Goal: Task Accomplishment & Management: Manage account settings

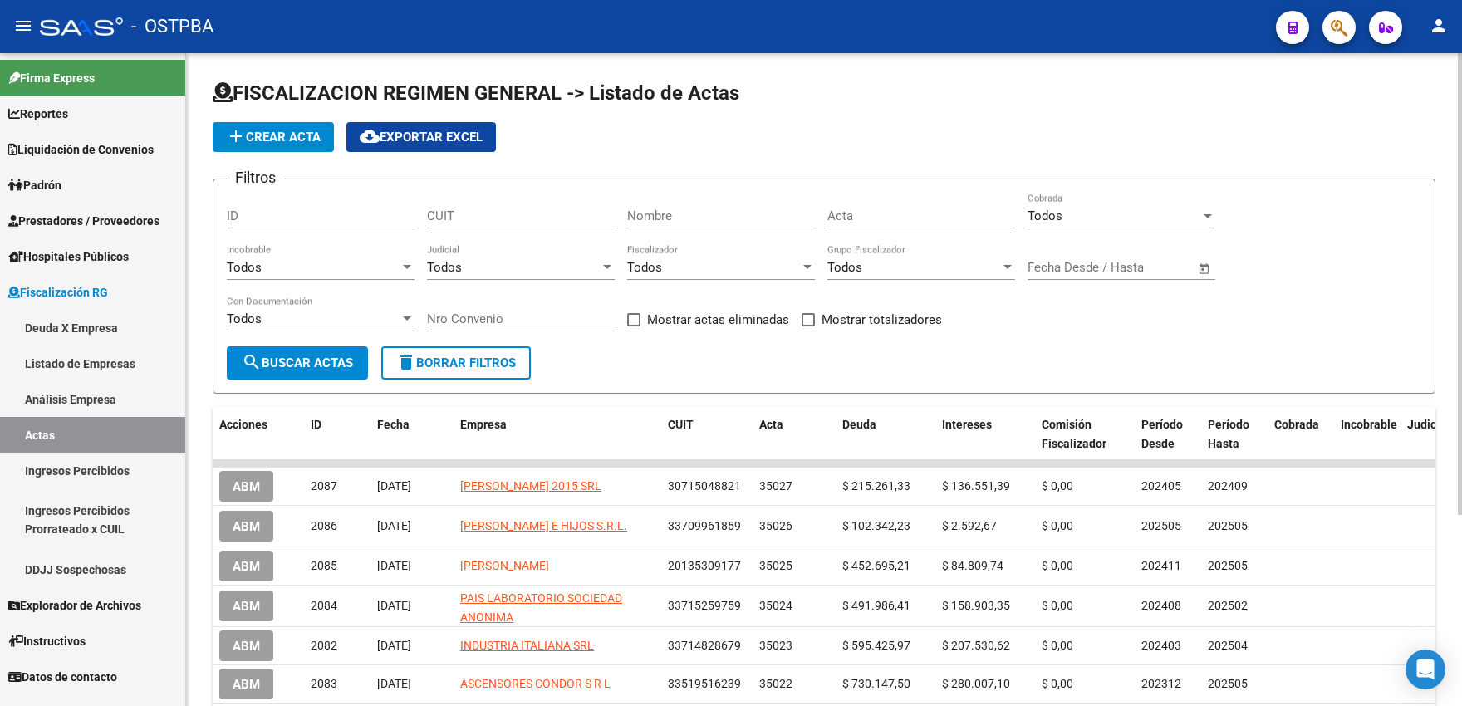
click at [1285, 386] on form "Filtros ID CUIT Nombre Acta Todos Cobrada Todos Incobrable Todos Judicial Todos…" at bounding box center [824, 286] width 1223 height 215
click at [1346, 204] on div "Filtros ID CUIT Nombre Acta Todos Cobrada Todos Incobrable Todos Judicial Todos…" at bounding box center [824, 270] width 1194 height 154
click at [93, 370] on link "Listado de Empresas" at bounding box center [92, 364] width 185 height 36
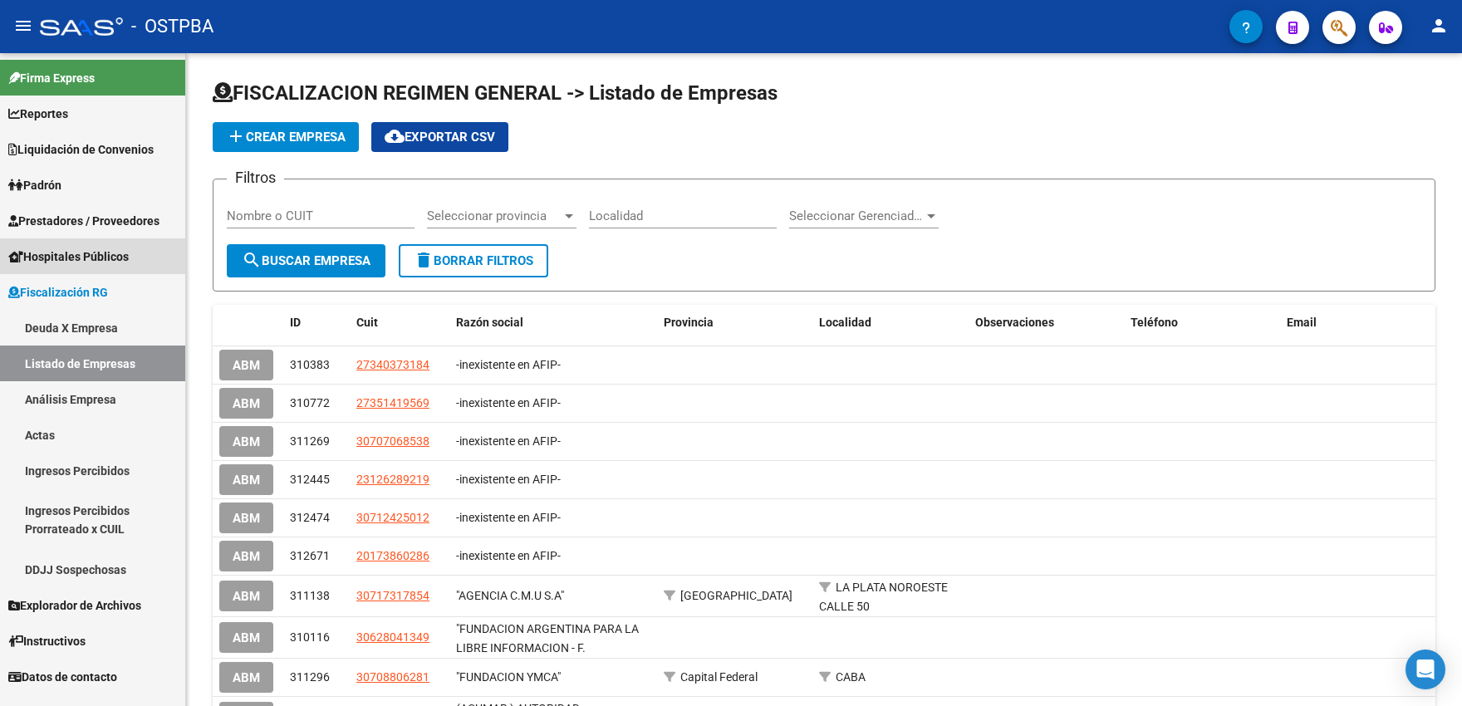
click at [100, 263] on span "Hospitales Públicos" at bounding box center [68, 257] width 120 height 18
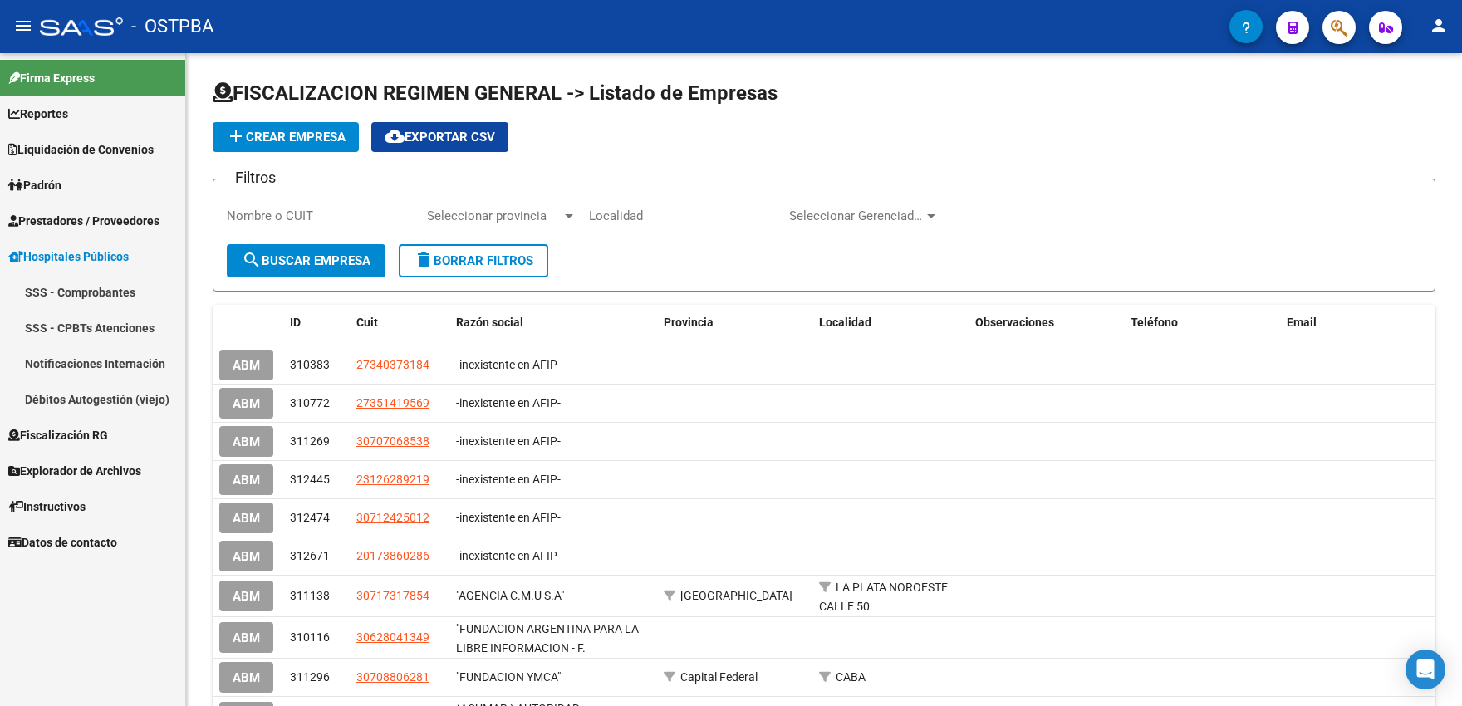
click at [65, 465] on span "Explorador de Archivos" at bounding box center [74, 471] width 133 height 18
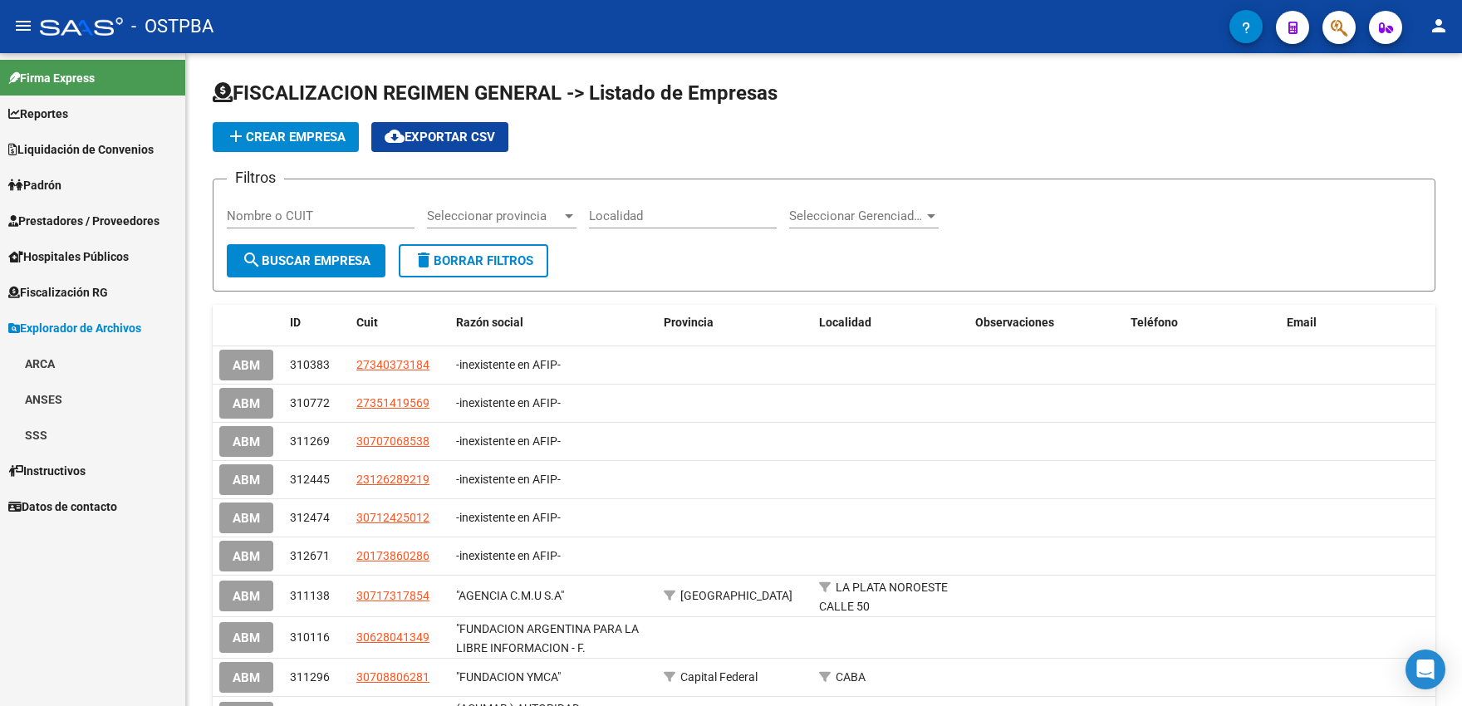
click at [77, 219] on span "Prestadores / Proveedores" at bounding box center [83, 221] width 151 height 18
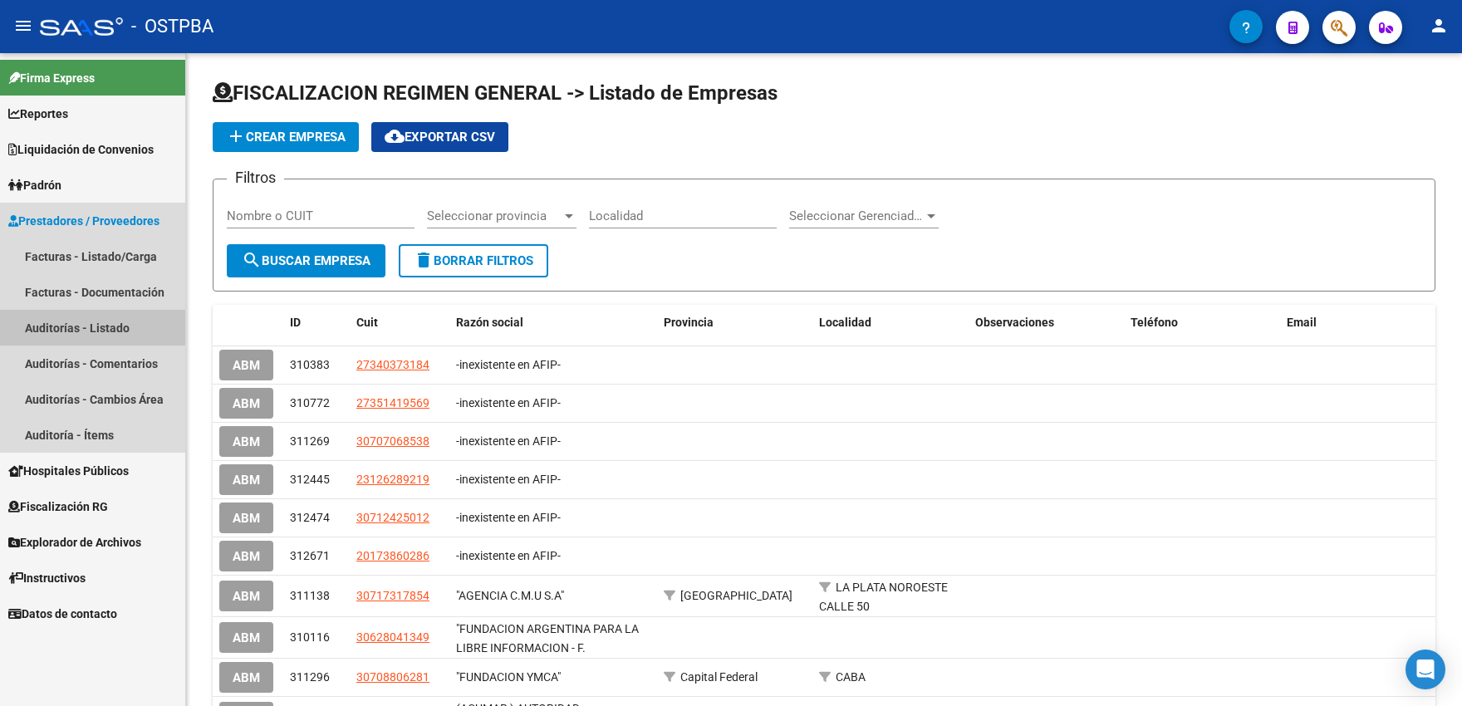
click at [73, 317] on link "Auditorías - Listado" at bounding box center [92, 328] width 185 height 36
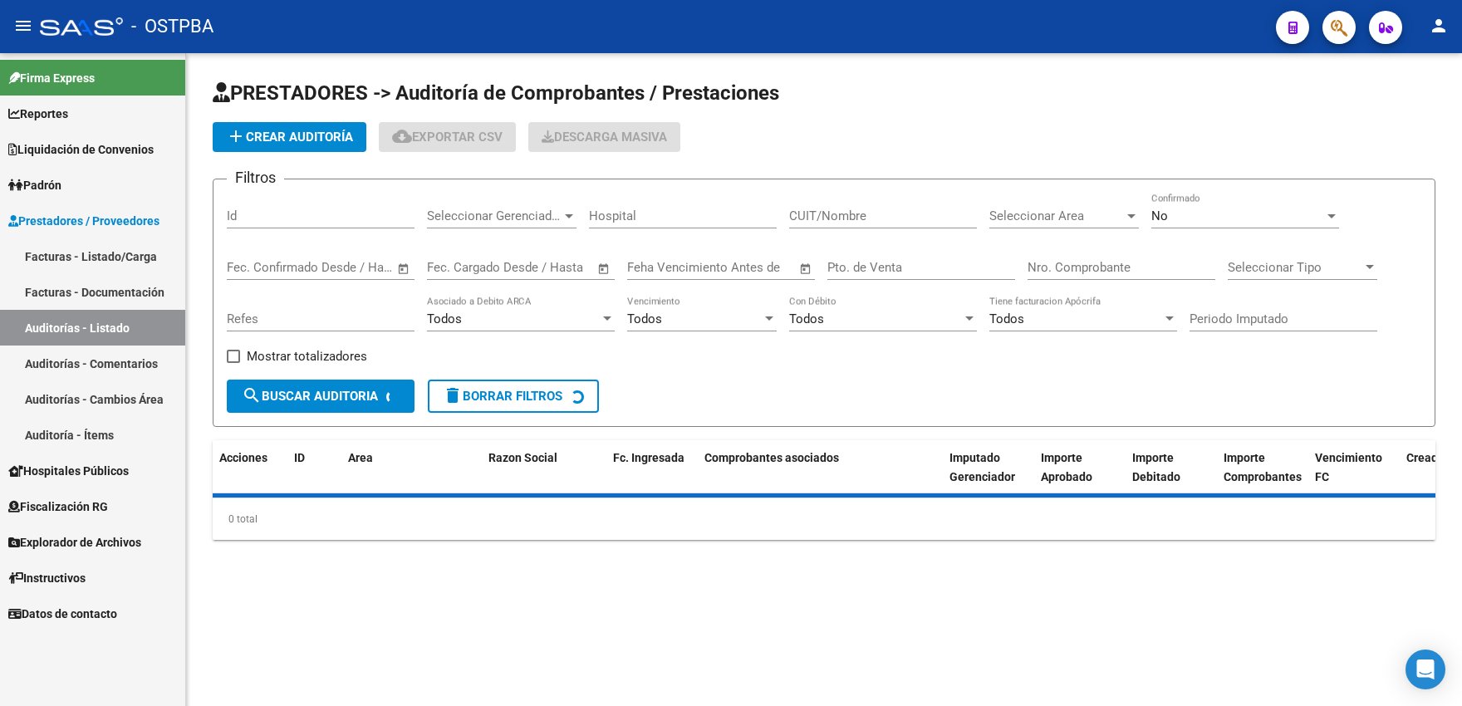
click at [1032, 207] on div "Seleccionar Area Seleccionar Area" at bounding box center [1064, 211] width 150 height 36
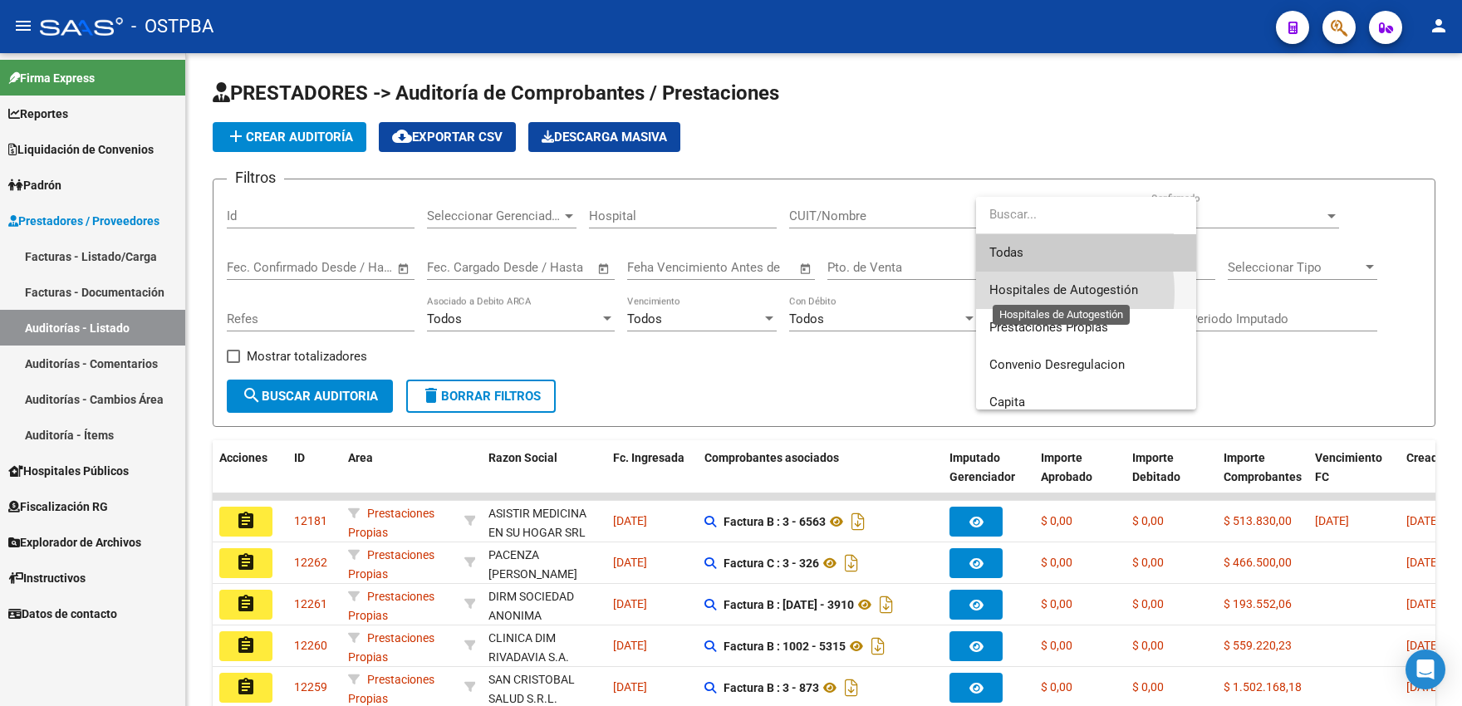
click at [1019, 292] on span "Hospitales de Autogestión" at bounding box center [1063, 289] width 149 height 15
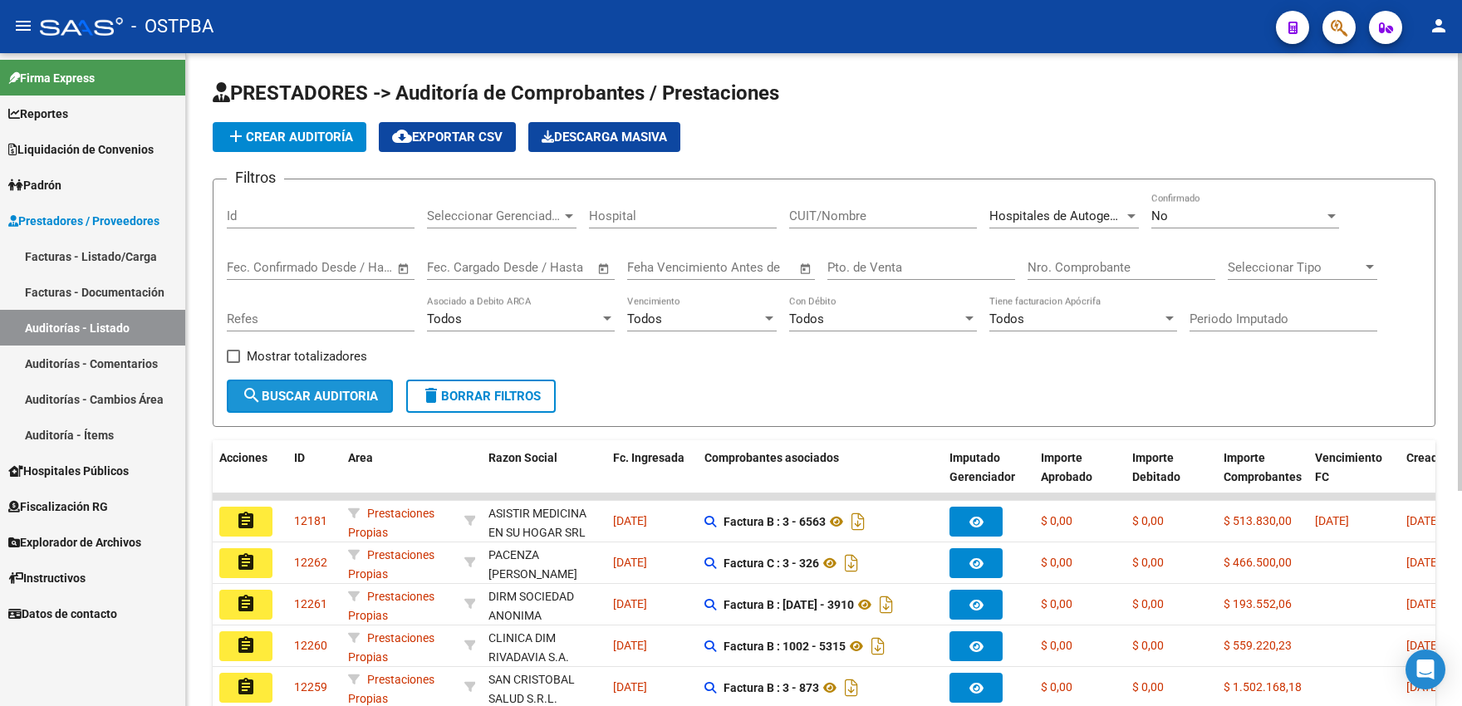
click at [336, 401] on span "search Buscar Auditoria" at bounding box center [310, 396] width 136 height 15
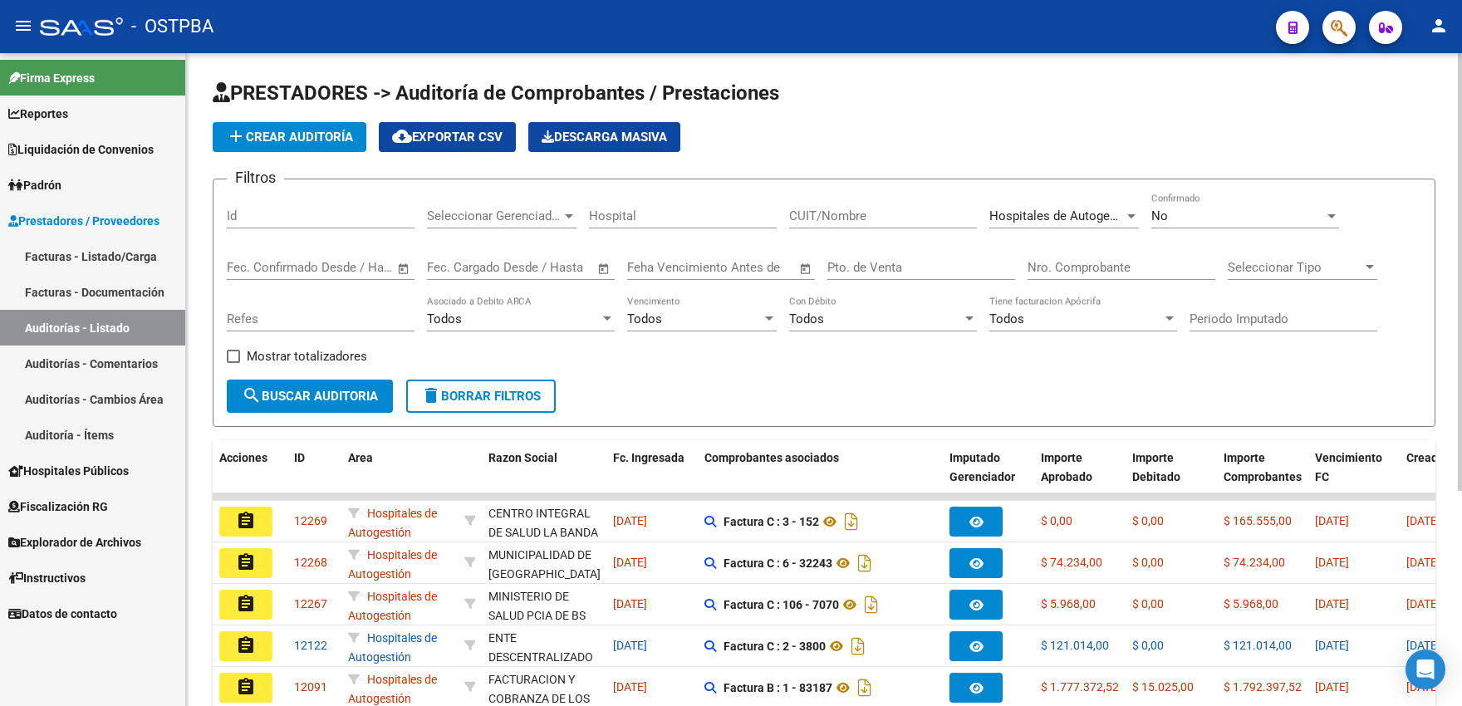
click at [242, 218] on input "Id" at bounding box center [321, 215] width 188 height 15
click at [1183, 218] on div "No" at bounding box center [1237, 215] width 173 height 15
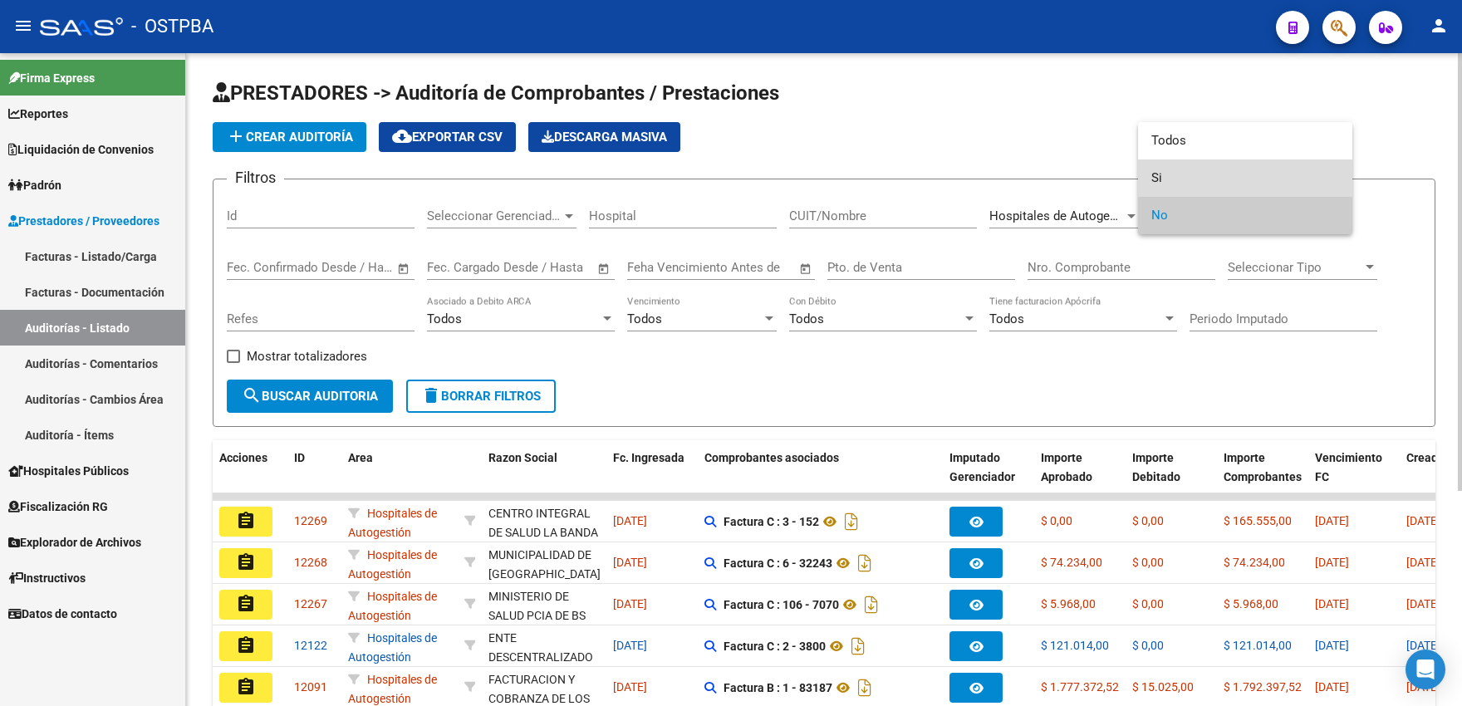
drag, startPoint x: 1169, startPoint y: 179, endPoint x: 709, endPoint y: 252, distance: 465.9
click at [1165, 179] on span "Si" at bounding box center [1245, 177] width 188 height 37
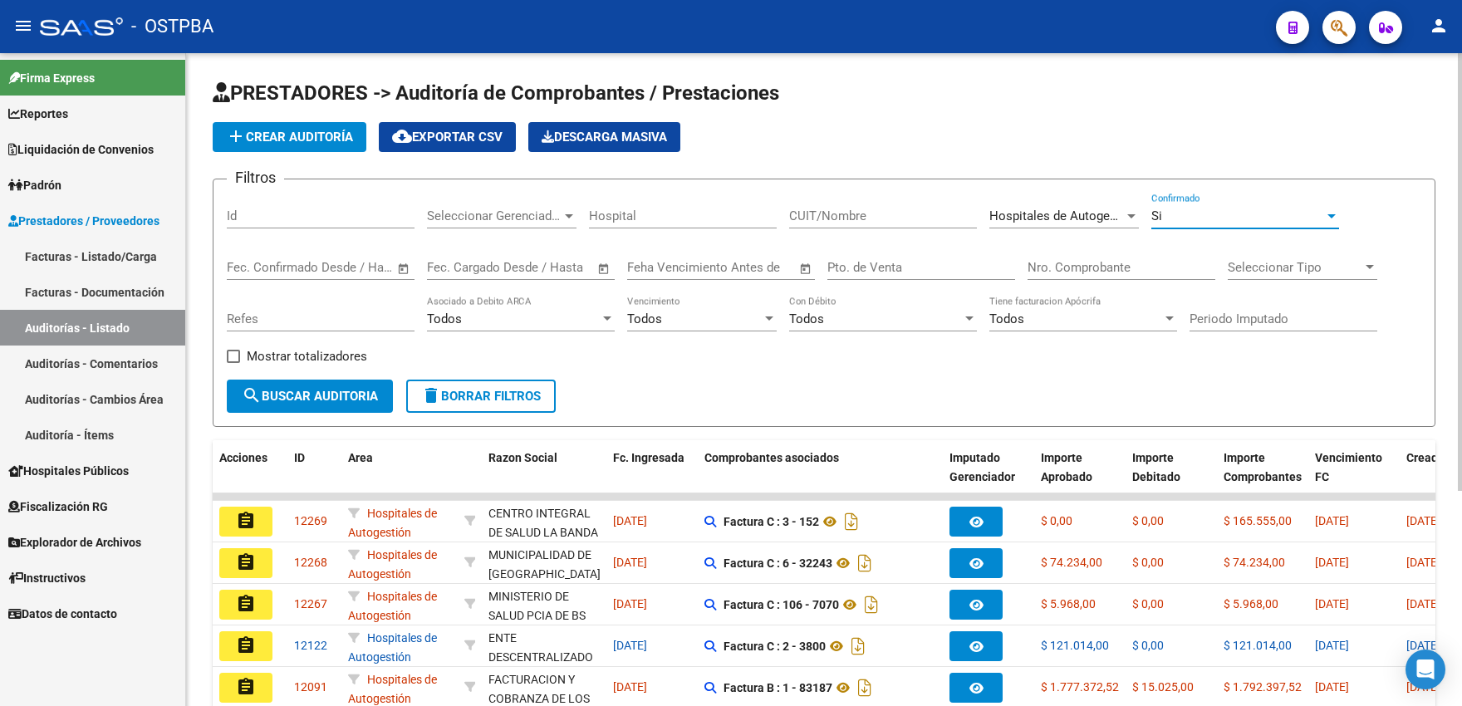
click at [301, 395] on span "search Buscar Auditoria" at bounding box center [310, 396] width 136 height 15
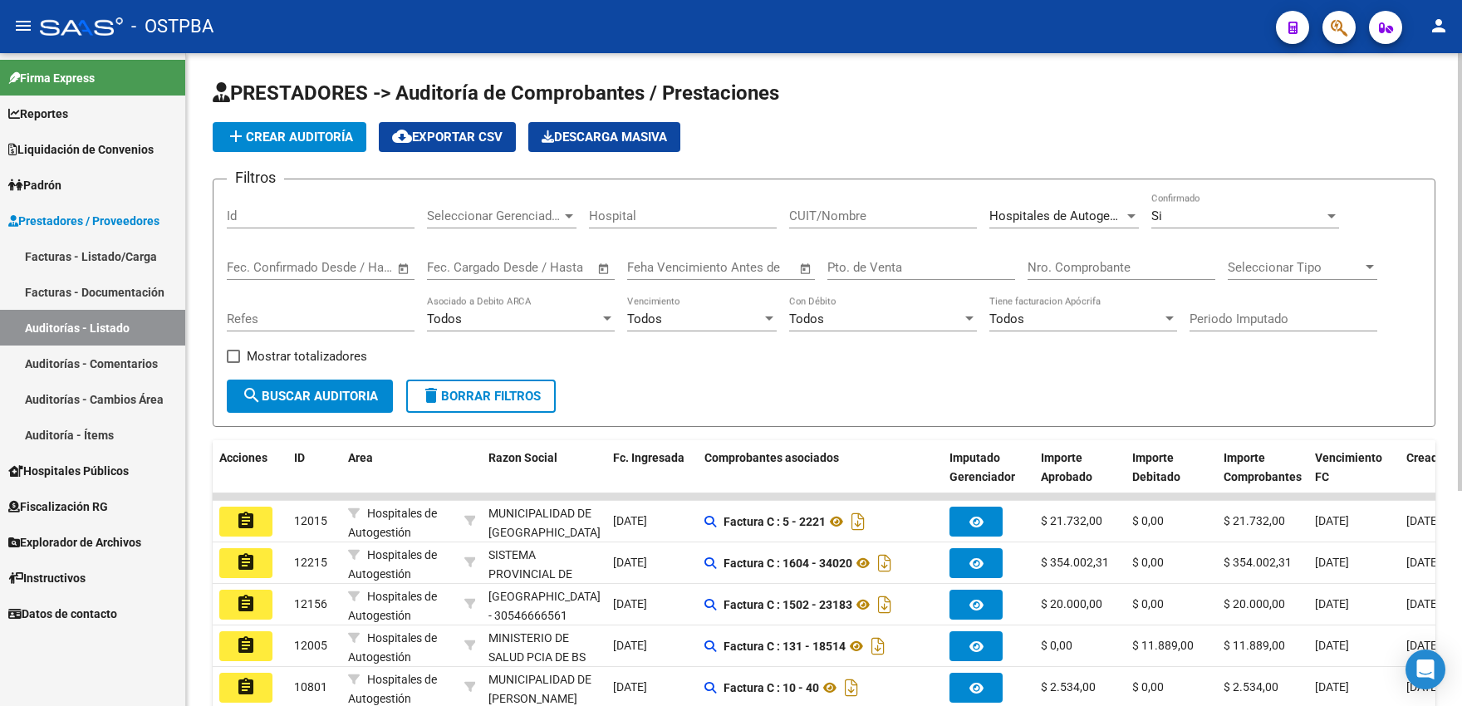
click at [290, 213] on input "Id" at bounding box center [321, 215] width 188 height 15
click at [1047, 271] on input "Nro. Comprobante" at bounding box center [1122, 267] width 188 height 15
type input "85501"
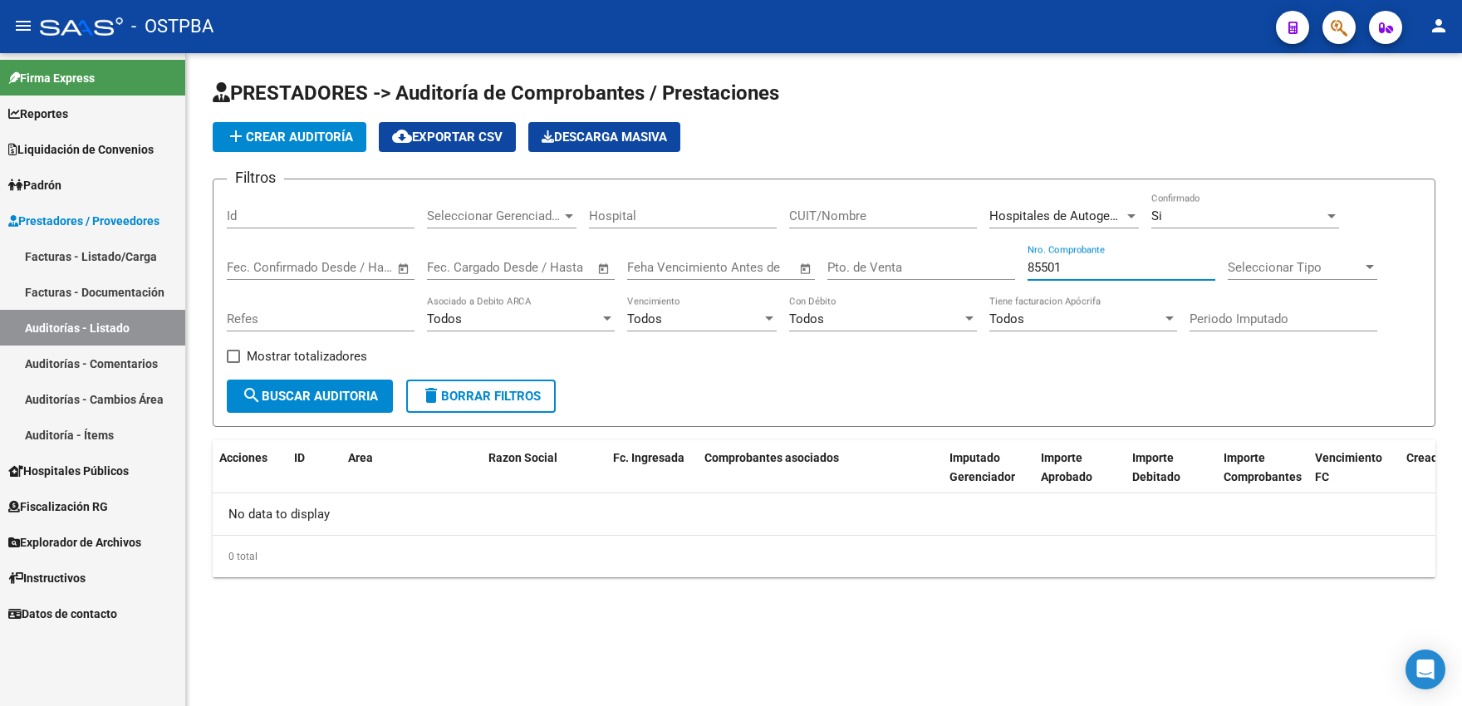
drag, startPoint x: 1078, startPoint y: 270, endPoint x: 965, endPoint y: 269, distance: 113.0
click at [1028, 269] on input "85501" at bounding box center [1122, 267] width 188 height 15
click at [709, 222] on input "Hospital" at bounding box center [683, 215] width 188 height 15
type input "F"
type input "E"
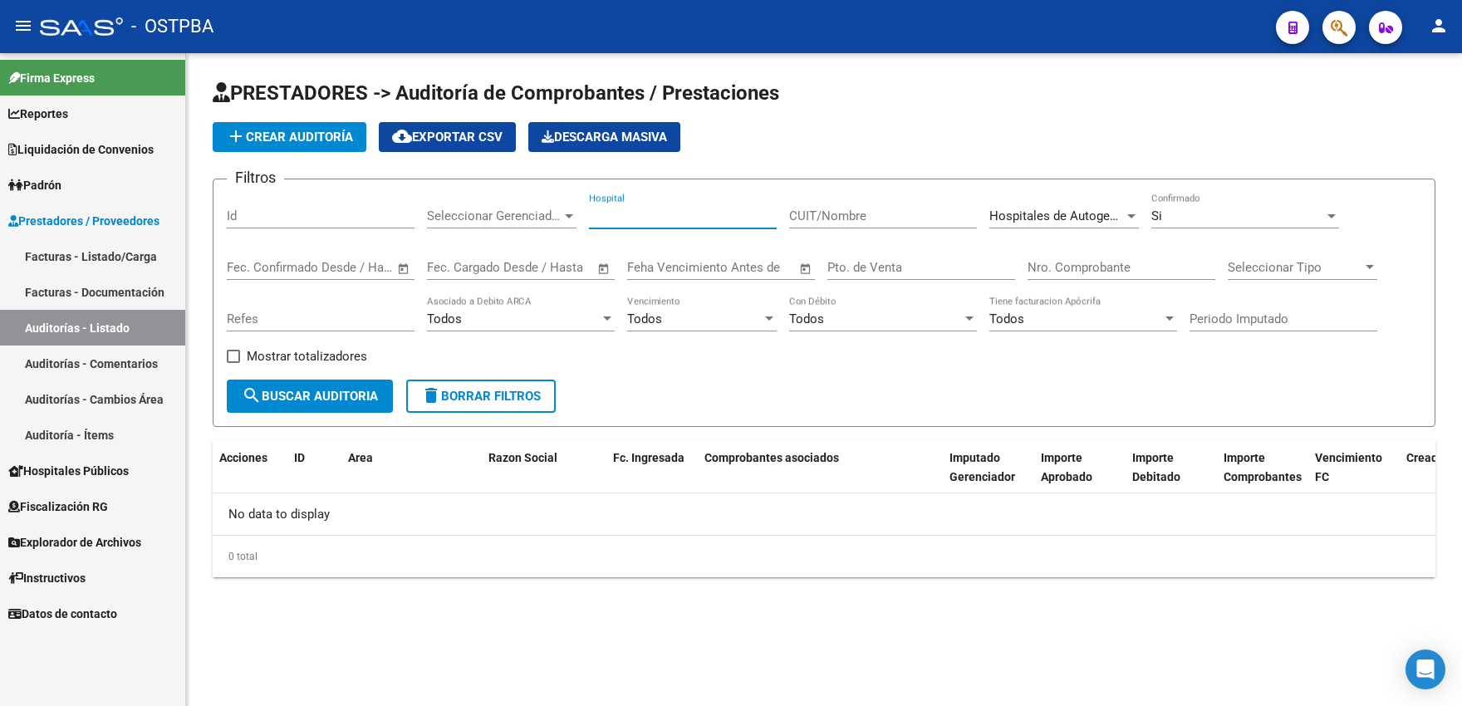
click at [841, 212] on input "CUIT/Nombre" at bounding box center [883, 215] width 188 height 15
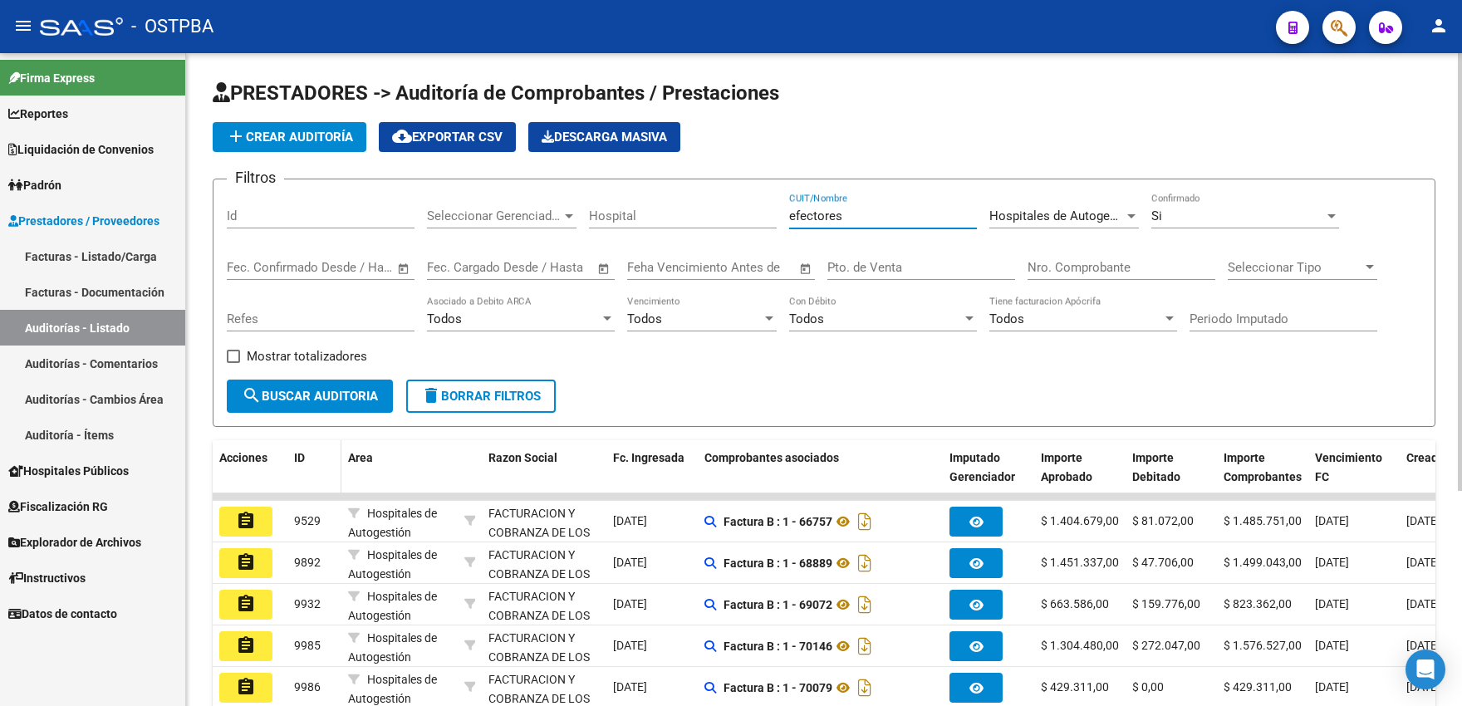
type input "efectores"
click at [299, 462] on span "ID" at bounding box center [299, 457] width 11 height 13
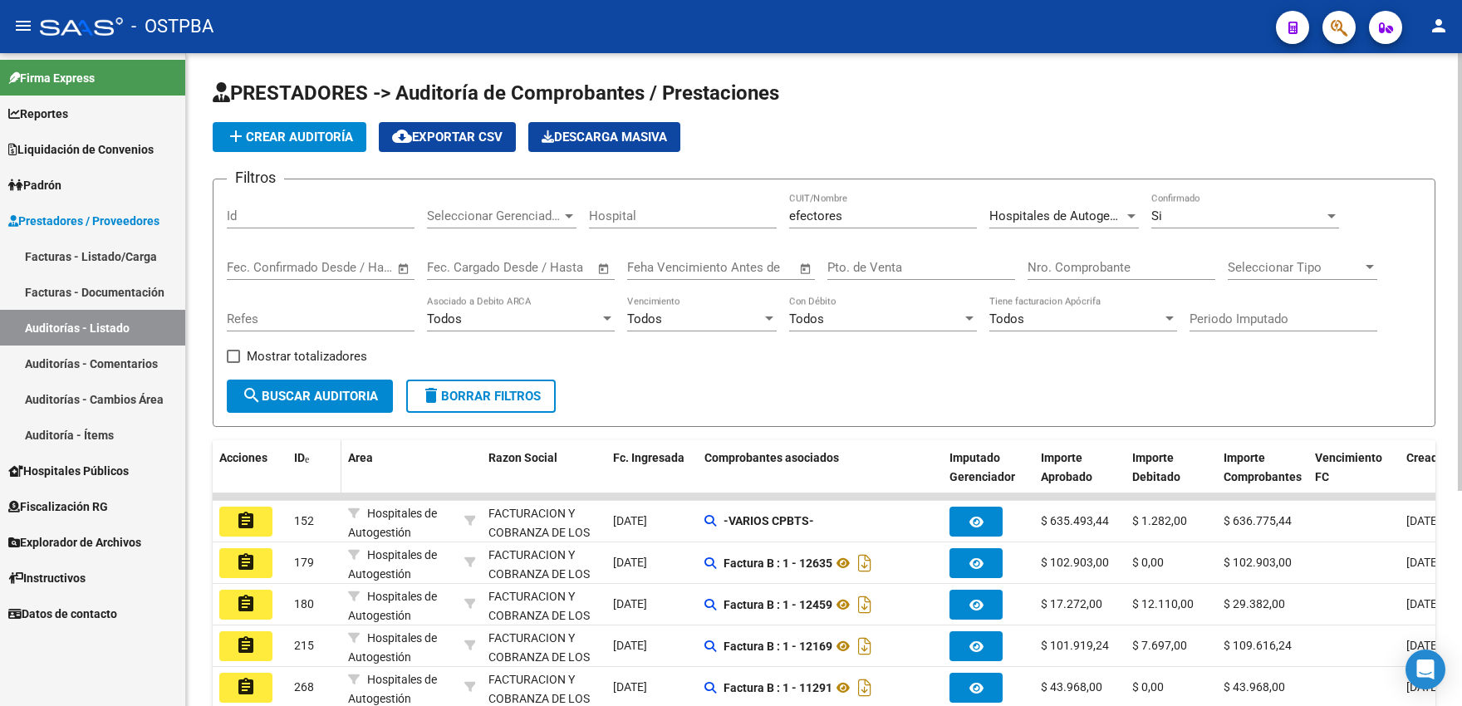
click at [299, 462] on span "ID" at bounding box center [299, 457] width 11 height 13
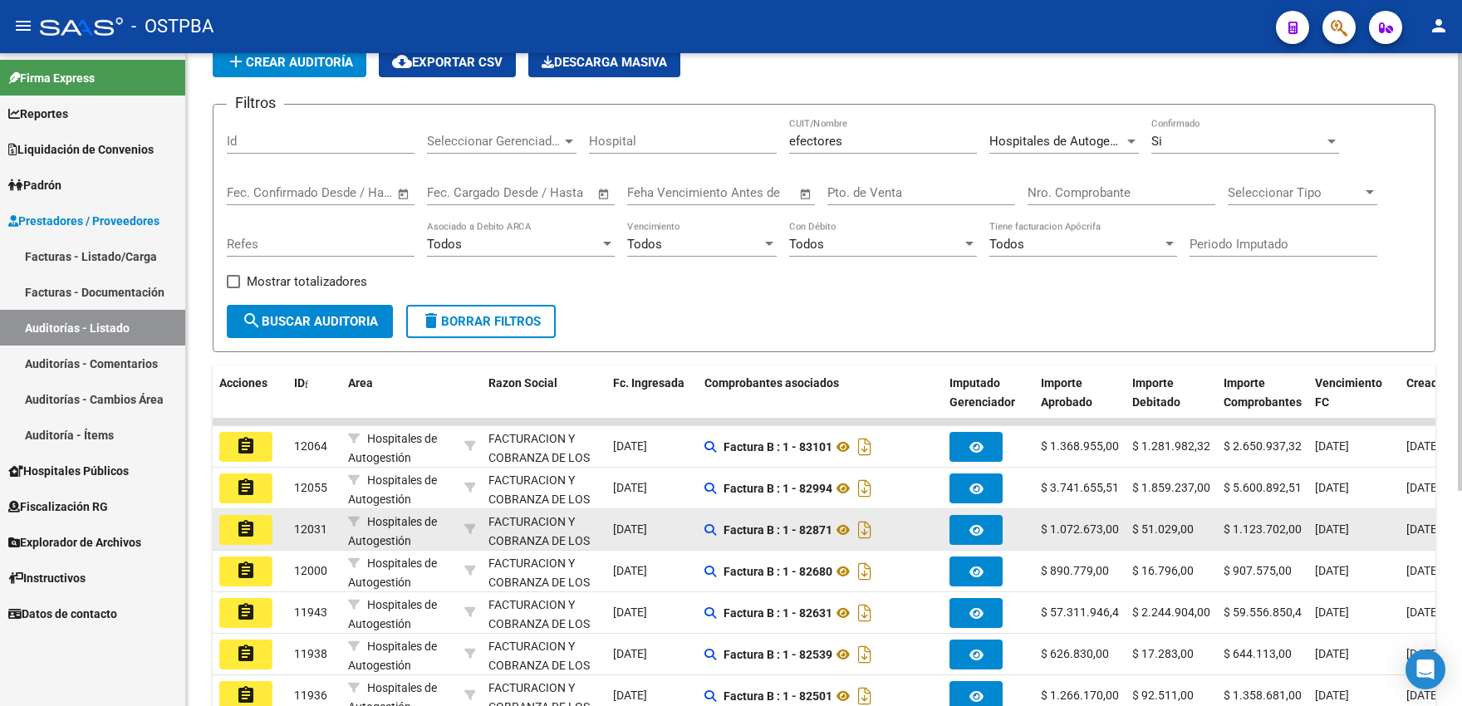
scroll to position [183, 0]
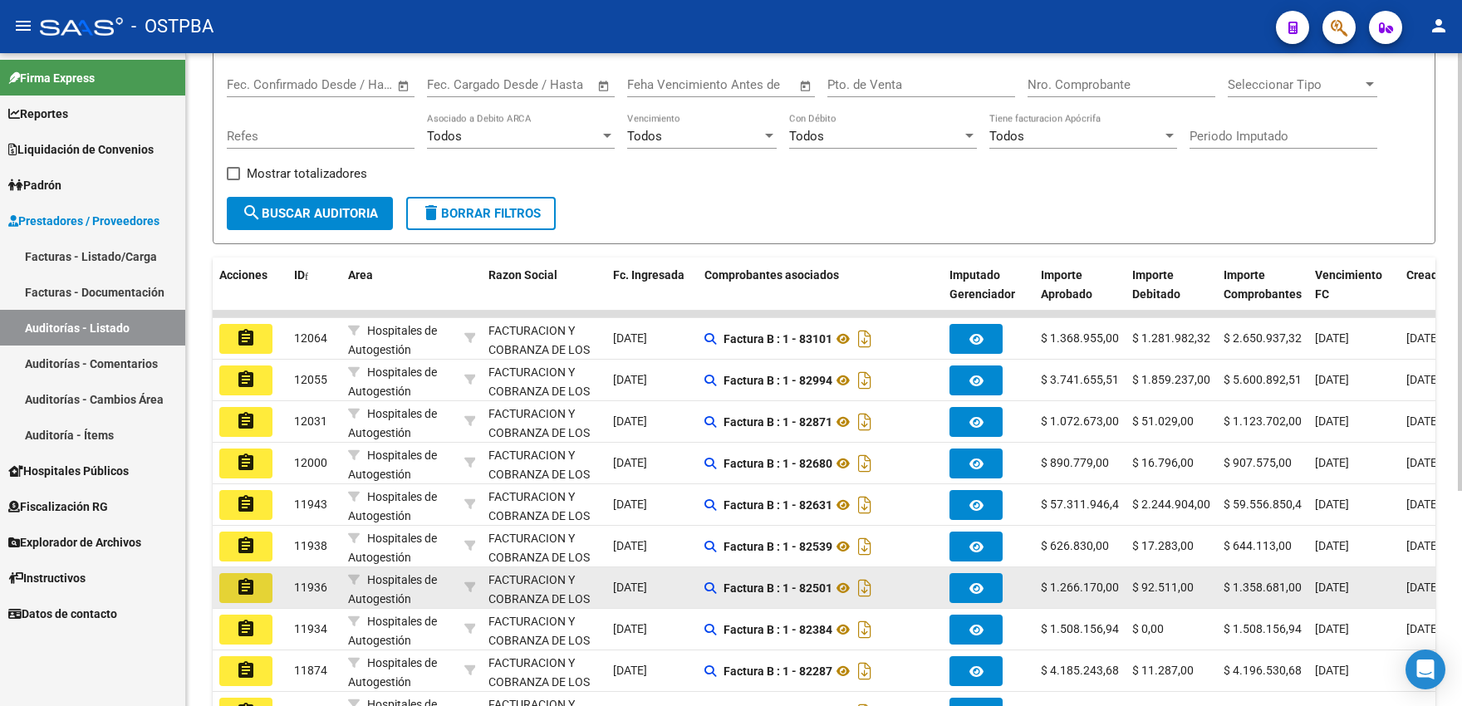
click at [249, 589] on mat-icon "assignment" at bounding box center [246, 587] width 20 height 20
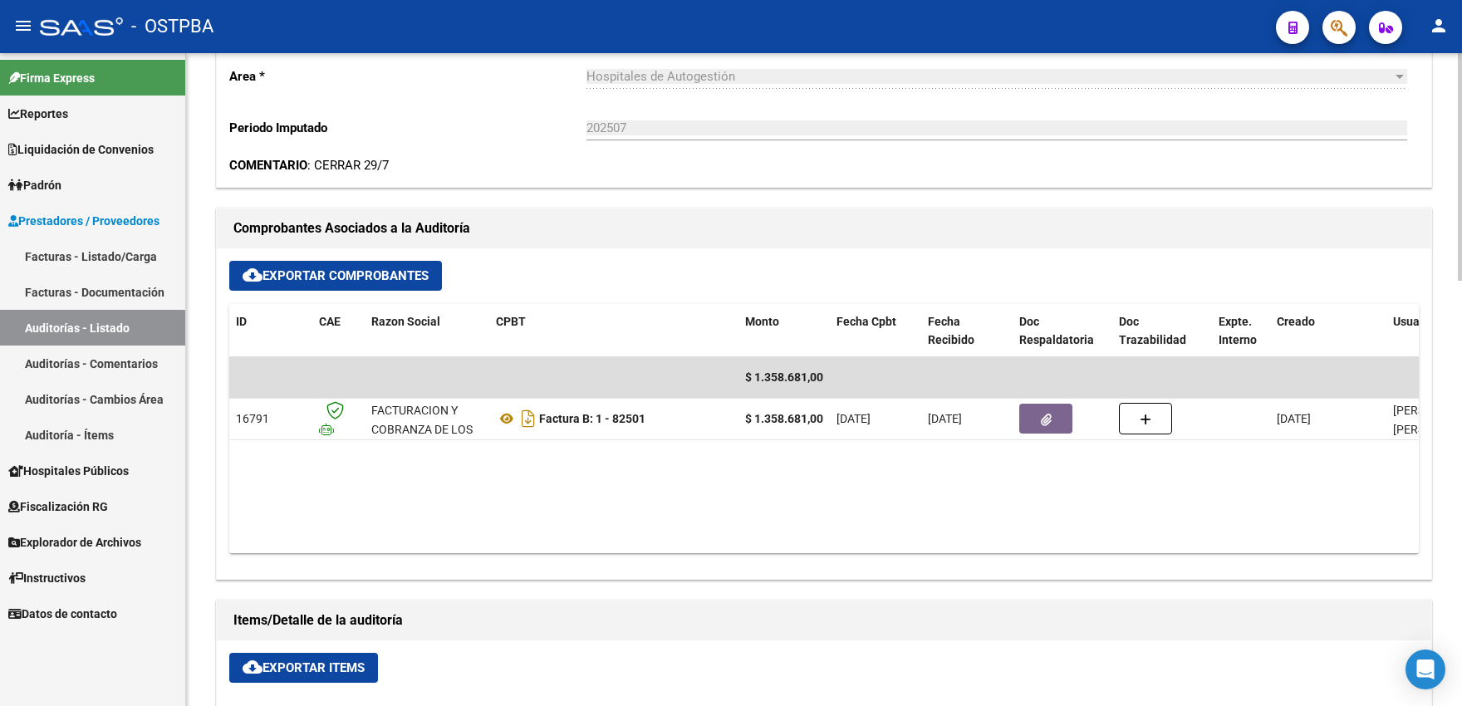
scroll to position [640, 0]
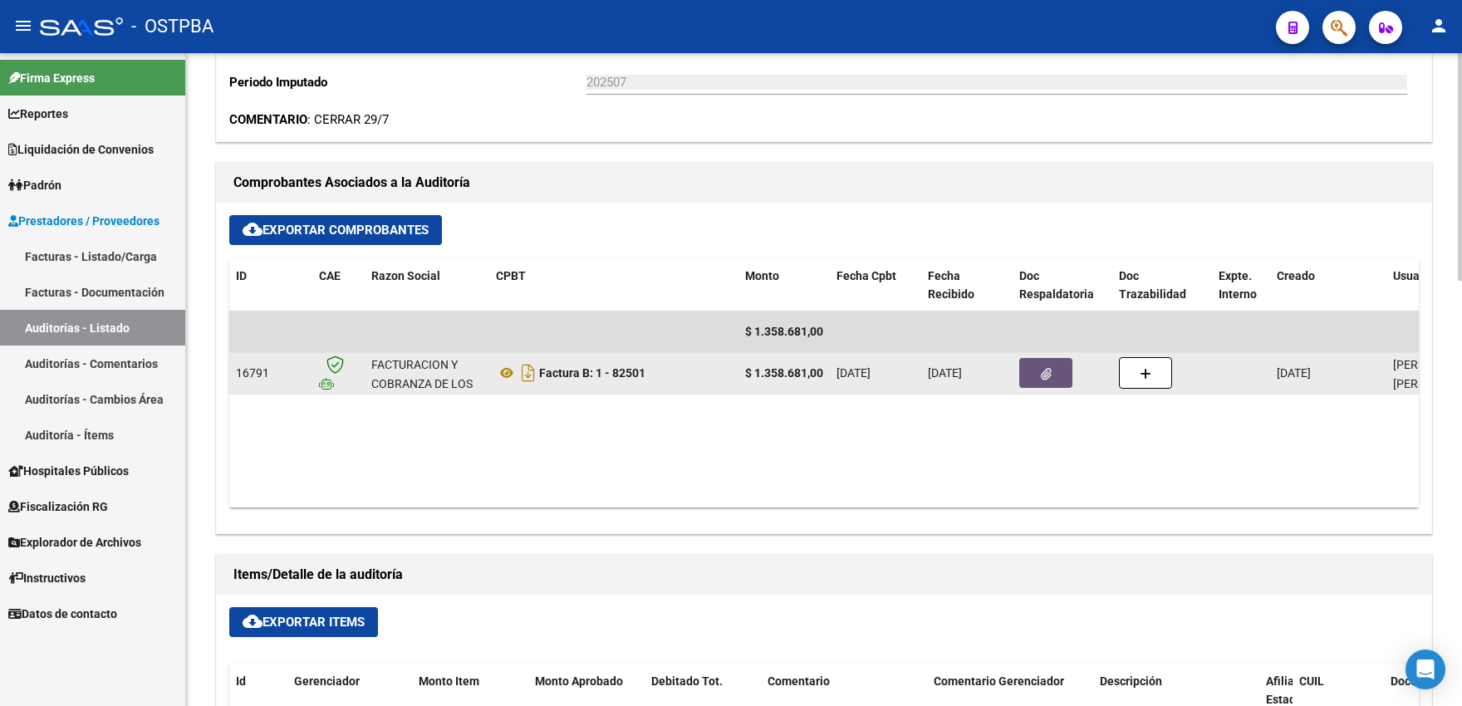
click at [1032, 378] on button "button" at bounding box center [1045, 373] width 53 height 30
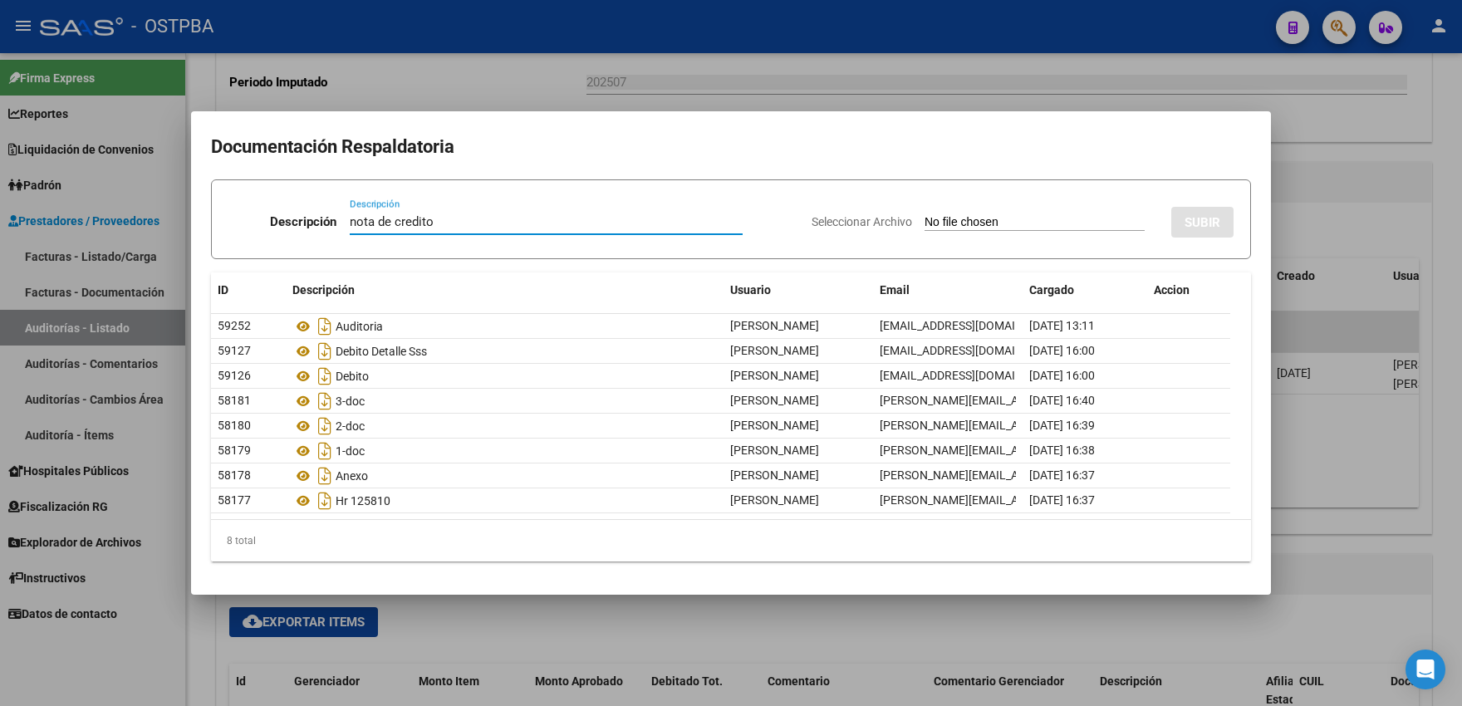
type input "nota de credito"
click at [964, 216] on input "Seleccionar Archivo" at bounding box center [1035, 223] width 220 height 16
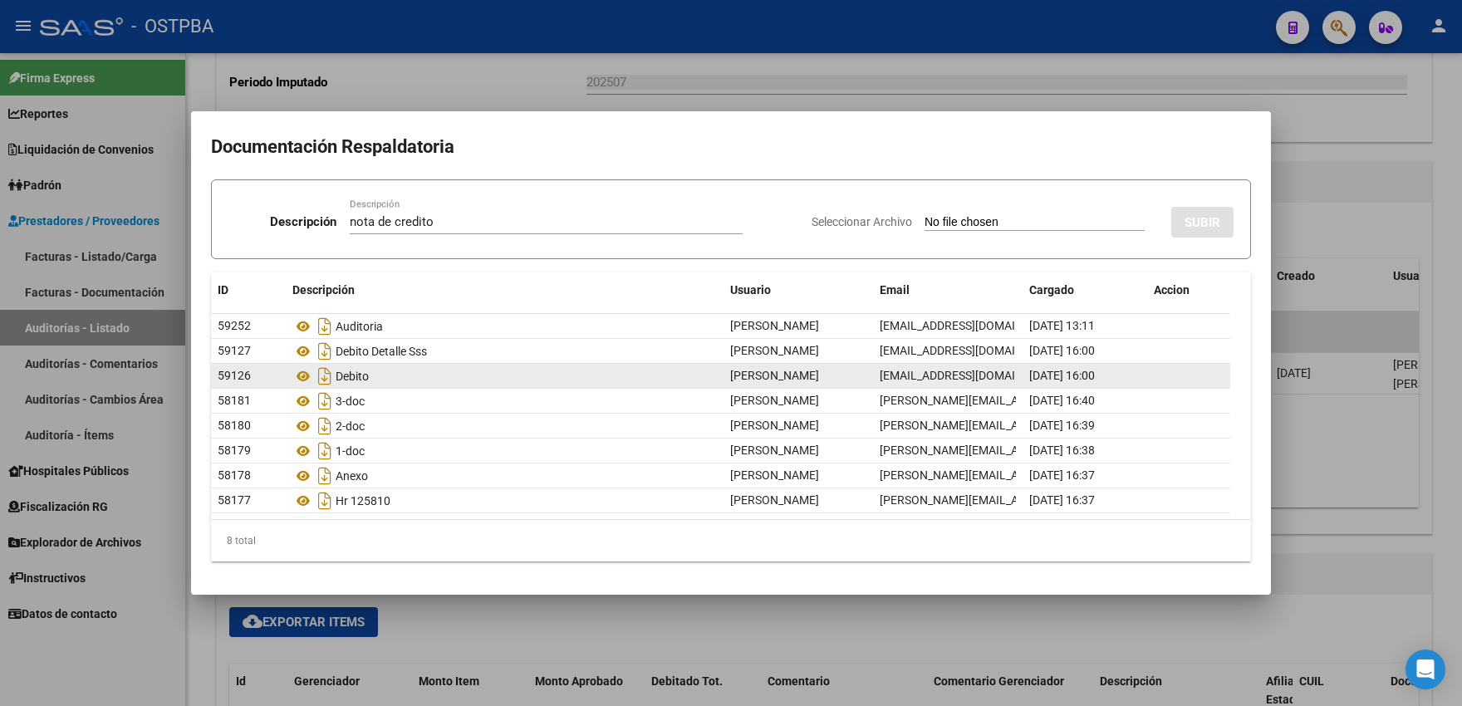
type input "C:\fakepath\NCB 0001-00044023.pdf"
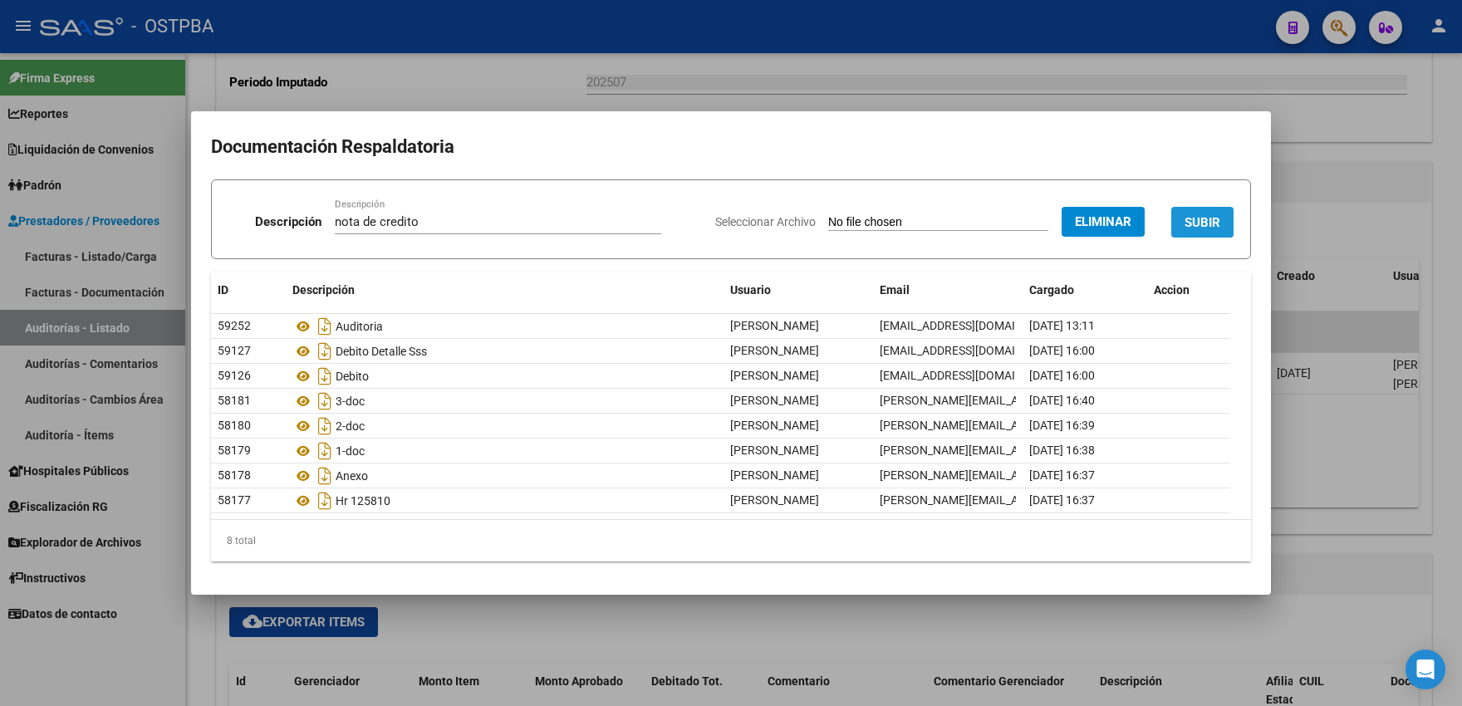
click at [1186, 227] on span "SUBIR" at bounding box center [1202, 222] width 36 height 15
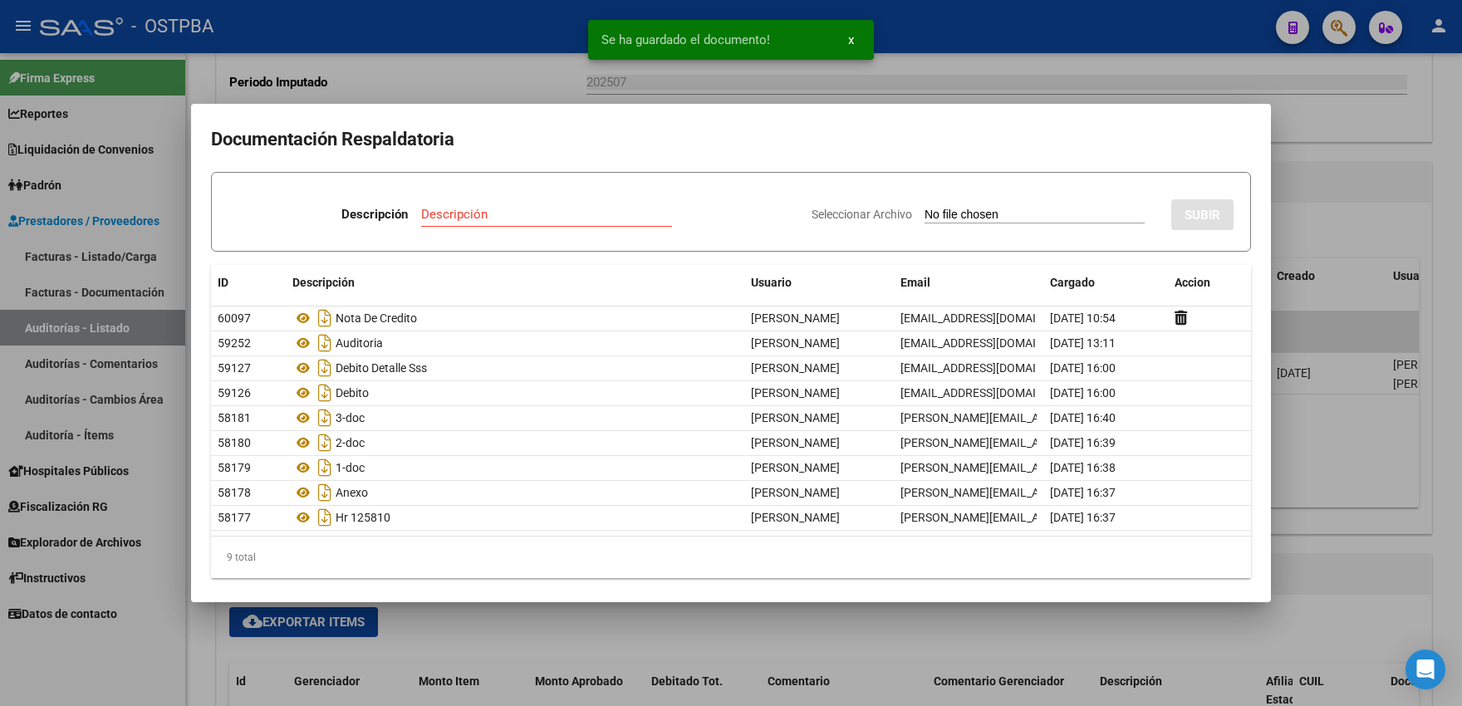
click at [872, 93] on div at bounding box center [731, 353] width 1462 height 706
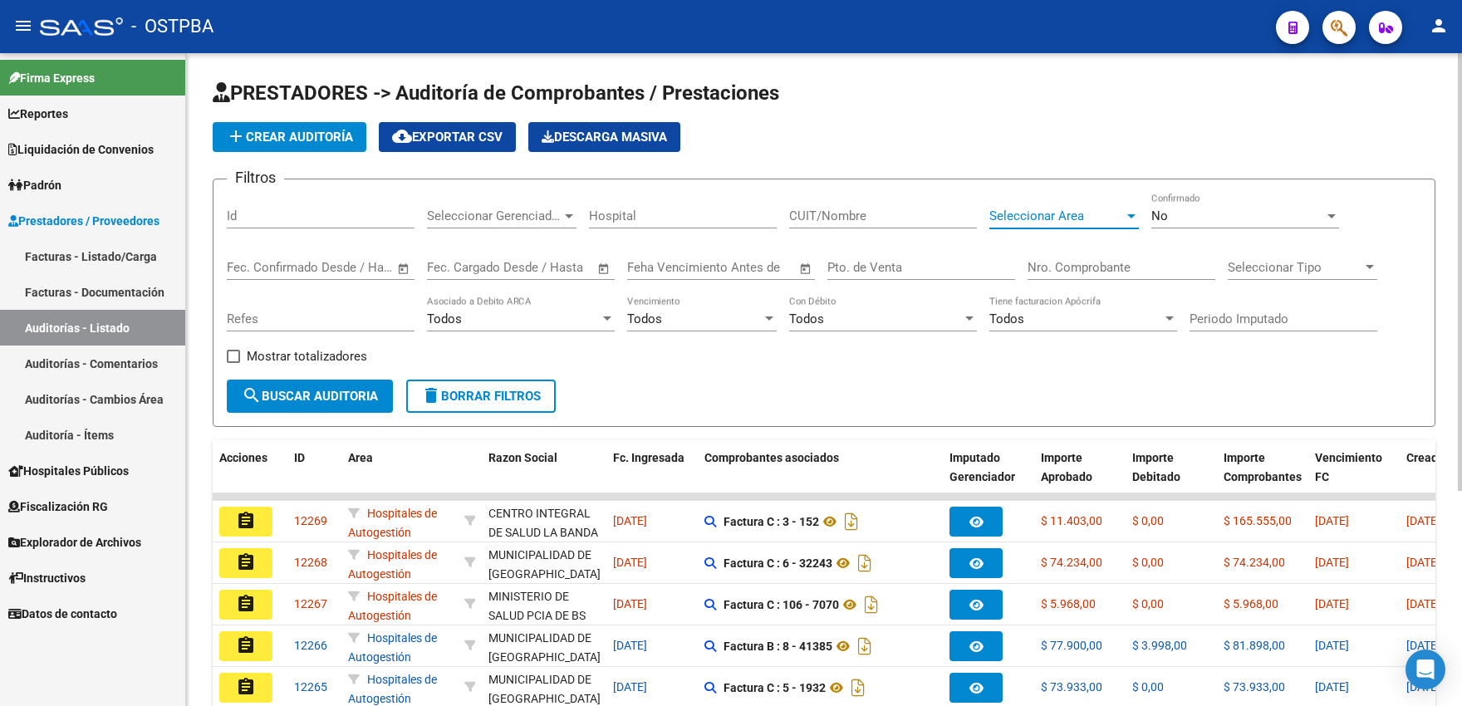
click at [1008, 220] on span "Seleccionar Area" at bounding box center [1056, 215] width 135 height 15
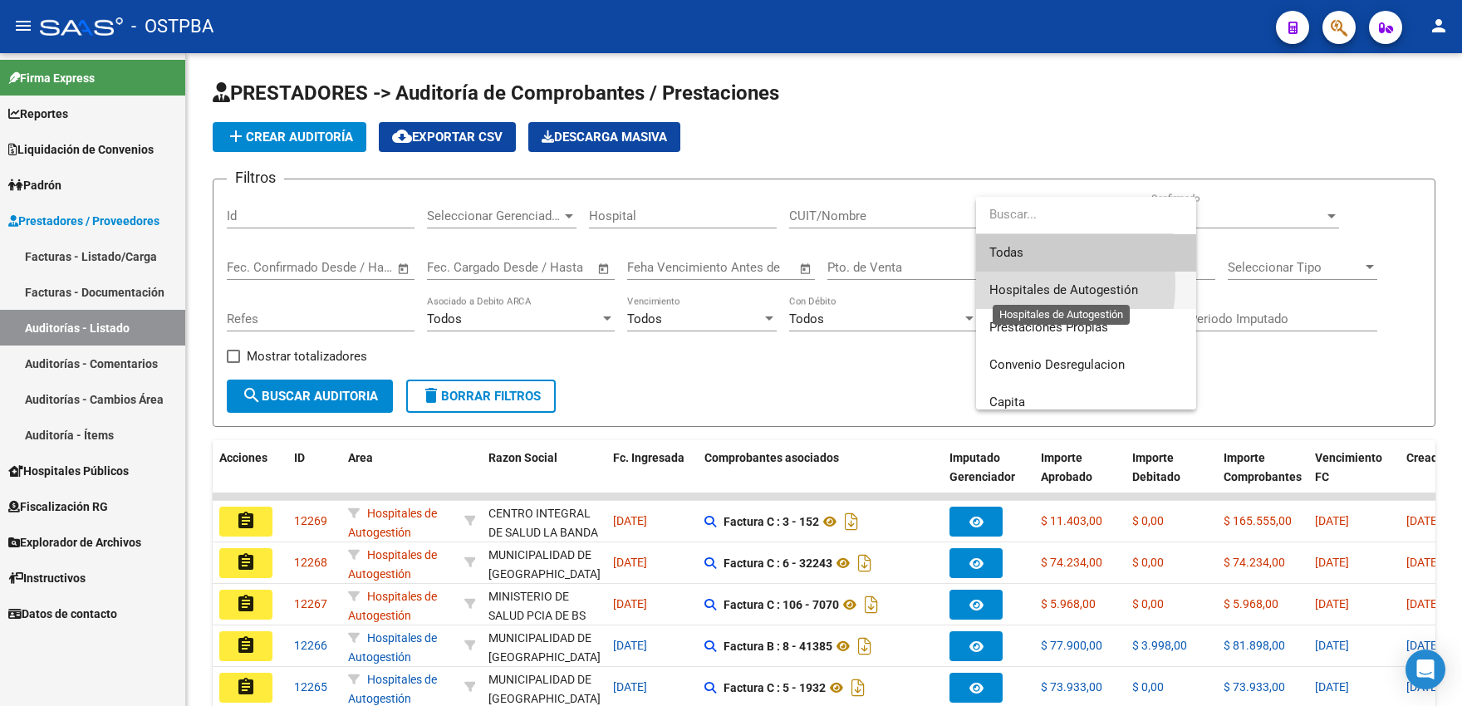
click at [1005, 284] on span "Hospitales de Autogestión" at bounding box center [1063, 289] width 149 height 15
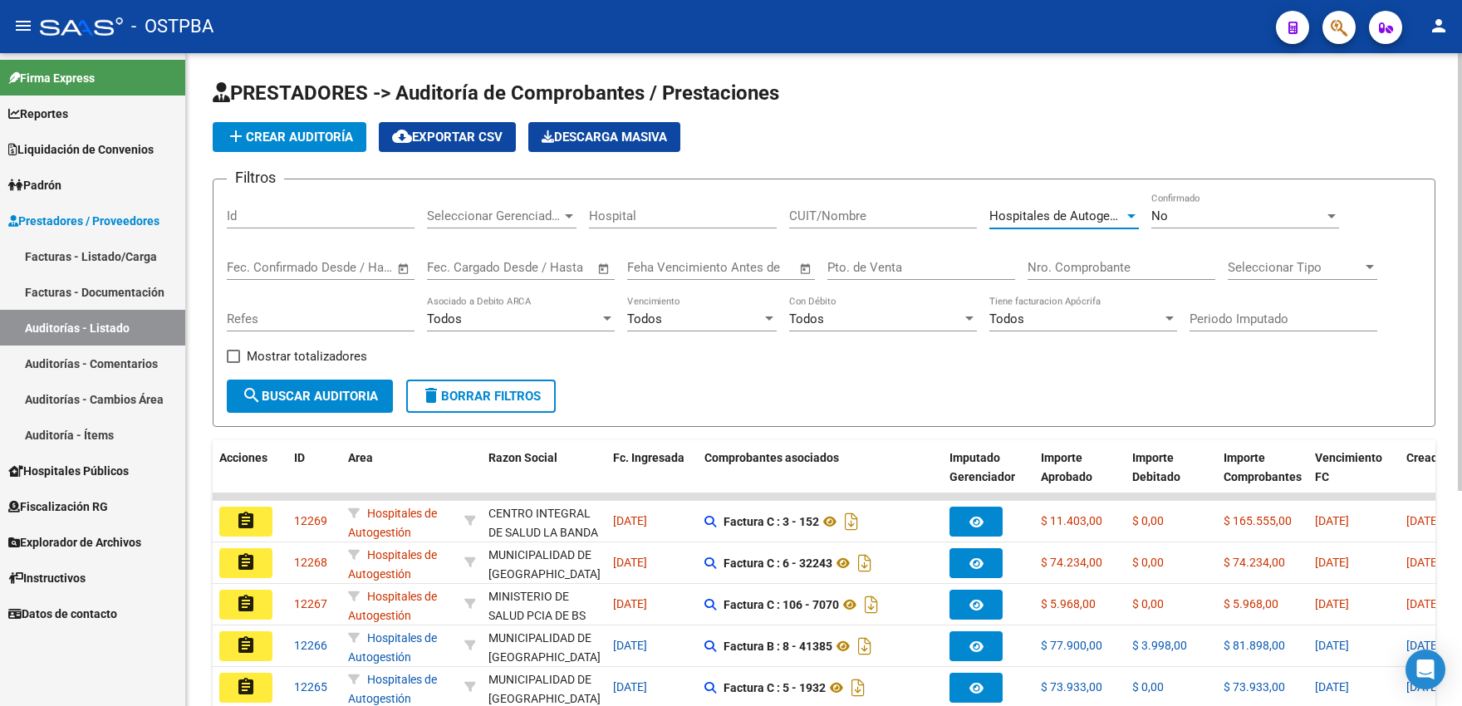
click at [1165, 224] on div "No Confirmado" at bounding box center [1245, 211] width 188 height 36
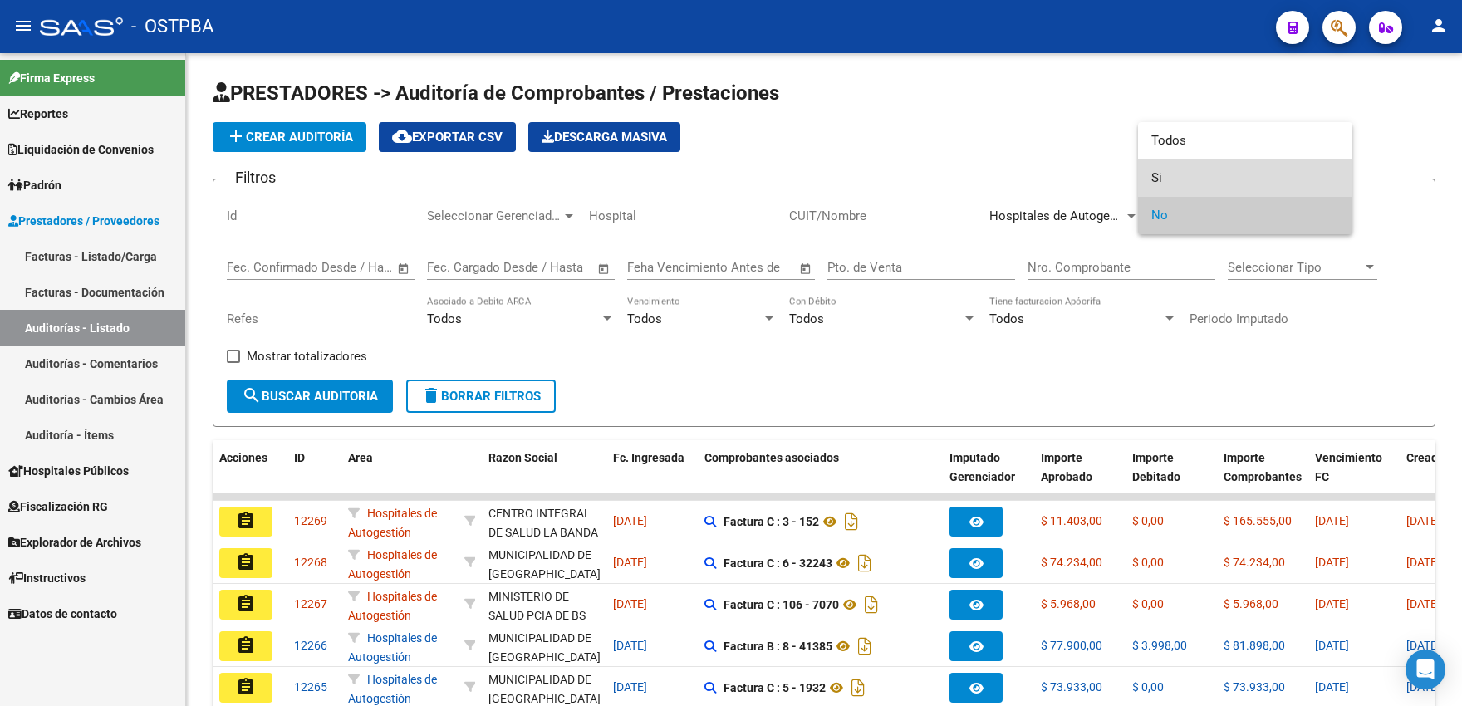
click at [1159, 182] on span "Si" at bounding box center [1245, 177] width 188 height 37
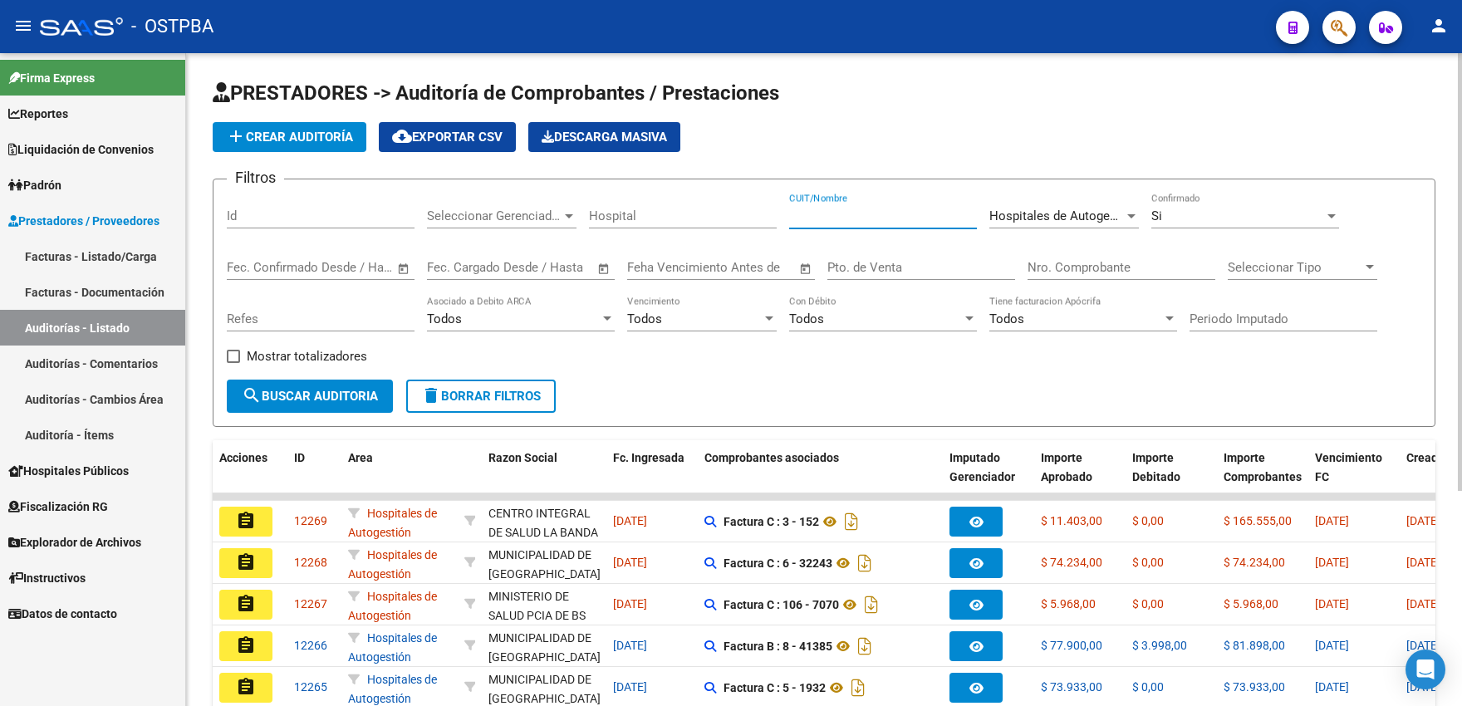
drag, startPoint x: 831, startPoint y: 219, endPoint x: 809, endPoint y: 207, distance: 25.7
click at [822, 215] on input "CUIT/Nombre" at bounding box center [883, 215] width 188 height 15
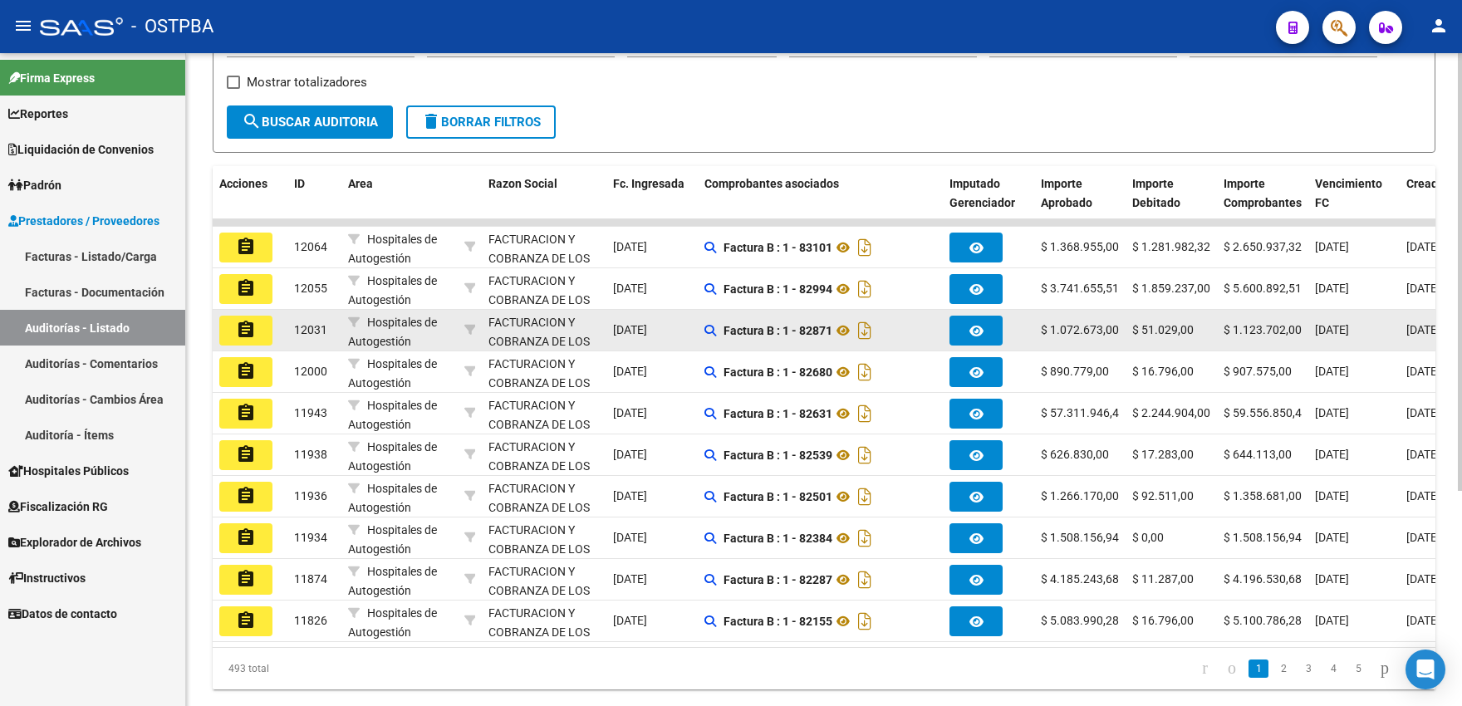
scroll to position [322, 0]
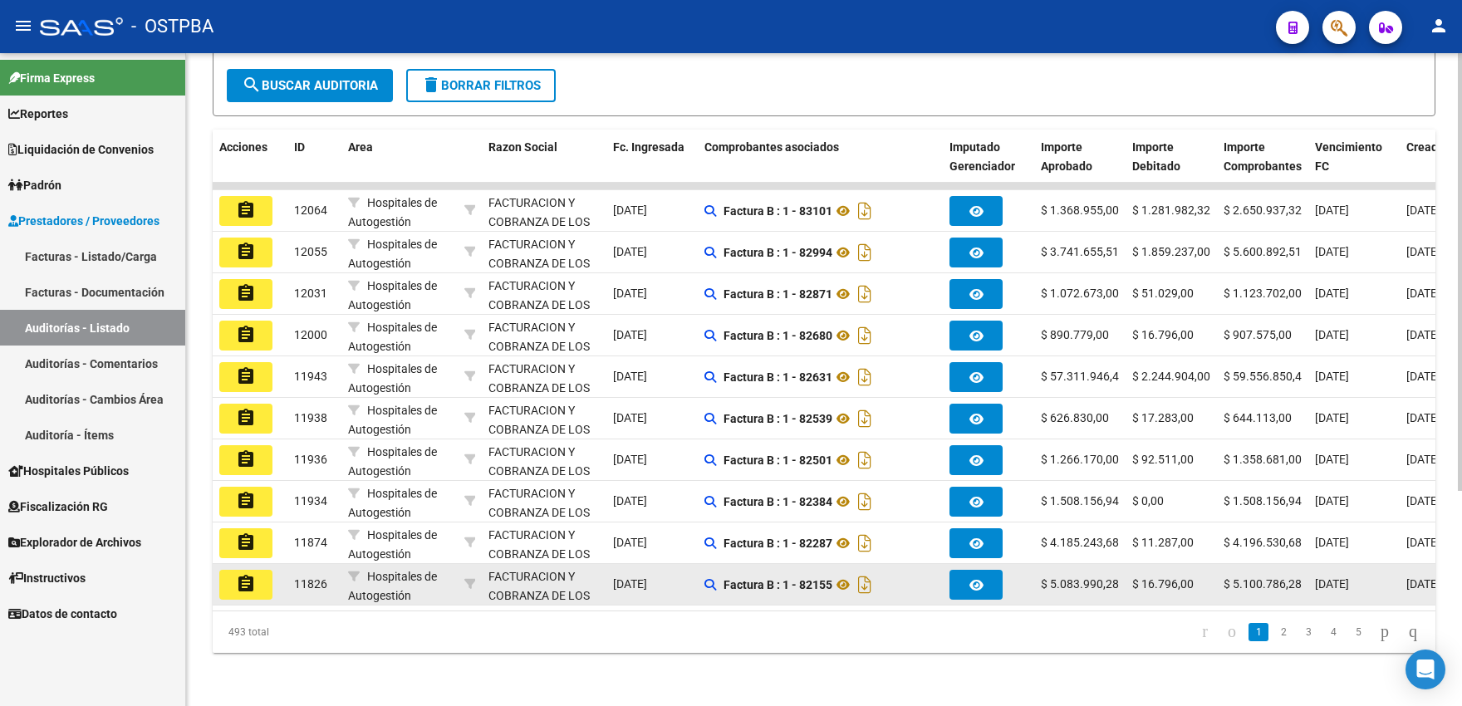
type input "efecto"
click at [254, 576] on mat-icon "assignment" at bounding box center [246, 584] width 20 height 20
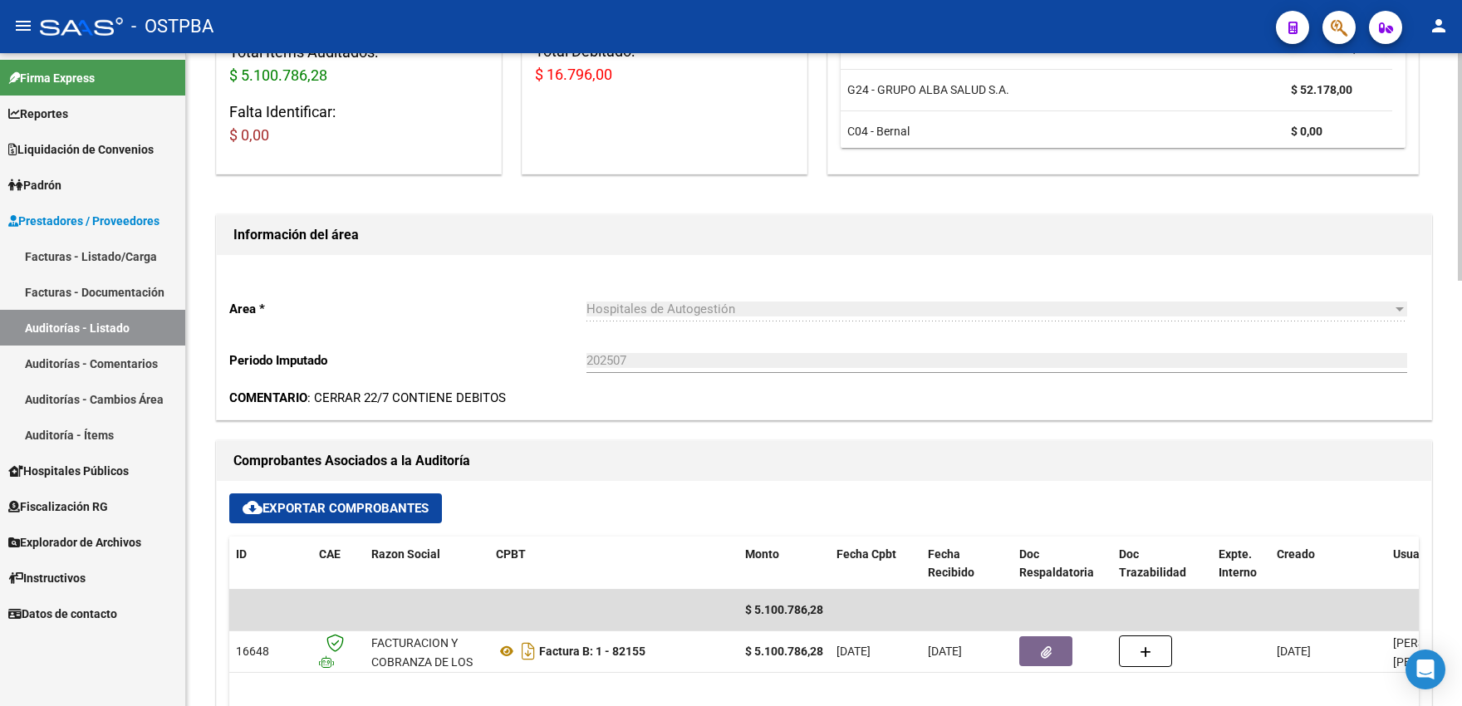
scroll to position [365, 0]
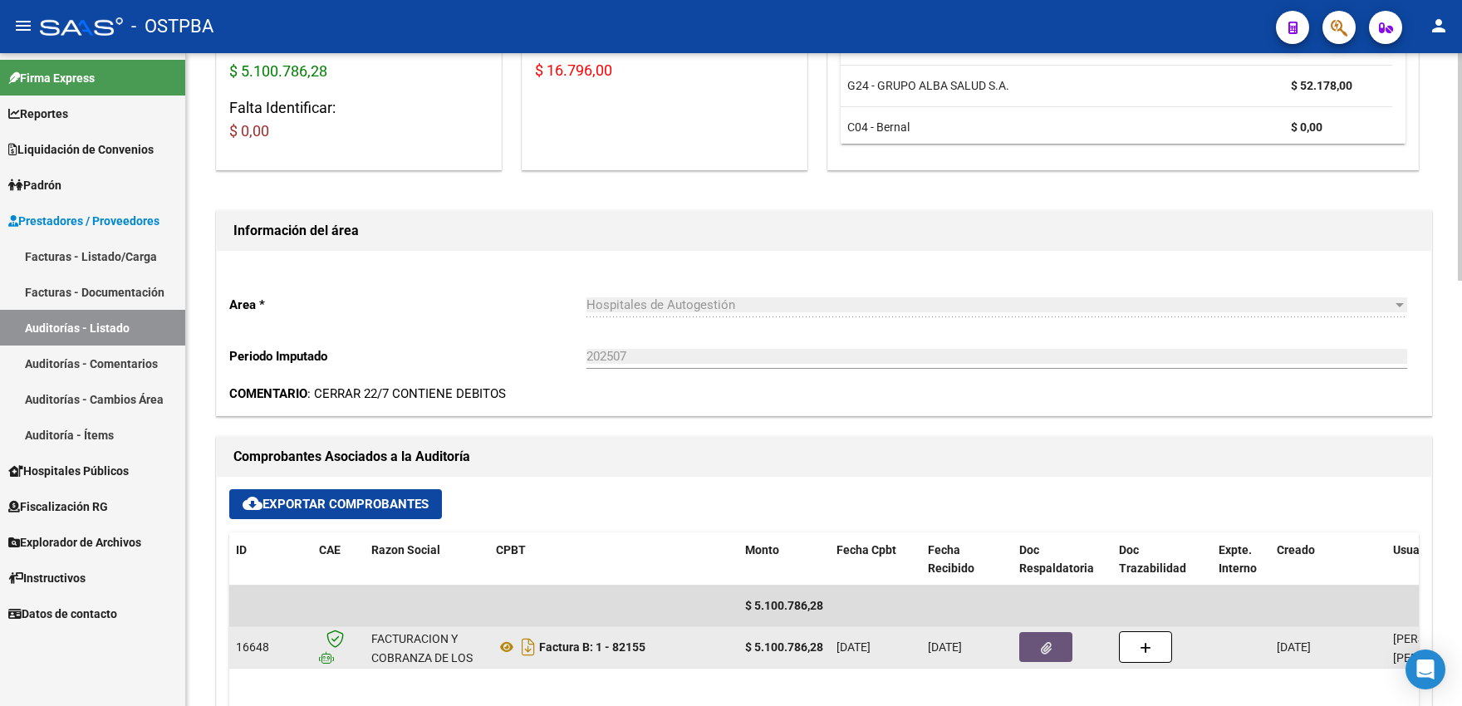
click at [1041, 636] on button "button" at bounding box center [1045, 647] width 53 height 30
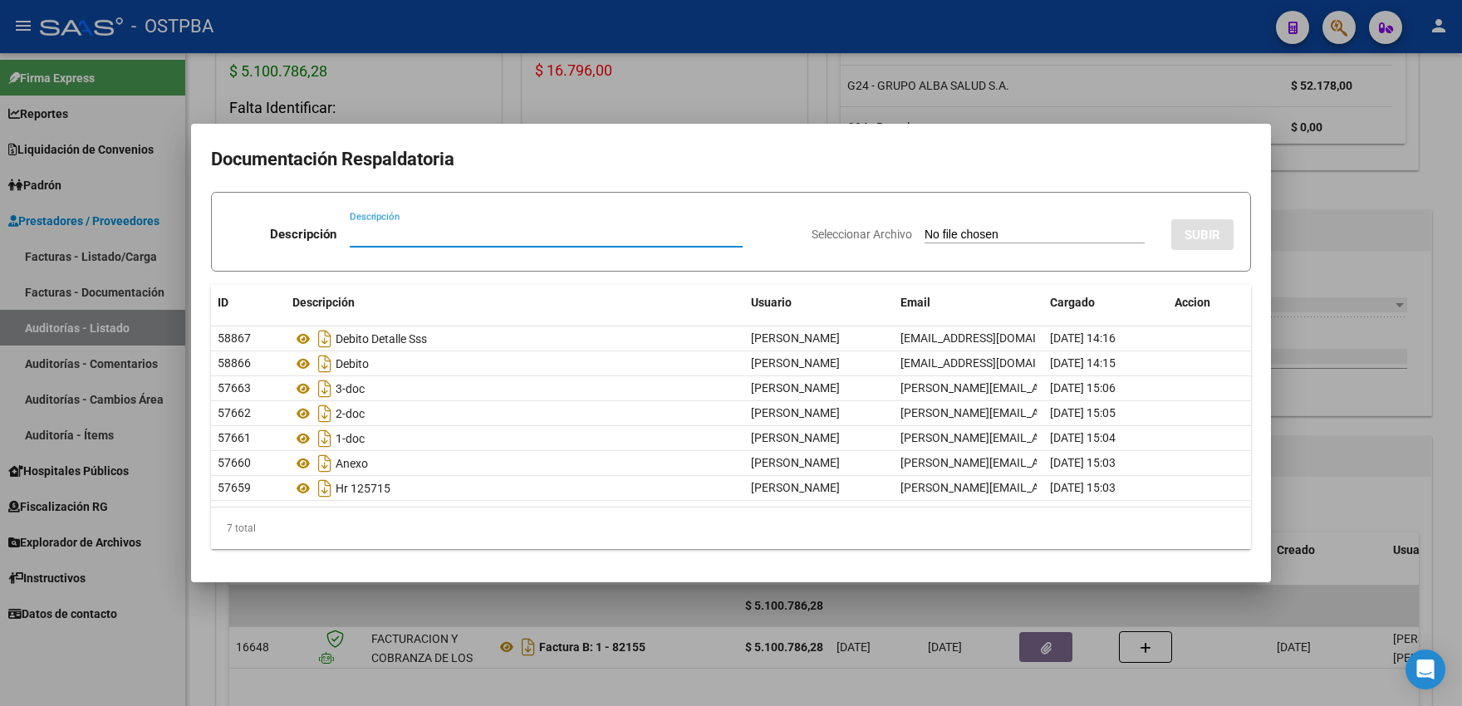
click at [376, 235] on input "Descripción" at bounding box center [546, 234] width 393 height 15
type input "nota de credito"
click at [968, 234] on input "Seleccionar Archivo" at bounding box center [1035, 236] width 220 height 16
type input "C:\fakepath\NCB 0001-00044016.pdf"
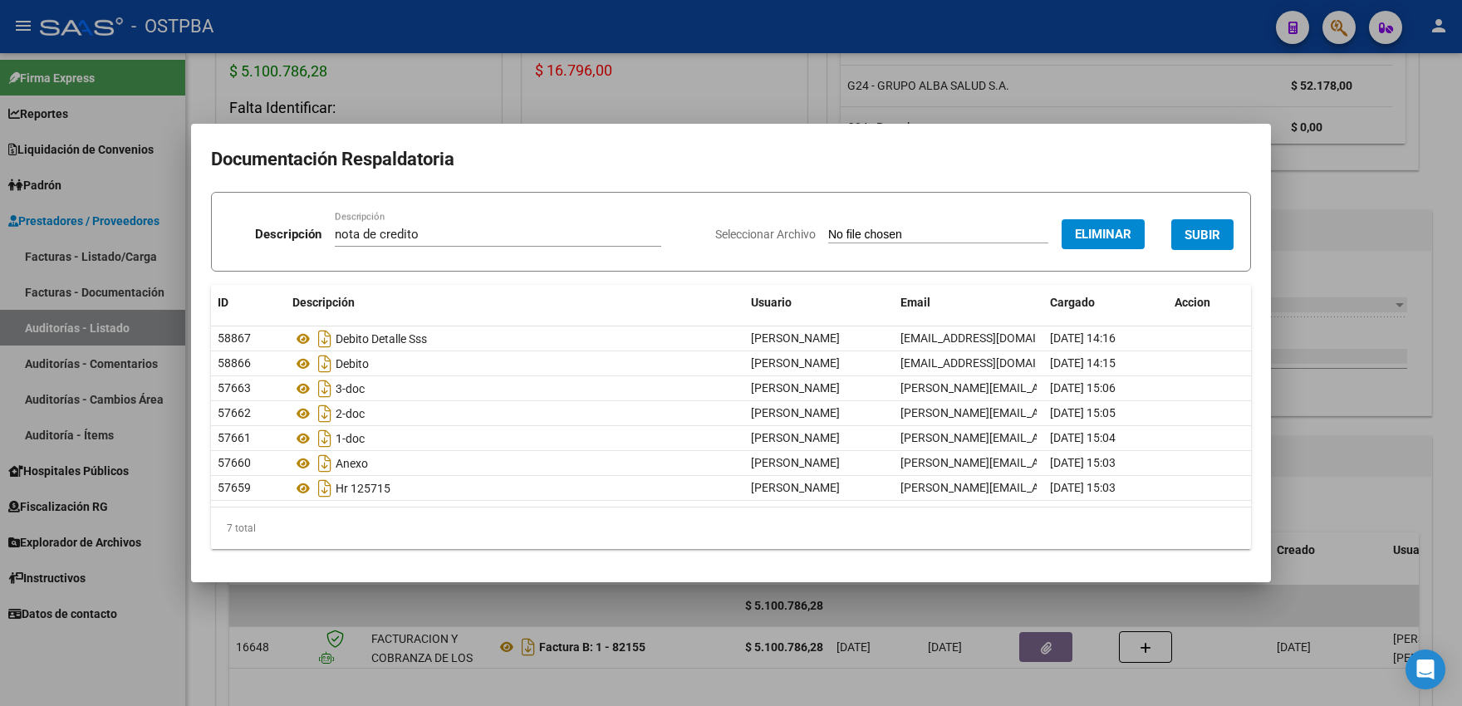
click at [1192, 239] on span "SUBIR" at bounding box center [1202, 235] width 36 height 15
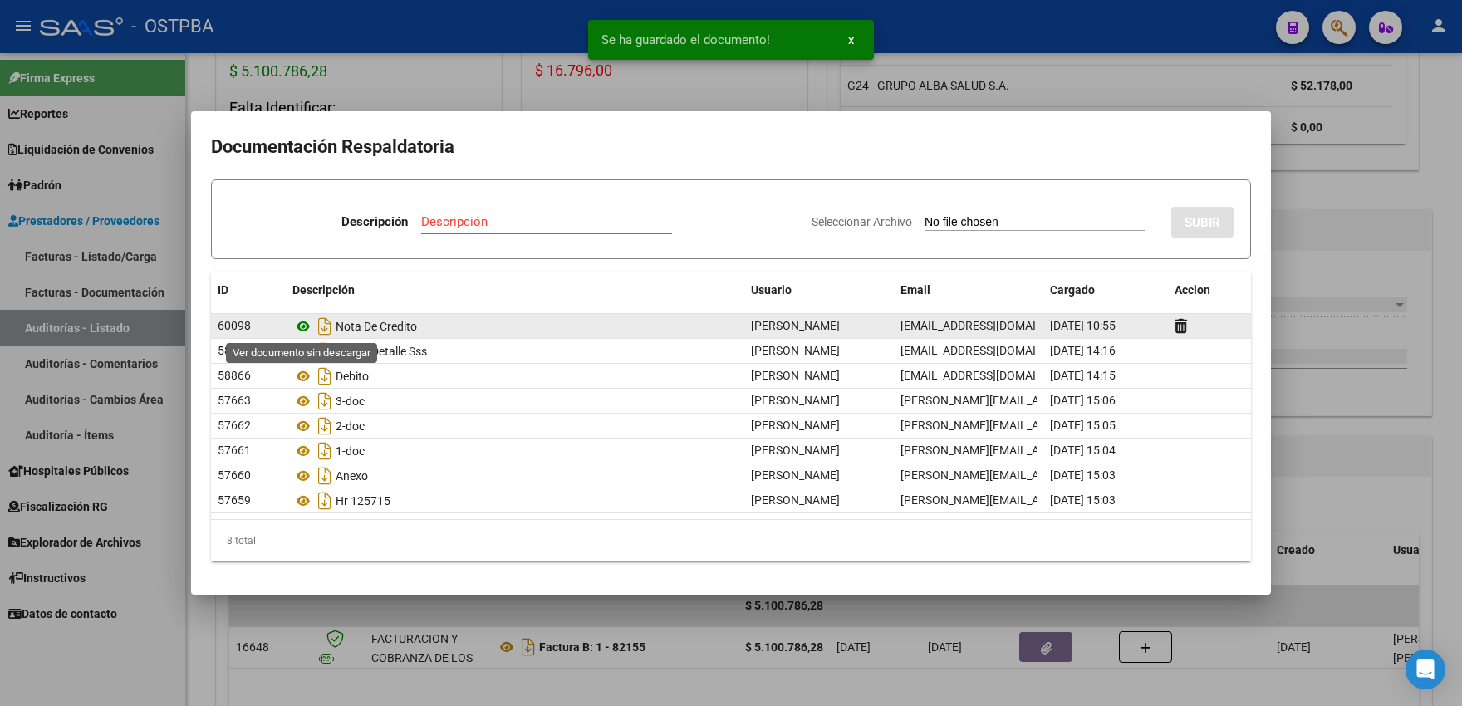
click at [304, 326] on icon at bounding box center [303, 326] width 22 height 20
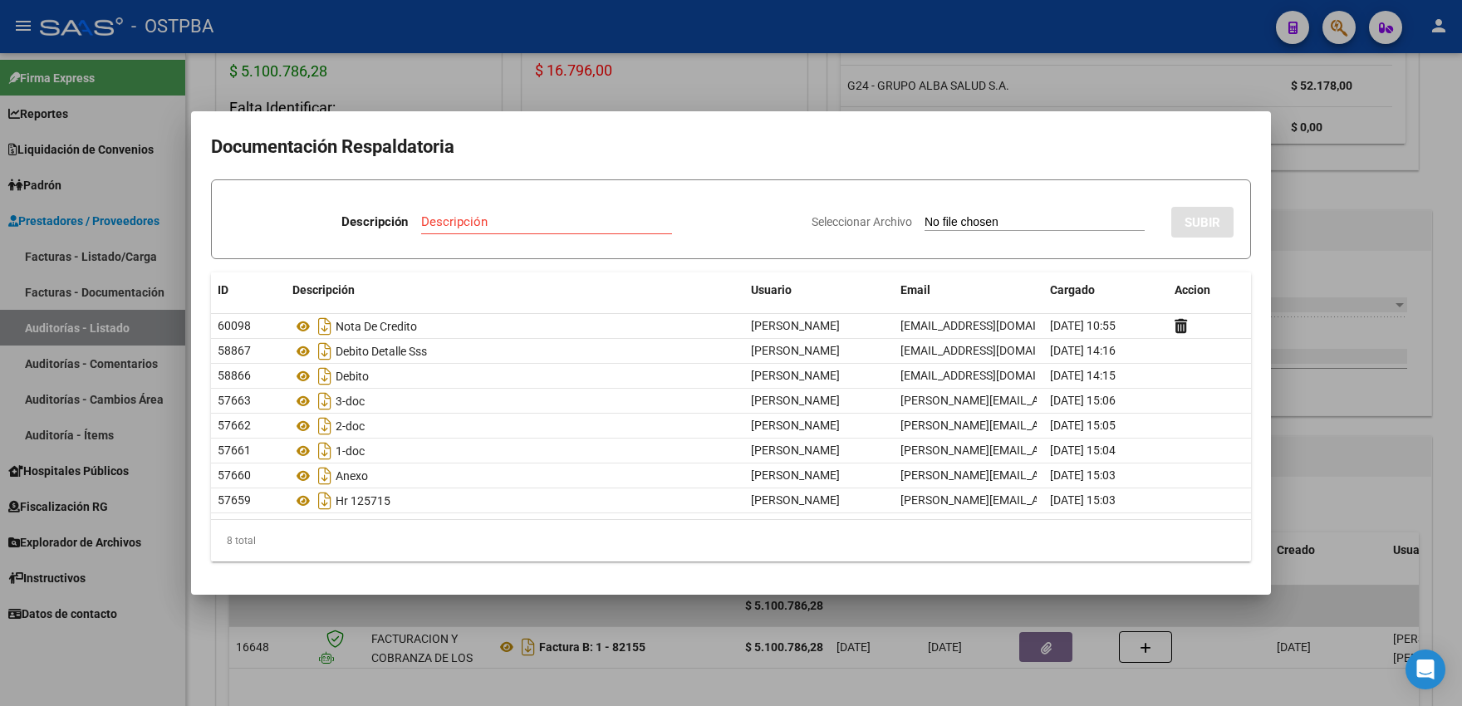
click at [305, 77] on div at bounding box center [731, 353] width 1462 height 706
click at [305, 77] on span "$ 5.100.786,28" at bounding box center [278, 70] width 98 height 17
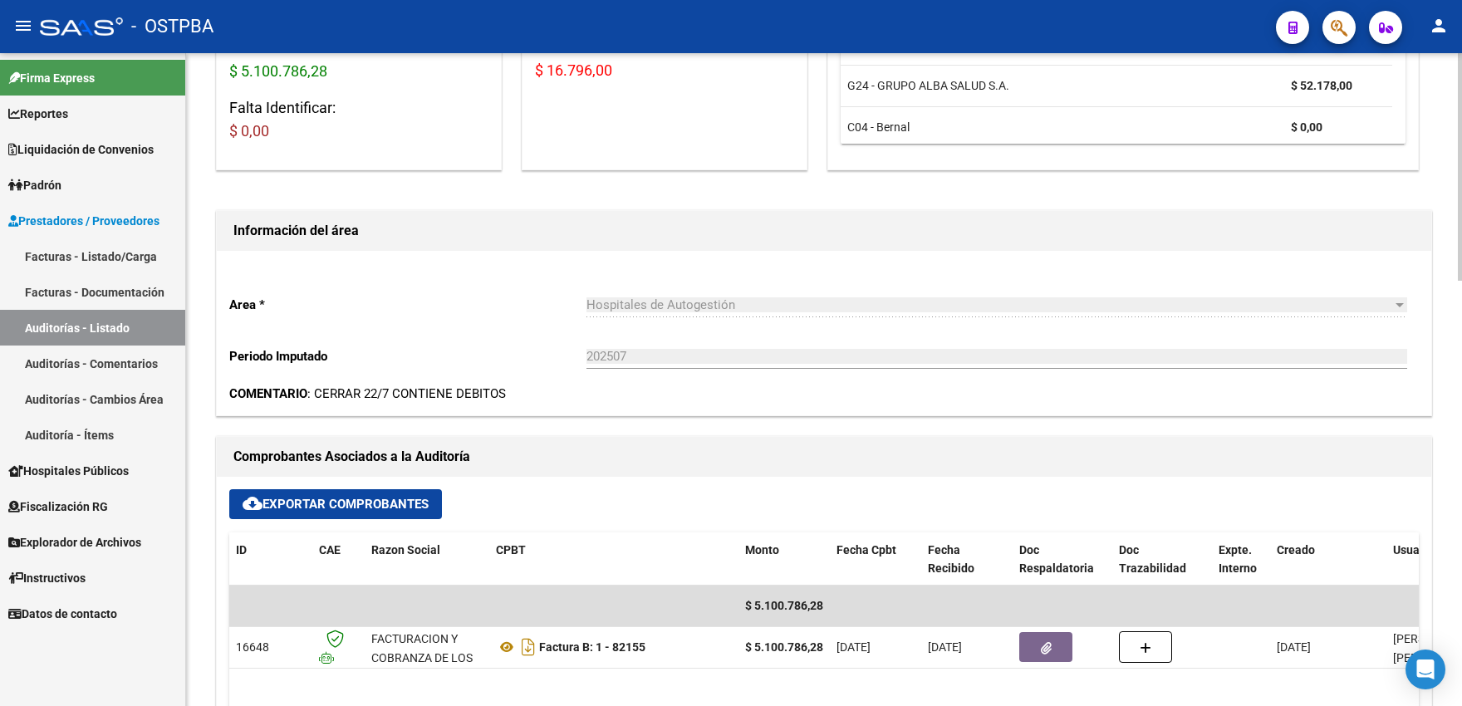
scroll to position [0, 0]
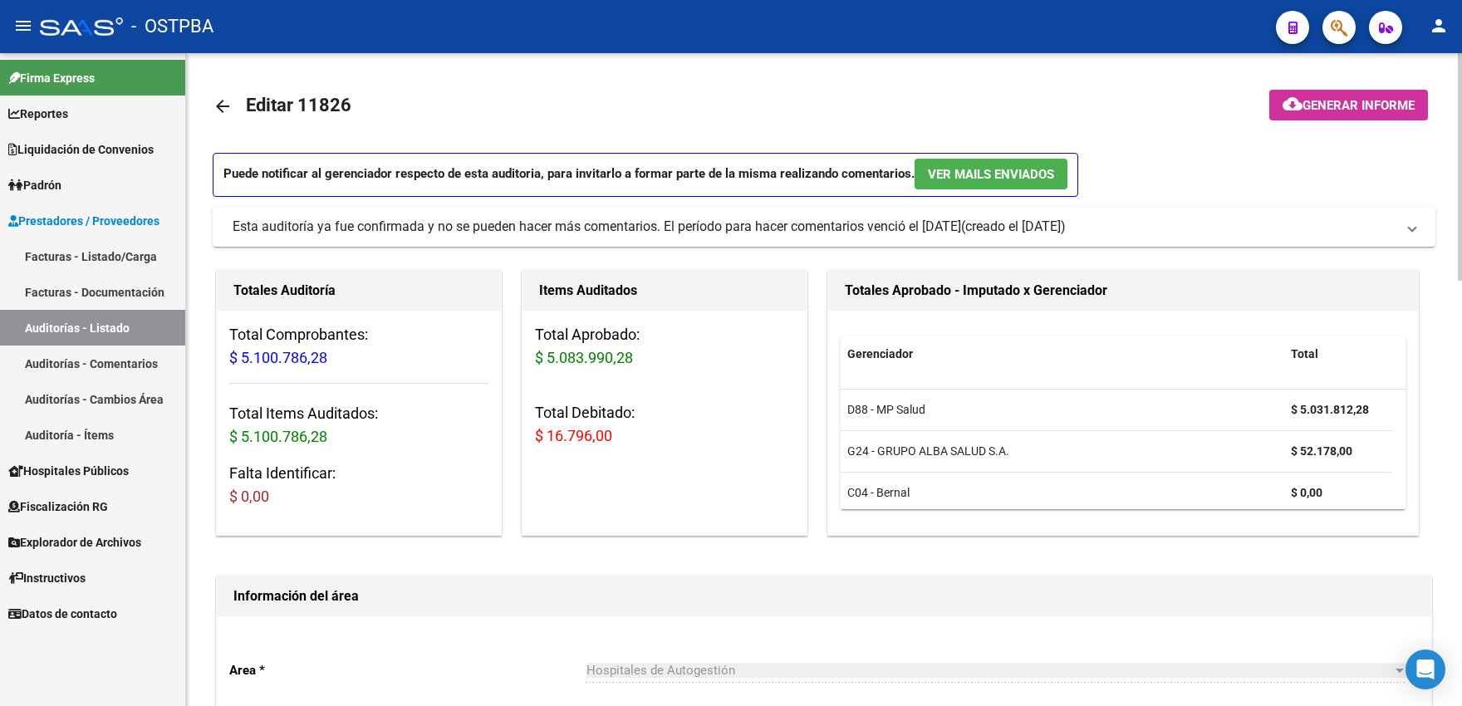
click at [230, 109] on mat-icon "arrow_back" at bounding box center [223, 106] width 20 height 20
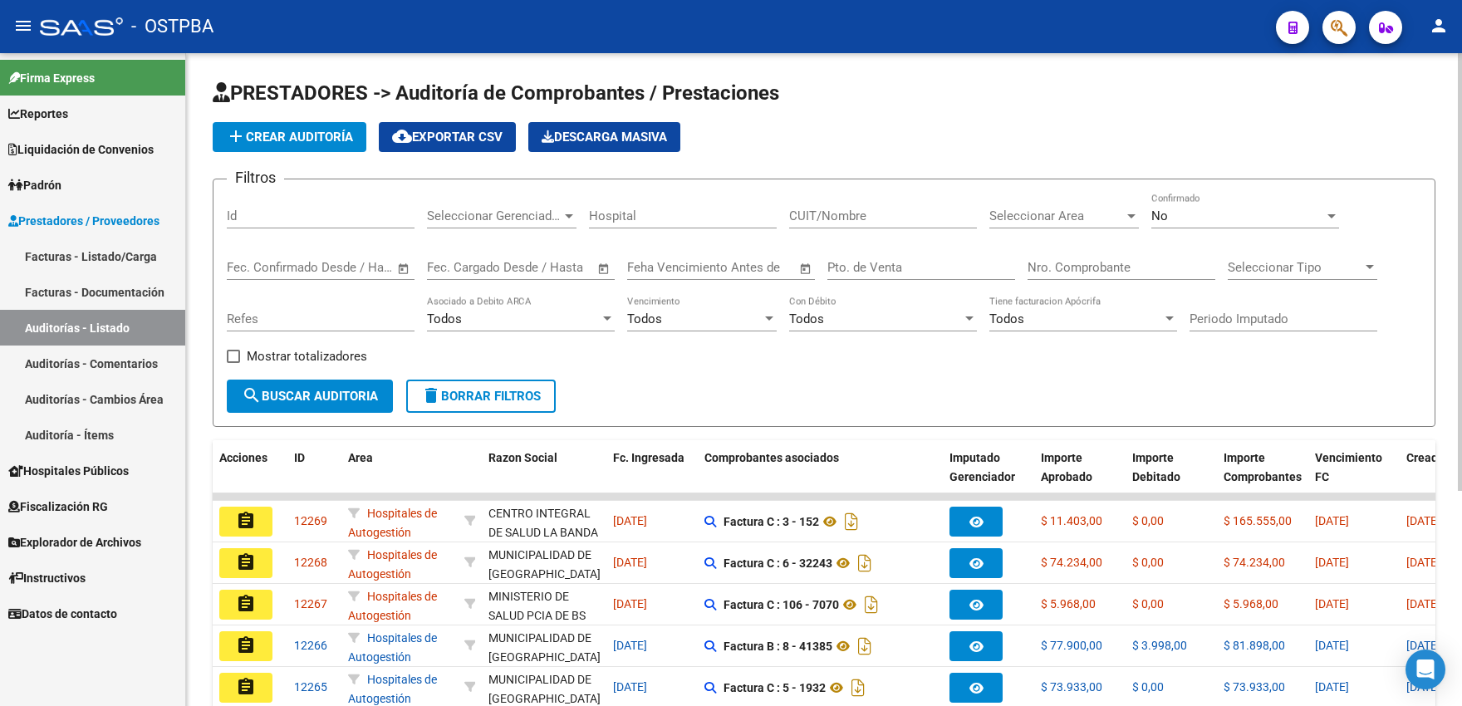
click at [1238, 226] on div "No Confirmado" at bounding box center [1245, 211] width 188 height 36
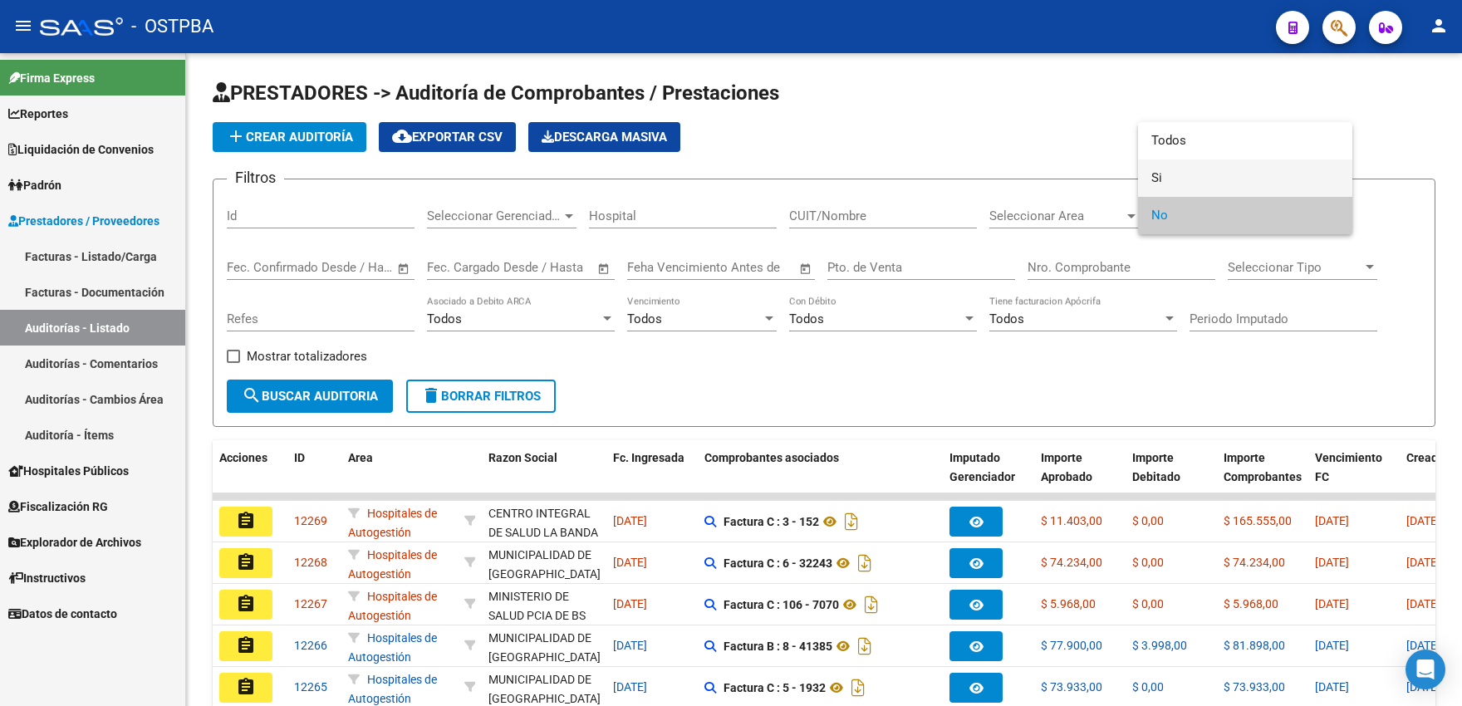
click at [1205, 179] on span "Si" at bounding box center [1245, 177] width 188 height 37
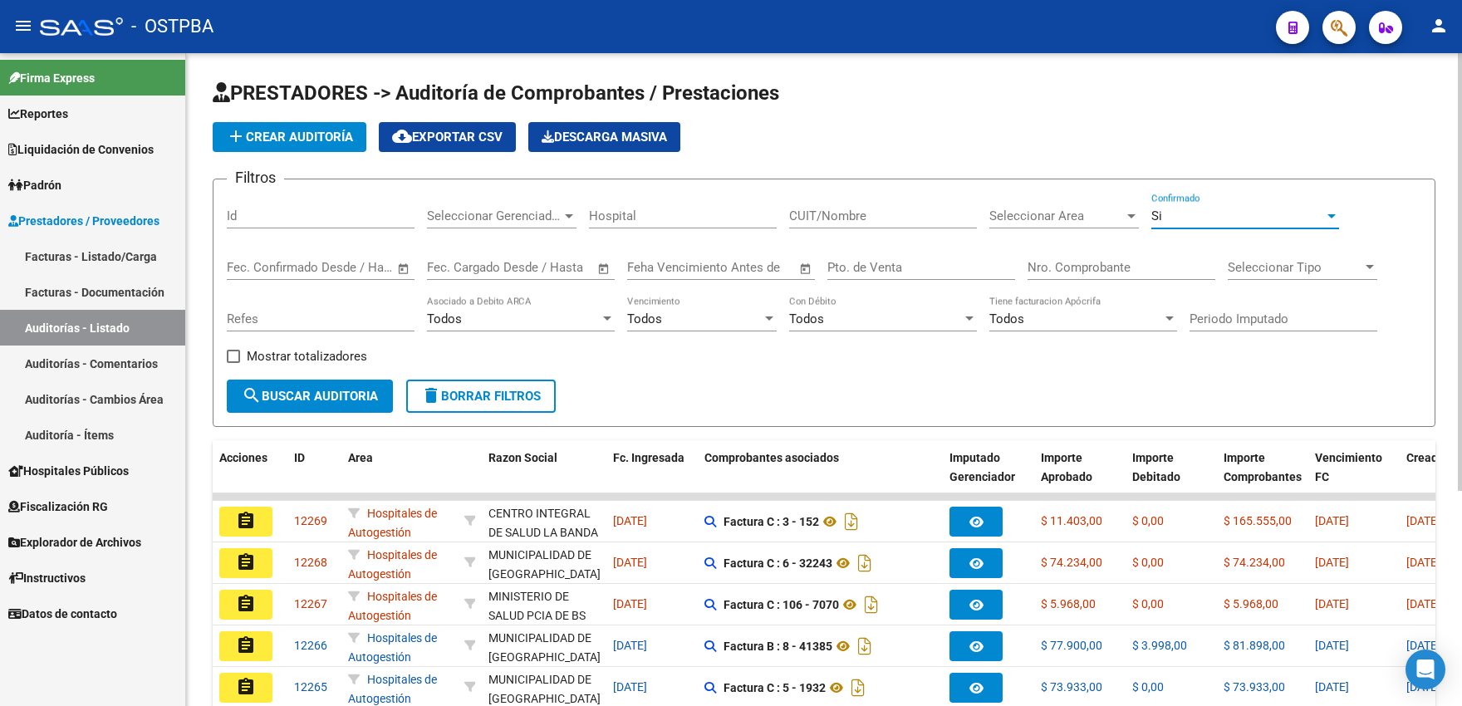
click at [1063, 264] on input "Nro. Comprobante" at bounding box center [1122, 267] width 188 height 15
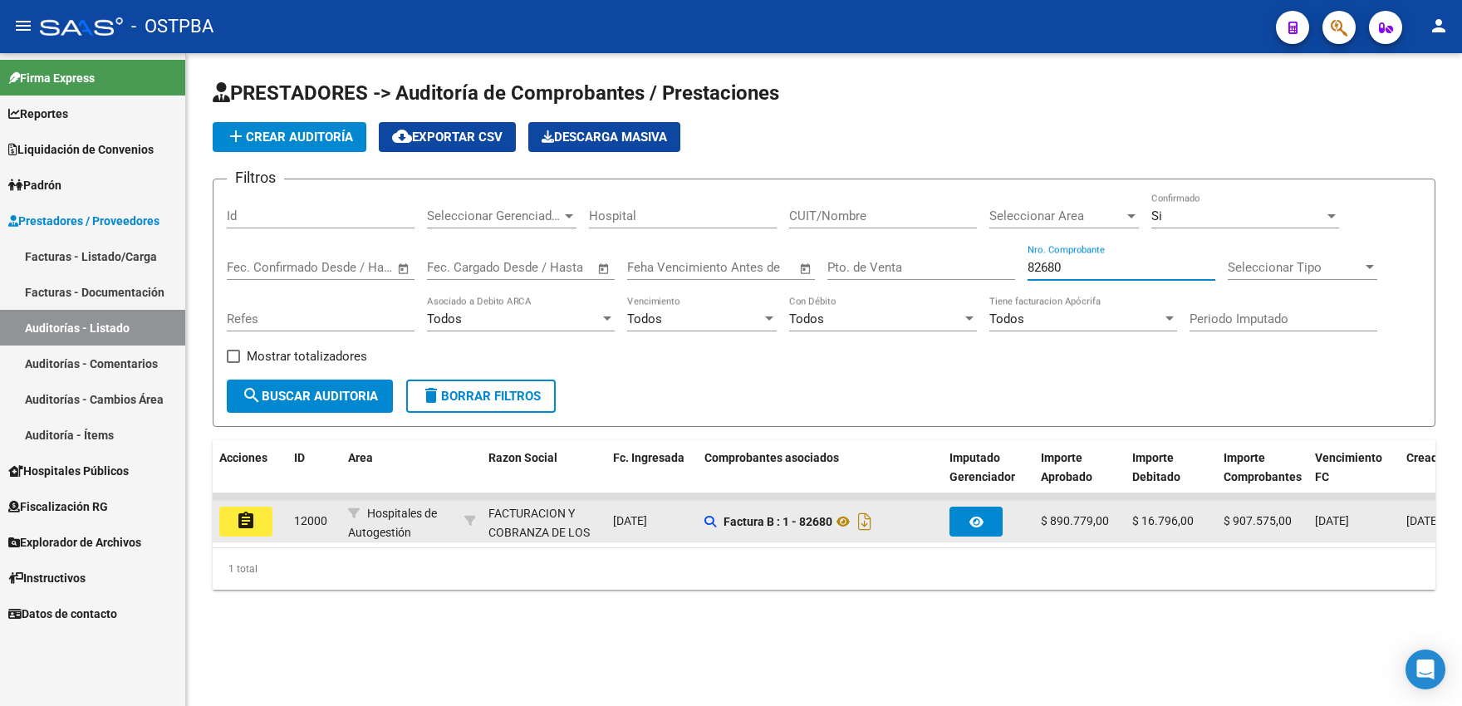
type input "82680"
click at [250, 517] on mat-icon "assignment" at bounding box center [246, 521] width 20 height 20
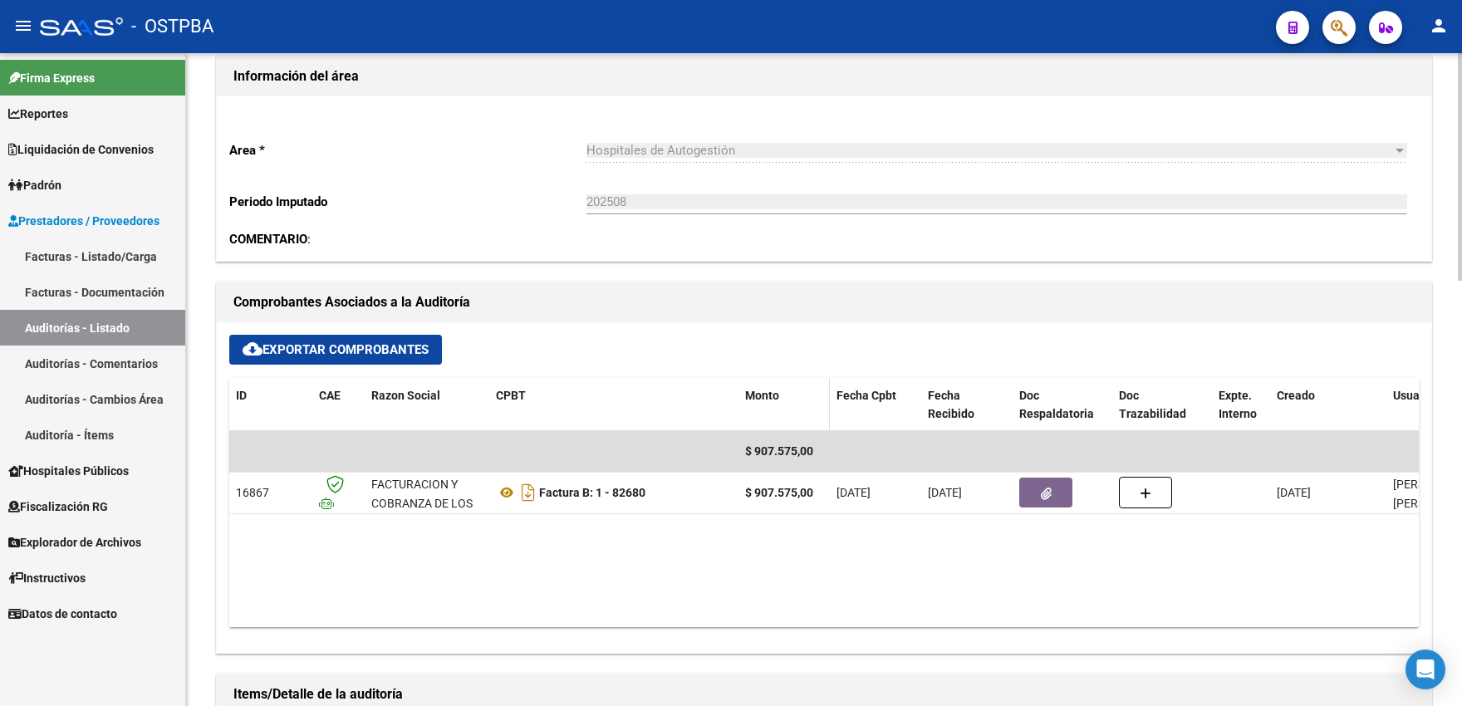
scroll to position [548, 0]
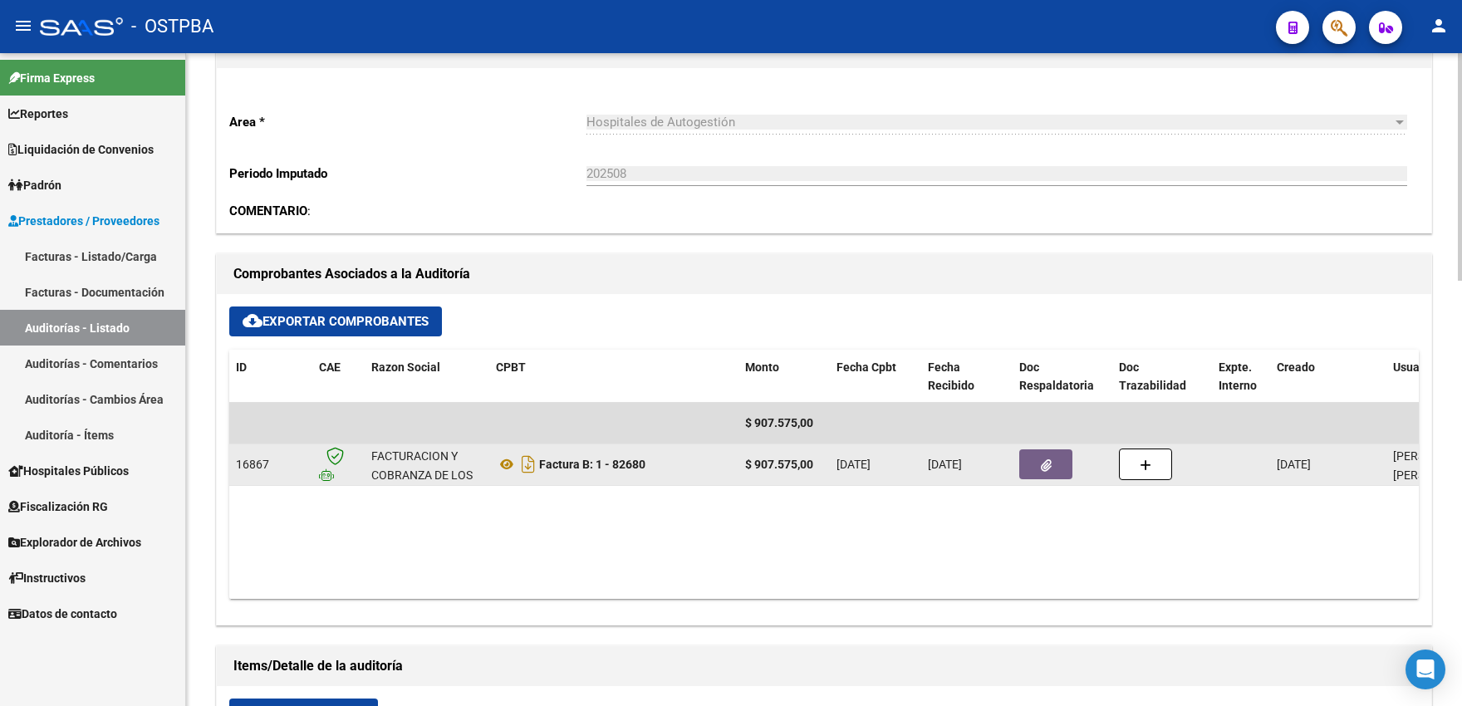
click at [1033, 463] on button "button" at bounding box center [1045, 464] width 53 height 30
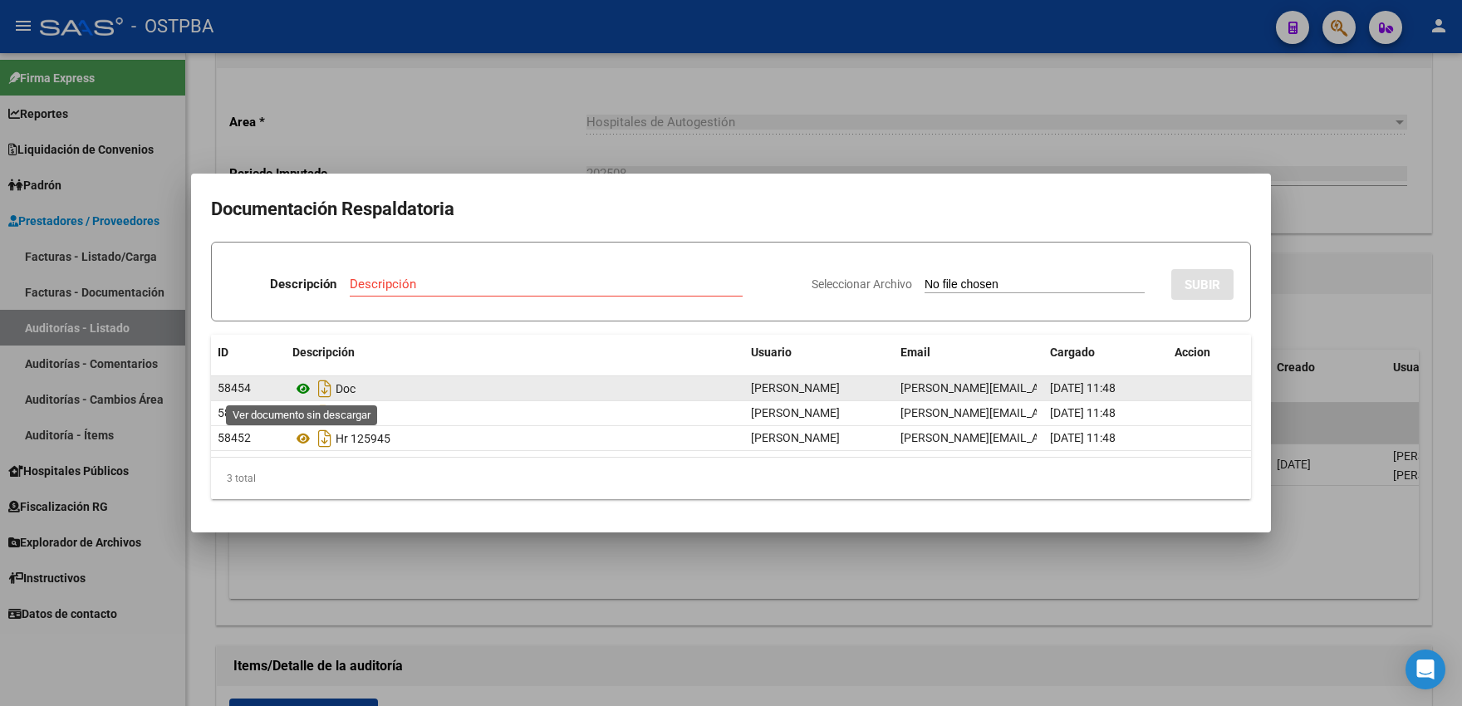
click at [302, 393] on icon at bounding box center [303, 389] width 22 height 20
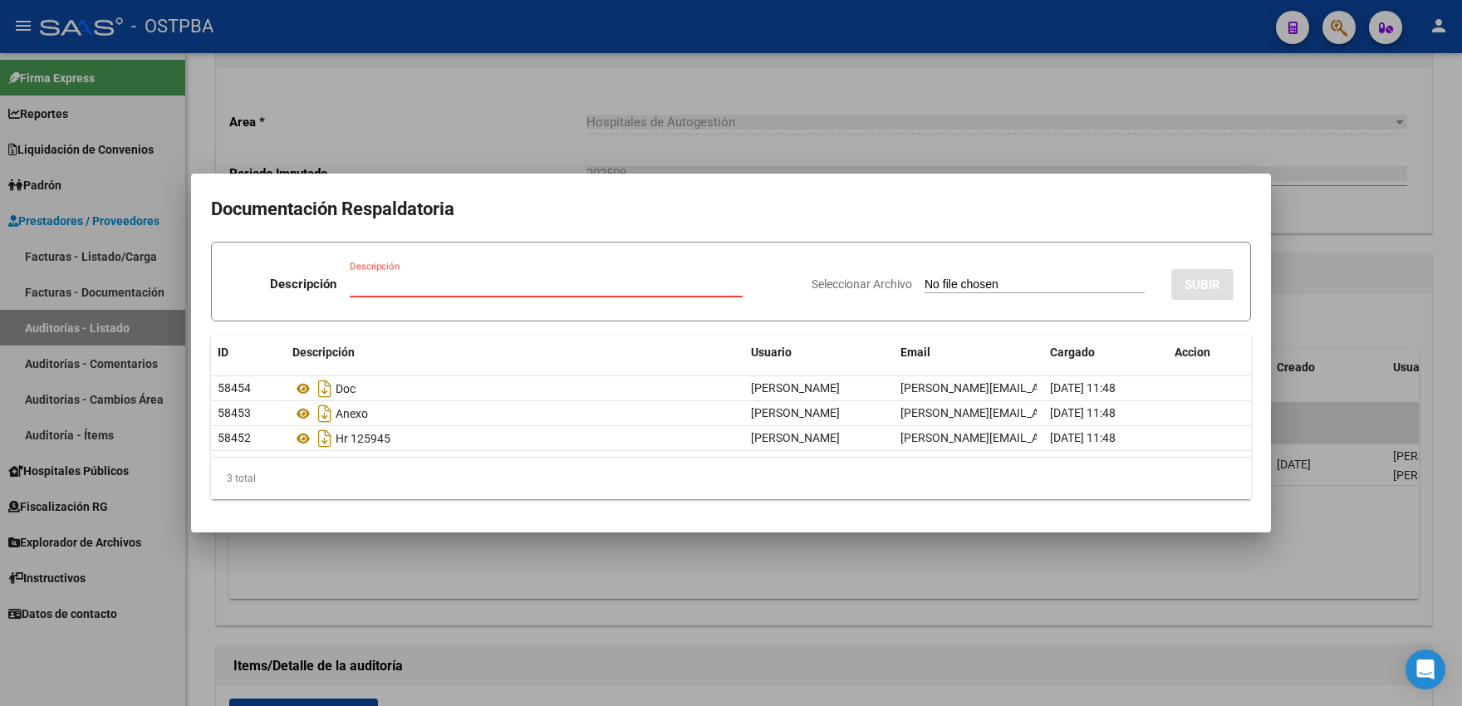
click at [383, 281] on input "Descripción" at bounding box center [546, 284] width 393 height 15
type input "nota de credito"
click at [963, 283] on input "Seleccionar Archivo" at bounding box center [1035, 285] width 220 height 16
type input "C:\fakepath\NCB 0001-00043970.pdf"
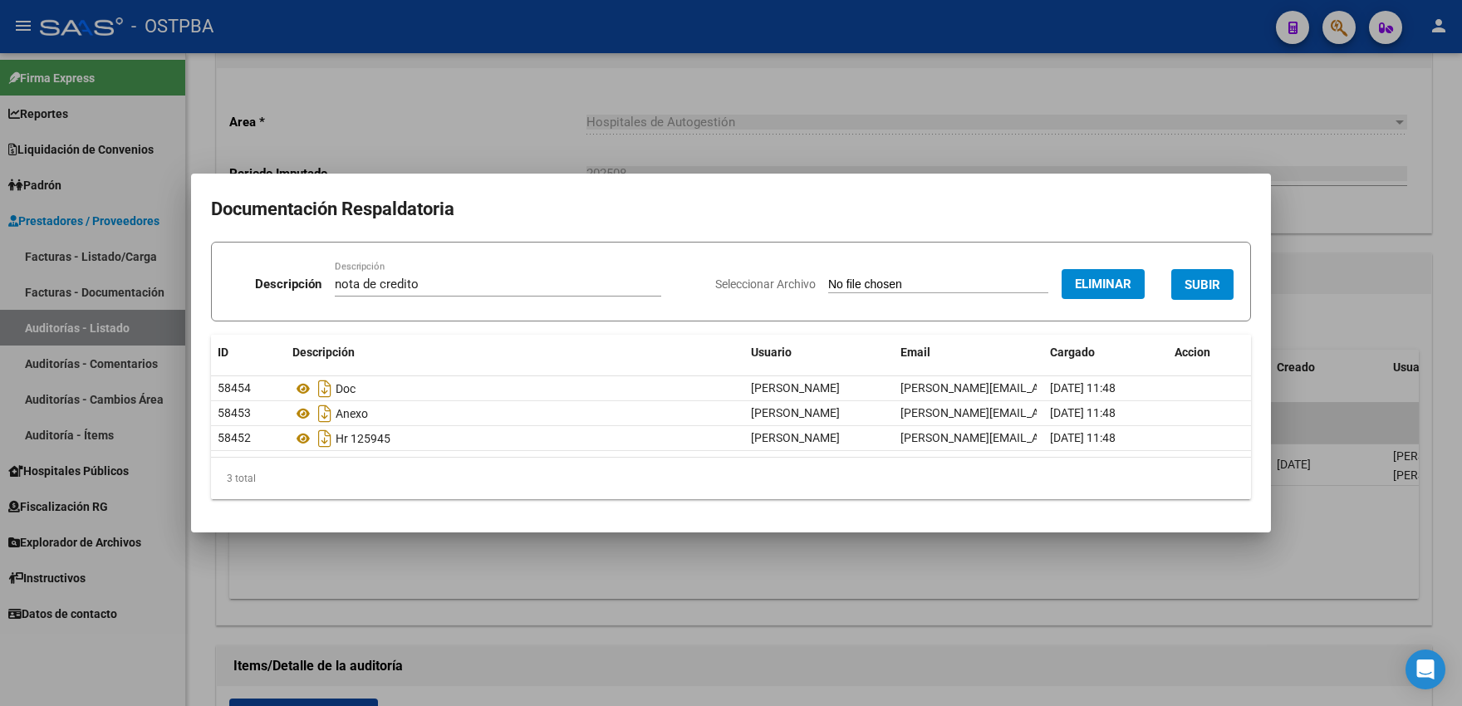
click at [1222, 290] on button "SUBIR" at bounding box center [1202, 284] width 62 height 31
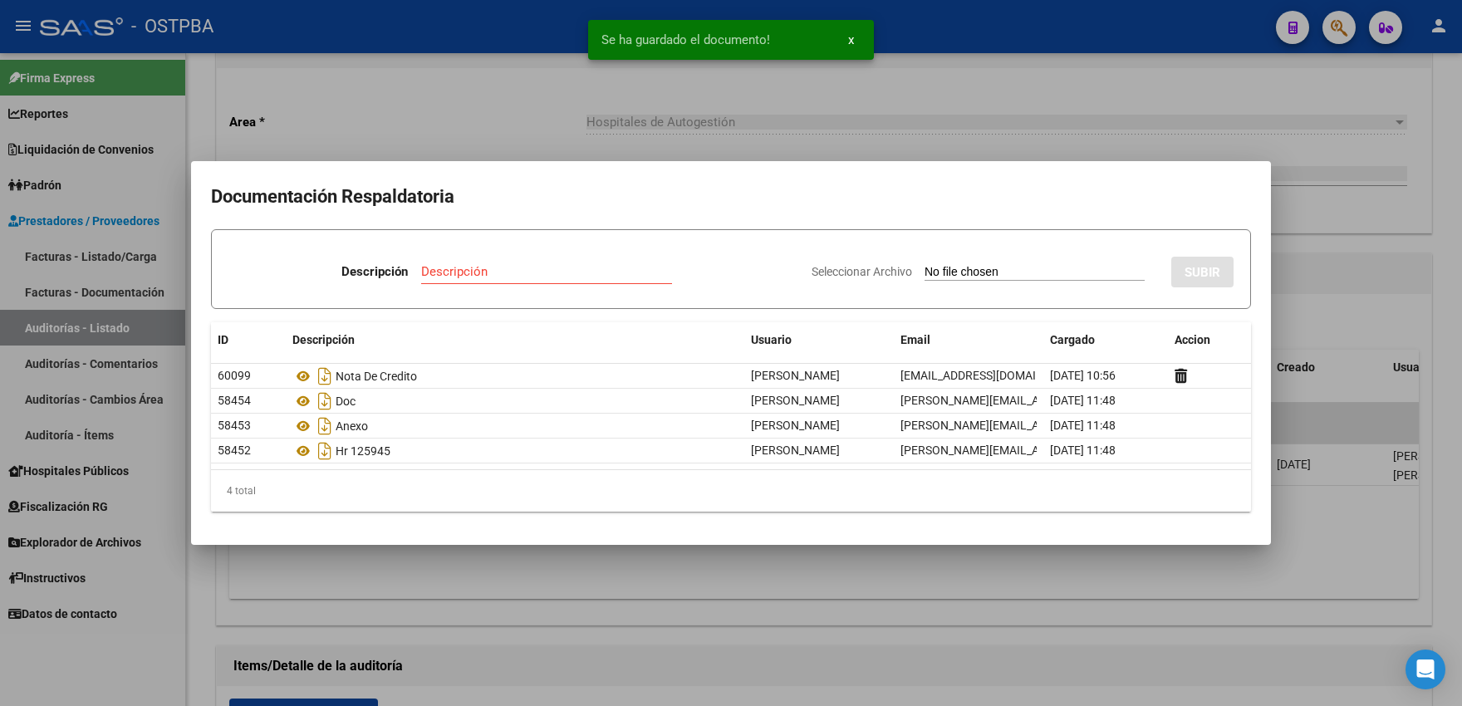
click at [435, 133] on div at bounding box center [731, 353] width 1462 height 706
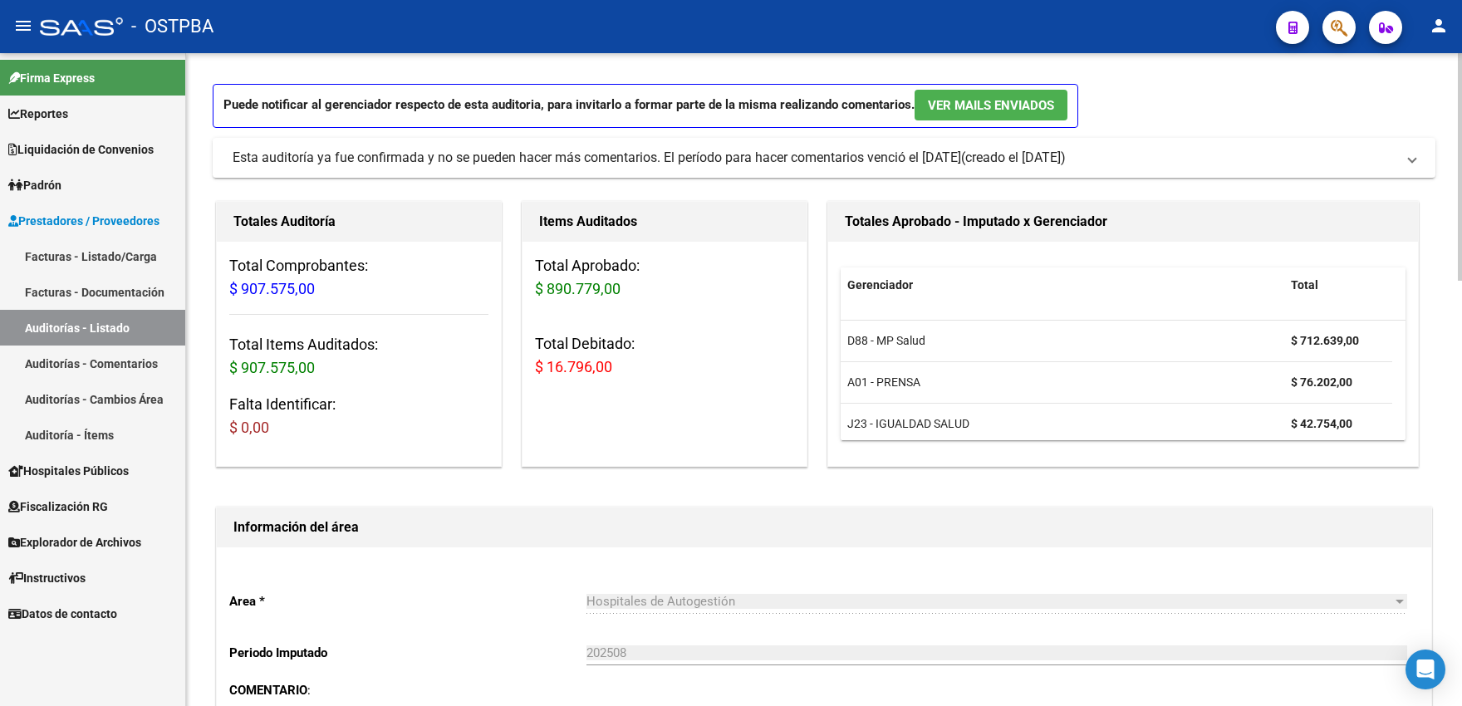
scroll to position [0, 0]
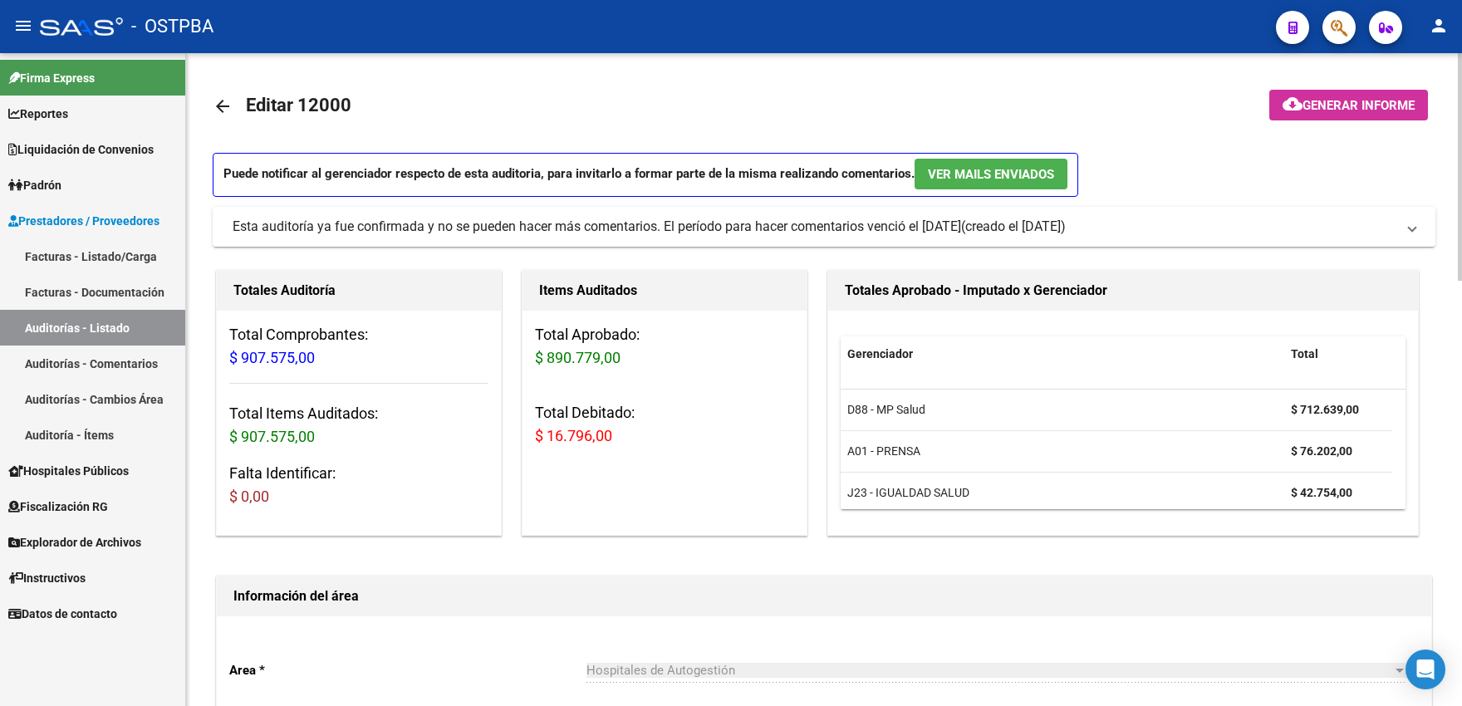
click at [224, 107] on mat-icon "arrow_back" at bounding box center [223, 106] width 20 height 20
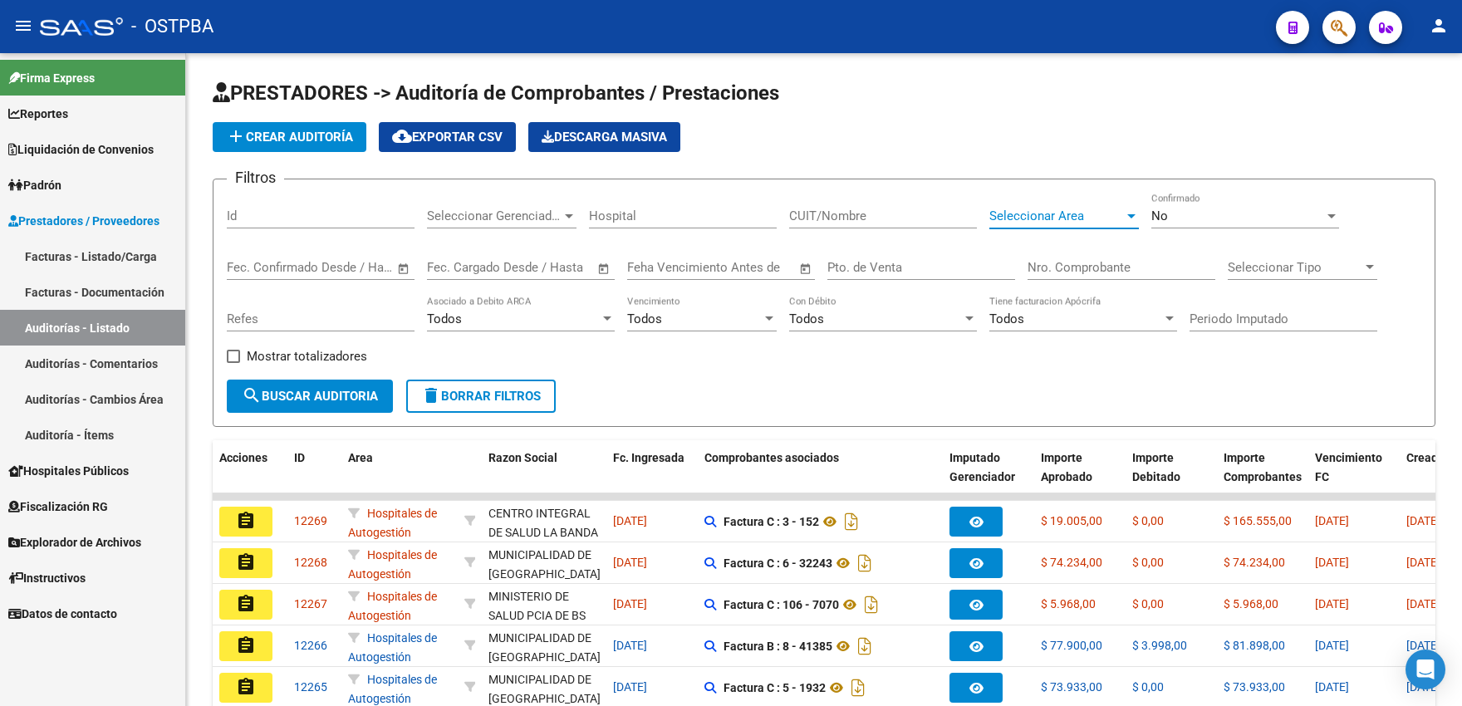
click at [1039, 220] on span "Seleccionar Area" at bounding box center [1056, 215] width 135 height 15
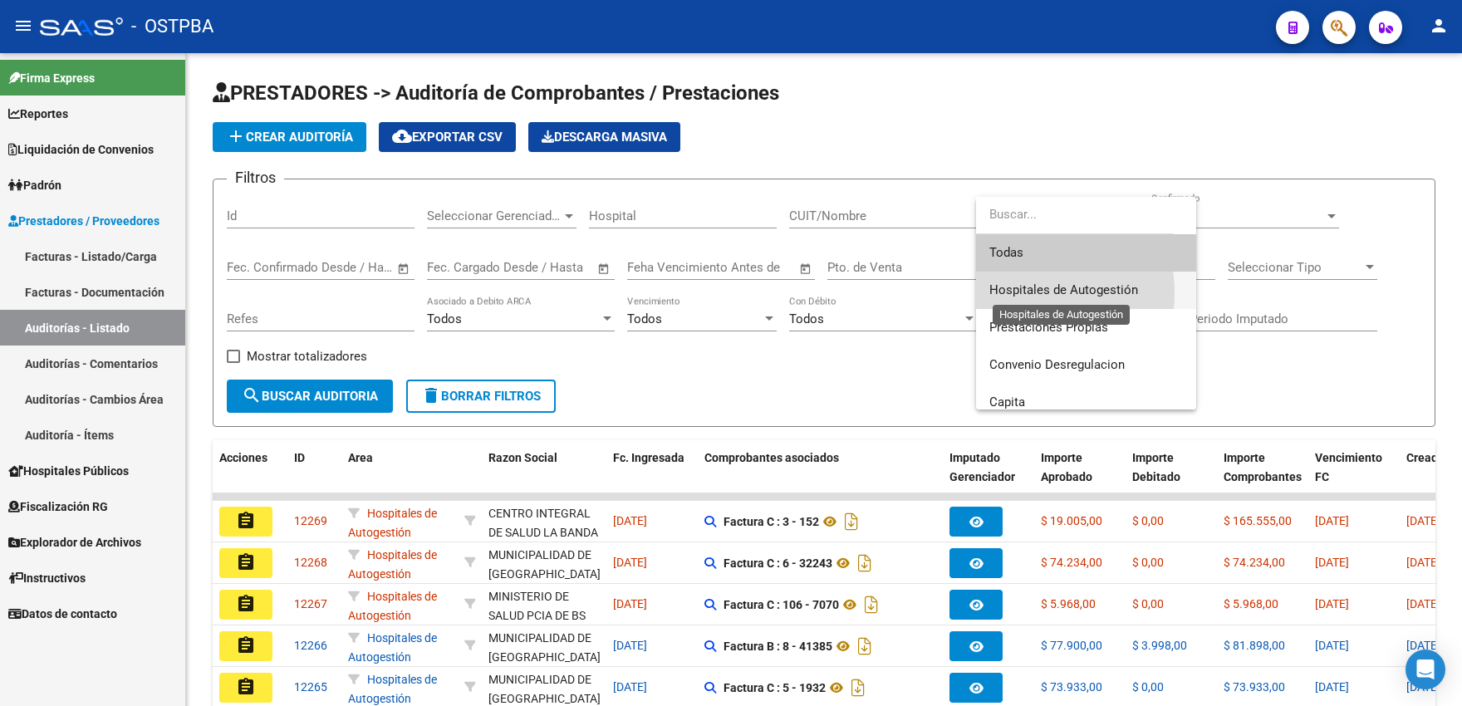
click at [1013, 293] on span "Hospitales de Autogestión" at bounding box center [1063, 289] width 149 height 15
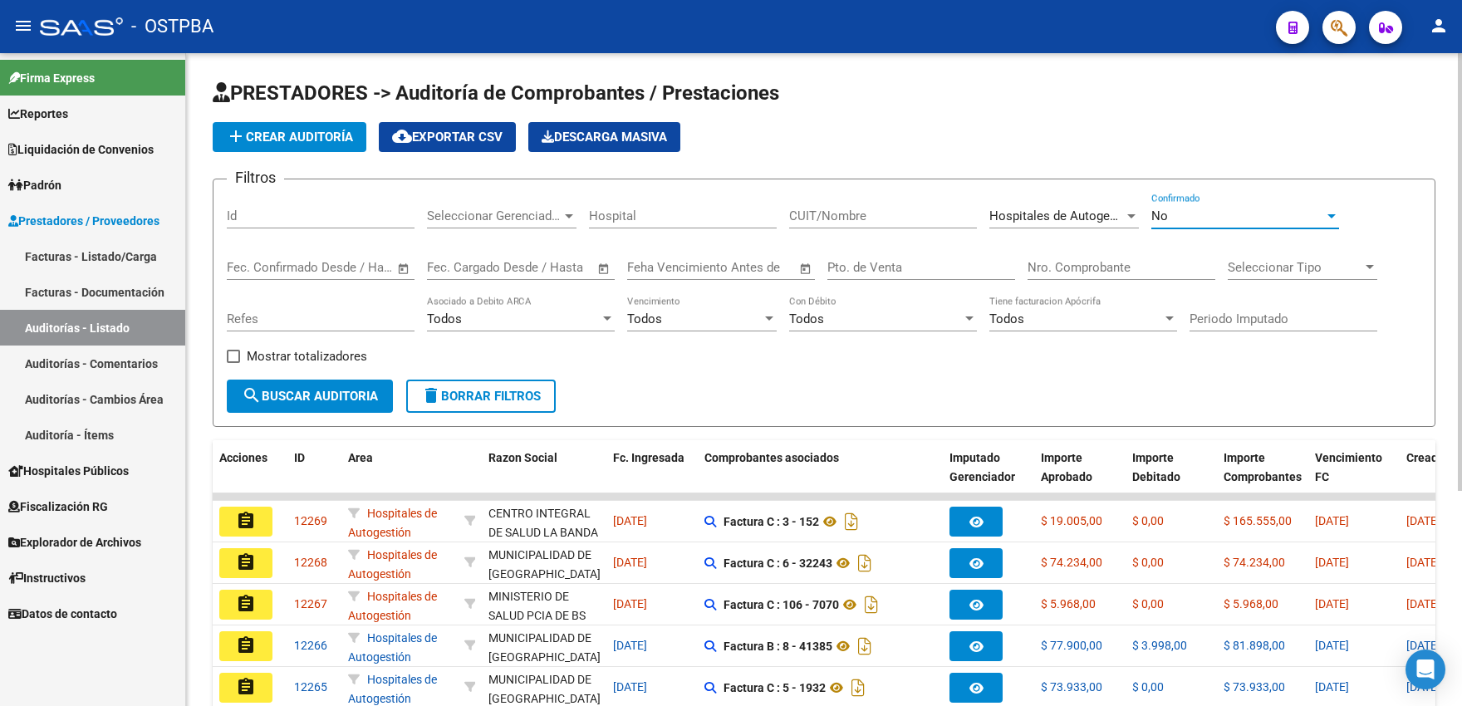
click at [1209, 218] on div "No" at bounding box center [1237, 215] width 173 height 15
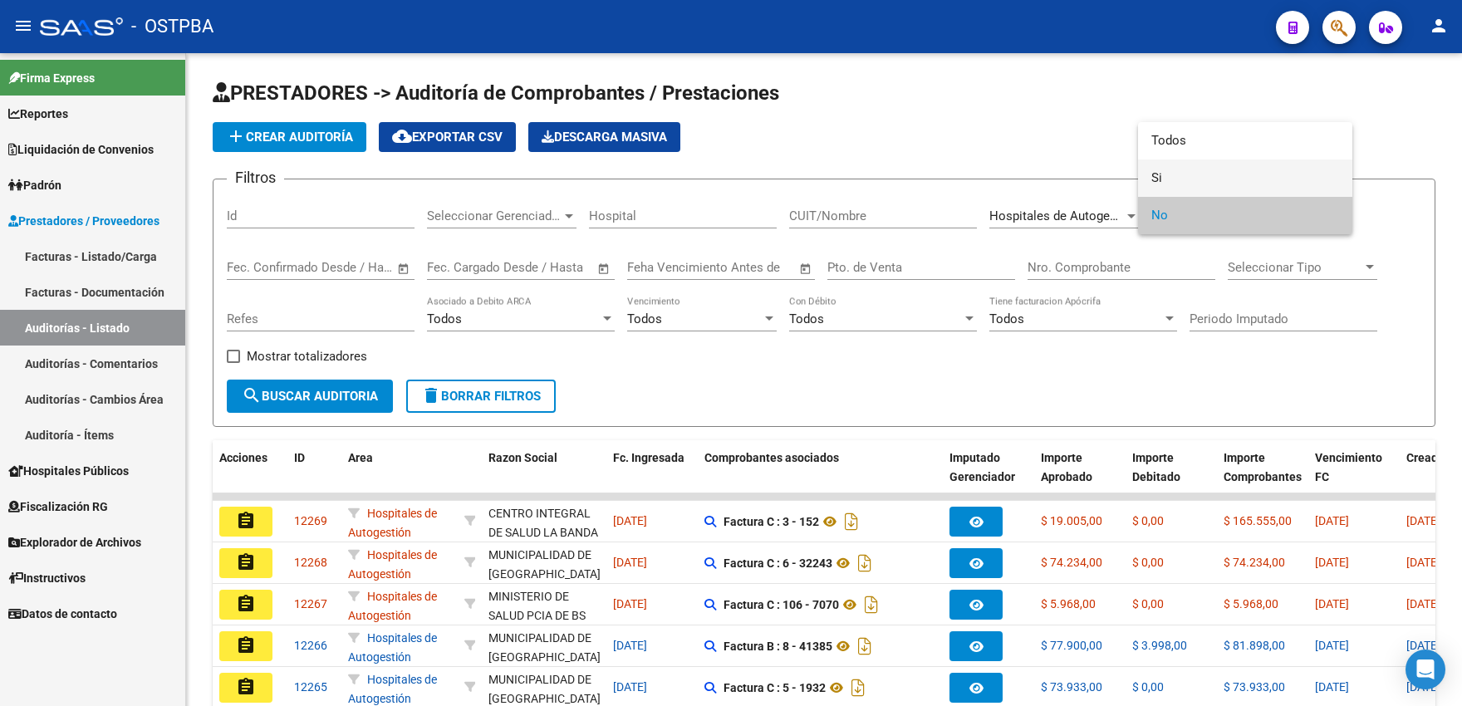
click at [1180, 180] on span "Si" at bounding box center [1245, 177] width 188 height 37
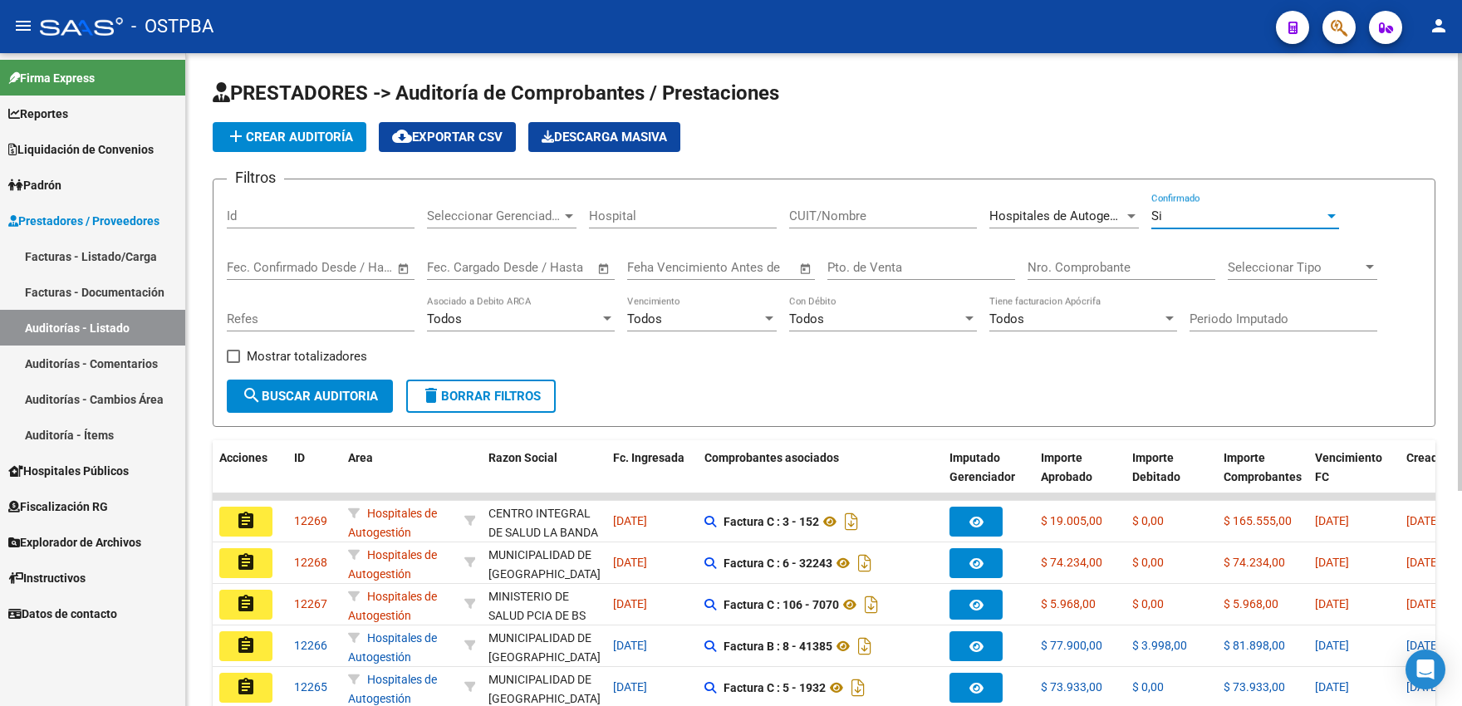
click at [808, 216] on input "CUIT/Nombre" at bounding box center [883, 215] width 188 height 15
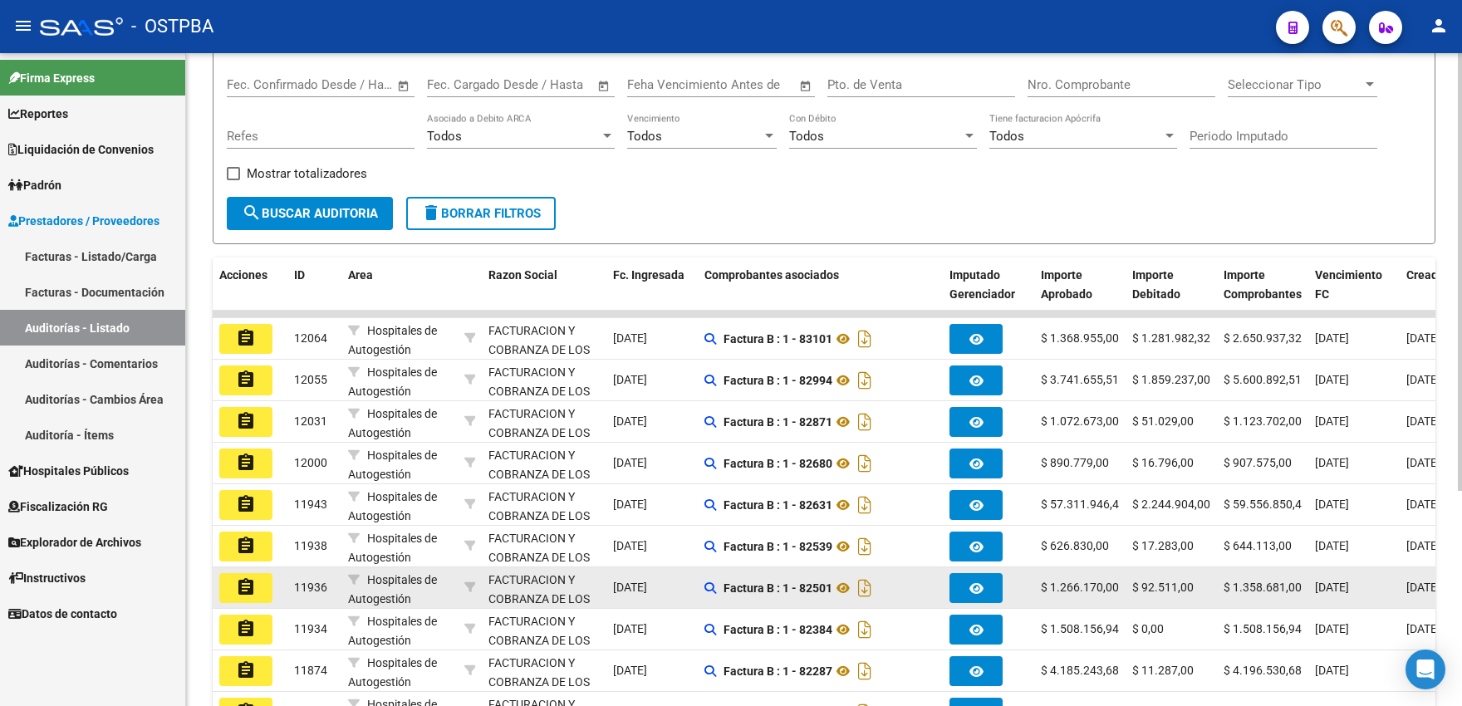
scroll to position [274, 0]
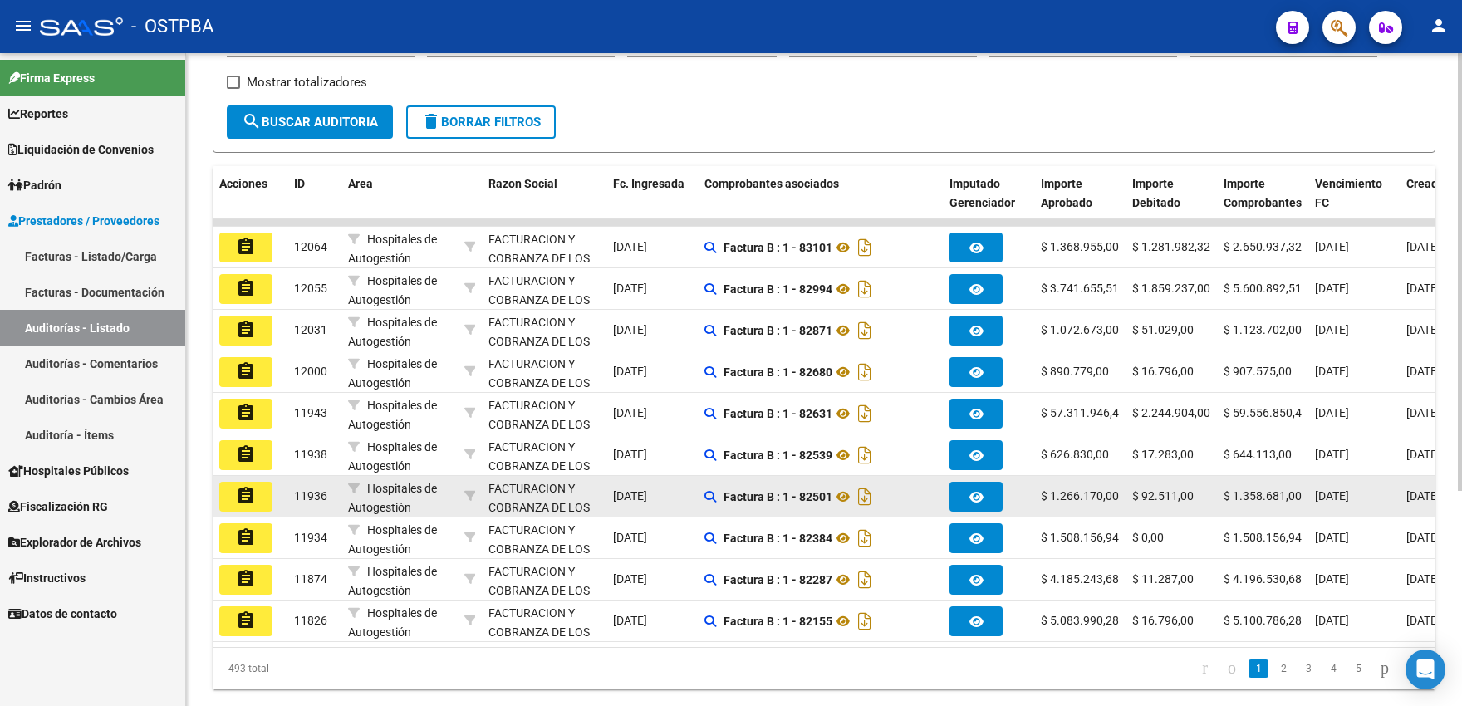
type input "efect"
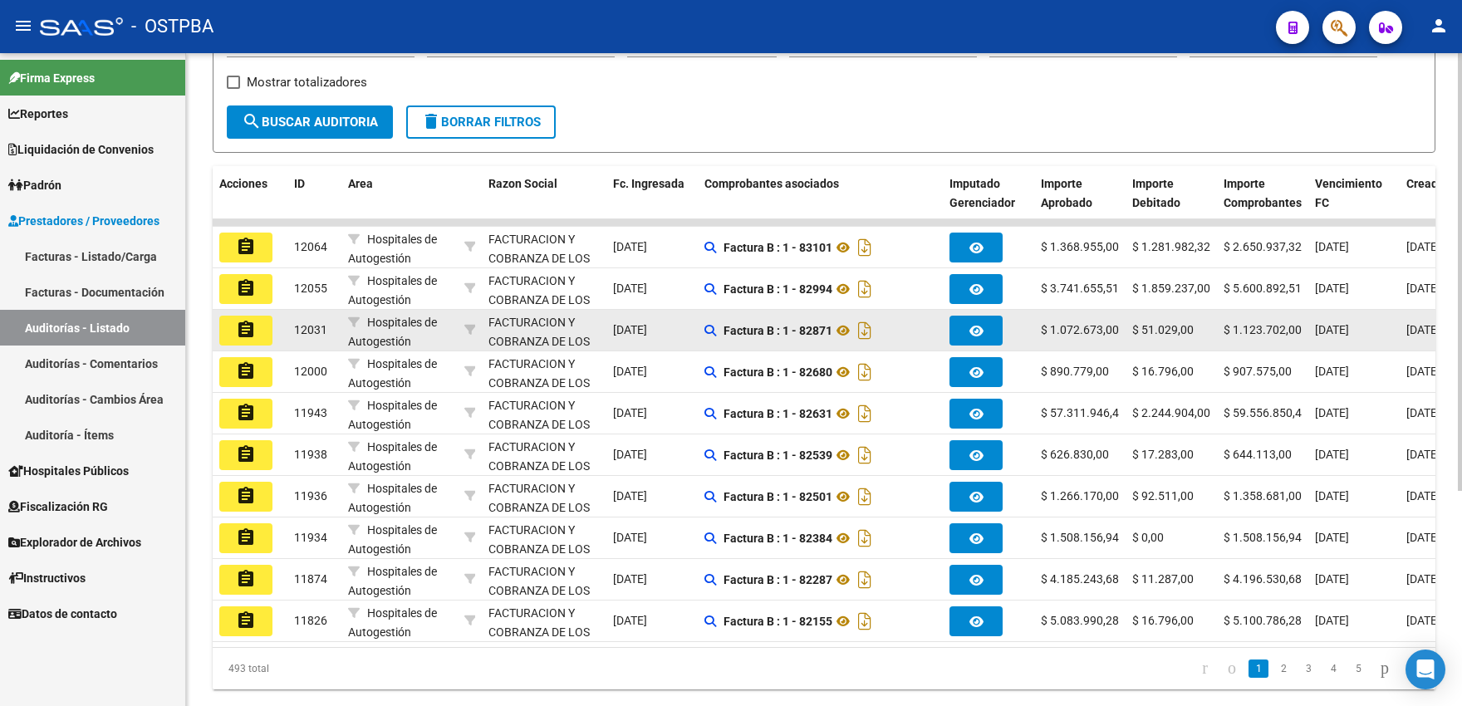
click at [257, 322] on button "assignment" at bounding box center [245, 331] width 53 height 30
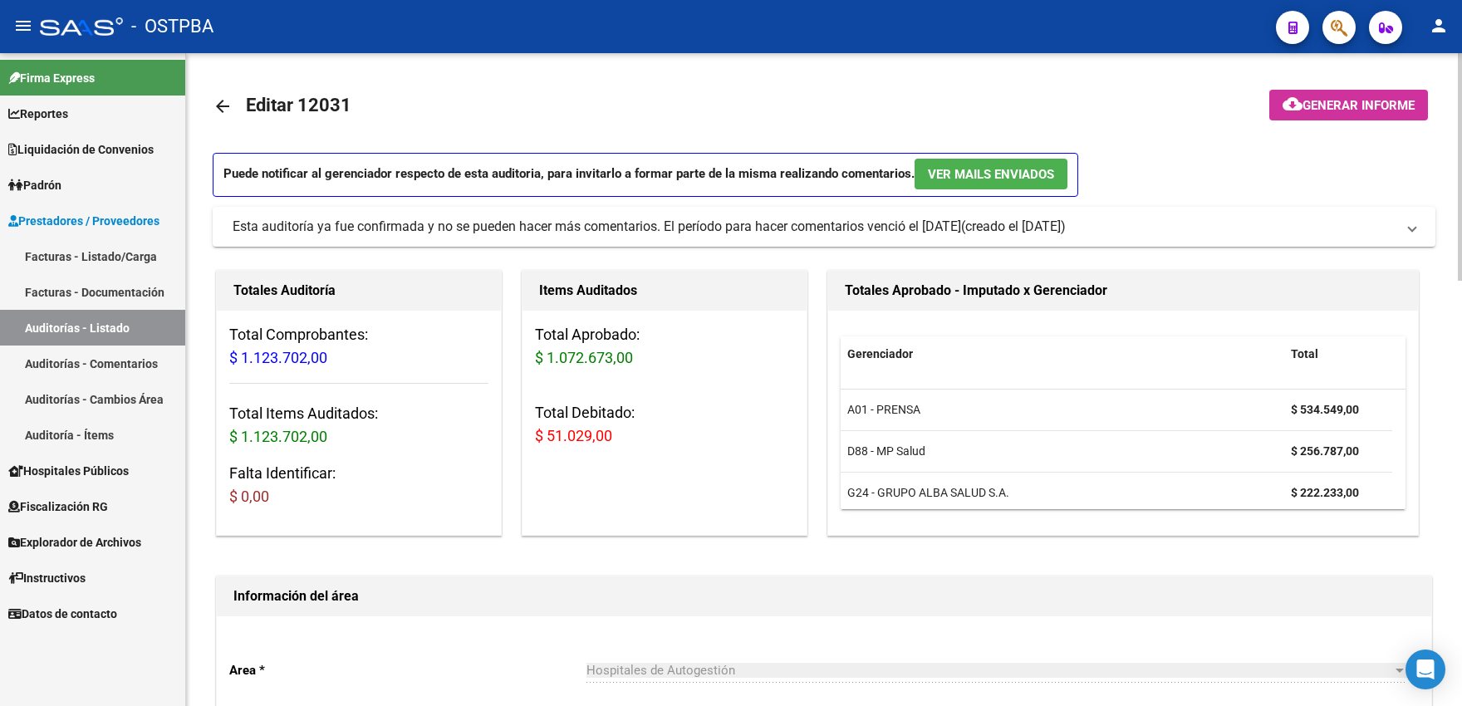
scroll to position [457, 0]
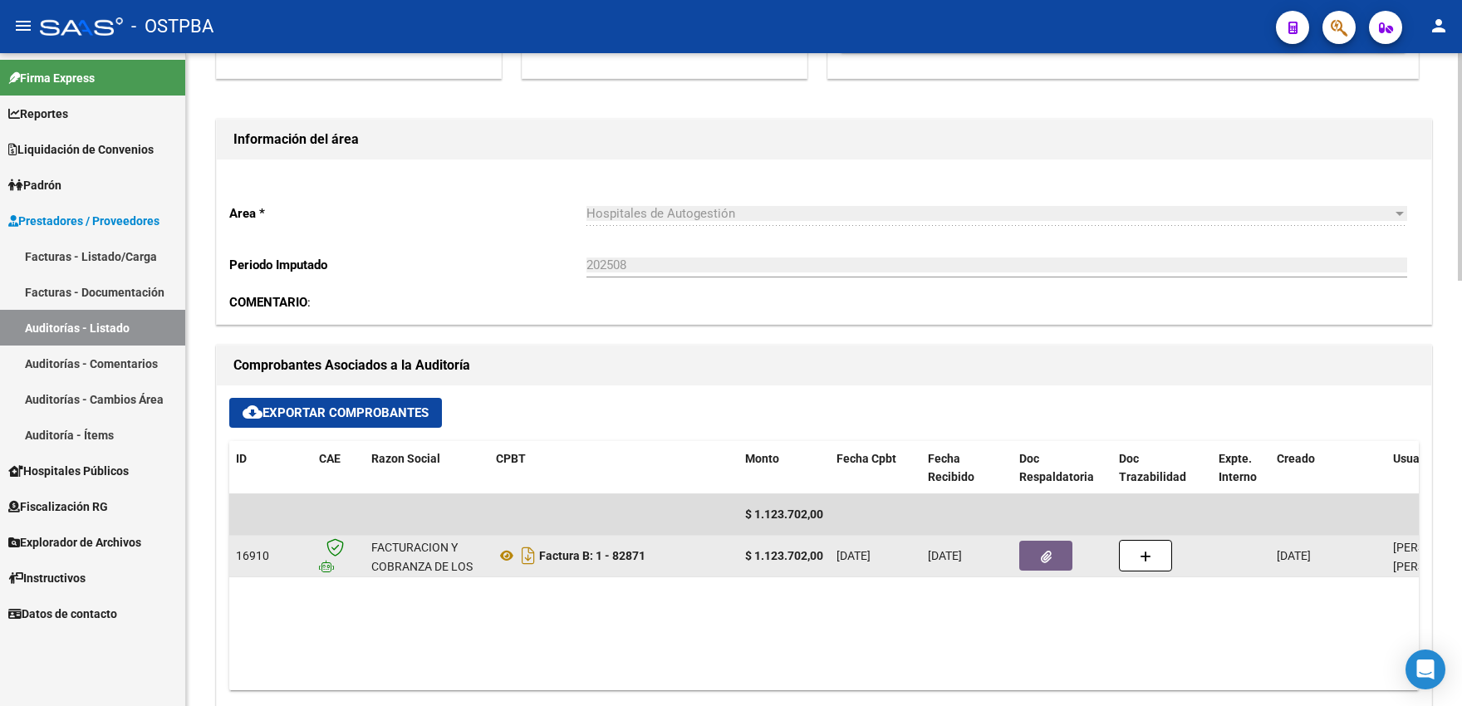
click at [1063, 552] on button "button" at bounding box center [1045, 556] width 53 height 30
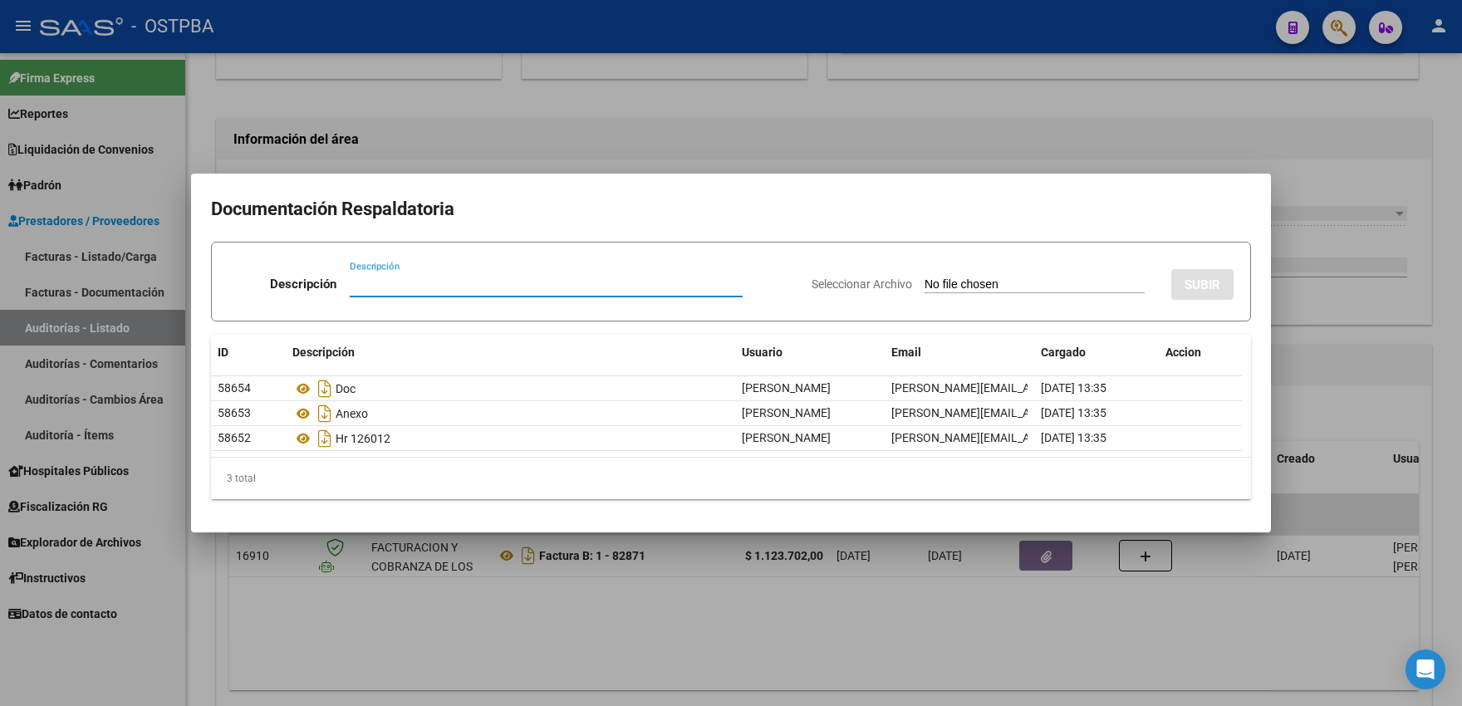
click at [630, 133] on div at bounding box center [731, 353] width 1462 height 706
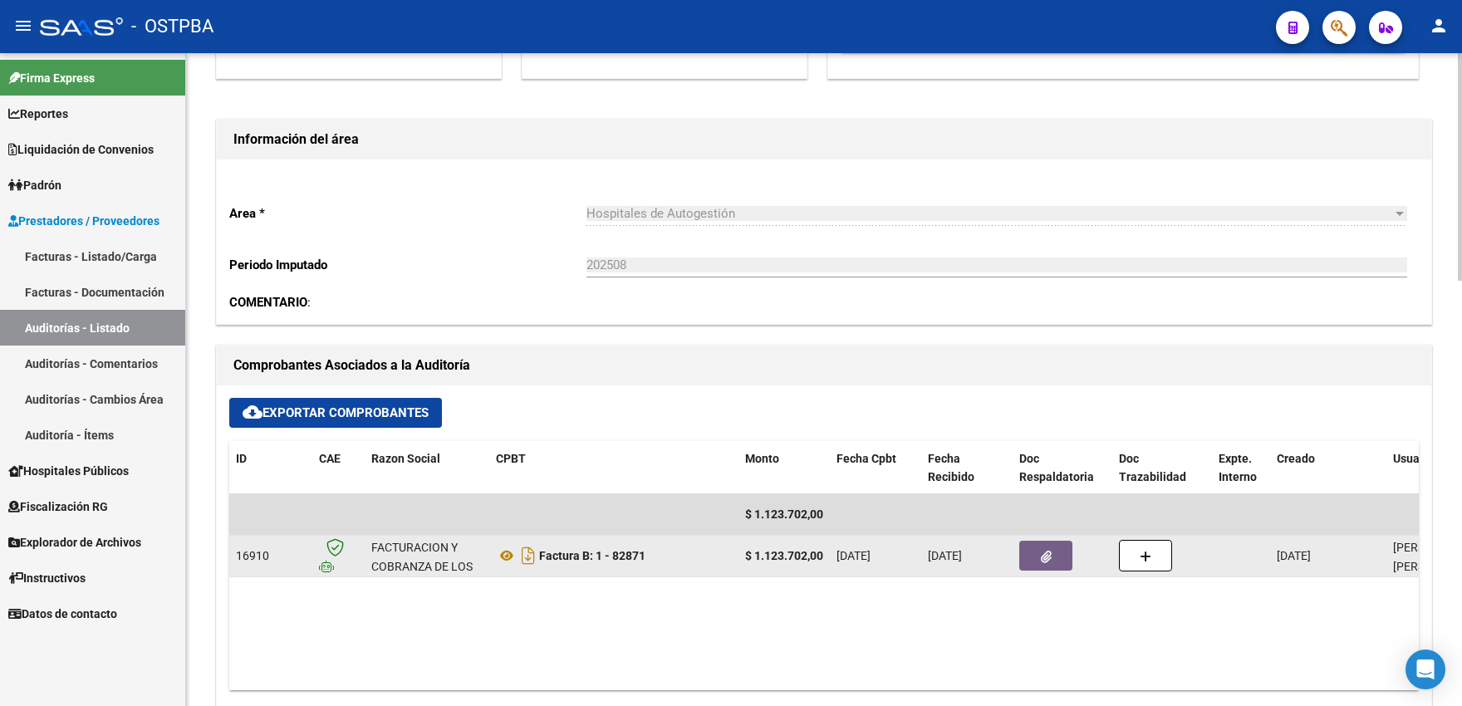
click at [1035, 553] on button "button" at bounding box center [1045, 556] width 53 height 30
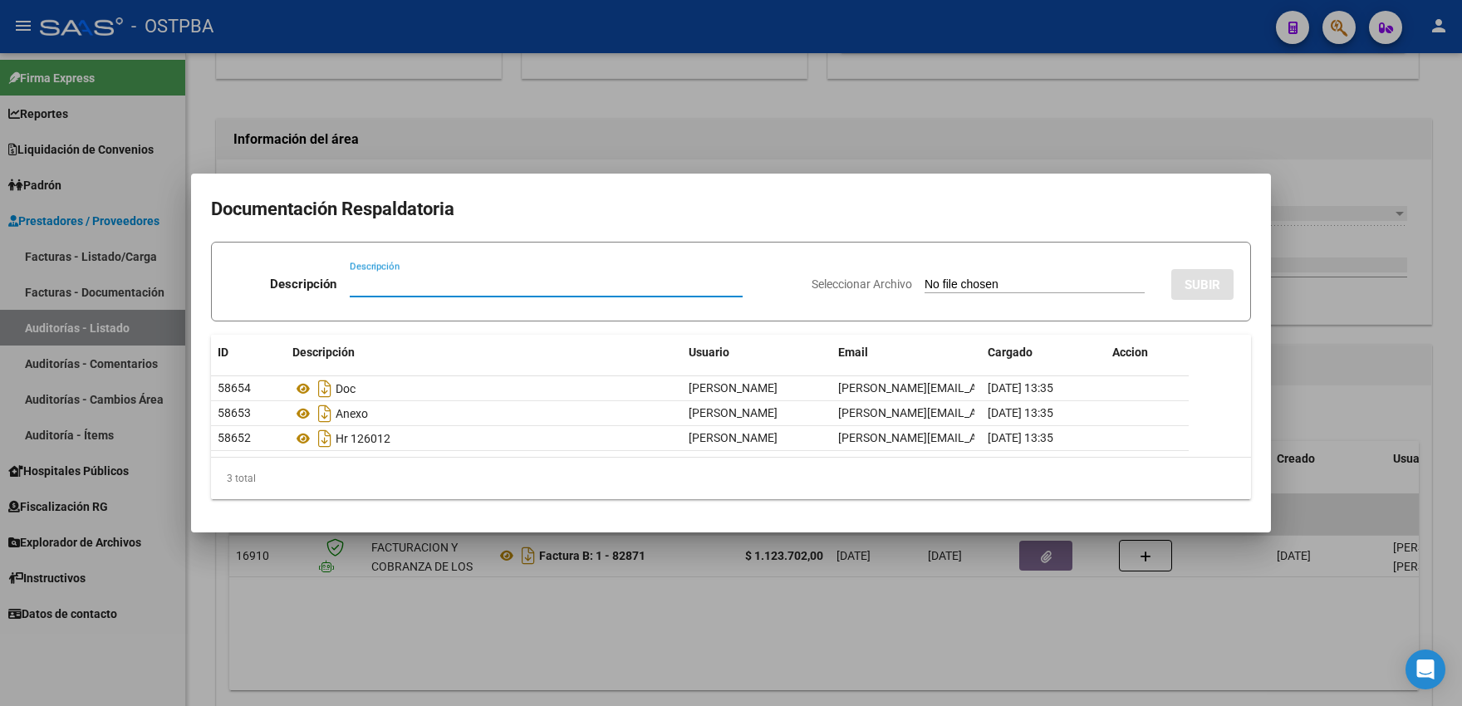
click at [407, 279] on input "Descripción" at bounding box center [546, 284] width 393 height 15
type input "nota de credito"
click at [963, 282] on input "Seleccionar Archivo" at bounding box center [1035, 285] width 220 height 16
type input "C:\fakepath\NCB 0001-00043903.pdf"
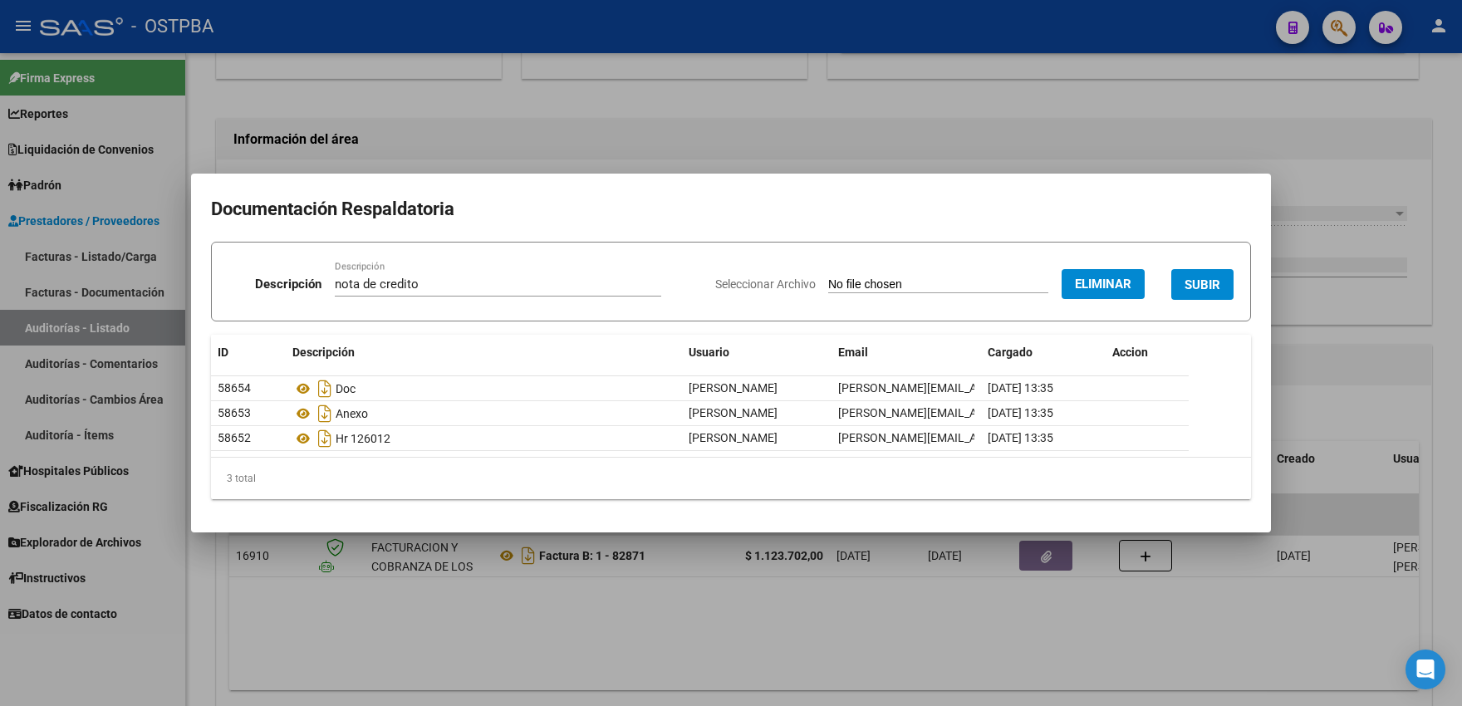
click at [1183, 292] on button "SUBIR" at bounding box center [1202, 284] width 62 height 31
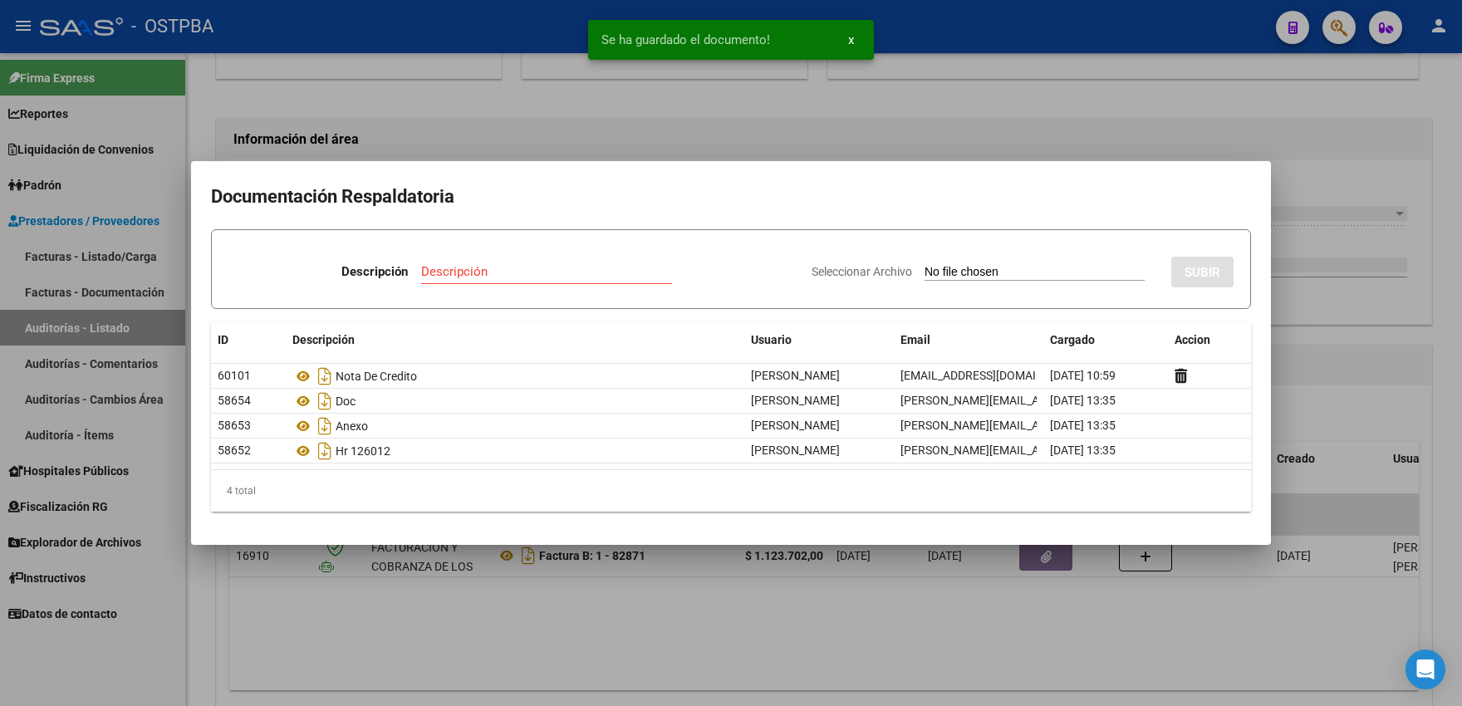
click at [563, 120] on div at bounding box center [731, 353] width 1462 height 706
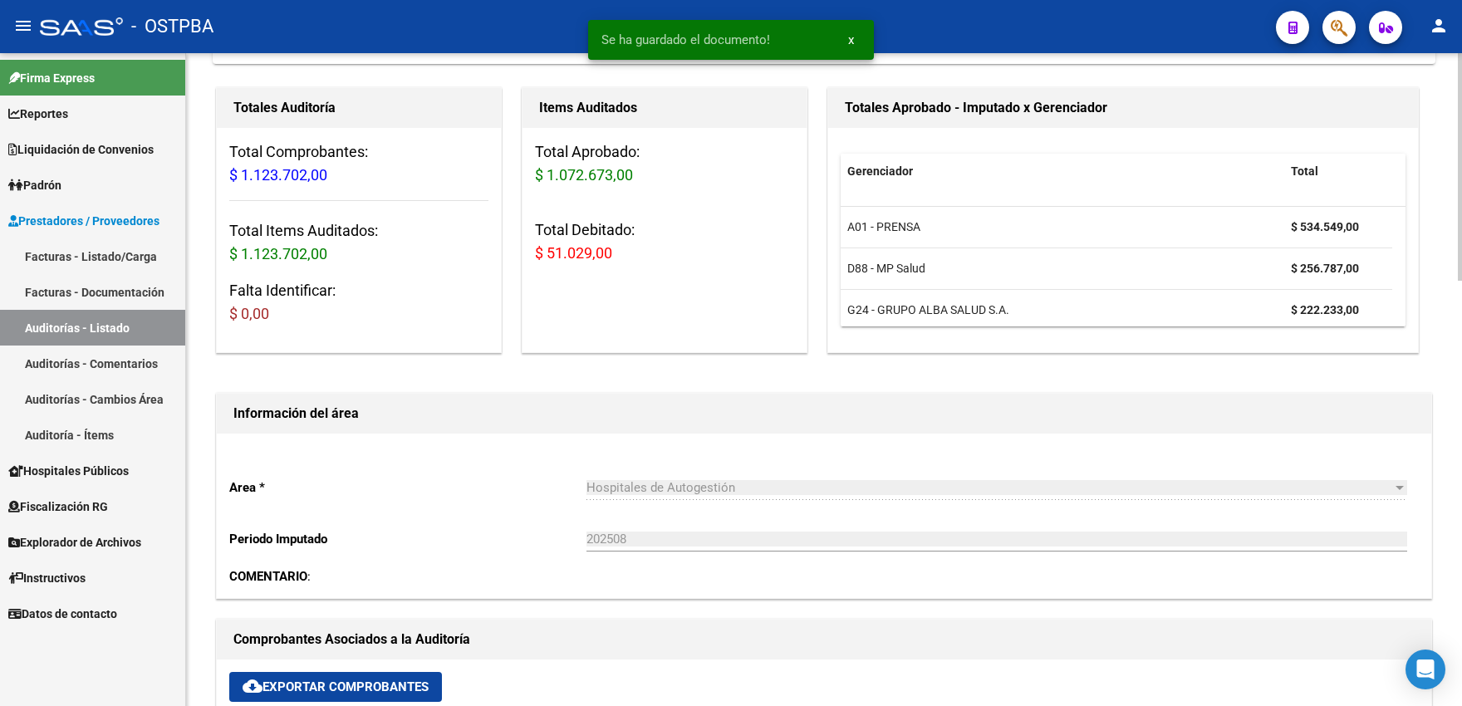
scroll to position [0, 0]
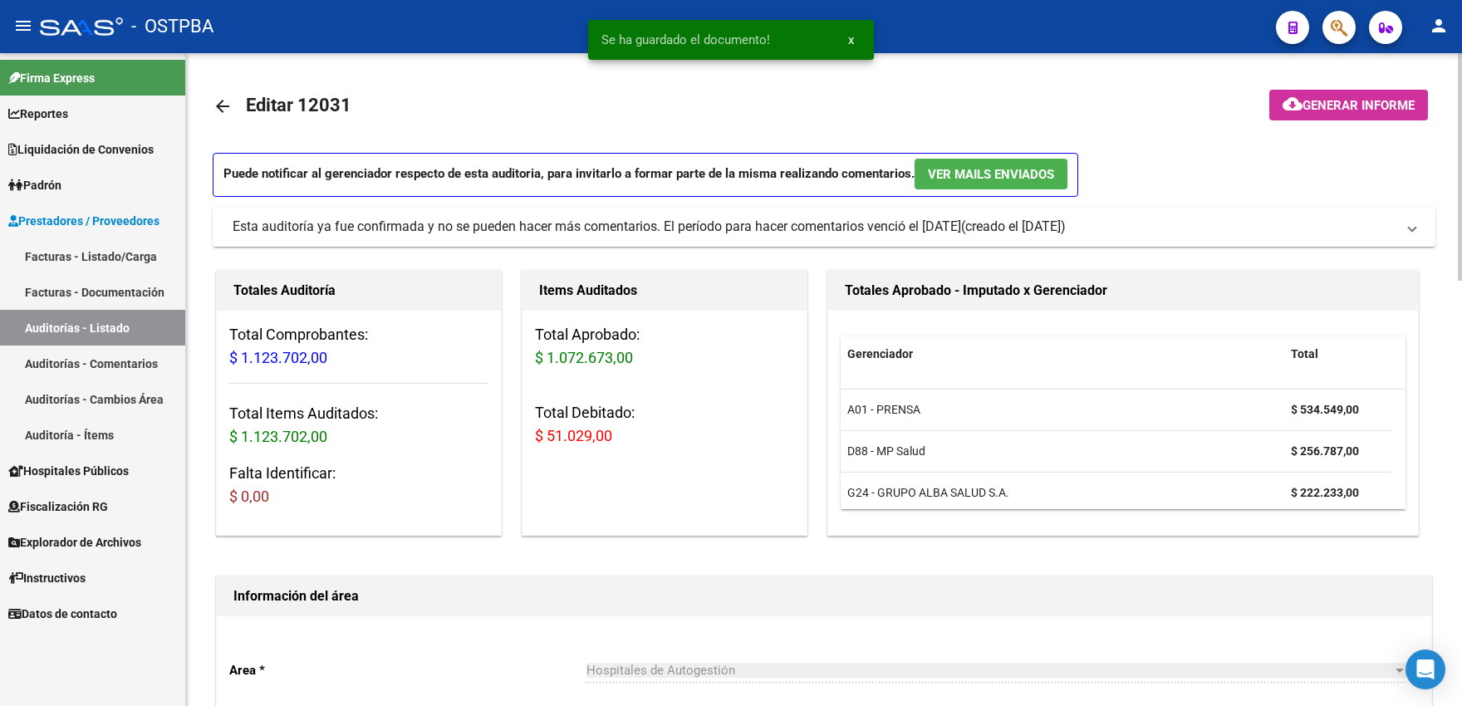
click at [222, 114] on mat-icon "arrow_back" at bounding box center [223, 106] width 20 height 20
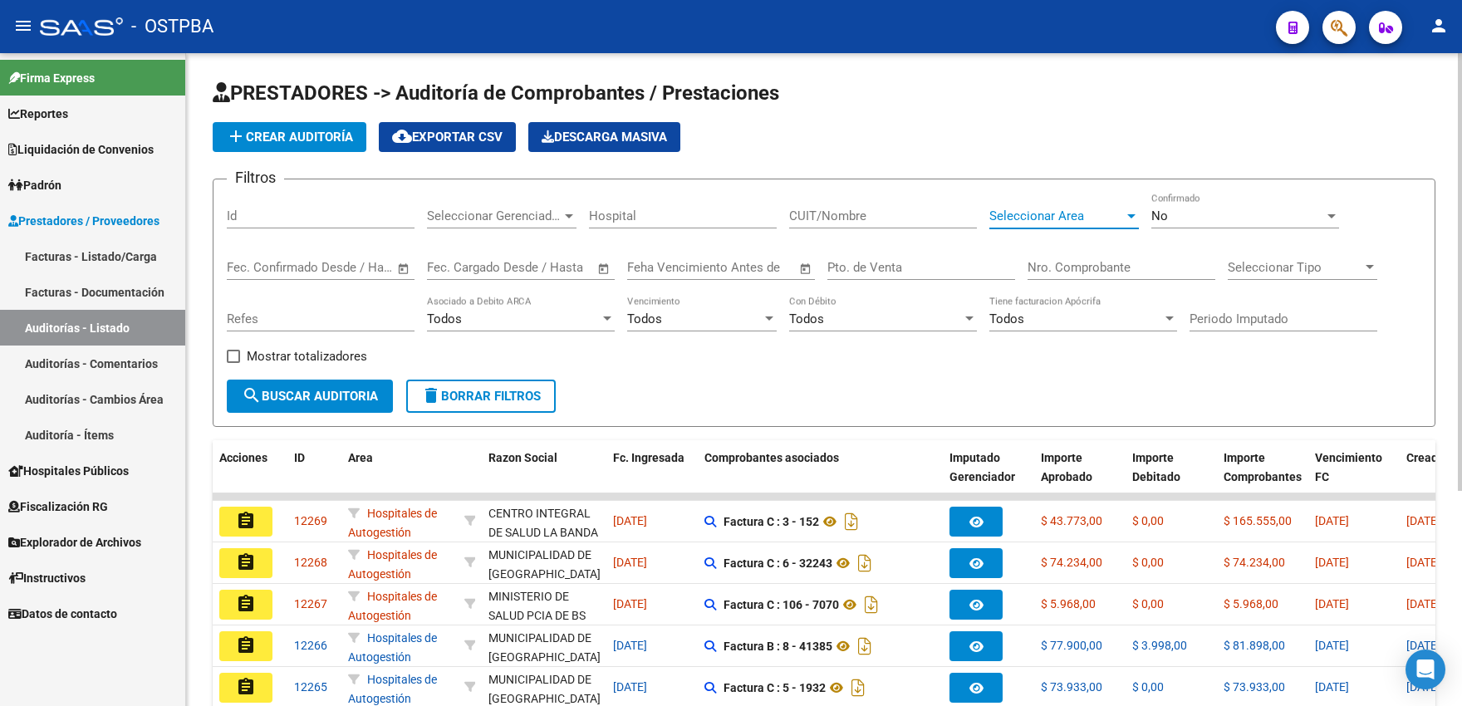
click at [1028, 220] on span "Seleccionar Area" at bounding box center [1056, 215] width 135 height 15
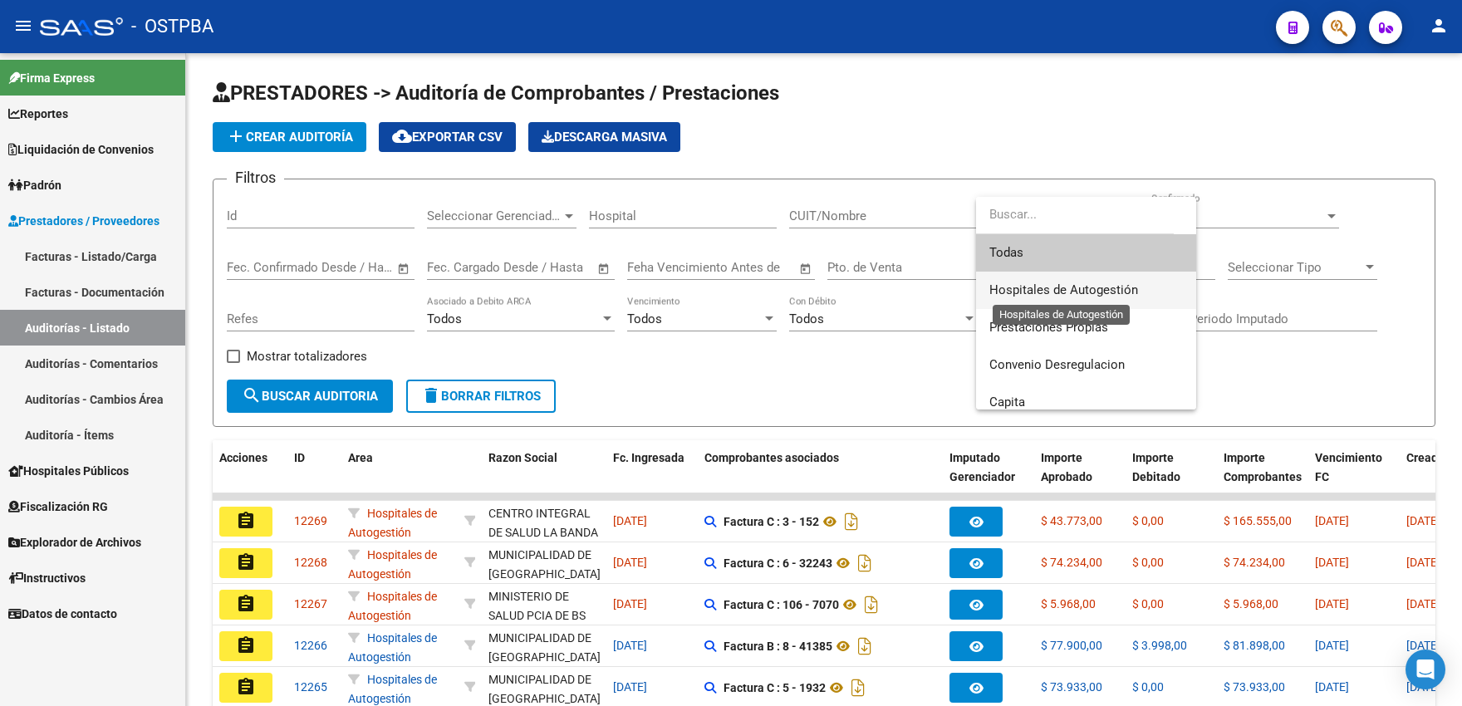
click at [1034, 297] on span "Hospitales de Autogestión" at bounding box center [1063, 289] width 149 height 15
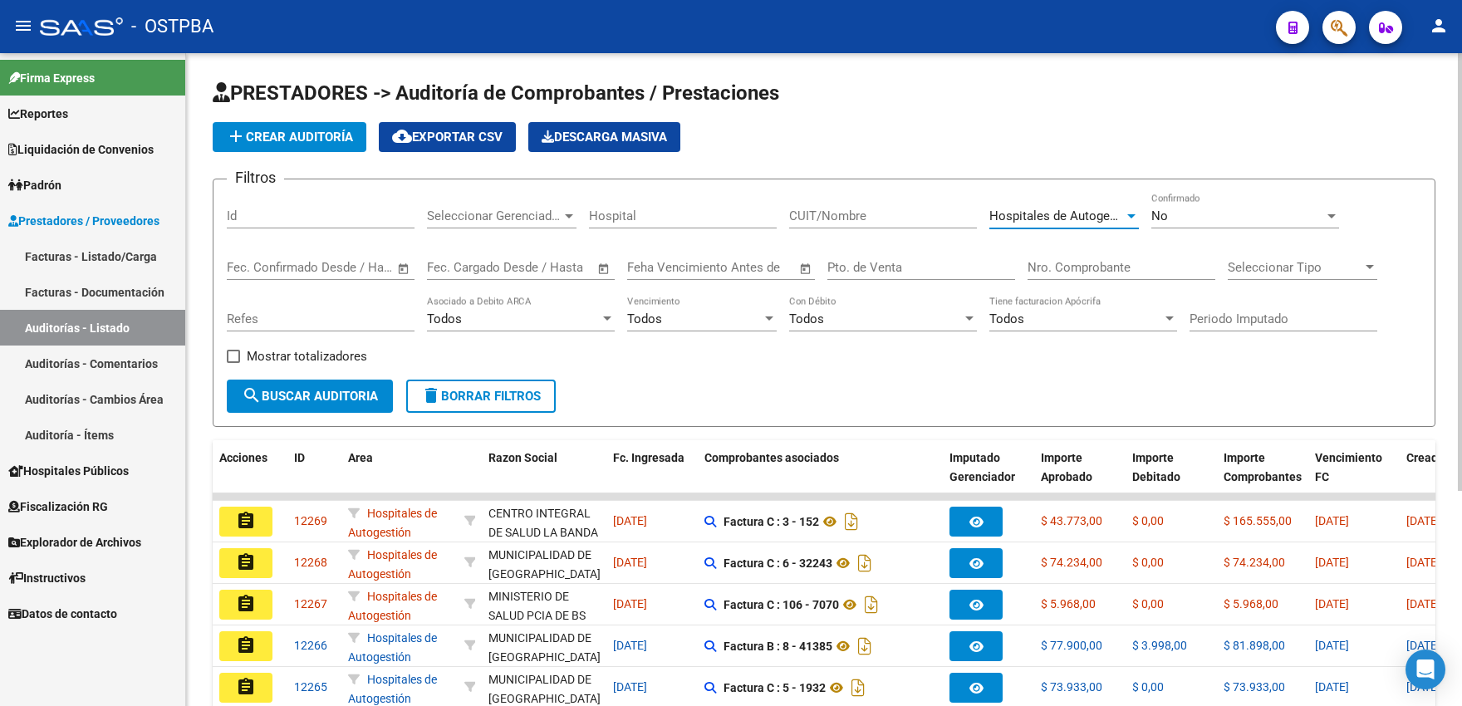
click at [341, 400] on span "search Buscar Auditoria" at bounding box center [310, 396] width 136 height 15
click at [1177, 217] on div "No" at bounding box center [1237, 215] width 173 height 15
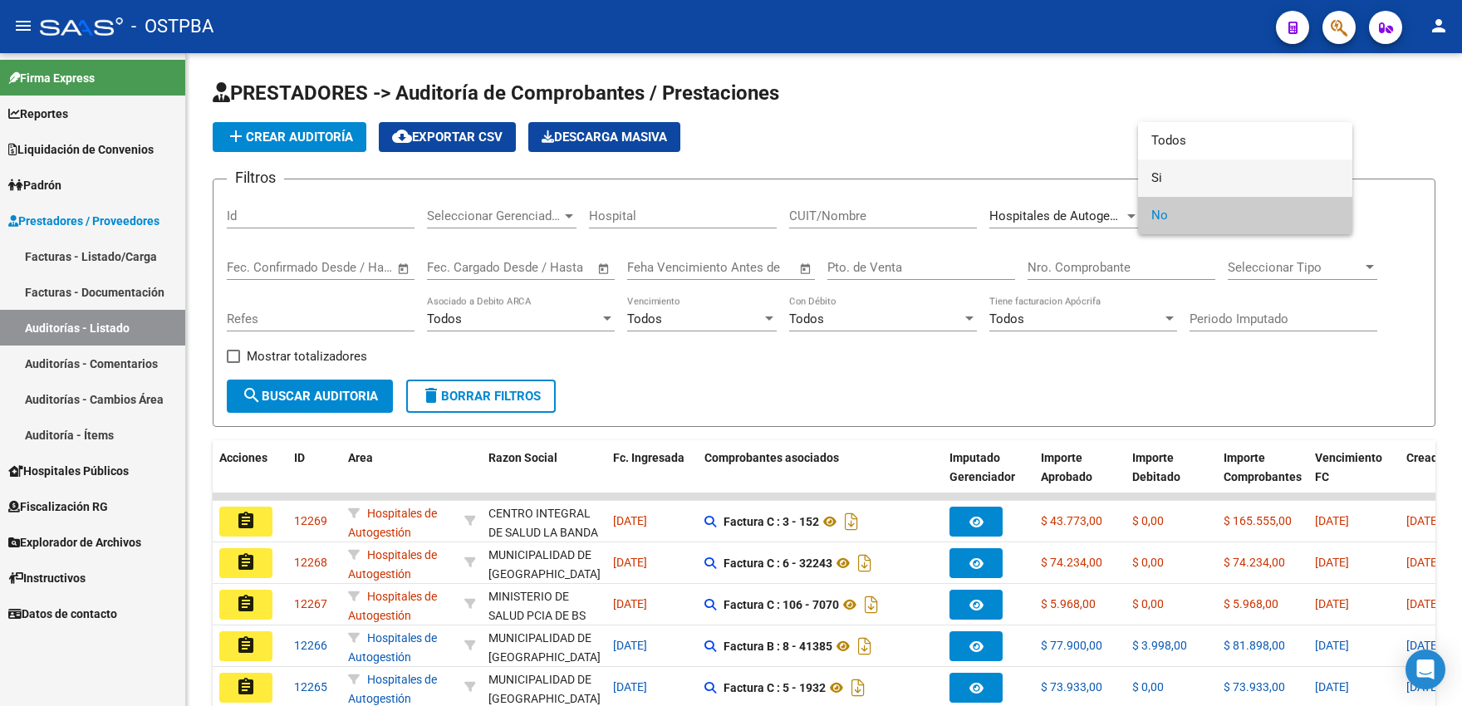
click at [1164, 180] on span "Si" at bounding box center [1245, 177] width 188 height 37
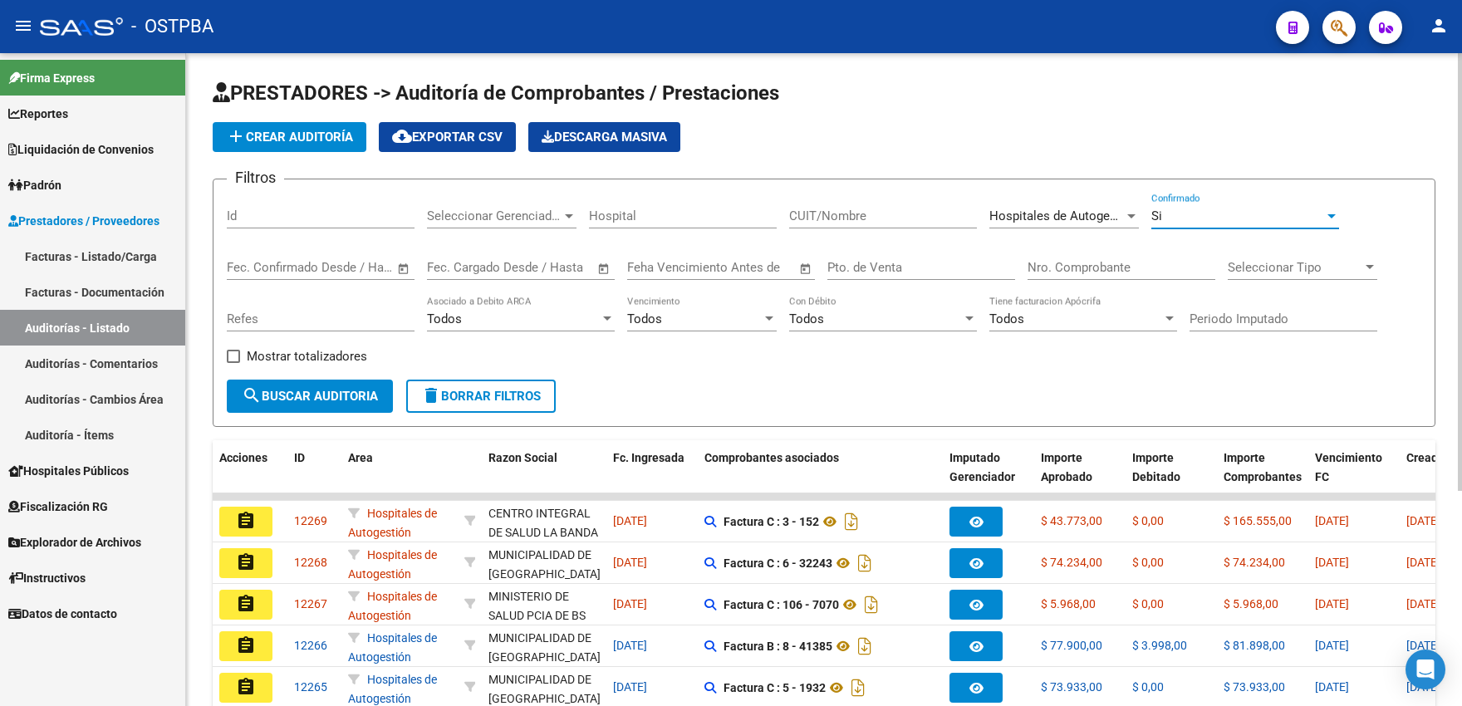
click at [258, 398] on mat-icon "search" at bounding box center [252, 395] width 20 height 20
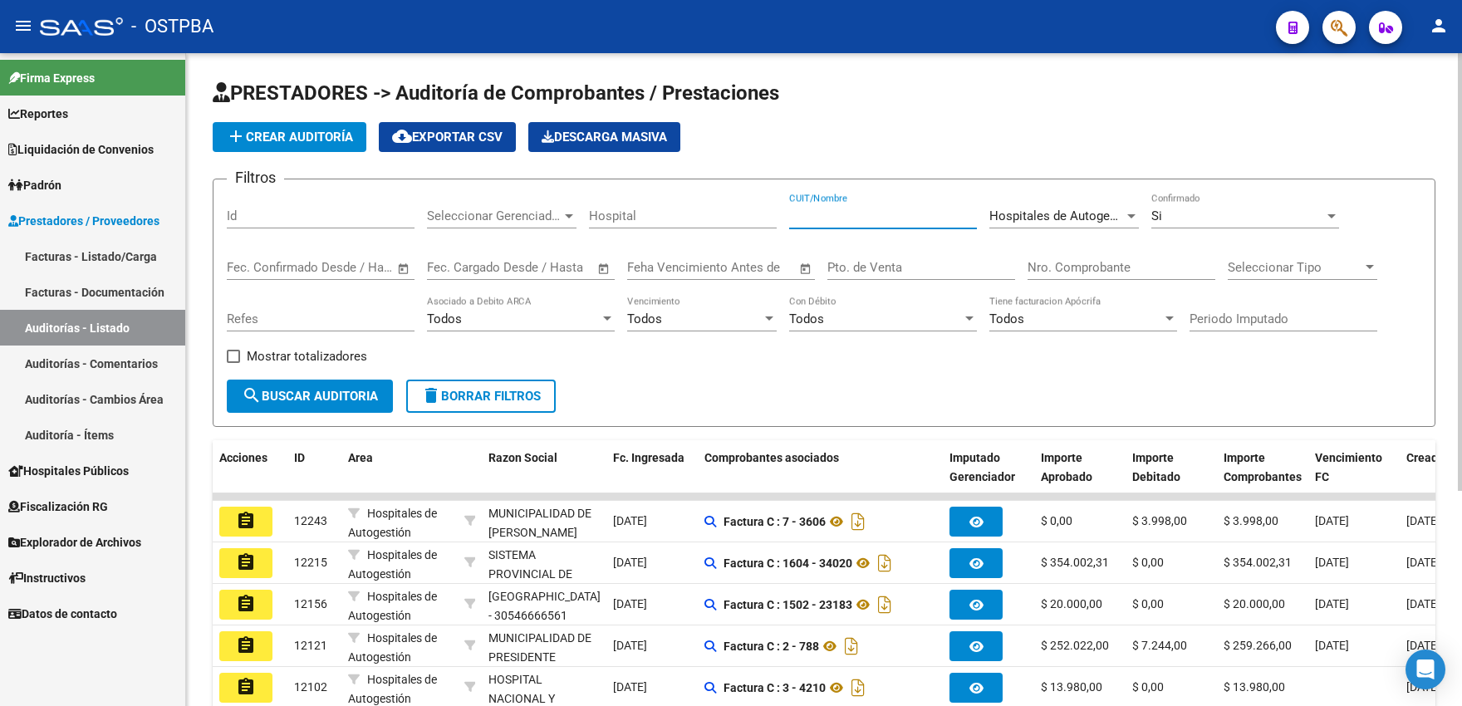
drag, startPoint x: 811, startPoint y: 212, endPoint x: 799, endPoint y: 235, distance: 26.0
click at [811, 213] on input "CUIT/Nombre" at bounding box center [883, 215] width 188 height 15
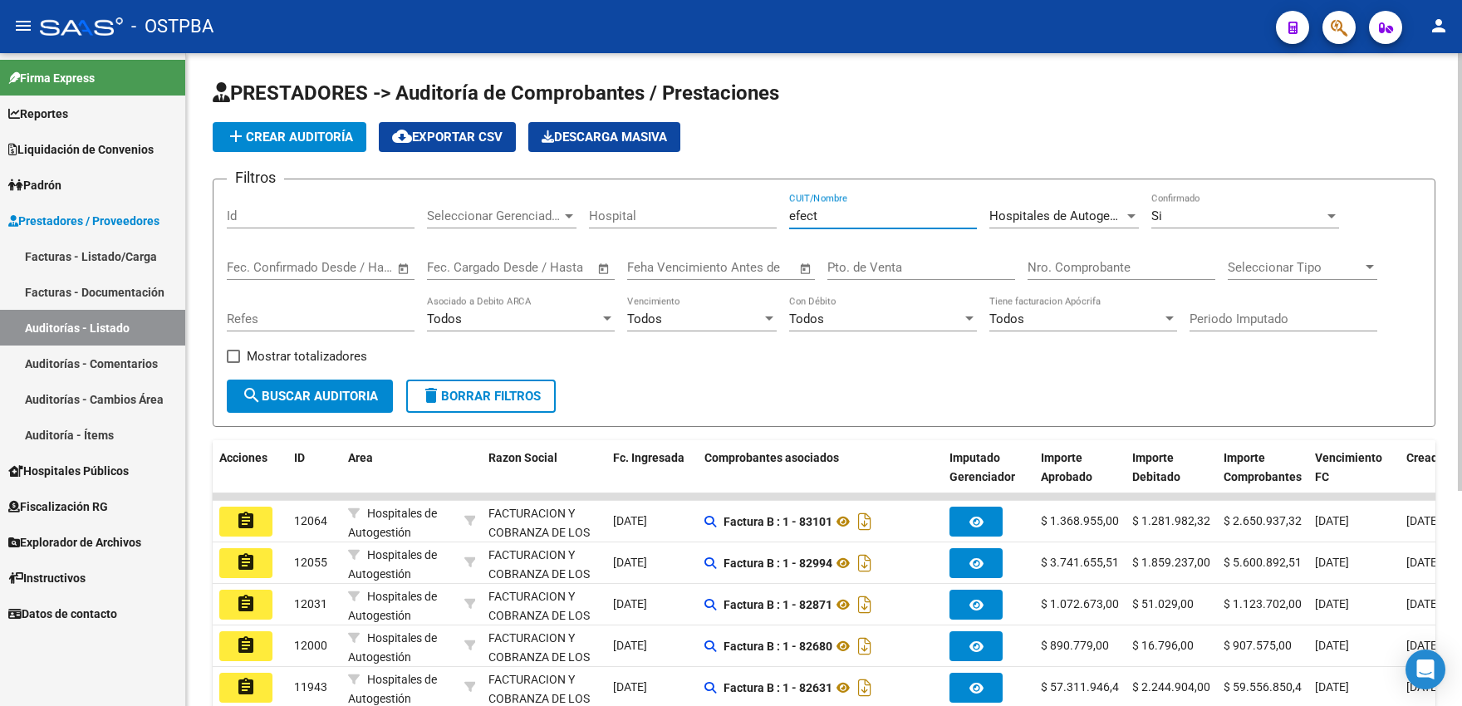
scroll to position [91, 0]
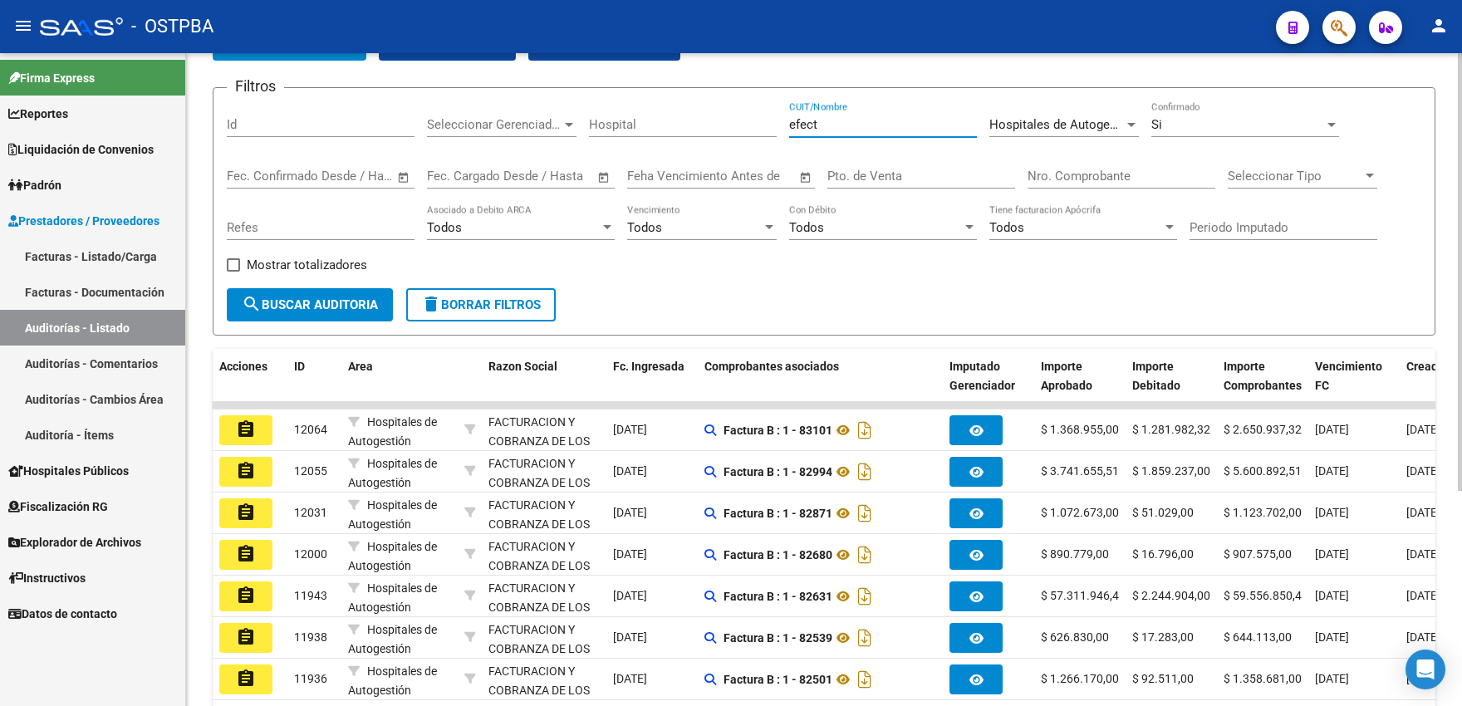
type input "efect"
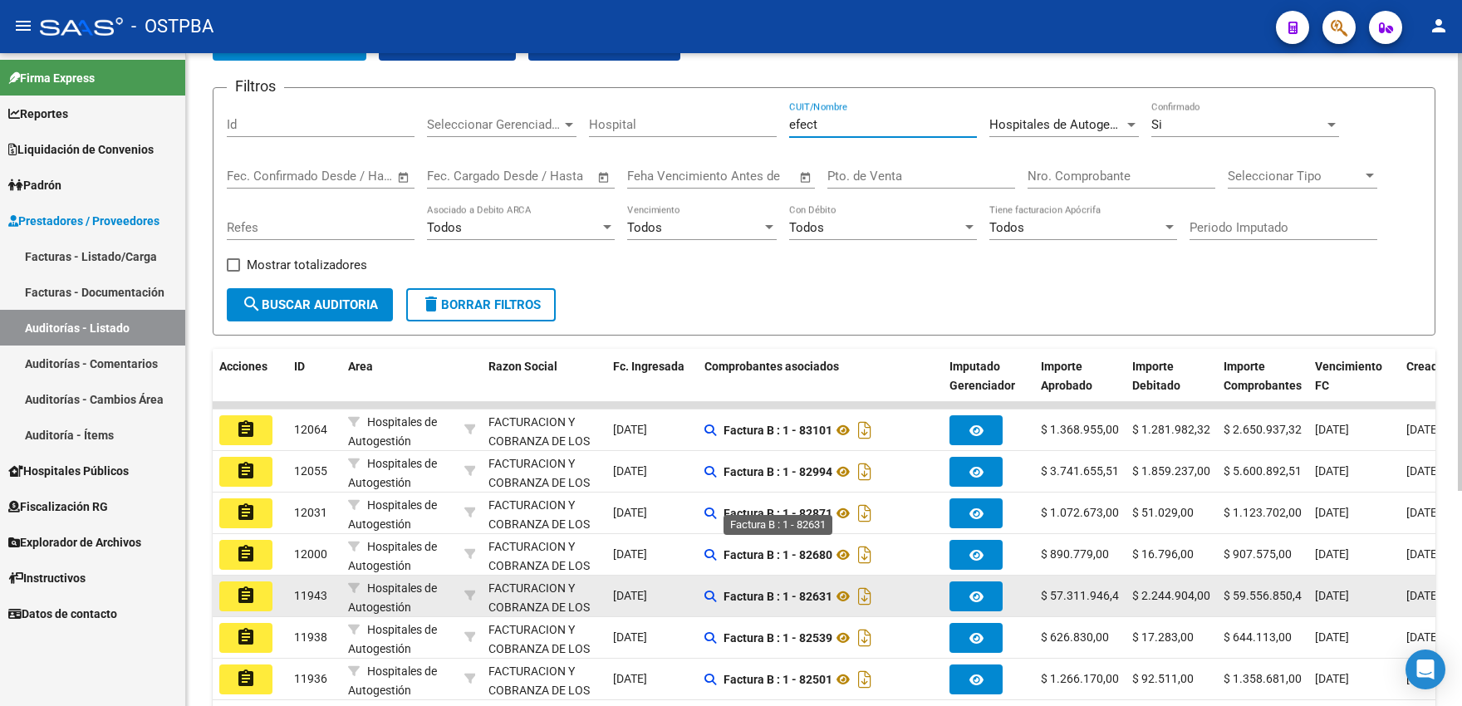
scroll to position [322, 0]
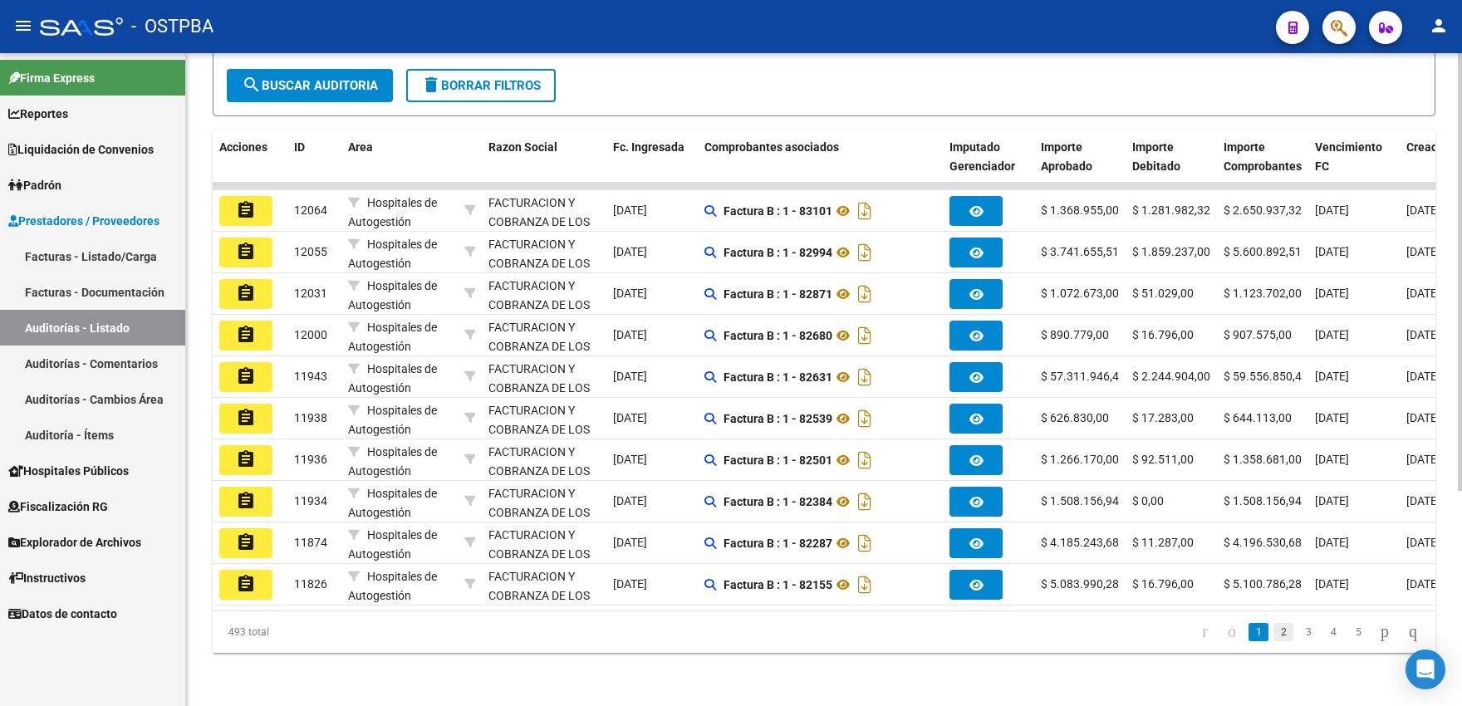
click at [1273, 639] on link "2" at bounding box center [1283, 632] width 20 height 18
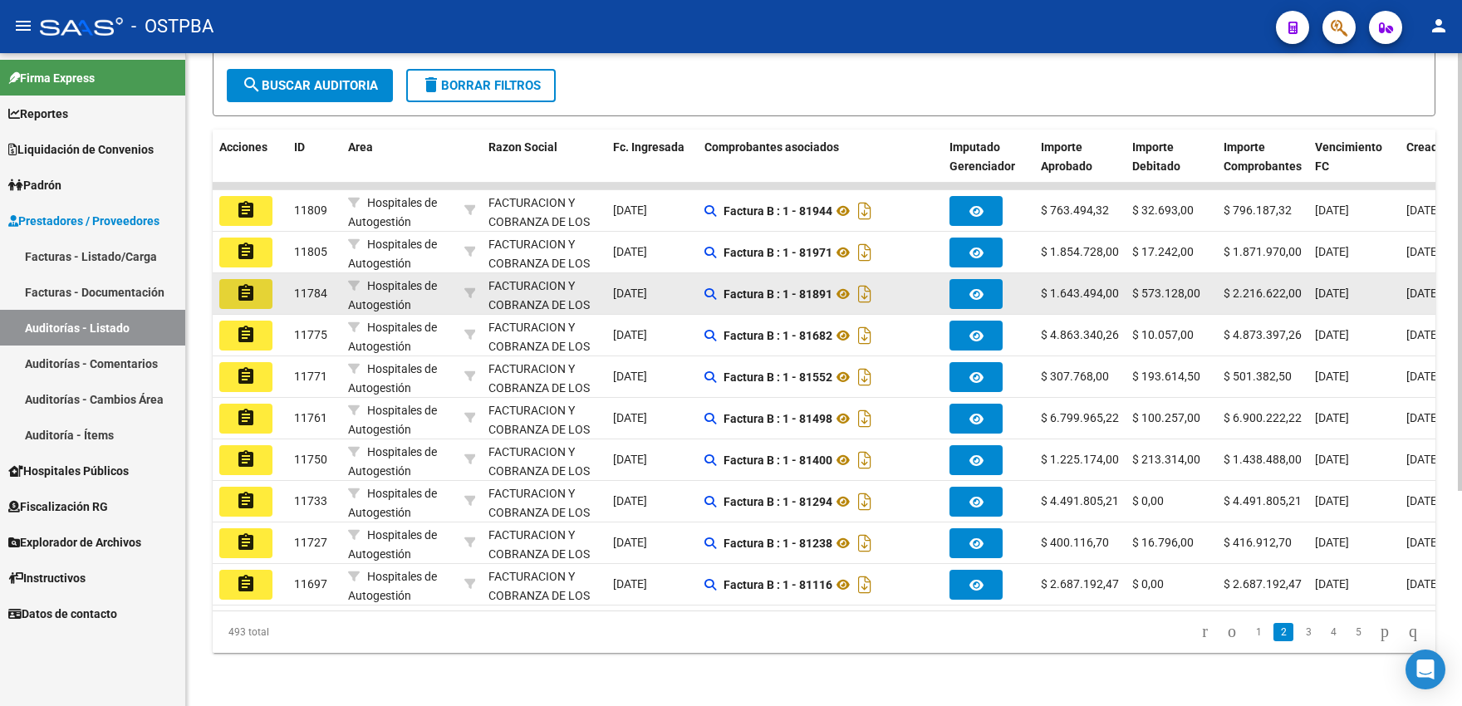
click at [262, 286] on button "assignment" at bounding box center [245, 294] width 53 height 30
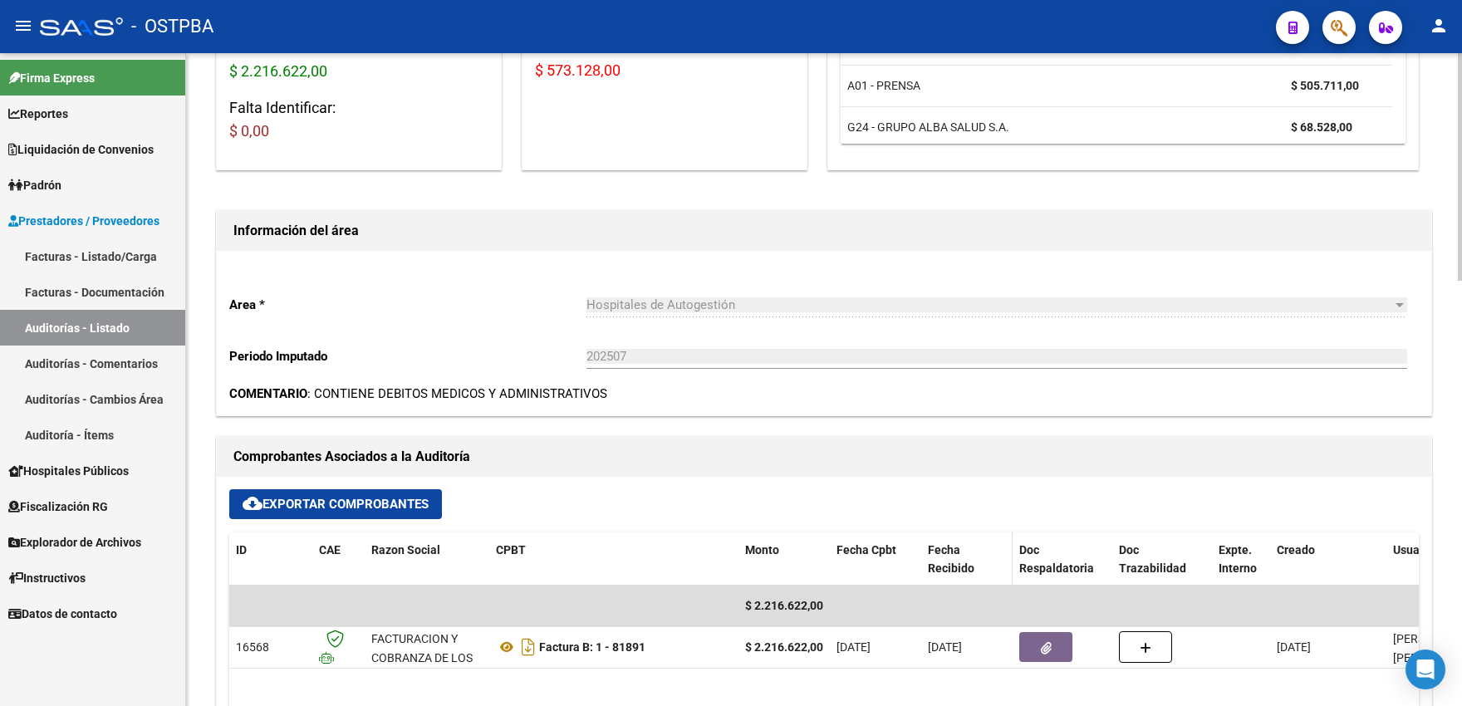
scroll to position [548, 0]
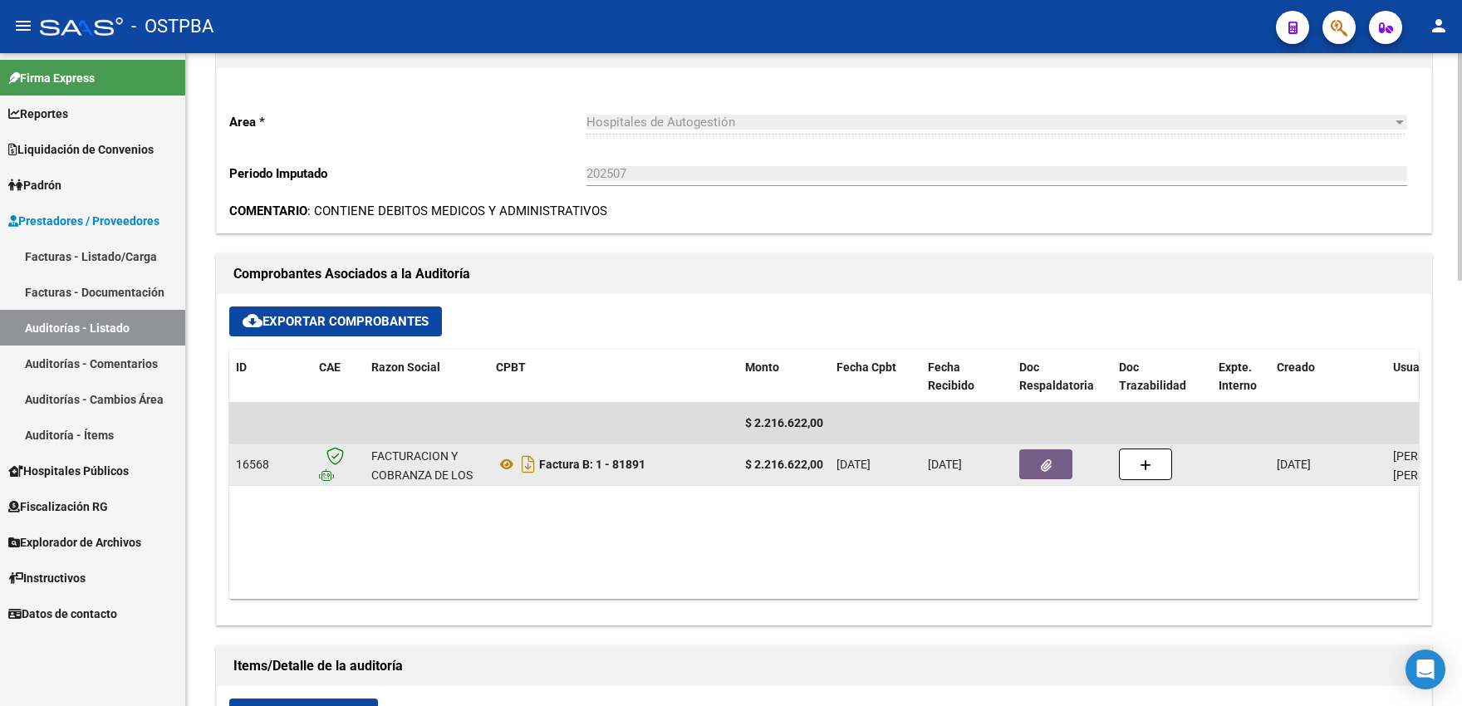
click at [1036, 455] on button "button" at bounding box center [1045, 464] width 53 height 30
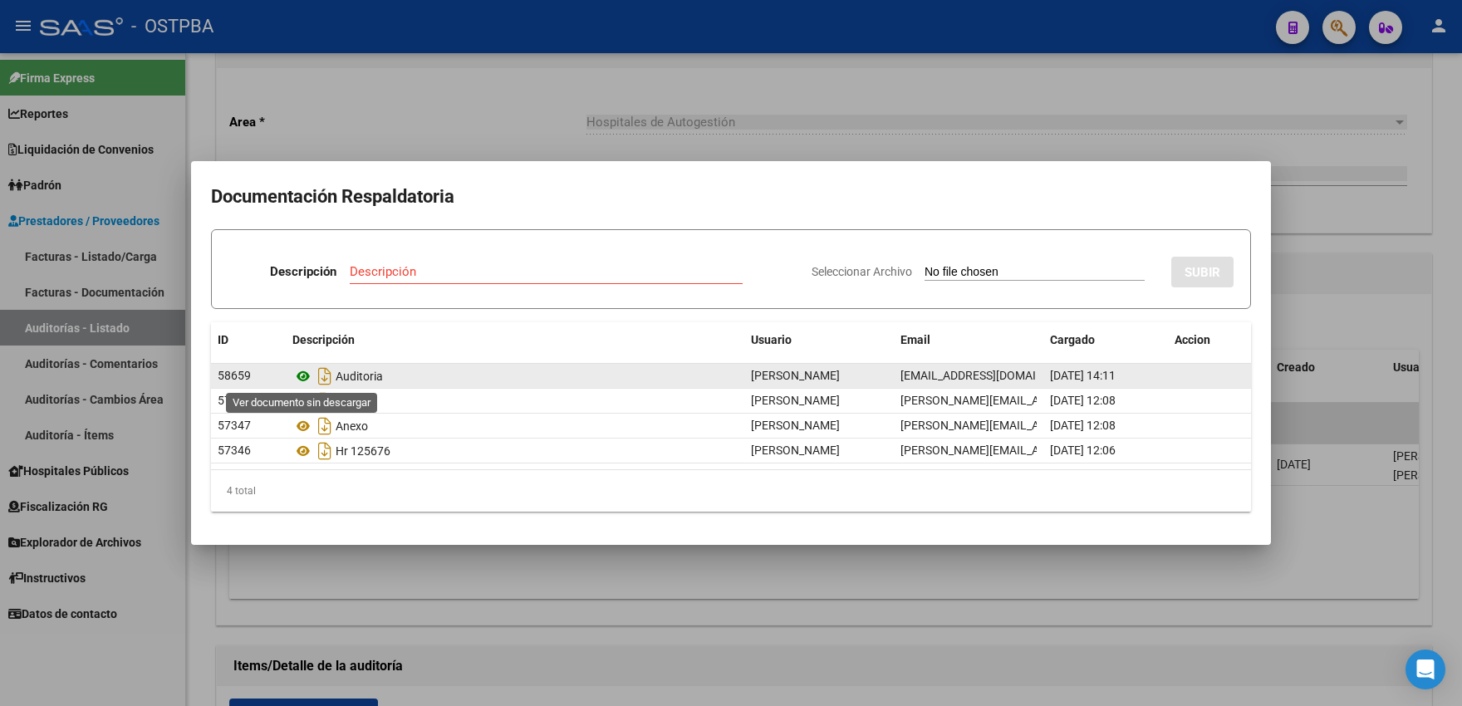
click at [306, 379] on icon at bounding box center [303, 376] width 22 height 20
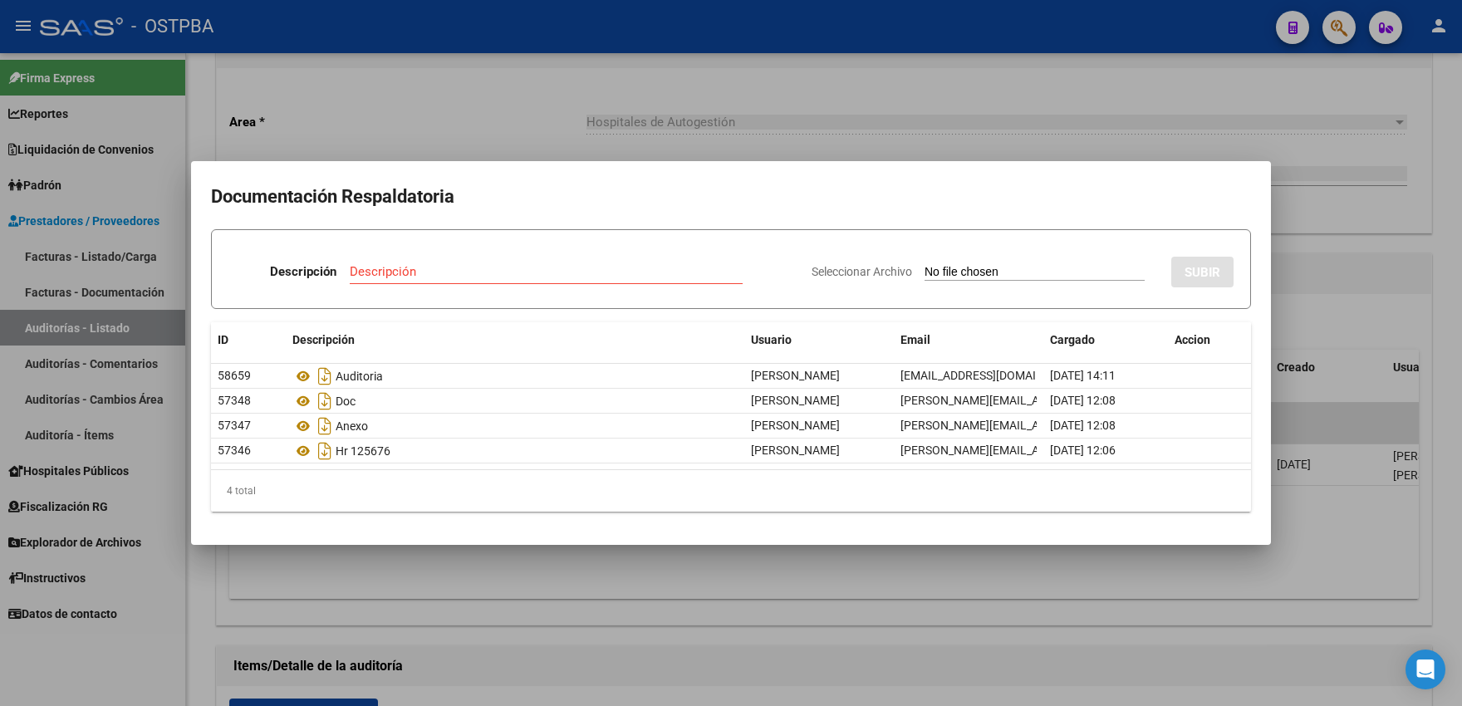
click at [425, 129] on div at bounding box center [731, 353] width 1462 height 706
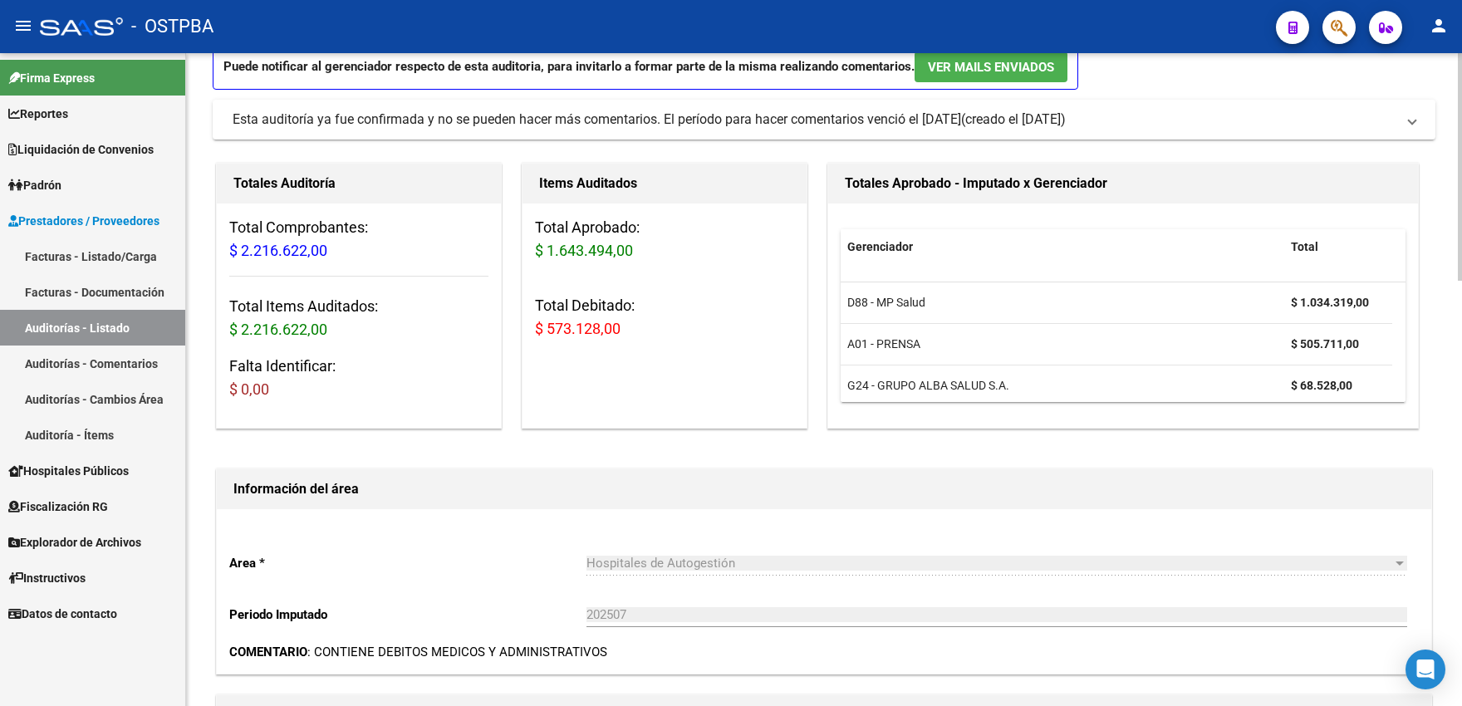
scroll to position [91, 0]
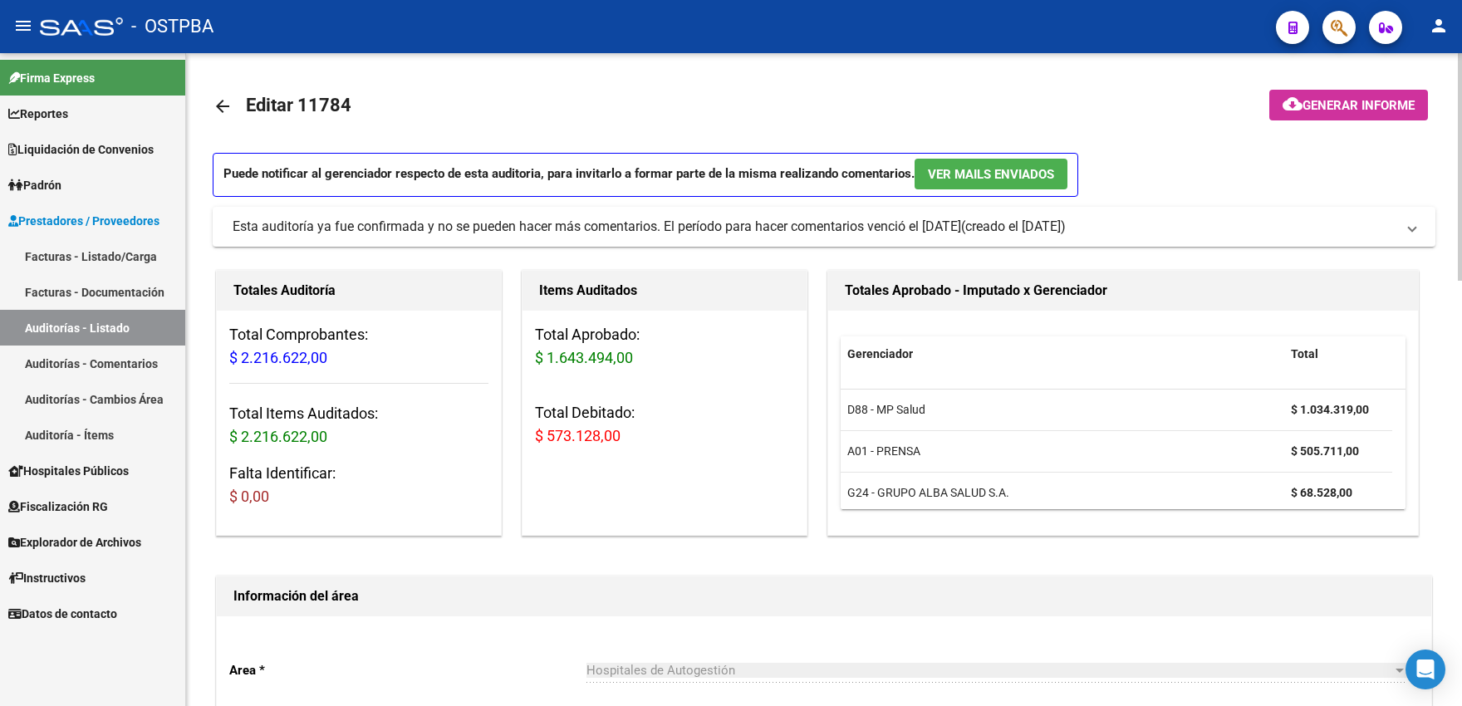
scroll to position [457, 0]
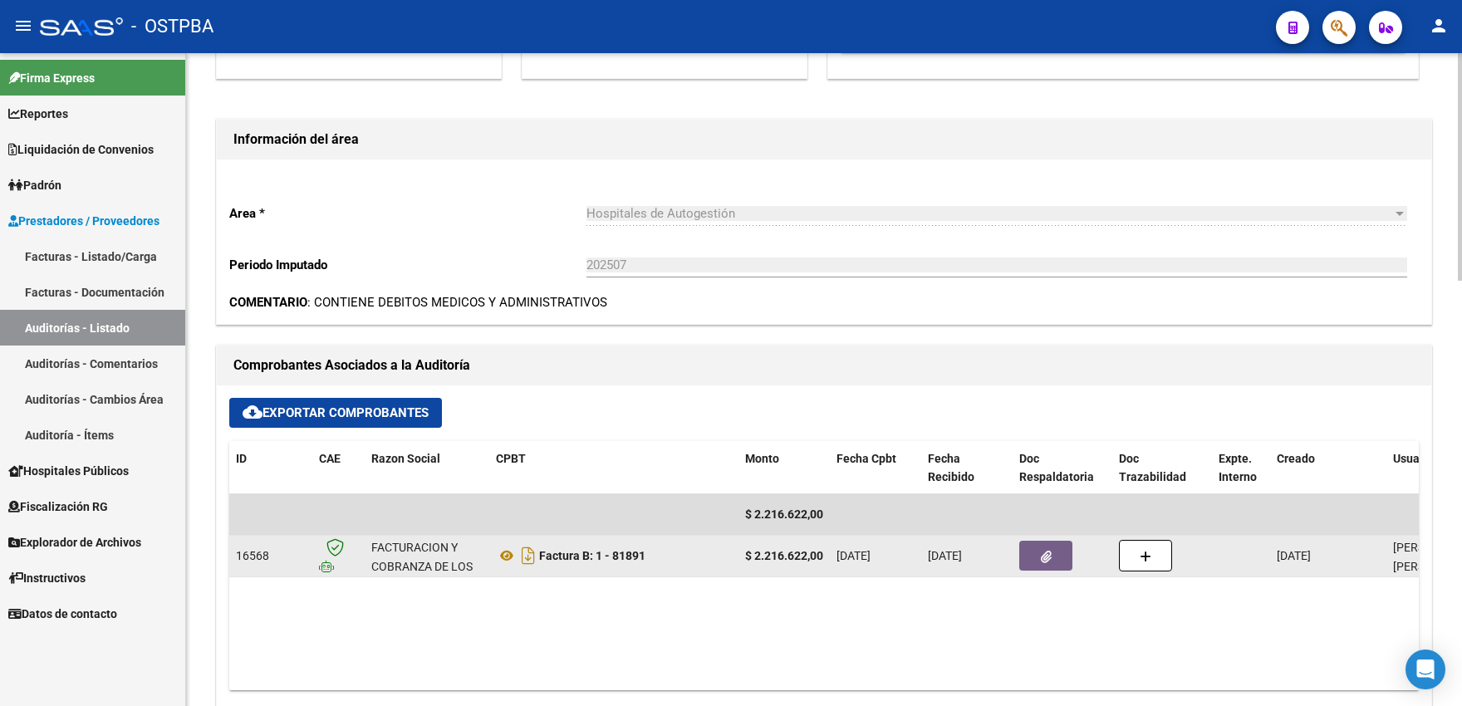
click at [1032, 557] on button "button" at bounding box center [1045, 556] width 53 height 30
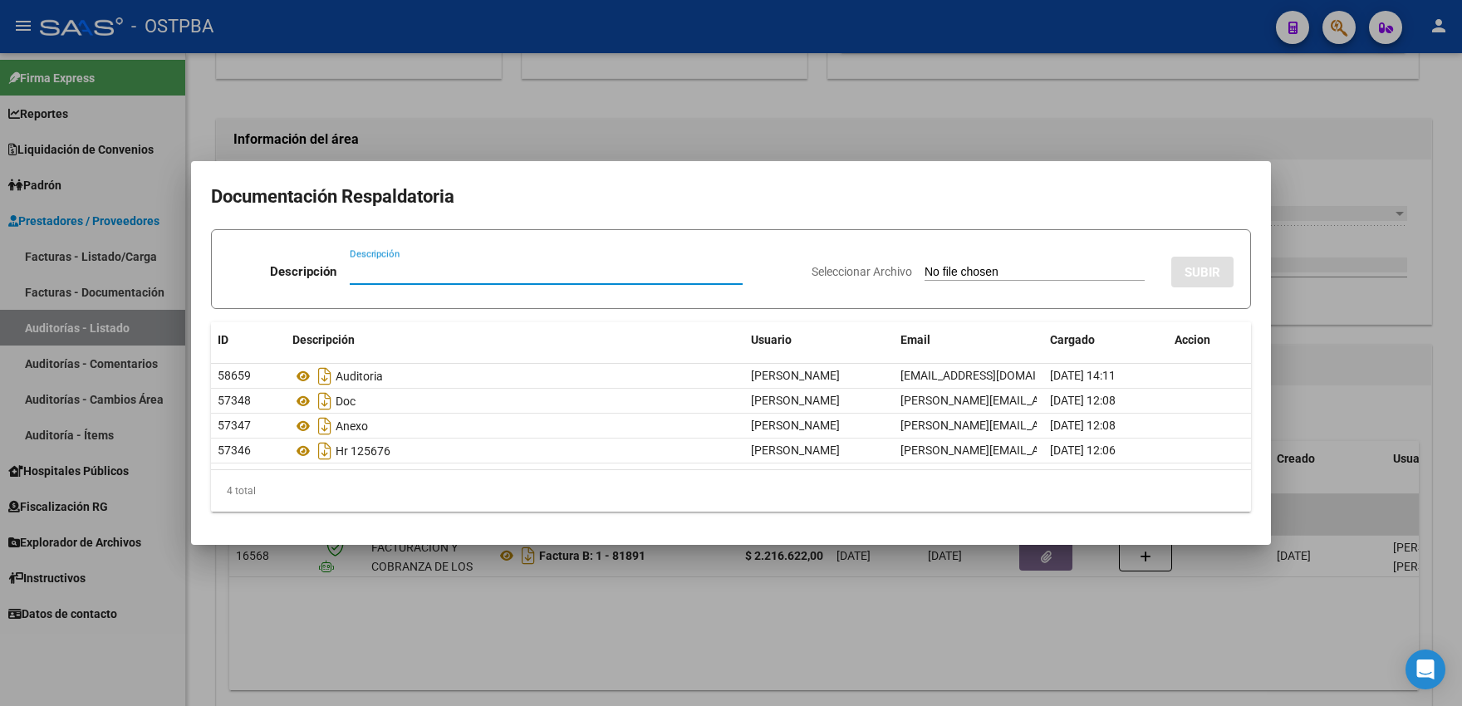
click at [380, 272] on input "Descripción" at bounding box center [546, 271] width 393 height 15
type input "nota de credito"
click at [943, 270] on input "Seleccionar Archivo" at bounding box center [1035, 273] width 220 height 16
type input "C:\fakepath\NCB 0001-00043916.pdf"
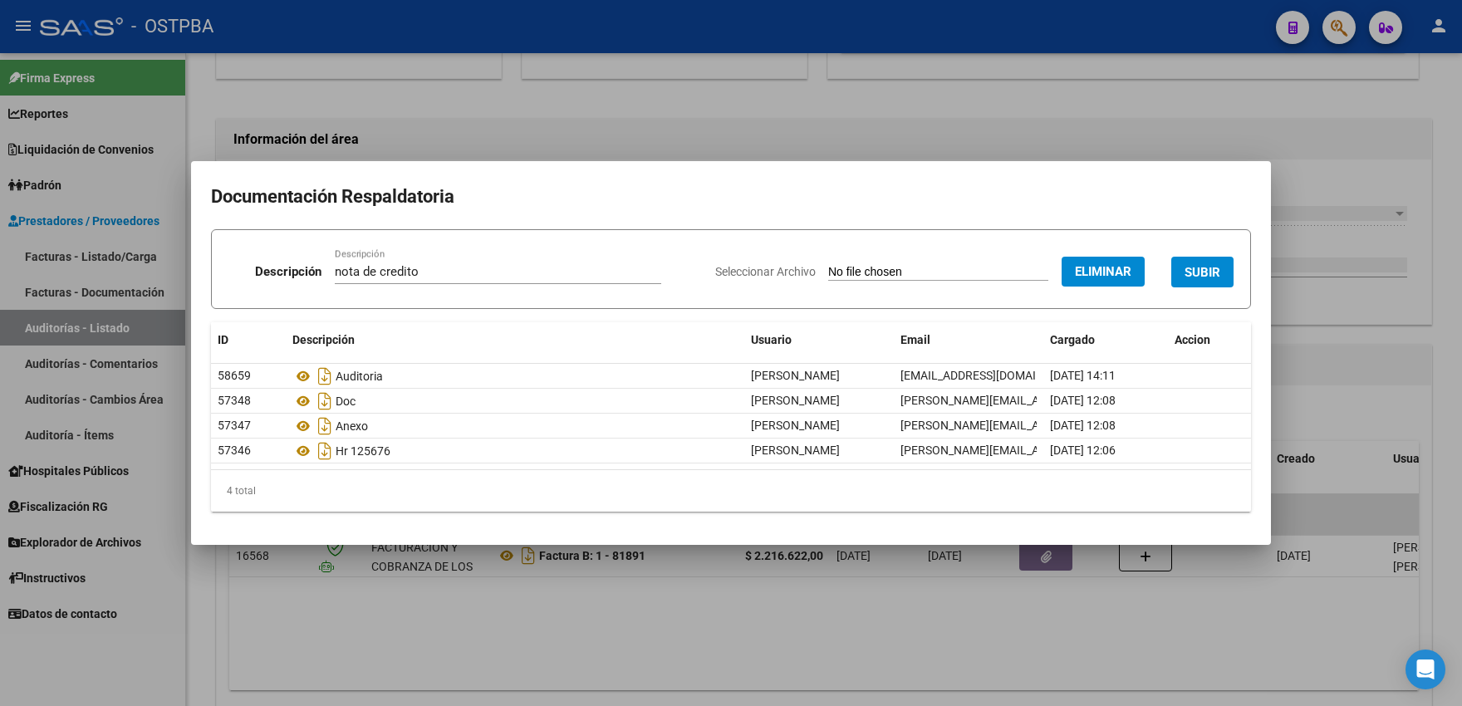
click at [1190, 268] on span "SUBIR" at bounding box center [1202, 272] width 36 height 15
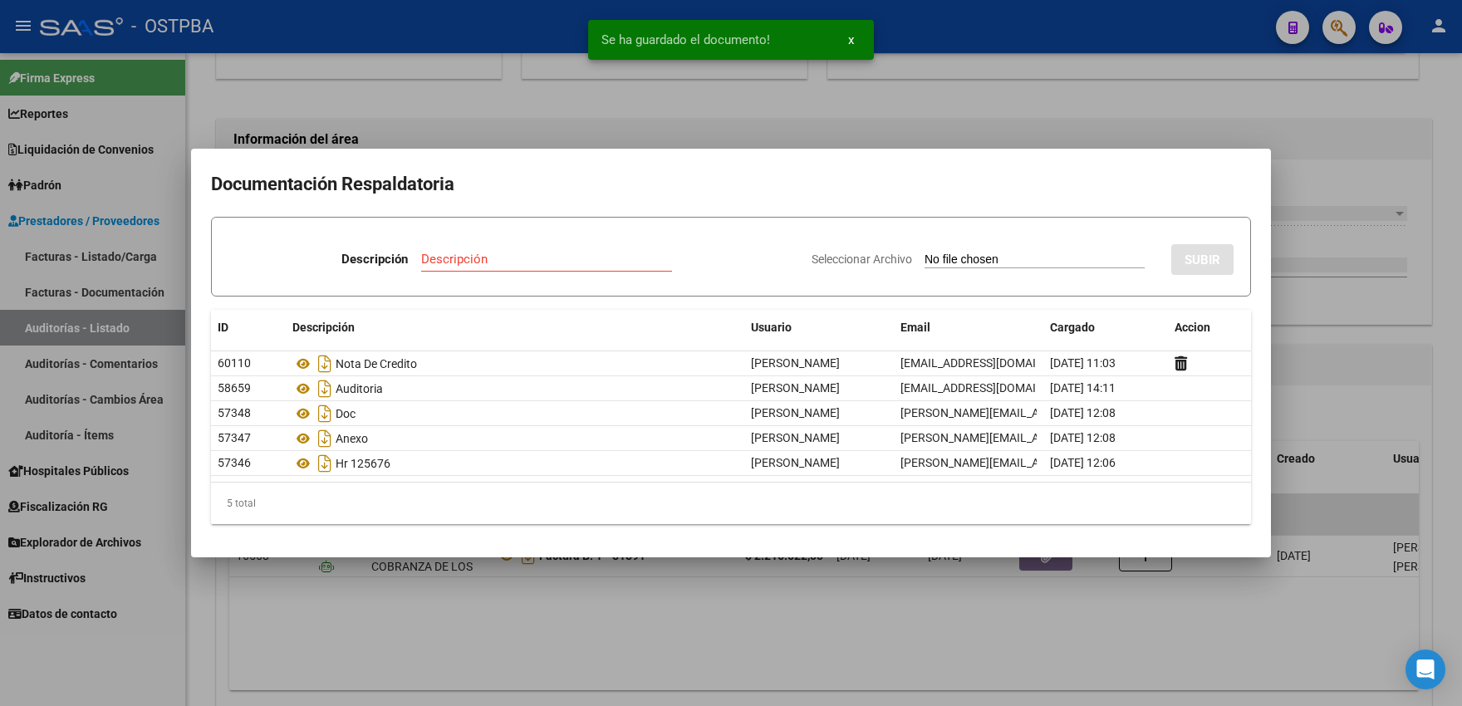
click at [623, 121] on div at bounding box center [731, 353] width 1462 height 706
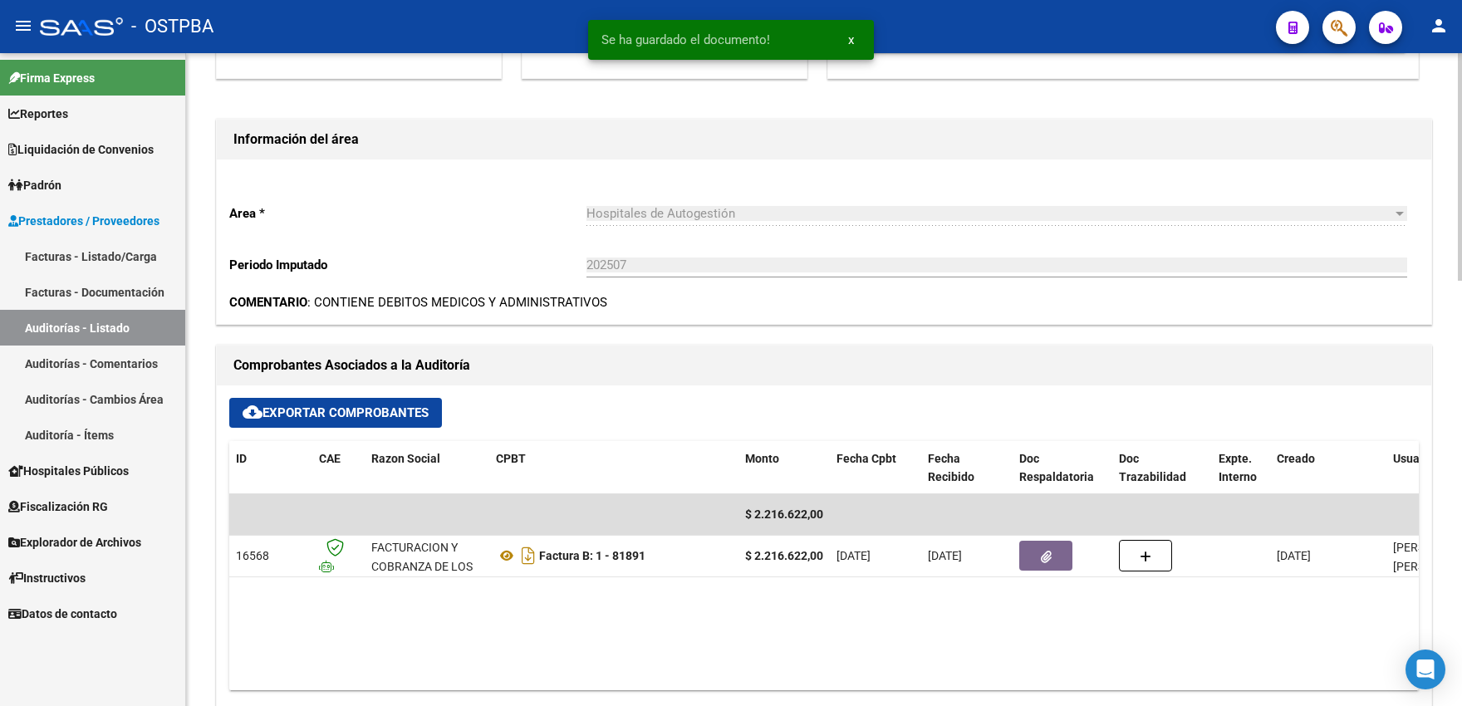
scroll to position [0, 0]
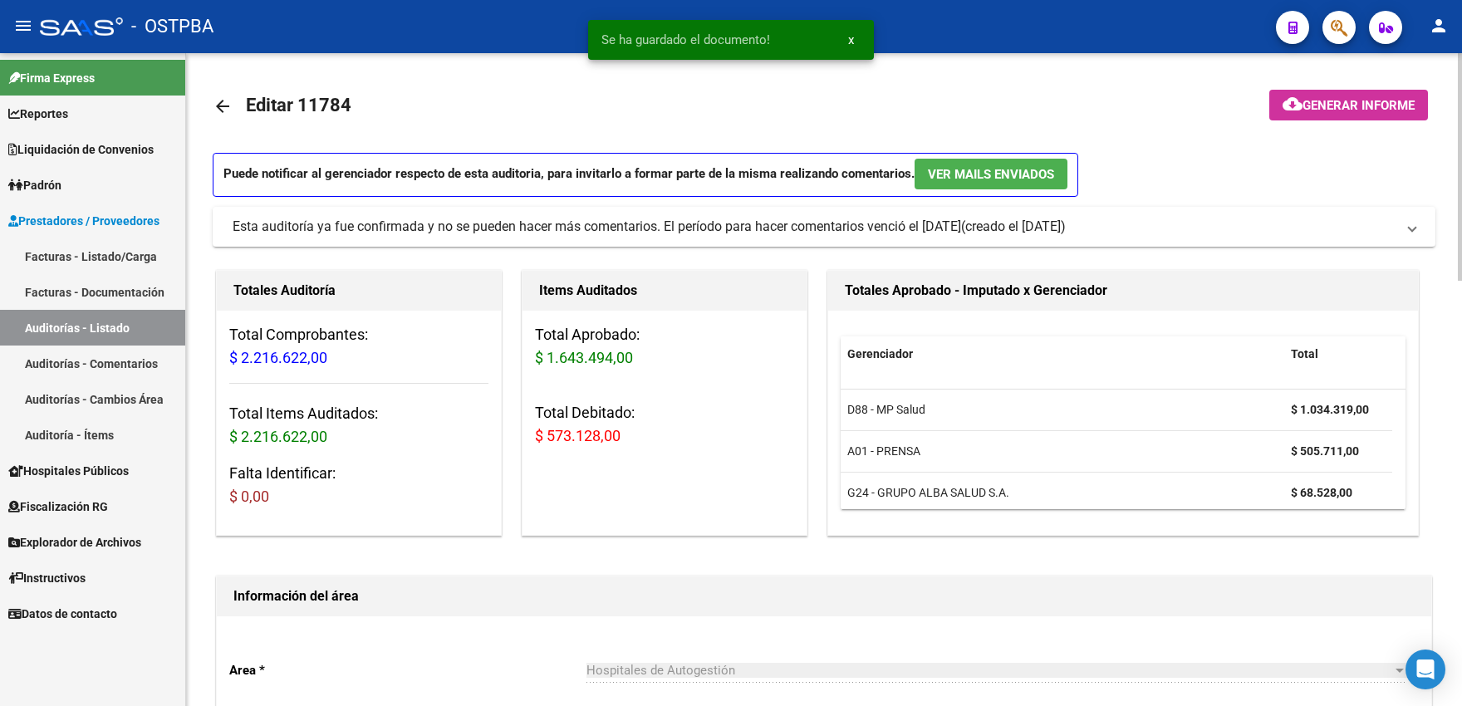
click at [219, 112] on mat-icon "arrow_back" at bounding box center [223, 106] width 20 height 20
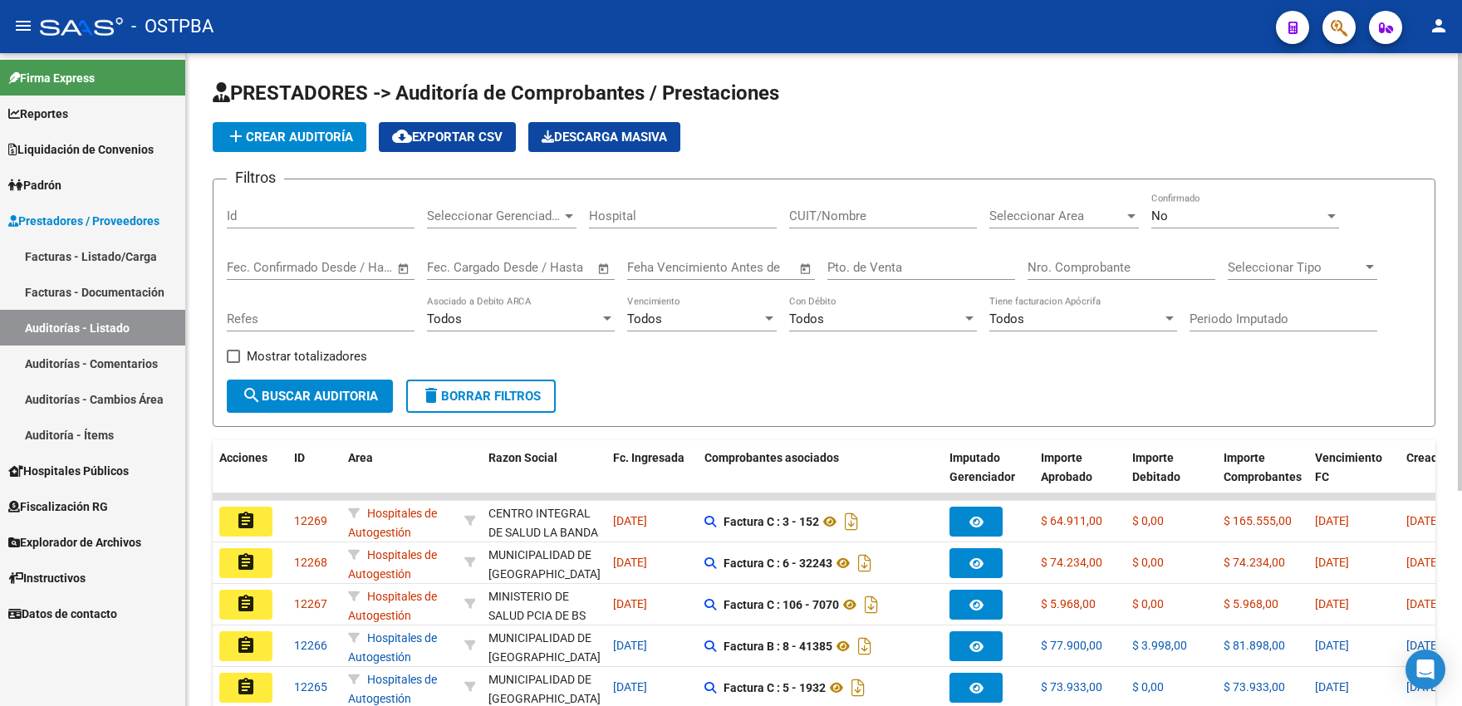
click at [1046, 270] on input "Nro. Comprobante" at bounding box center [1122, 267] width 188 height 15
type input "82871"
click at [1163, 209] on span "No" at bounding box center [1159, 215] width 17 height 15
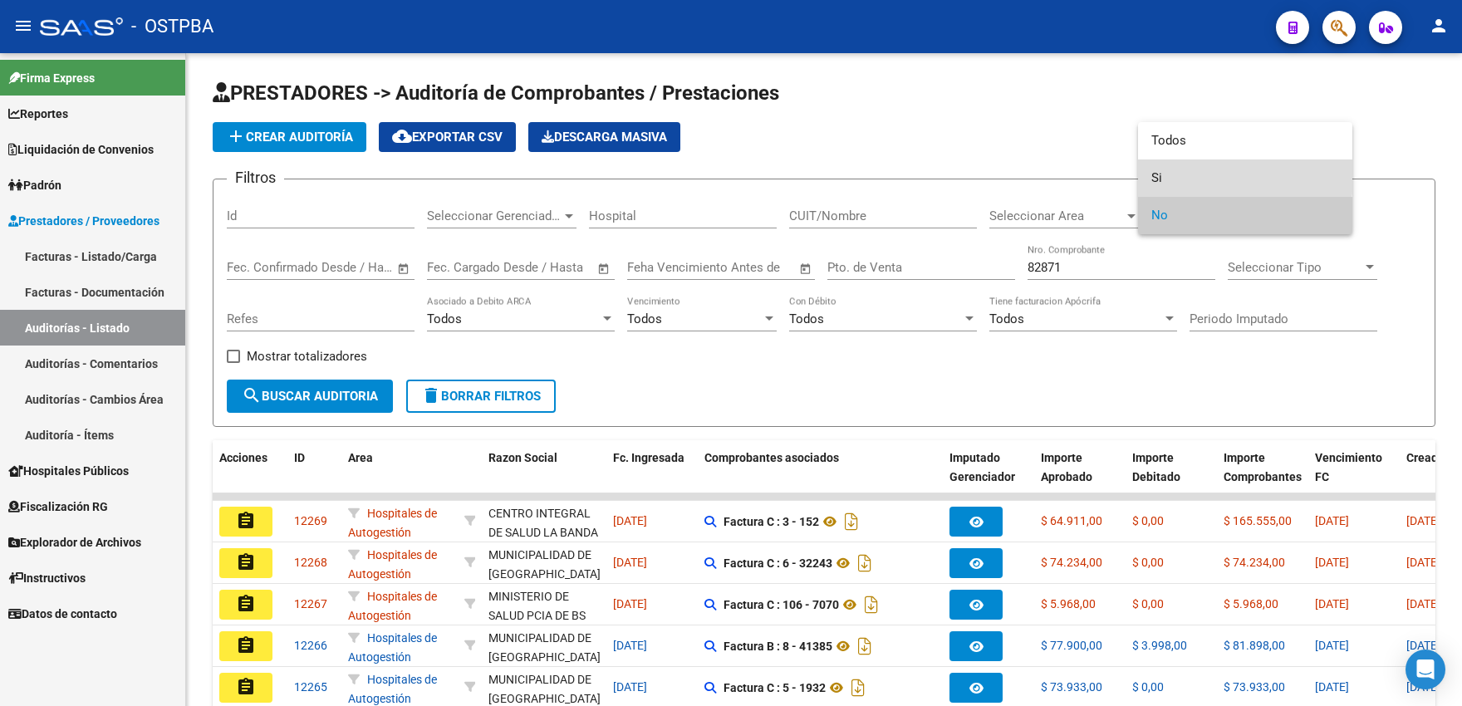
click at [1147, 174] on mat-option "Si" at bounding box center [1245, 177] width 214 height 37
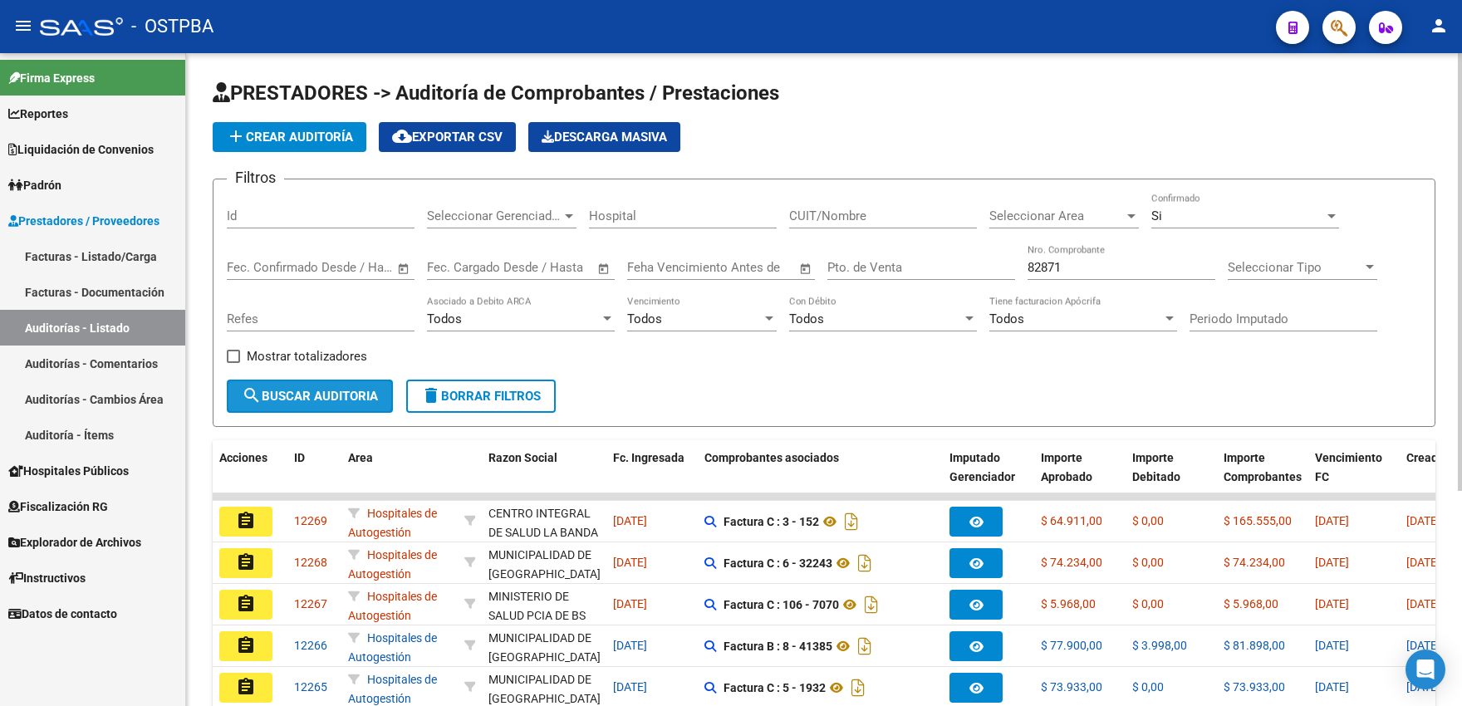
click at [267, 389] on span "search Buscar Auditoria" at bounding box center [310, 396] width 136 height 15
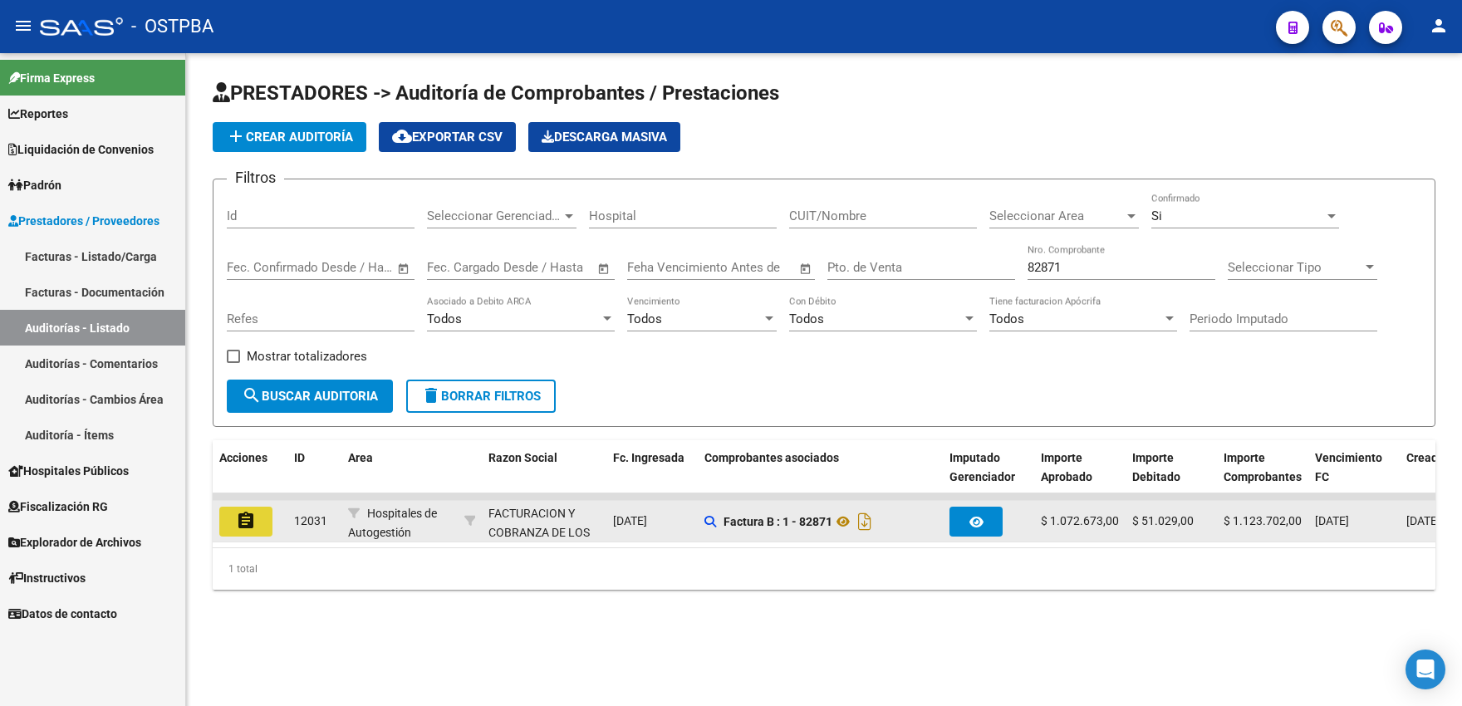
click at [236, 527] on mat-icon "assignment" at bounding box center [246, 521] width 20 height 20
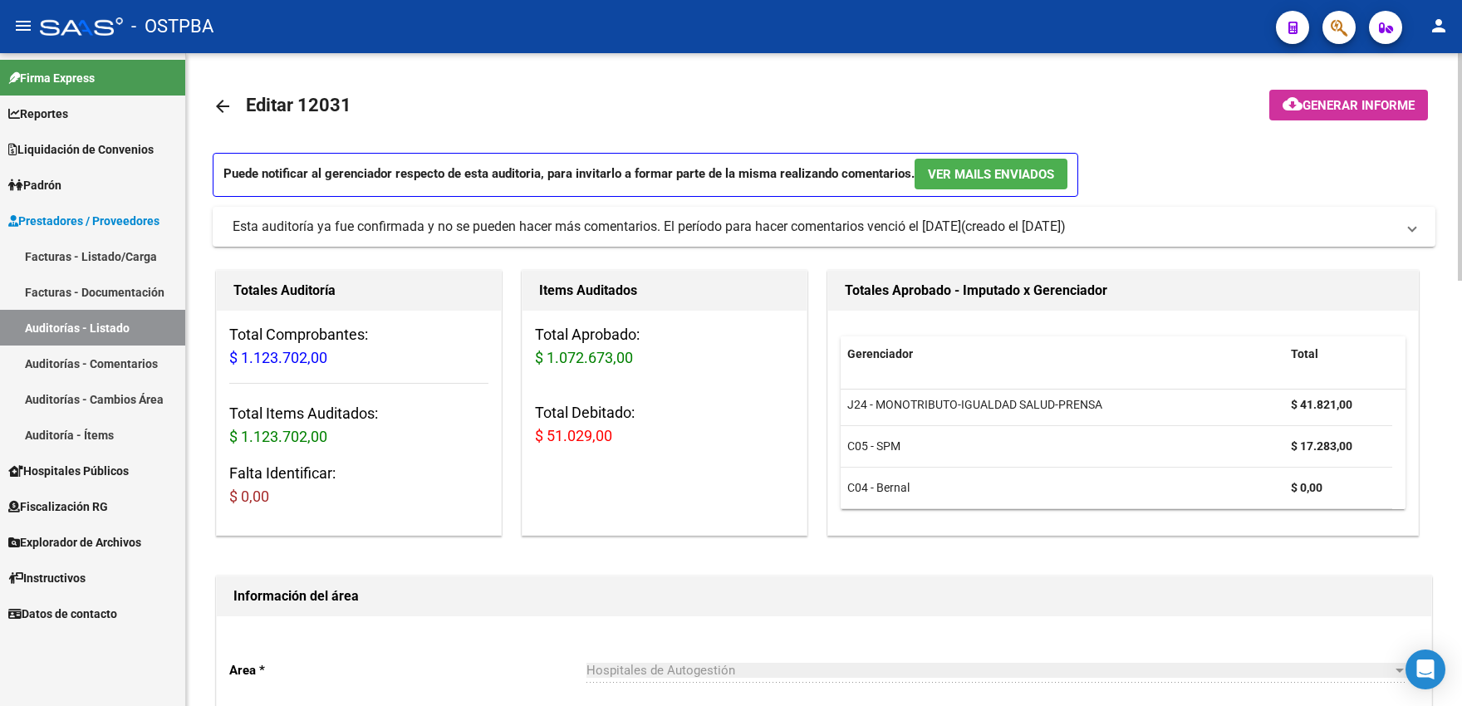
scroll to position [548, 0]
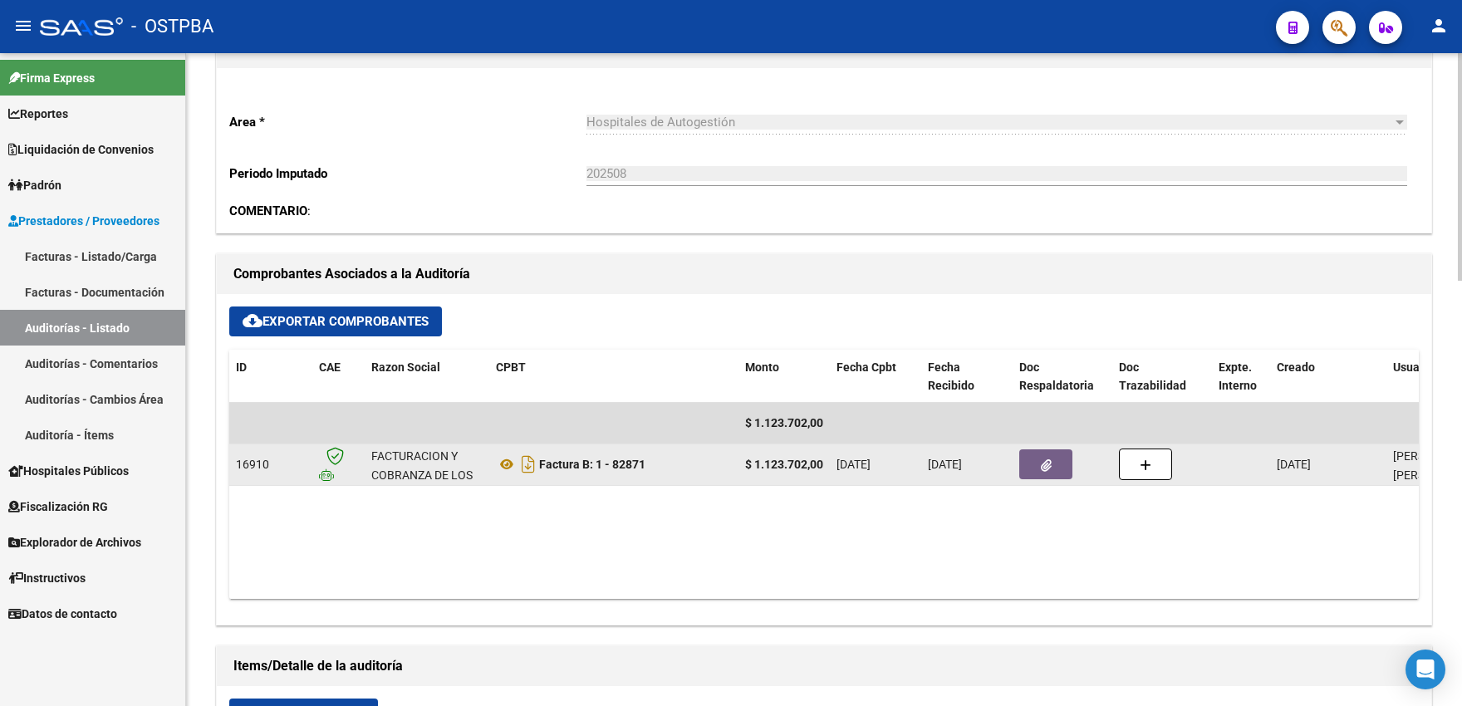
click at [1038, 472] on button "button" at bounding box center [1045, 464] width 53 height 30
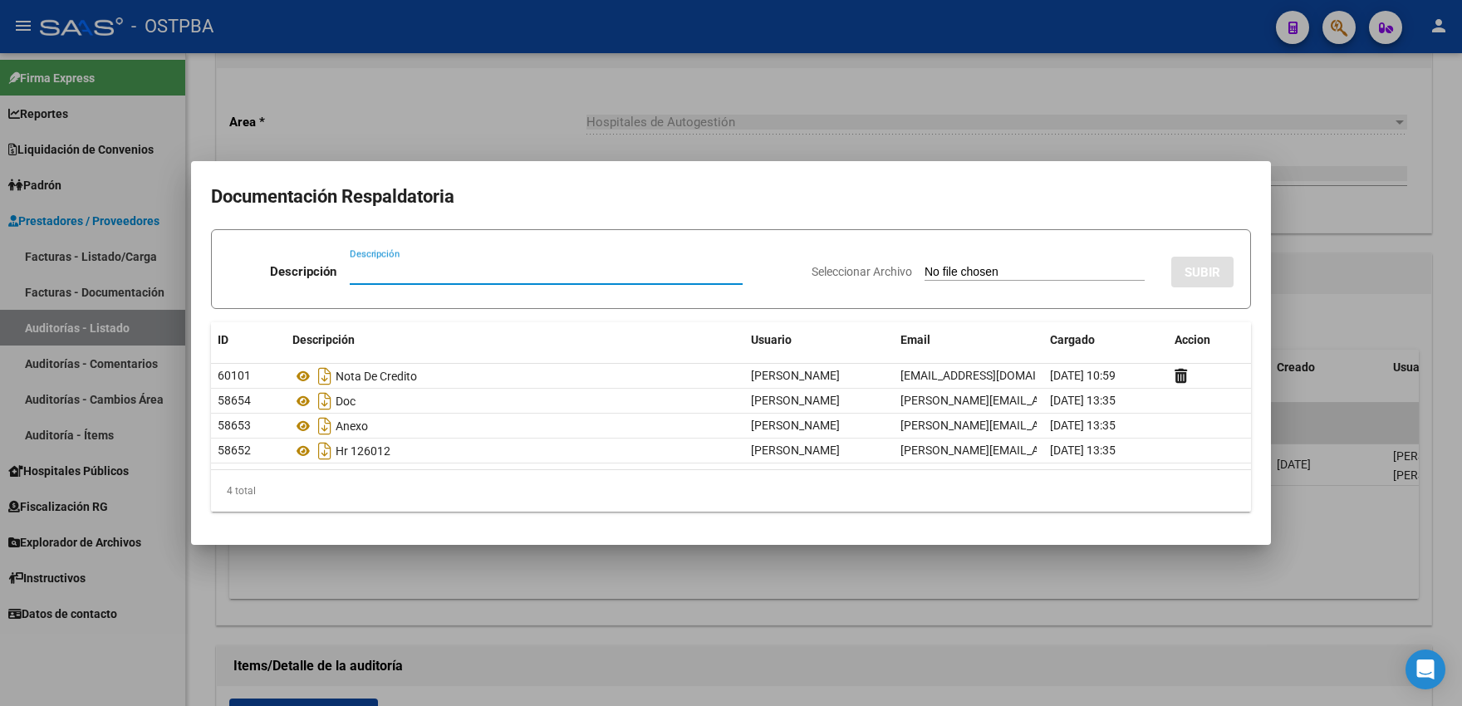
click at [753, 185] on h2 "Documentación Respaldatoria" at bounding box center [731, 197] width 1040 height 32
click at [527, 135] on div at bounding box center [731, 353] width 1462 height 706
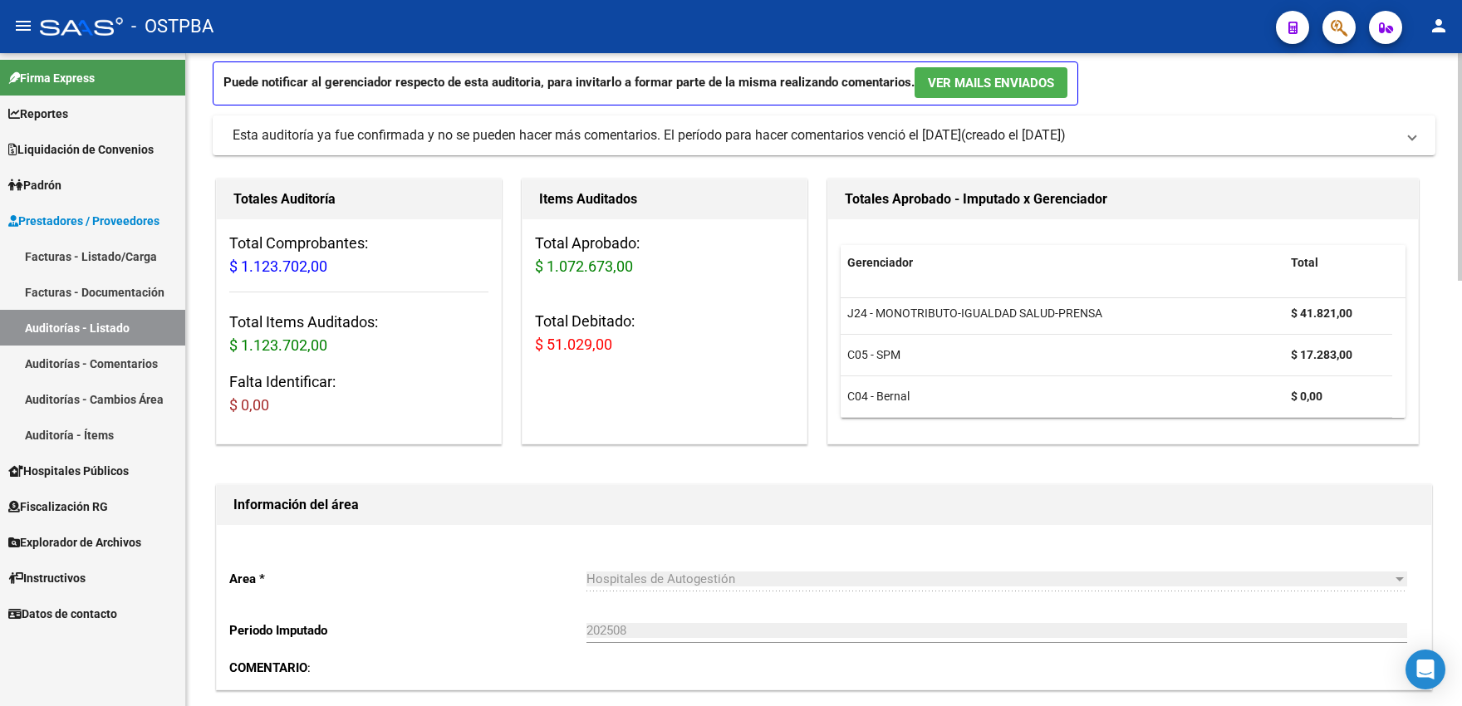
scroll to position [0, 0]
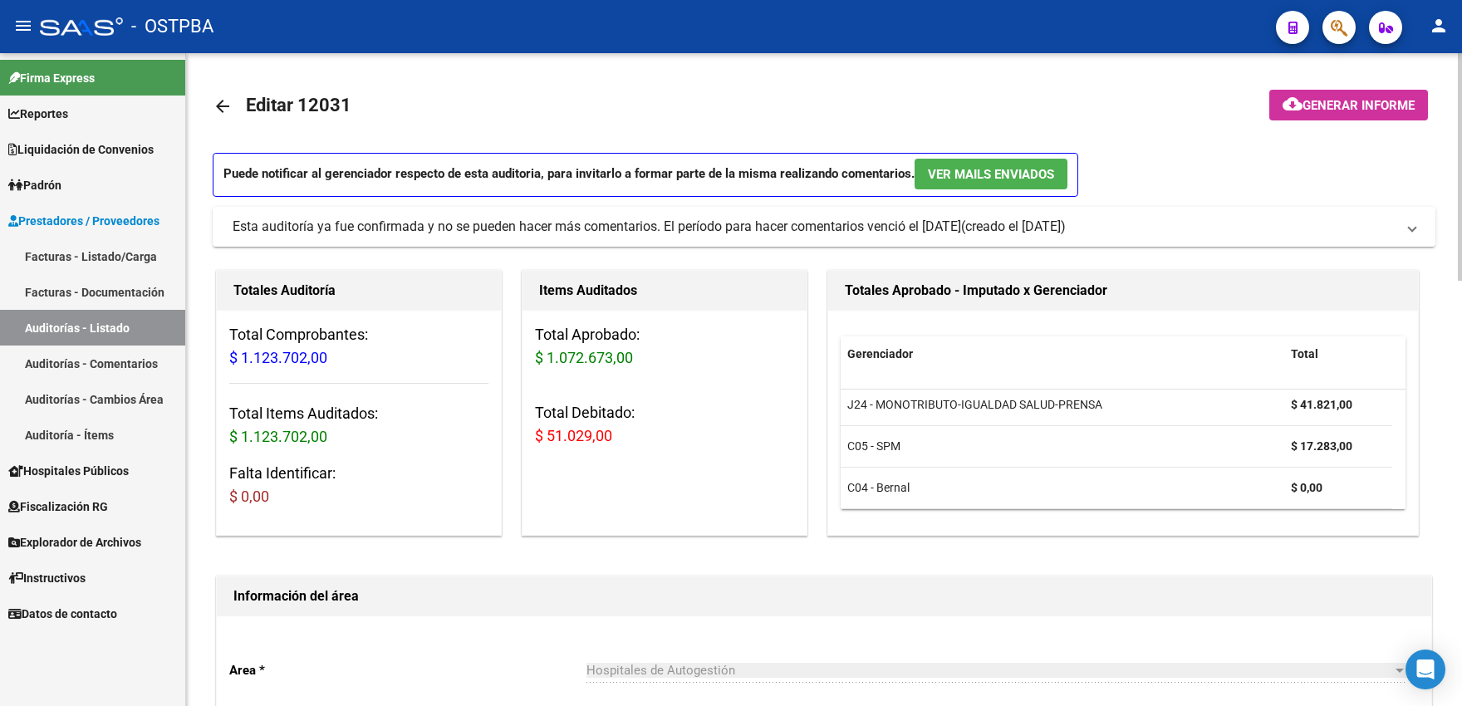
click at [227, 110] on mat-icon "arrow_back" at bounding box center [223, 106] width 20 height 20
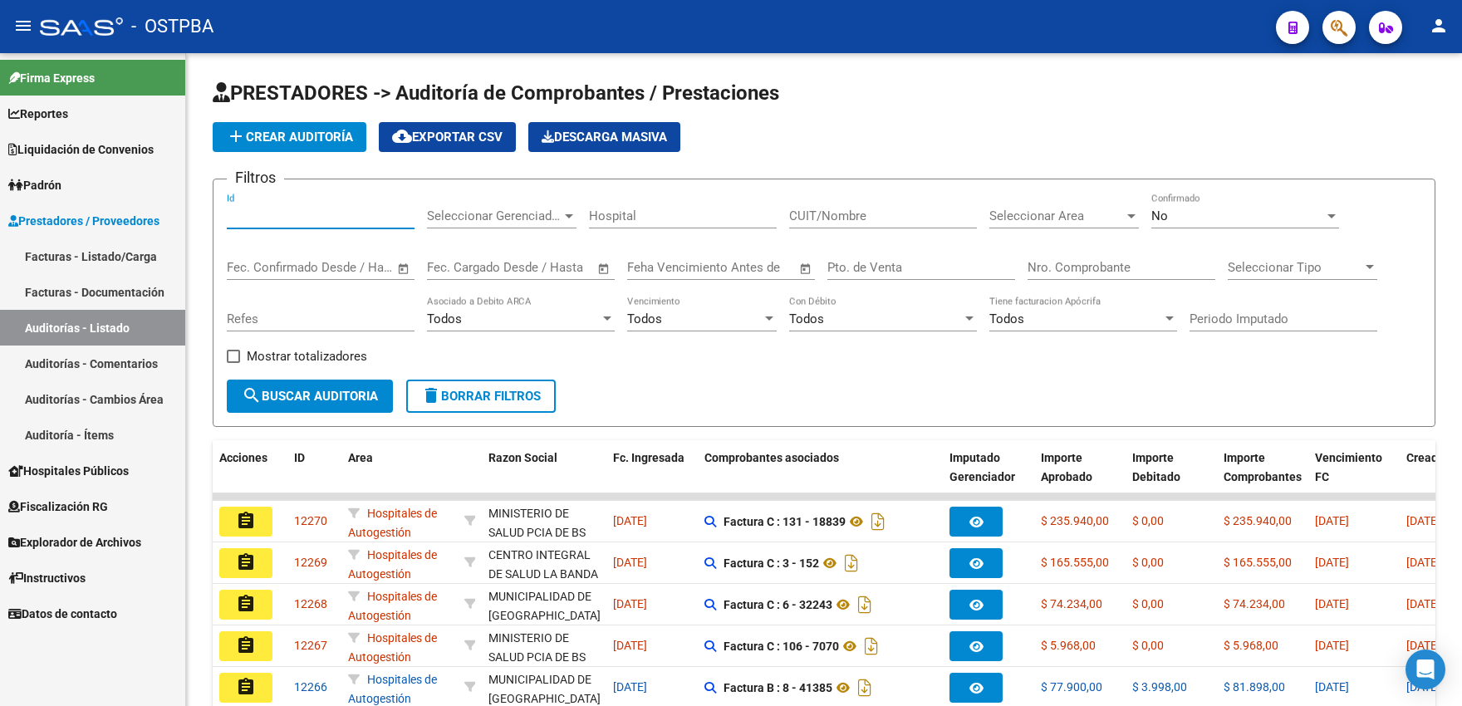
click at [279, 220] on input "Id" at bounding box center [321, 215] width 188 height 15
type input "11936"
click at [1175, 220] on div "No" at bounding box center [1237, 215] width 173 height 15
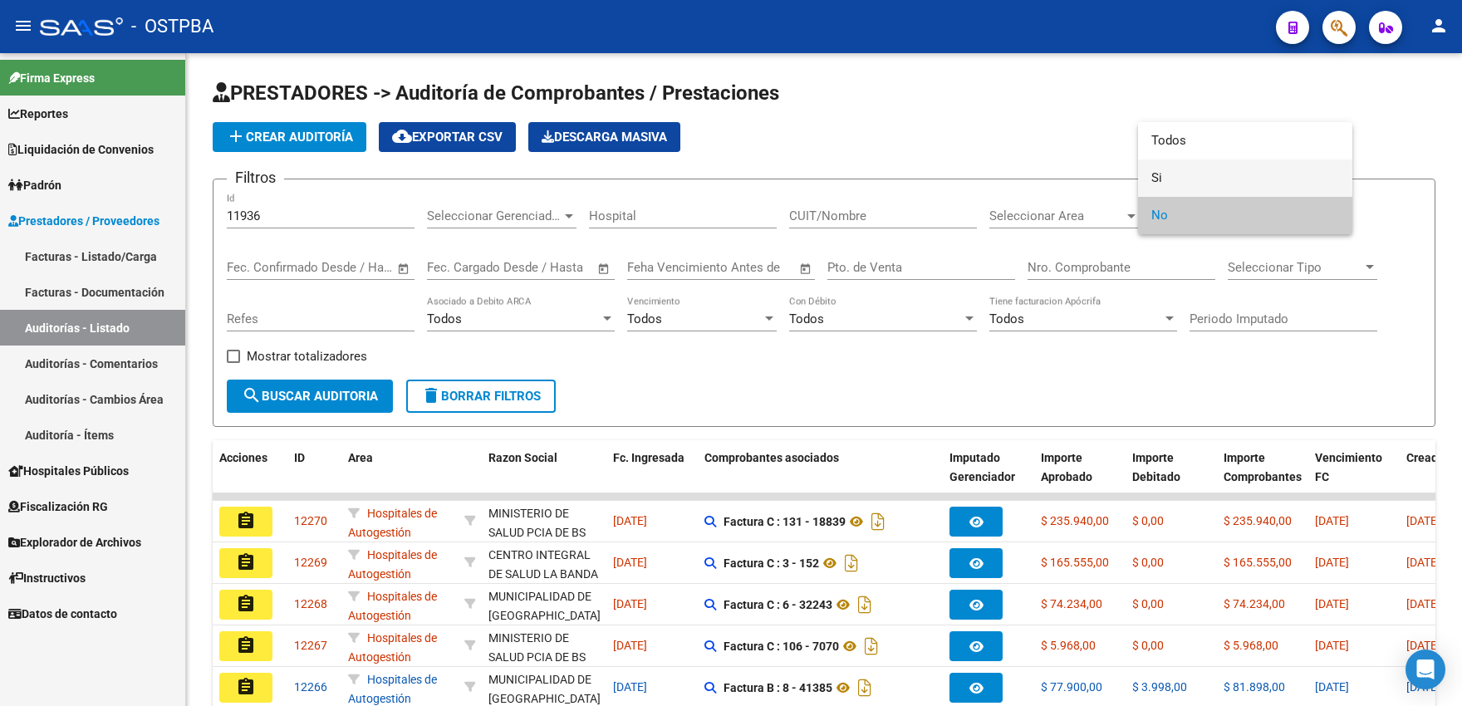
click at [1153, 179] on span "Si" at bounding box center [1245, 177] width 188 height 37
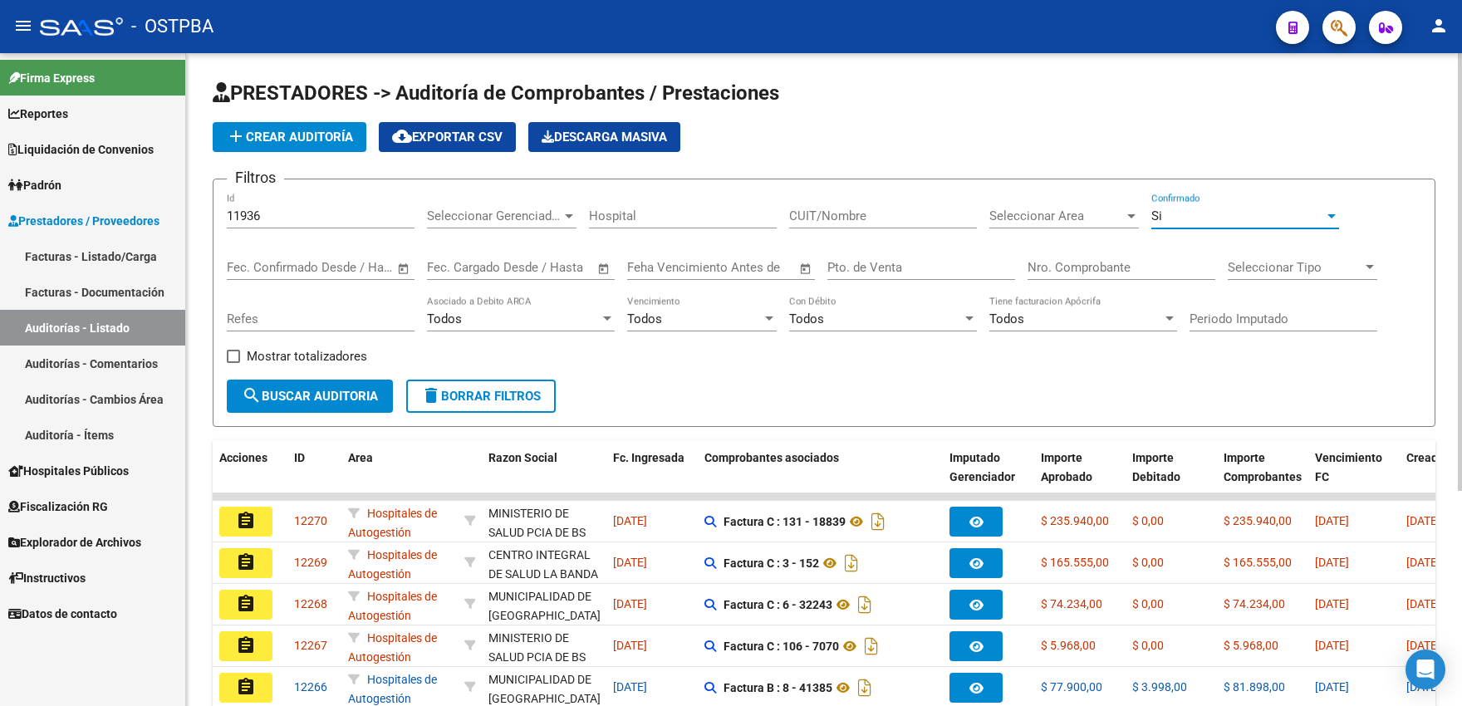
click at [351, 385] on button "search Buscar Auditoria" at bounding box center [310, 396] width 166 height 33
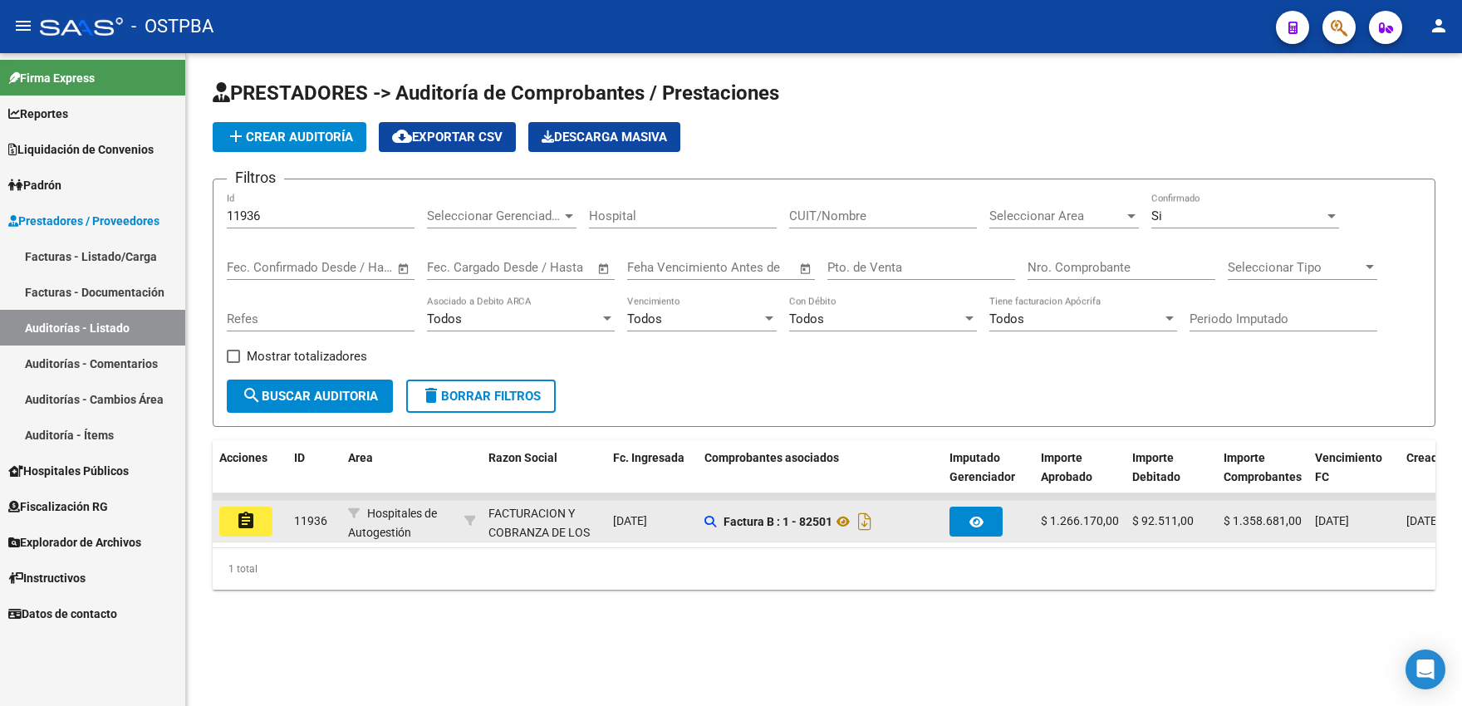
click at [248, 521] on mat-icon "assignment" at bounding box center [246, 521] width 20 height 20
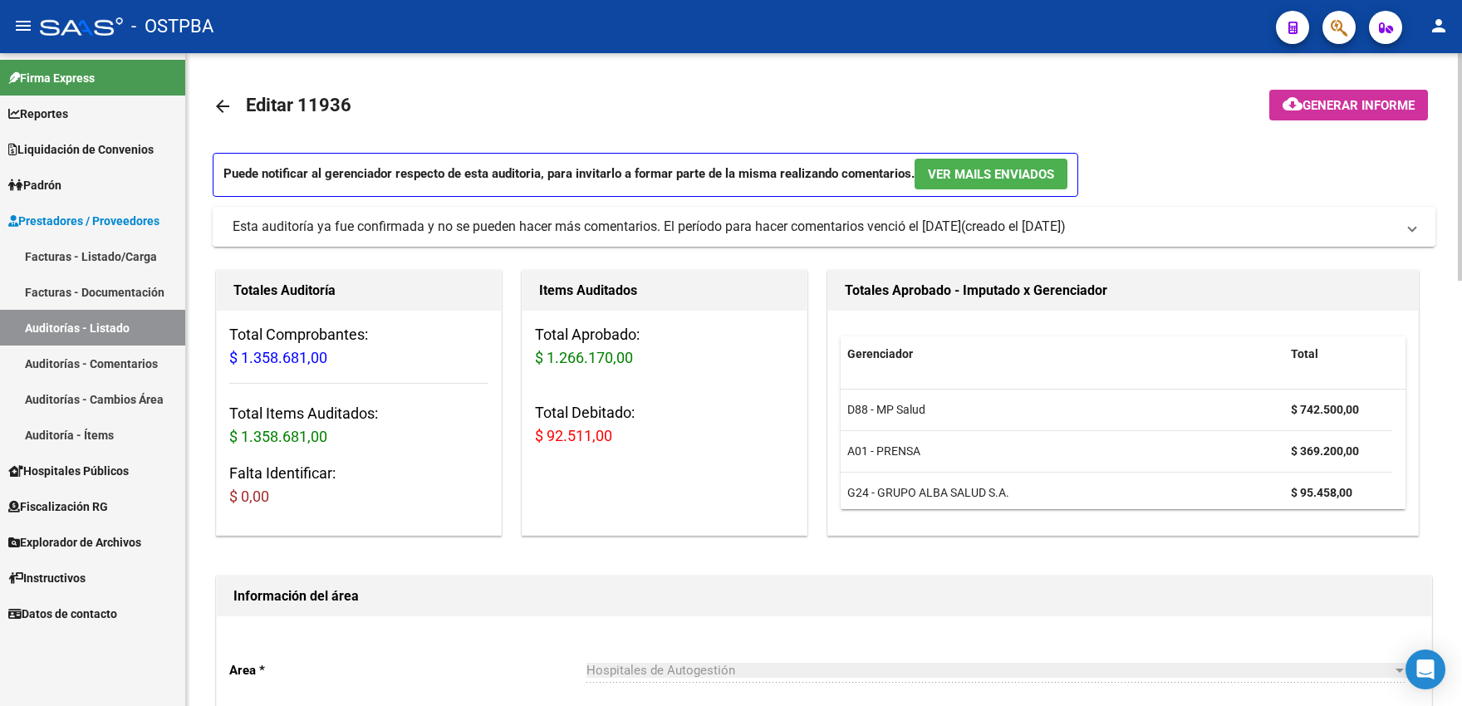
click at [225, 108] on mat-icon "arrow_back" at bounding box center [223, 106] width 20 height 20
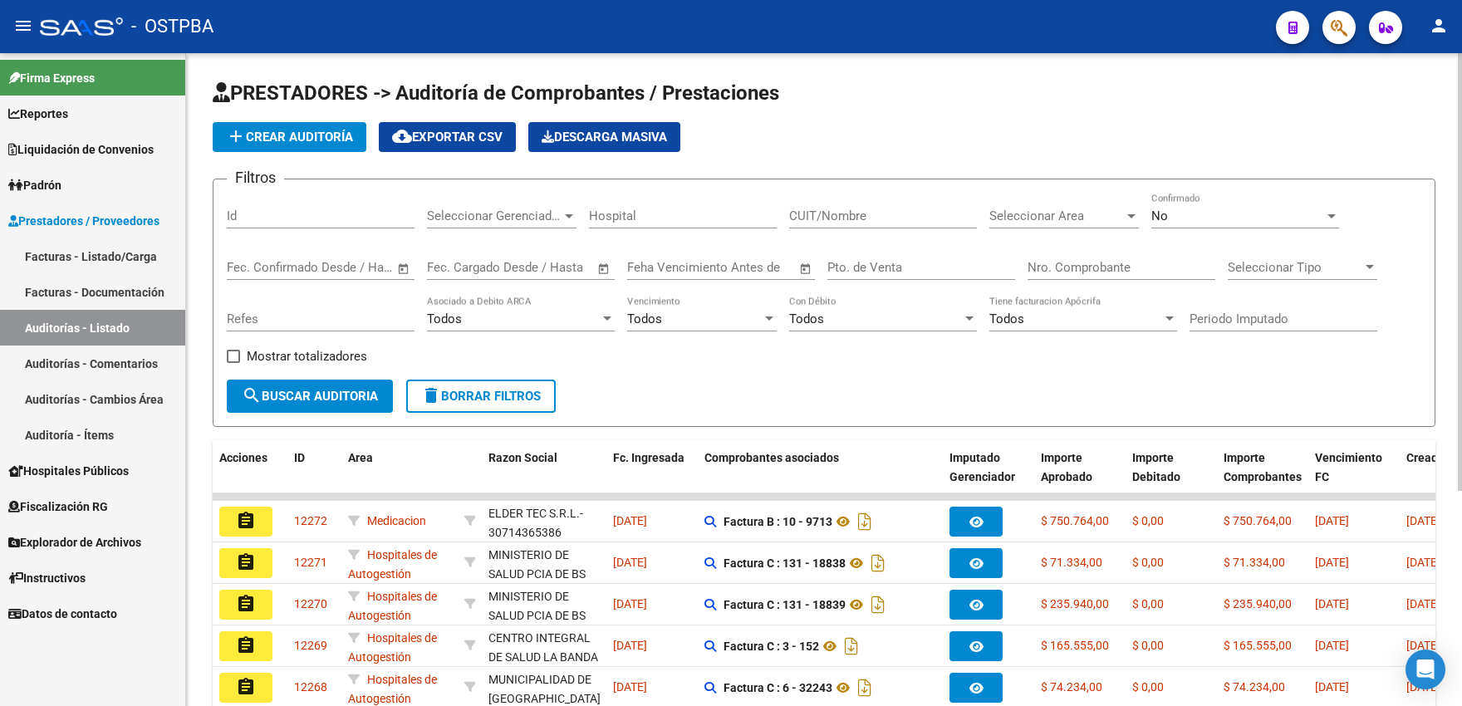
click at [302, 215] on input "Id" at bounding box center [321, 215] width 188 height 15
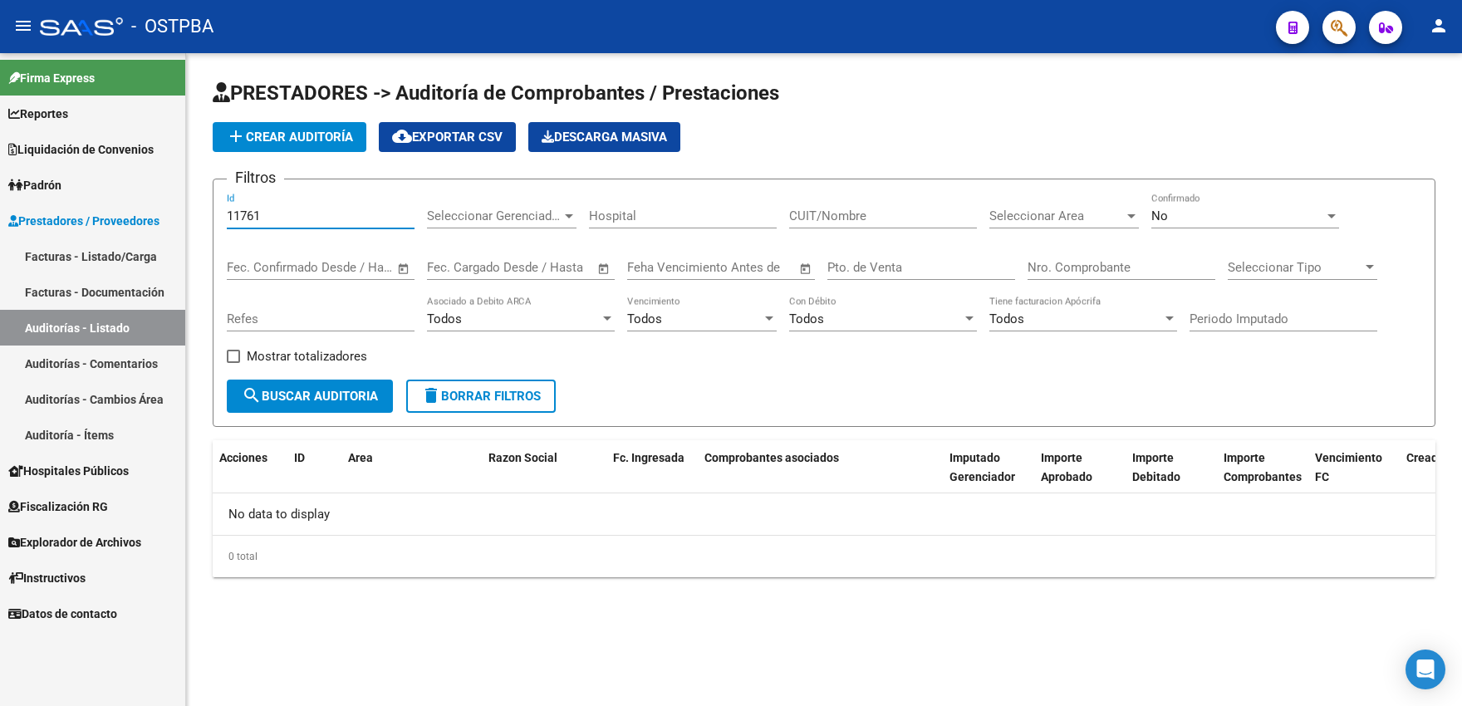
type input "11761"
click at [1178, 208] on div "No" at bounding box center [1237, 215] width 173 height 15
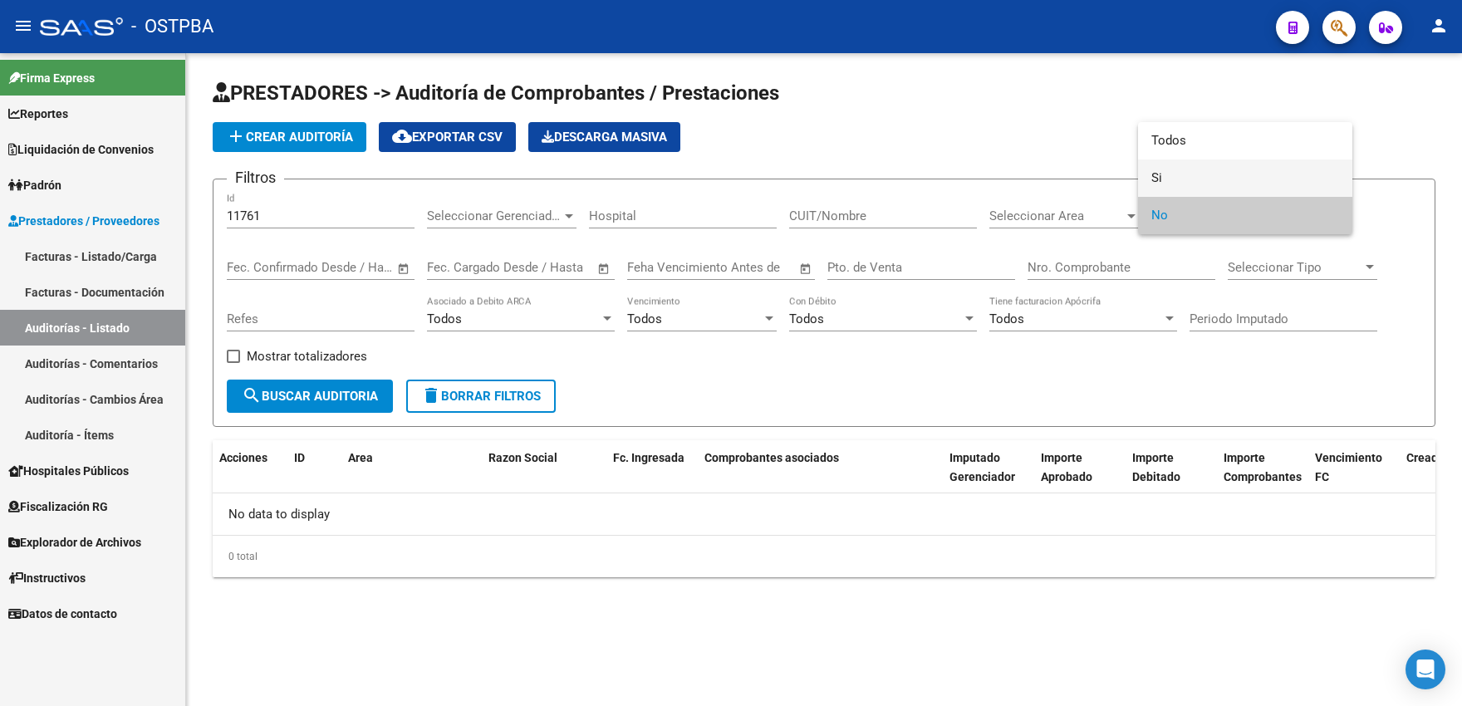
click at [1162, 179] on span "Si" at bounding box center [1245, 177] width 188 height 37
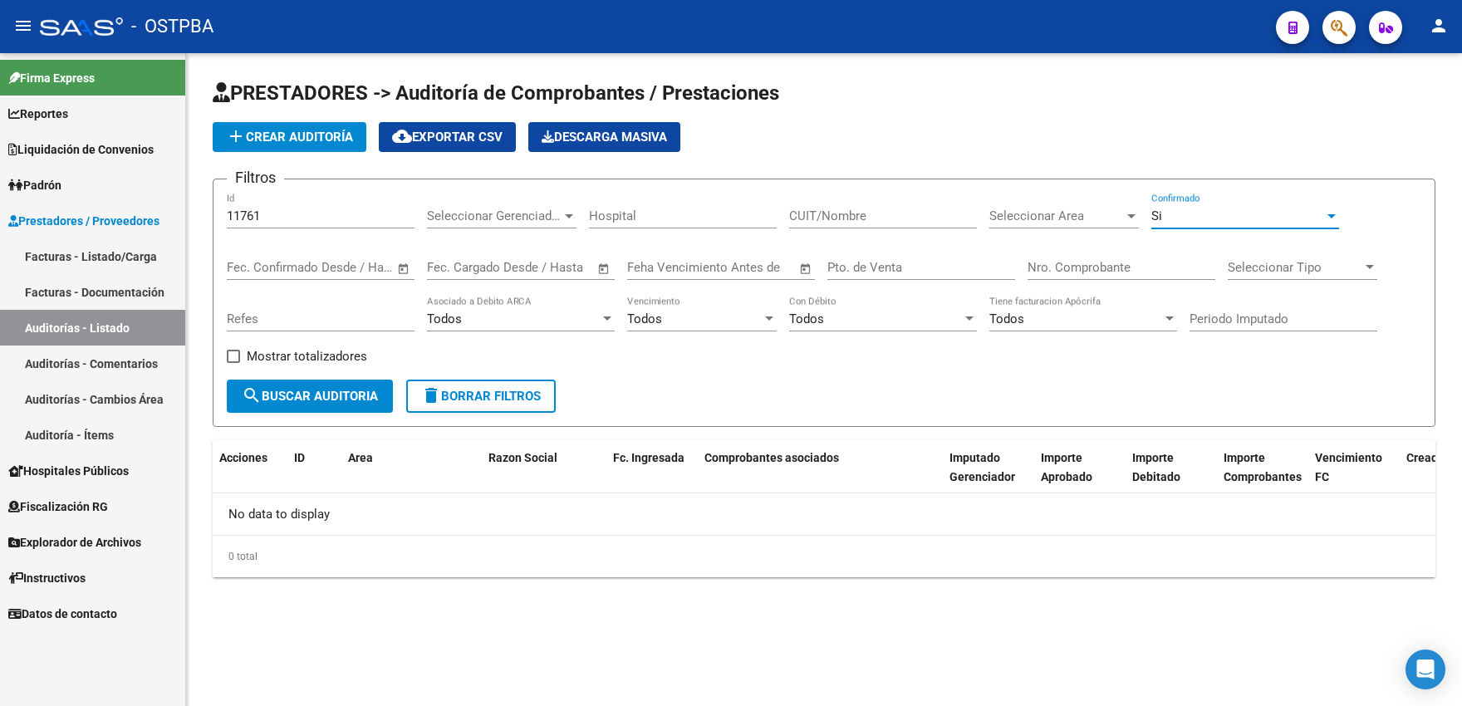
click at [356, 395] on span "search Buscar Auditoria" at bounding box center [310, 396] width 136 height 15
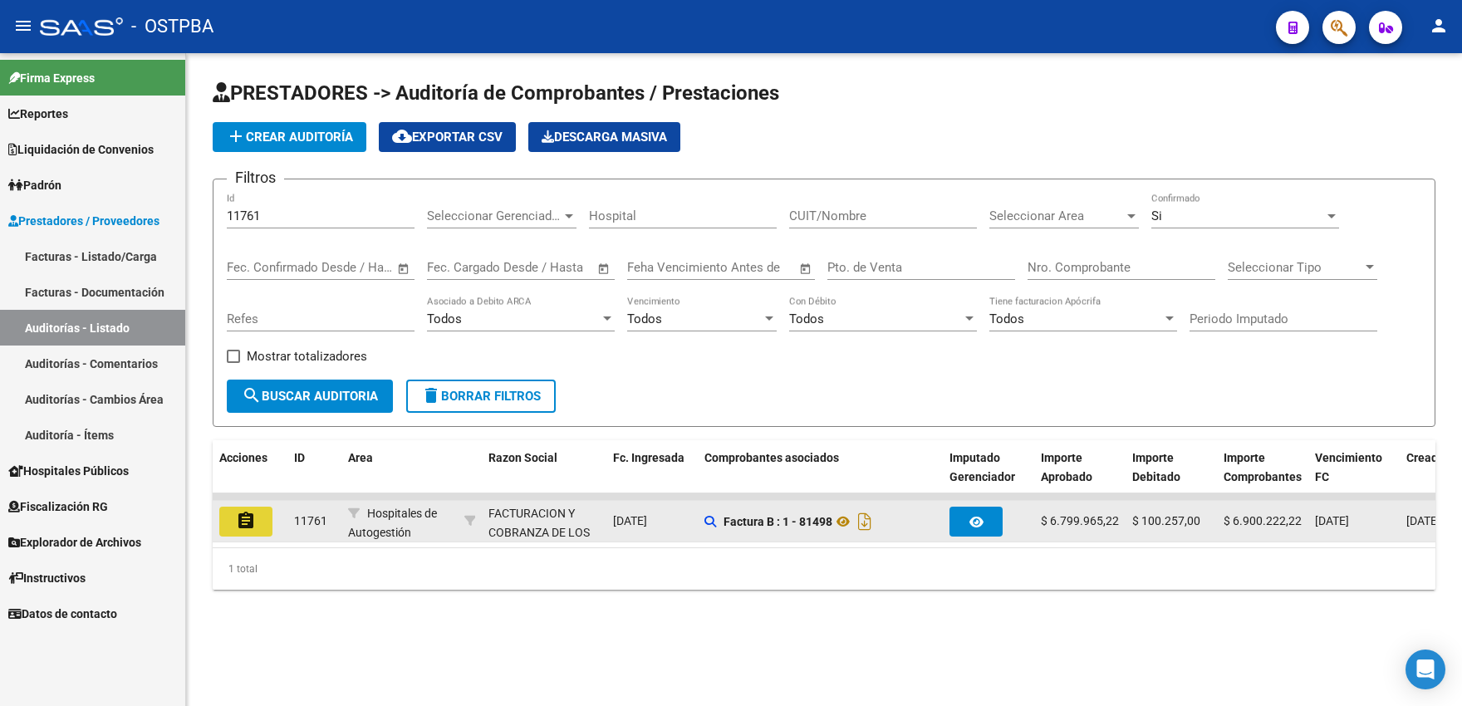
click at [261, 531] on button "assignment" at bounding box center [245, 522] width 53 height 30
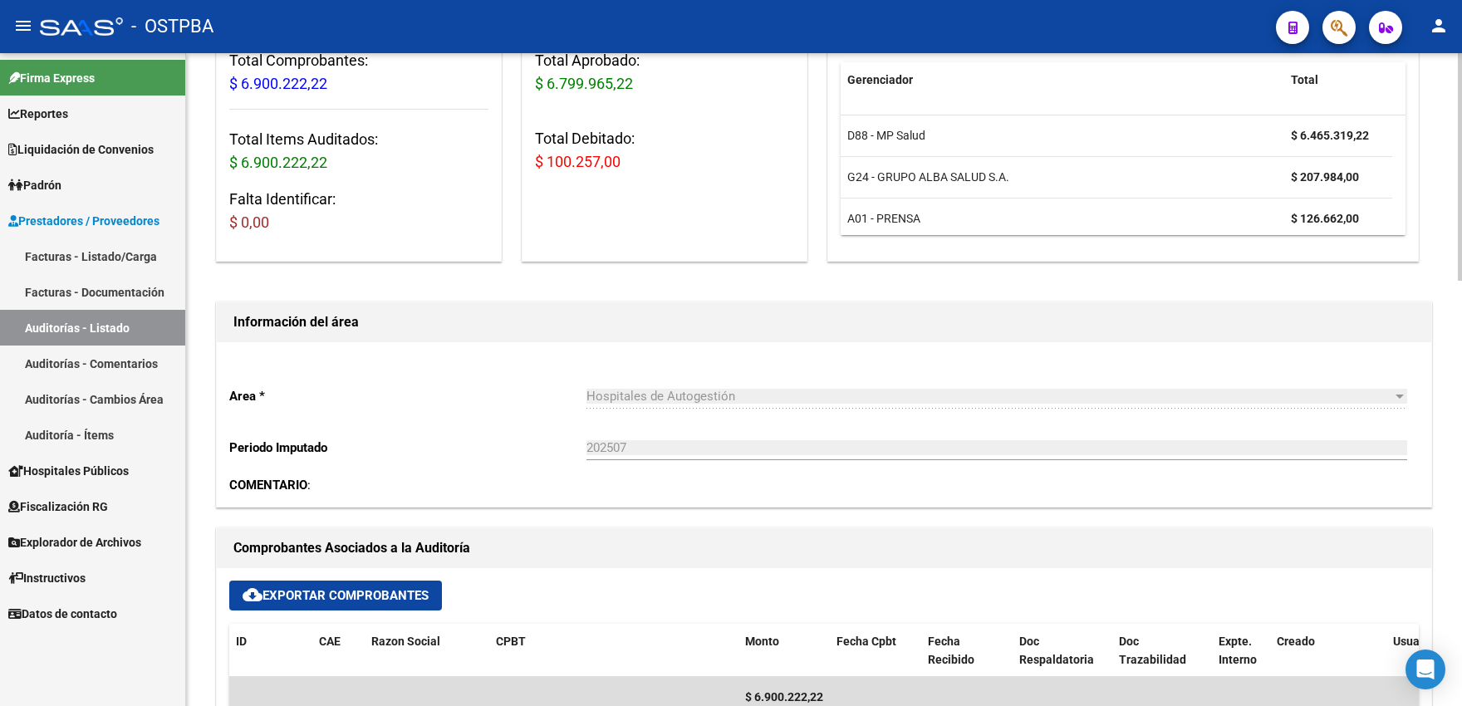
scroll to position [548, 0]
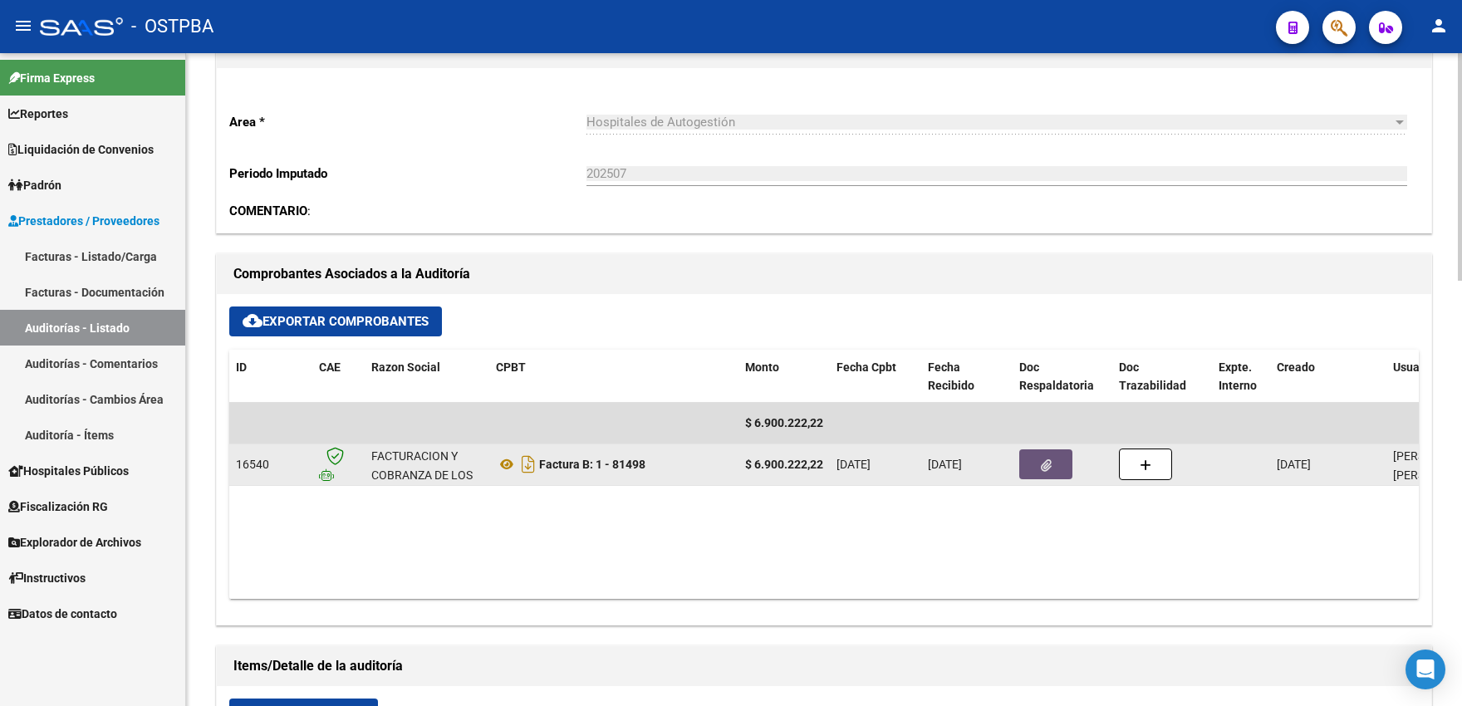
click at [1030, 462] on button "button" at bounding box center [1045, 464] width 53 height 30
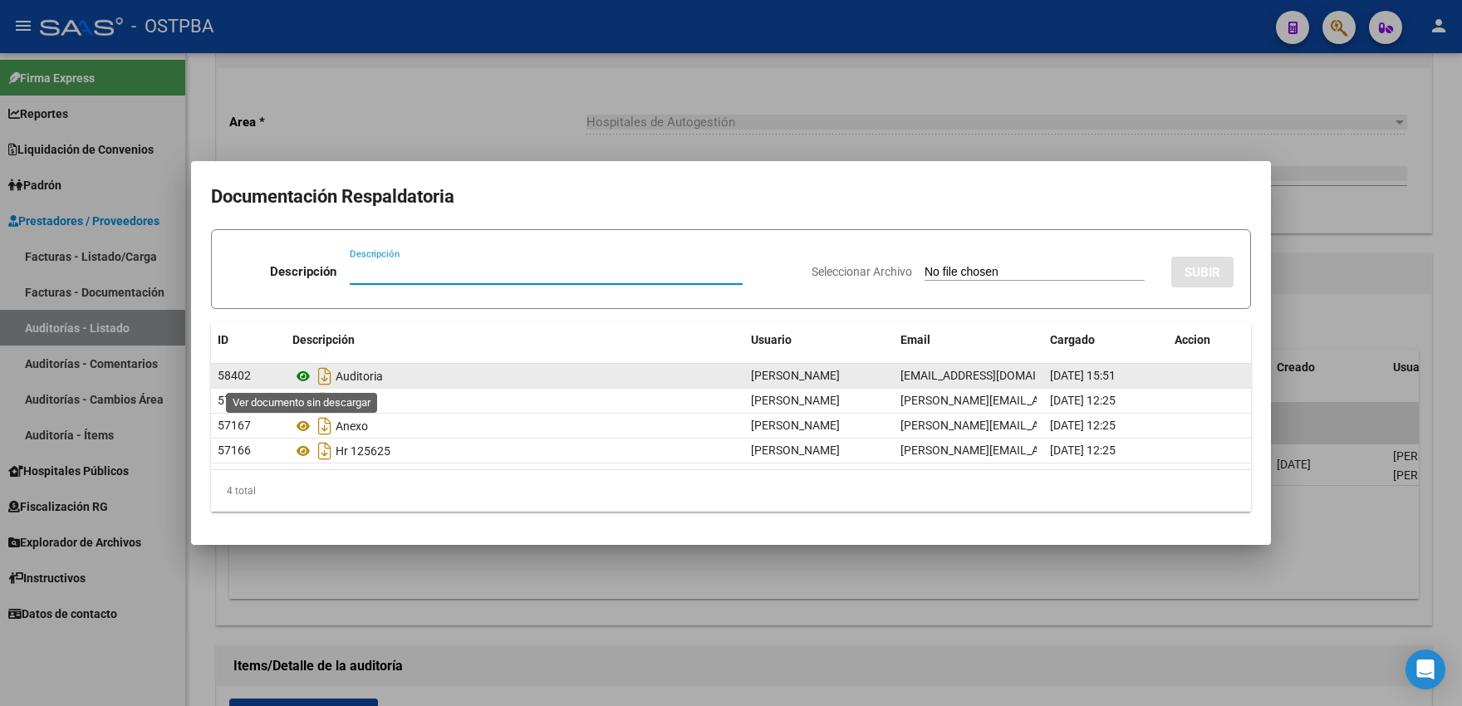
click at [308, 375] on icon at bounding box center [303, 376] width 22 height 20
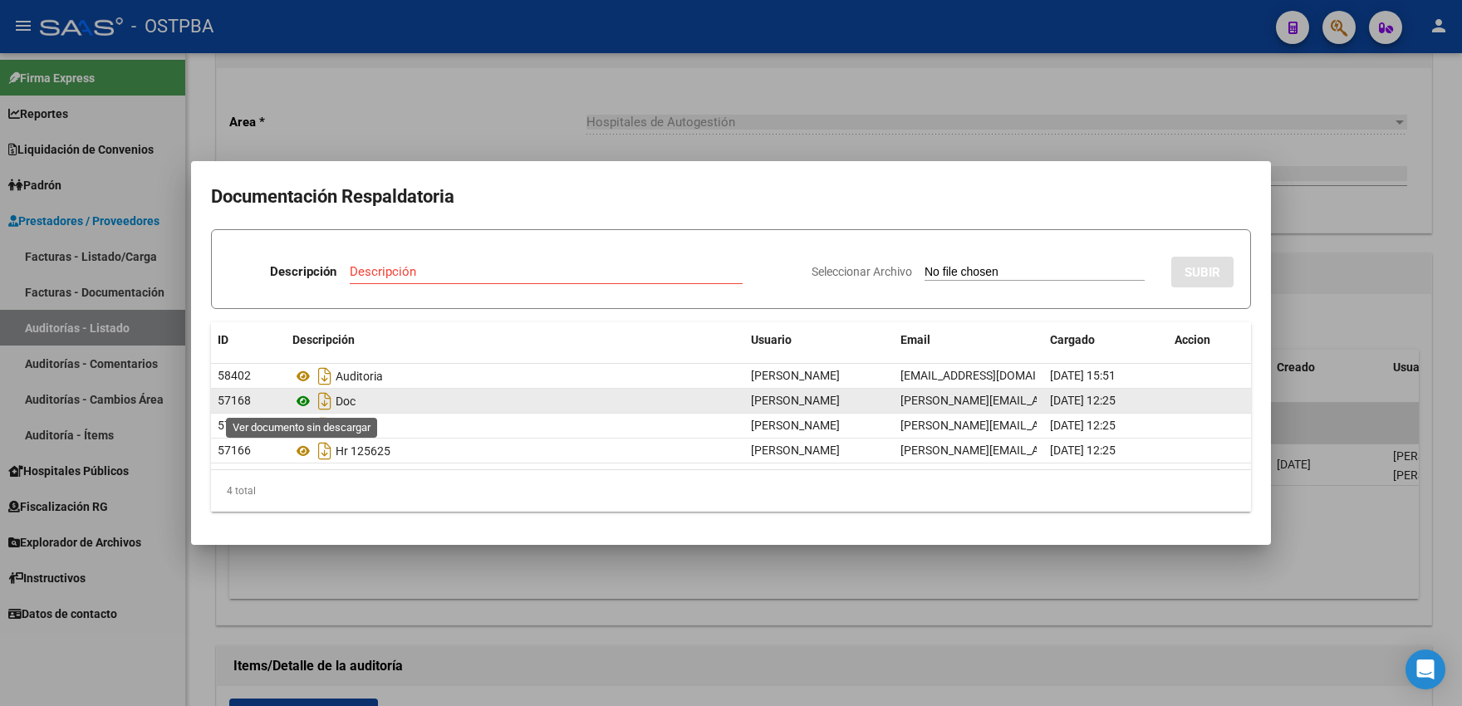
click at [304, 400] on icon at bounding box center [303, 401] width 22 height 20
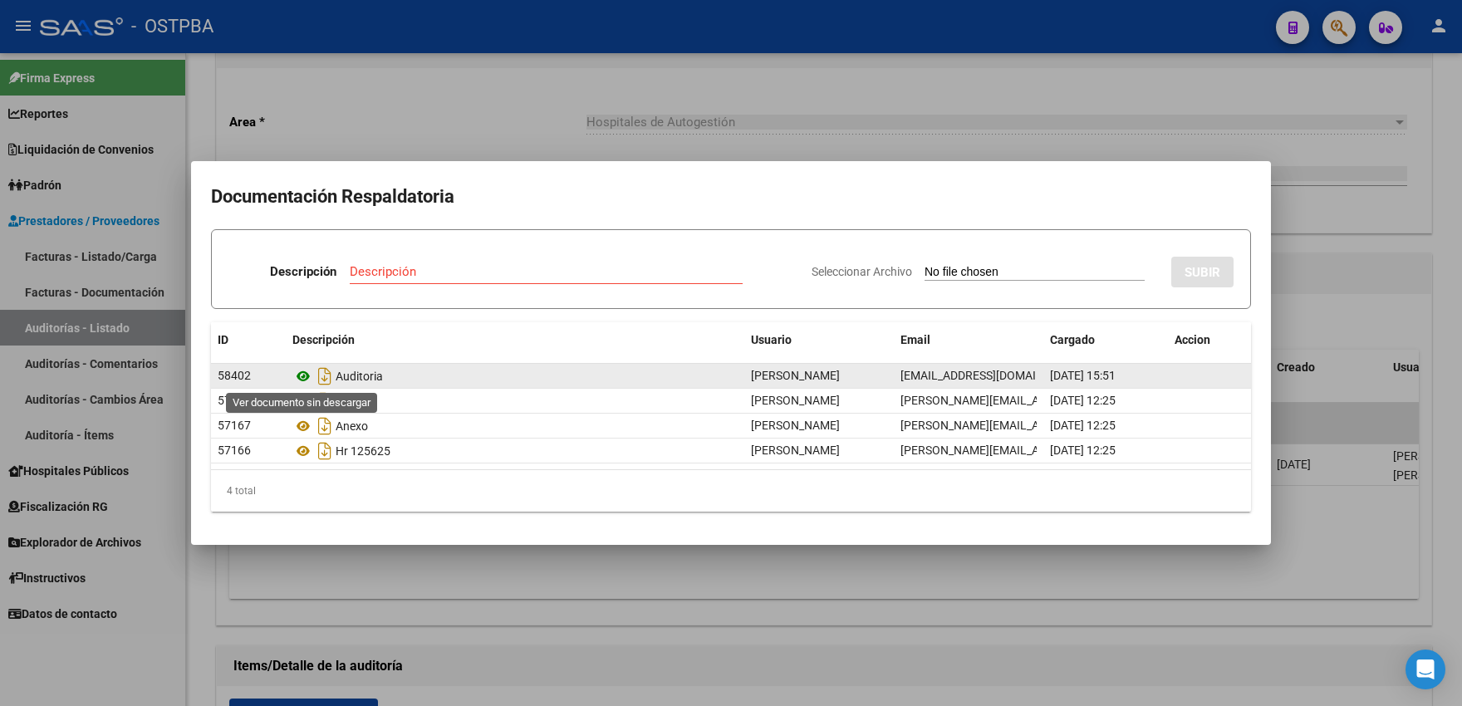
click at [304, 385] on icon at bounding box center [303, 376] width 22 height 20
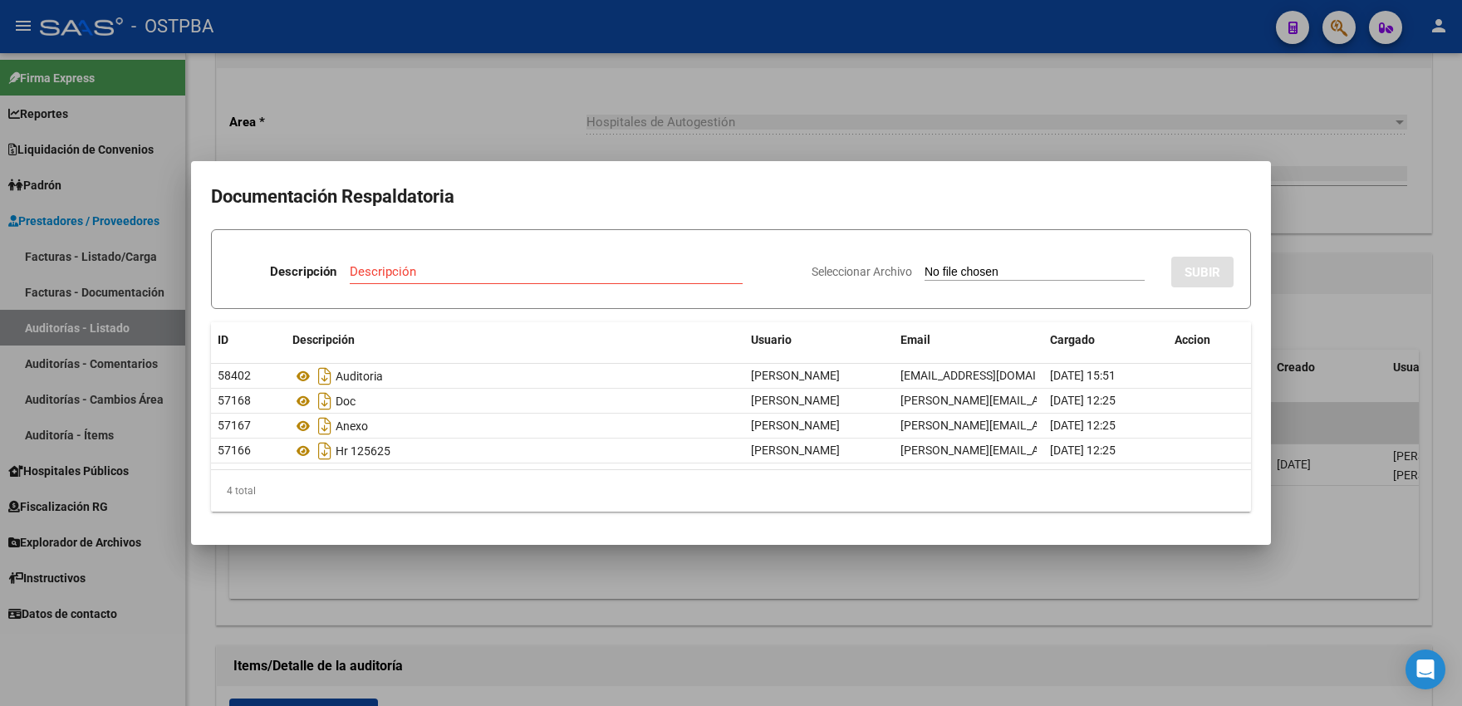
click at [340, 74] on div at bounding box center [731, 353] width 1462 height 706
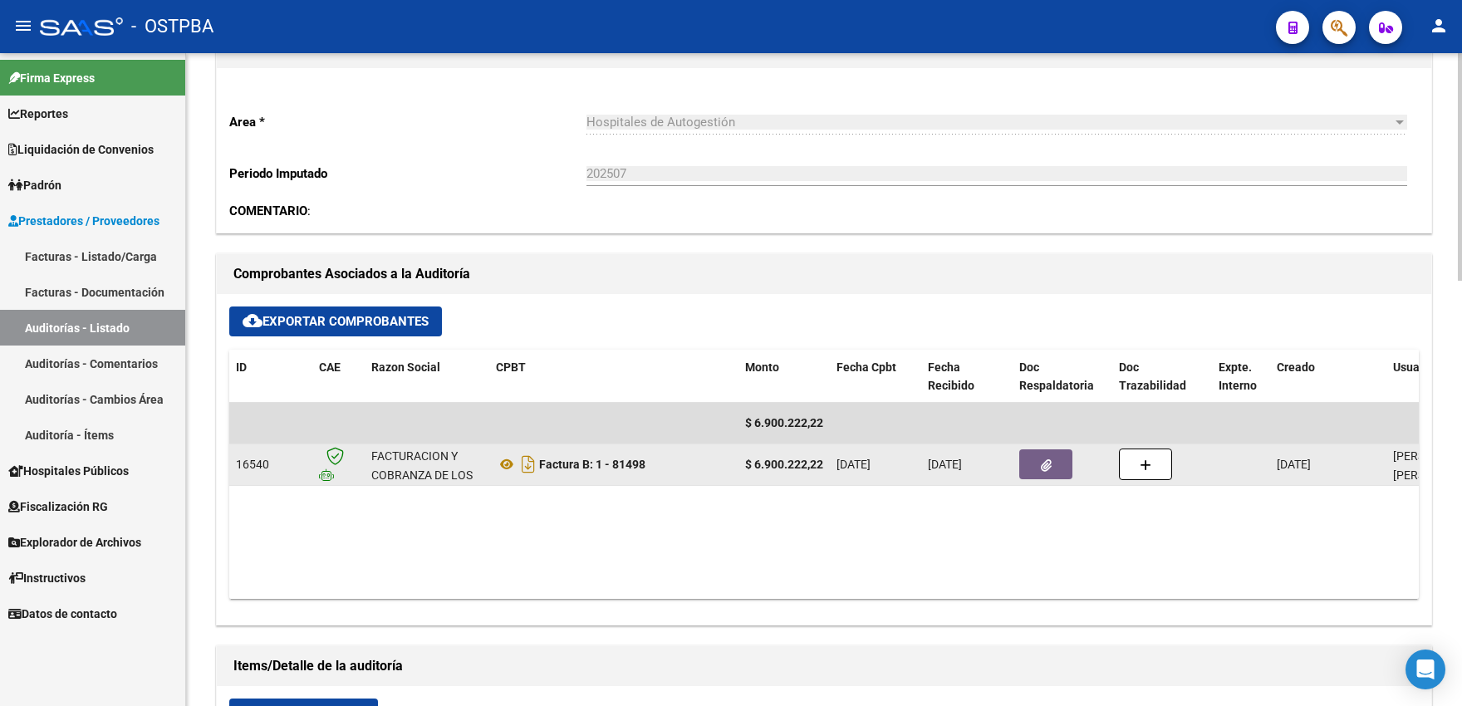
click at [1056, 465] on button "button" at bounding box center [1045, 464] width 53 height 30
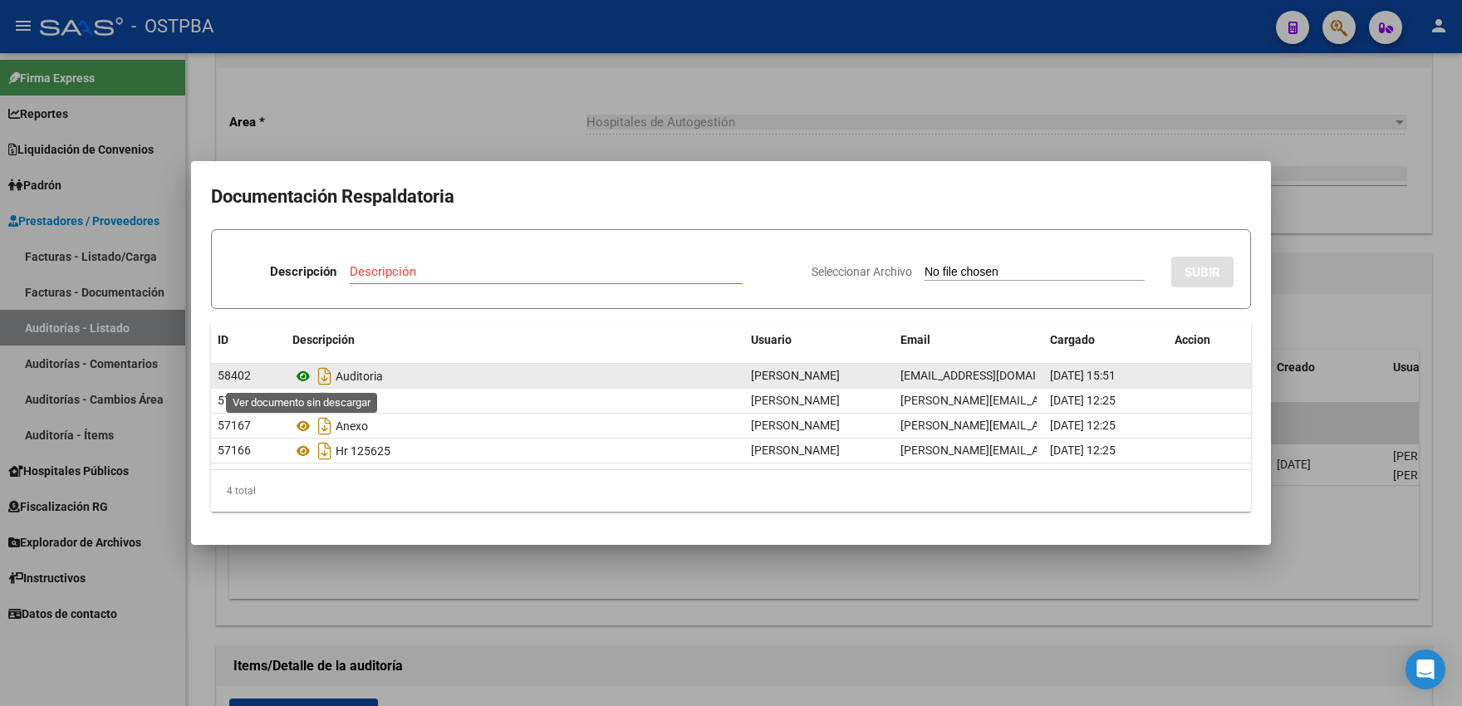
click at [299, 380] on icon at bounding box center [303, 376] width 22 height 20
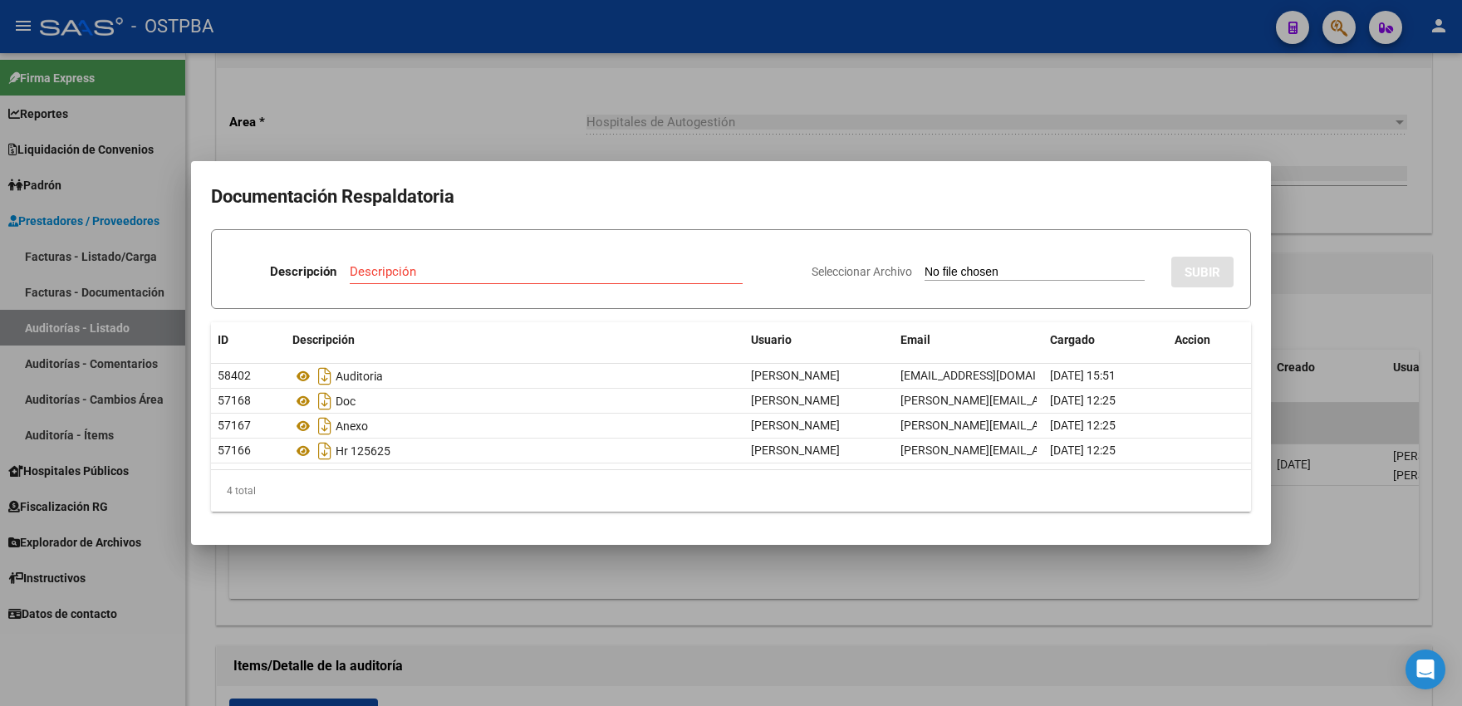
click at [391, 94] on div at bounding box center [731, 353] width 1462 height 706
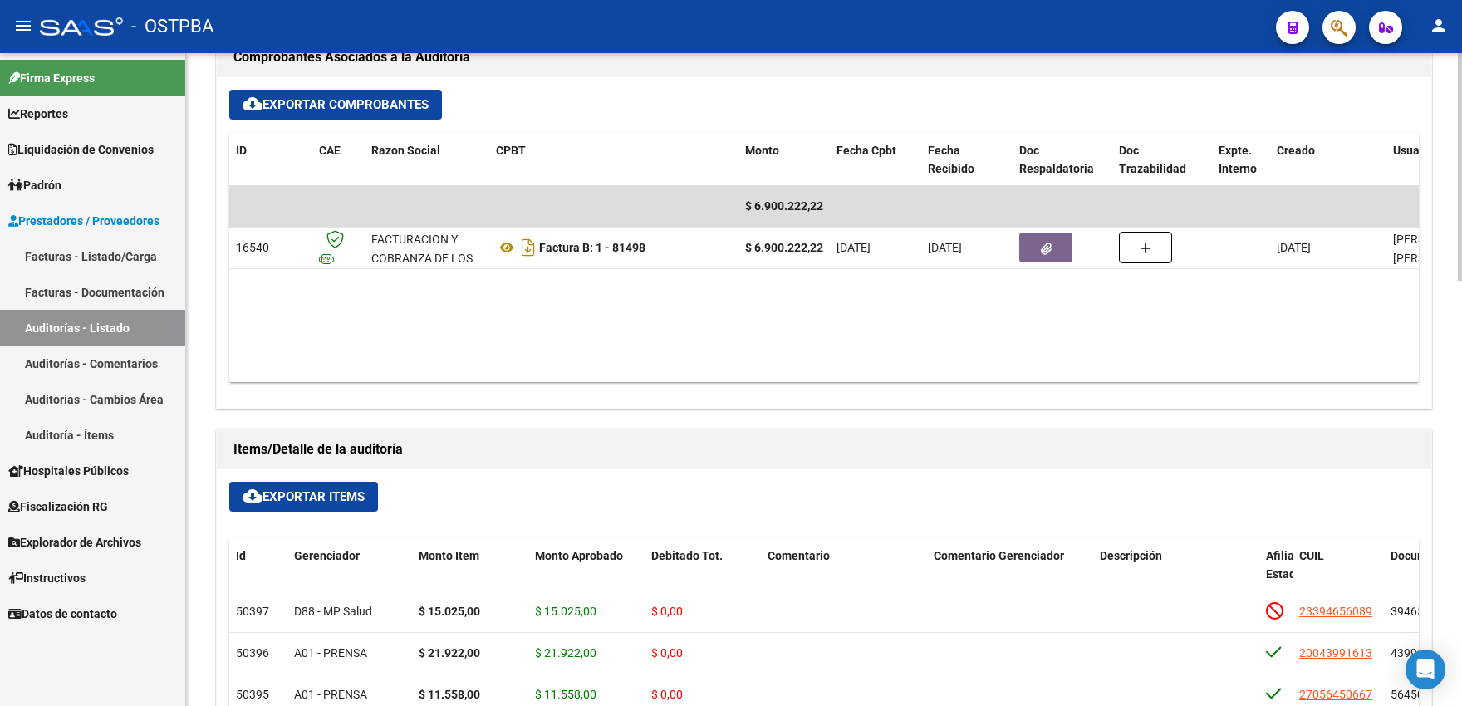
scroll to position [914, 0]
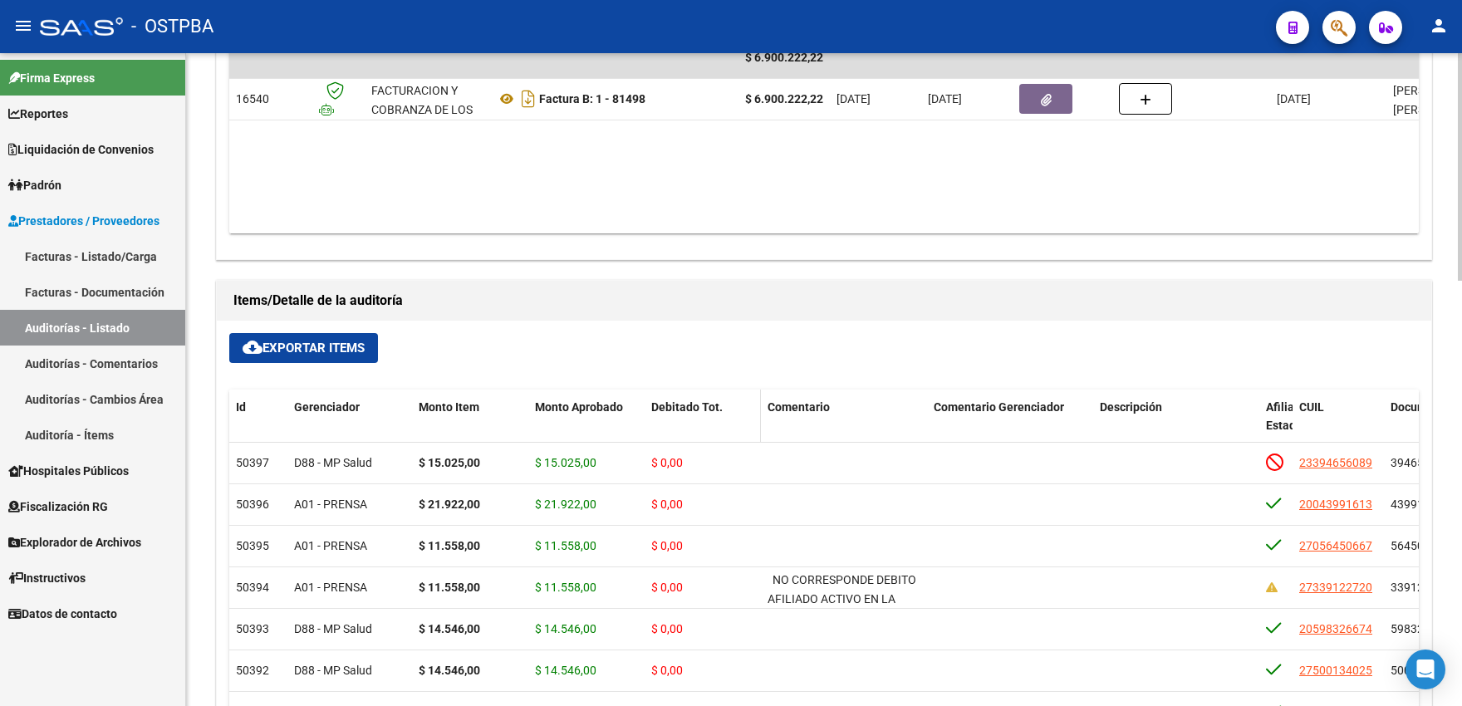
click at [671, 410] on span "Debitado Tot." at bounding box center [686, 406] width 71 height 13
click at [671, 411] on span "Debitado Tot." at bounding box center [686, 406] width 71 height 13
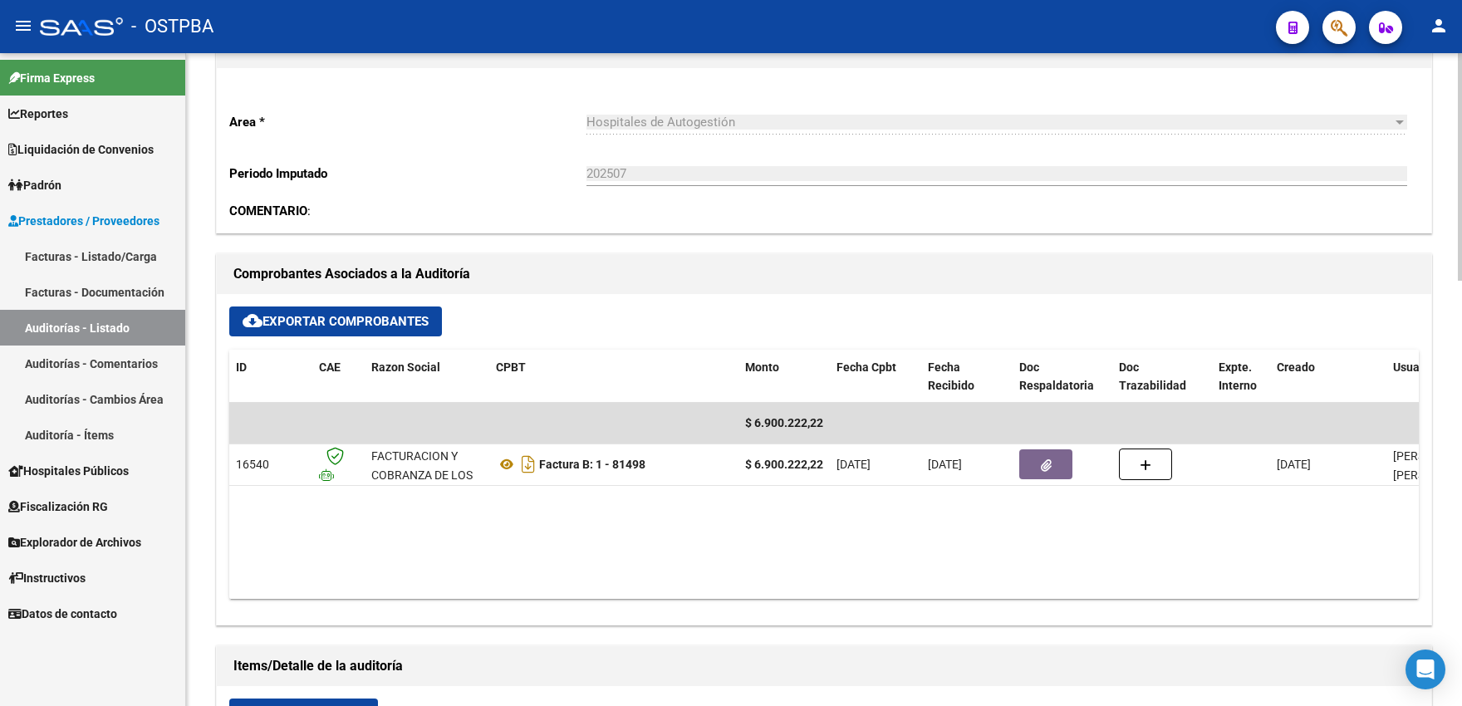
scroll to position [0, 0]
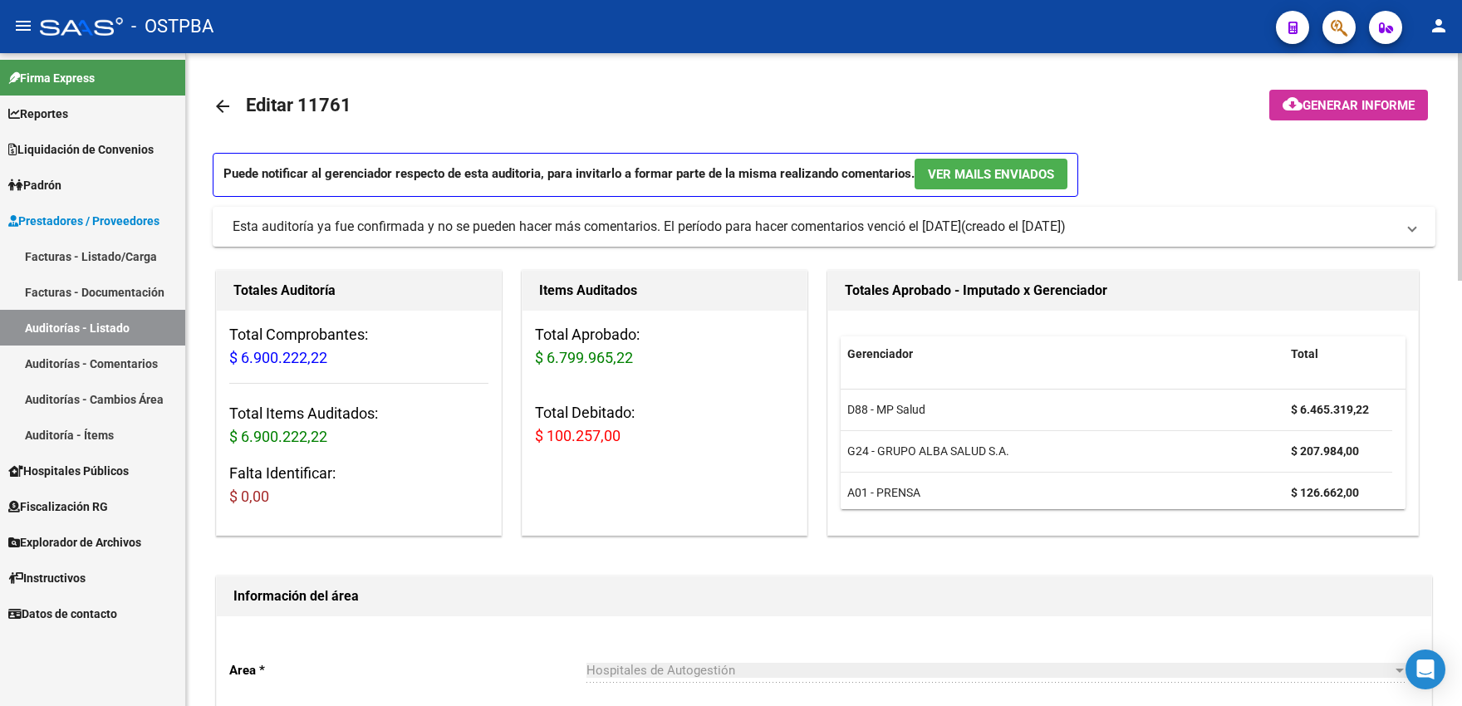
click at [228, 107] on mat-icon "arrow_back" at bounding box center [223, 106] width 20 height 20
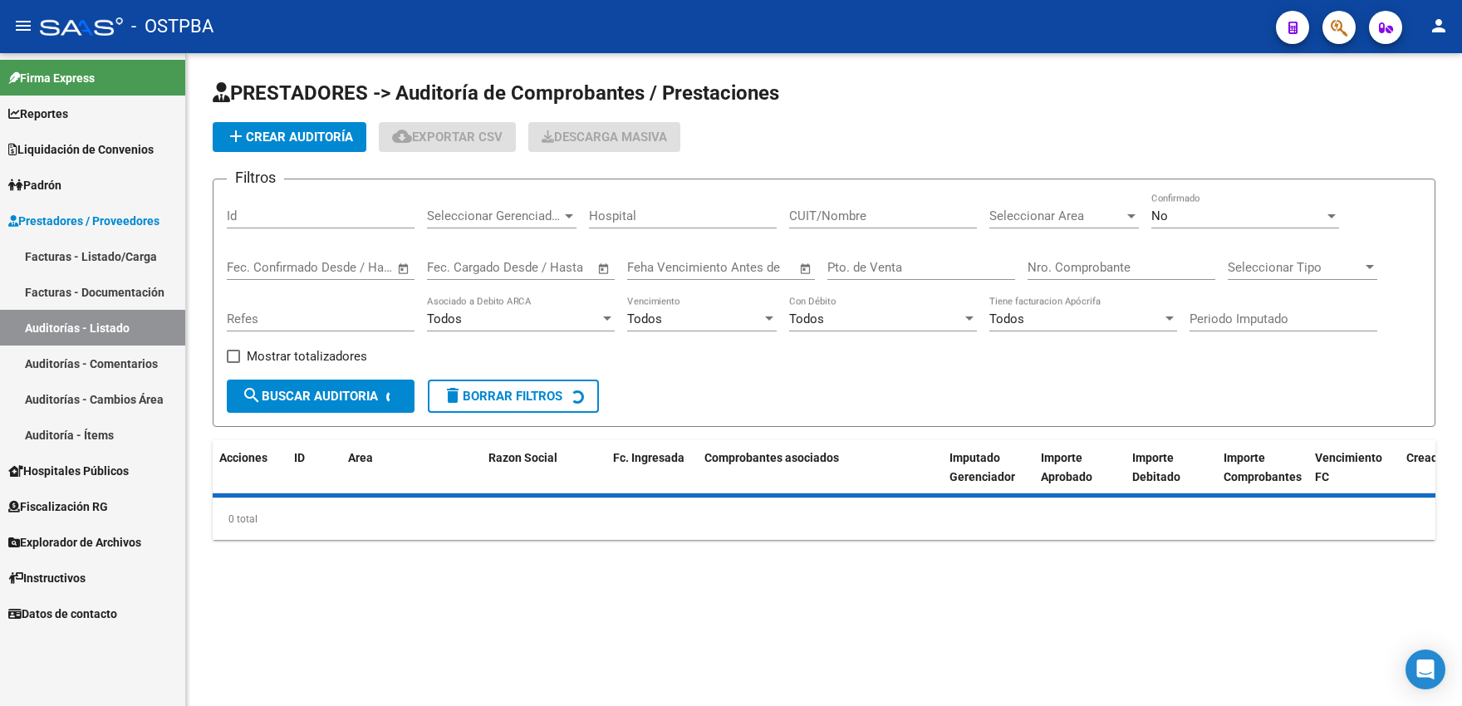
click at [258, 223] on input "Id" at bounding box center [321, 215] width 188 height 15
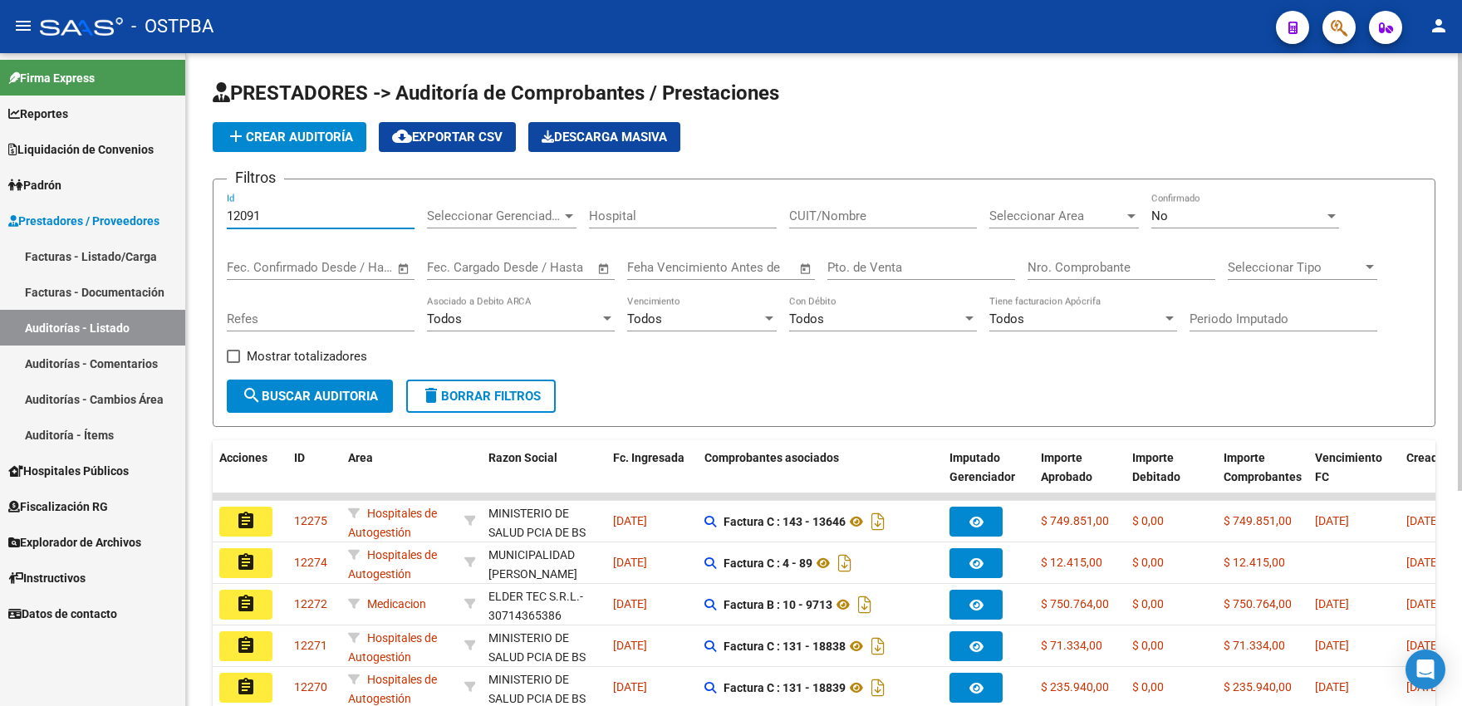
type input "12091"
click at [1179, 211] on div "No" at bounding box center [1237, 215] width 173 height 15
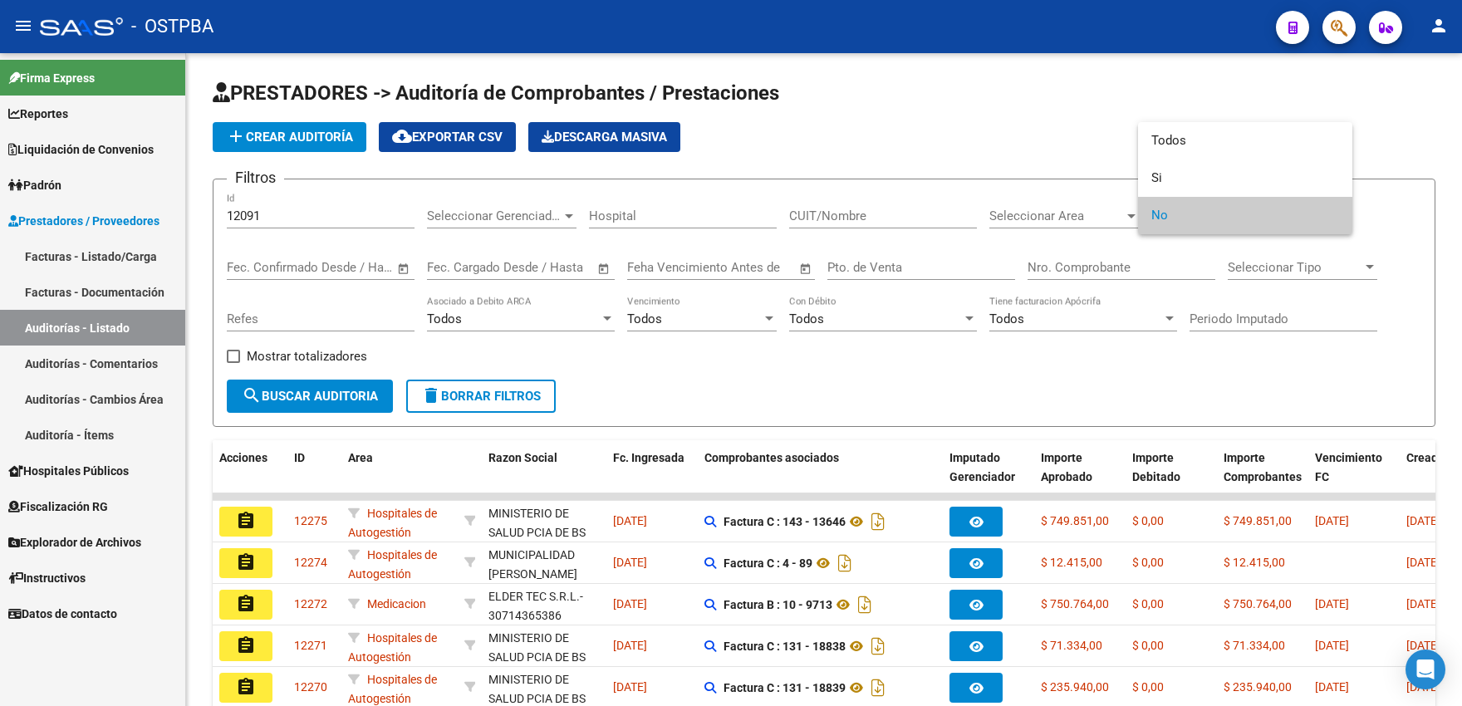
click at [1161, 217] on span "No" at bounding box center [1245, 215] width 188 height 37
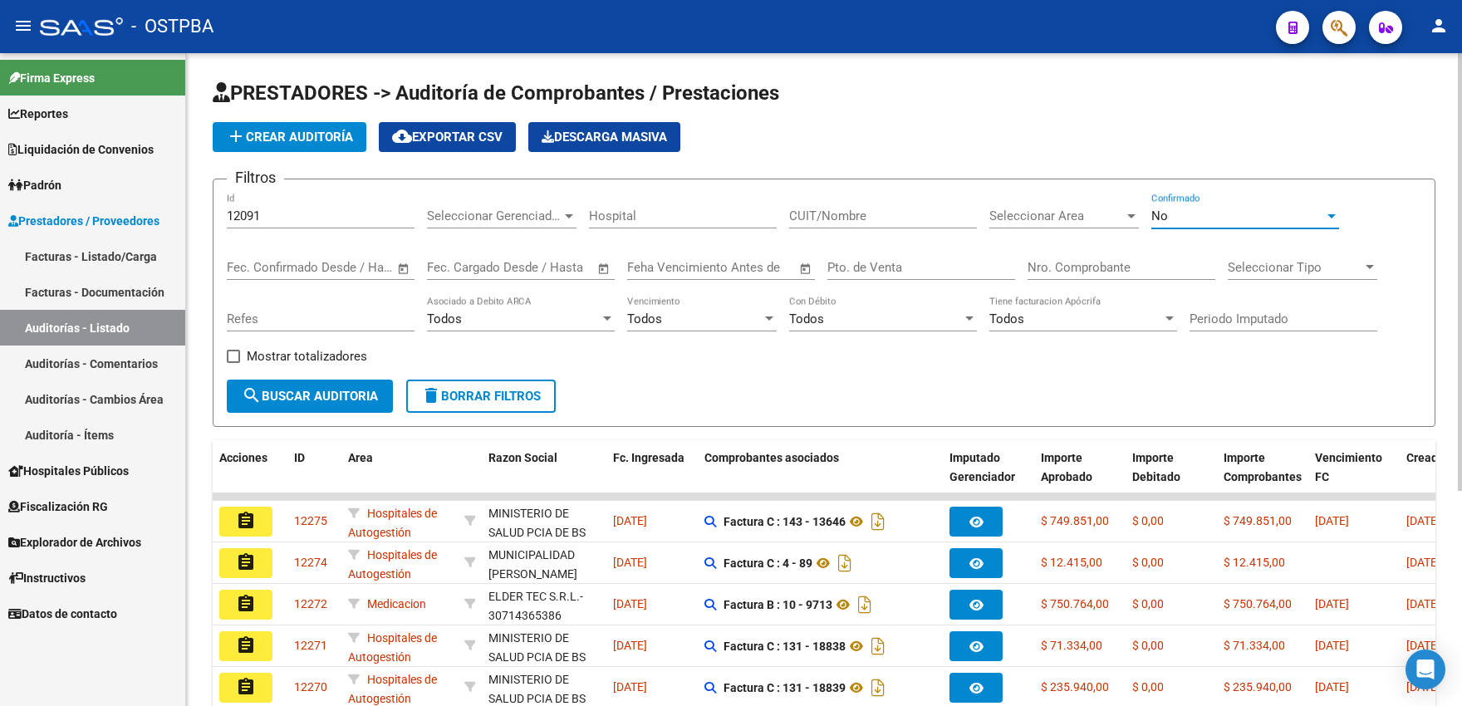
click at [282, 379] on div "Mostrar totalizadores" at bounding box center [303, 362] width 153 height 33
click at [283, 387] on button "search Buscar Auditoria" at bounding box center [310, 396] width 166 height 33
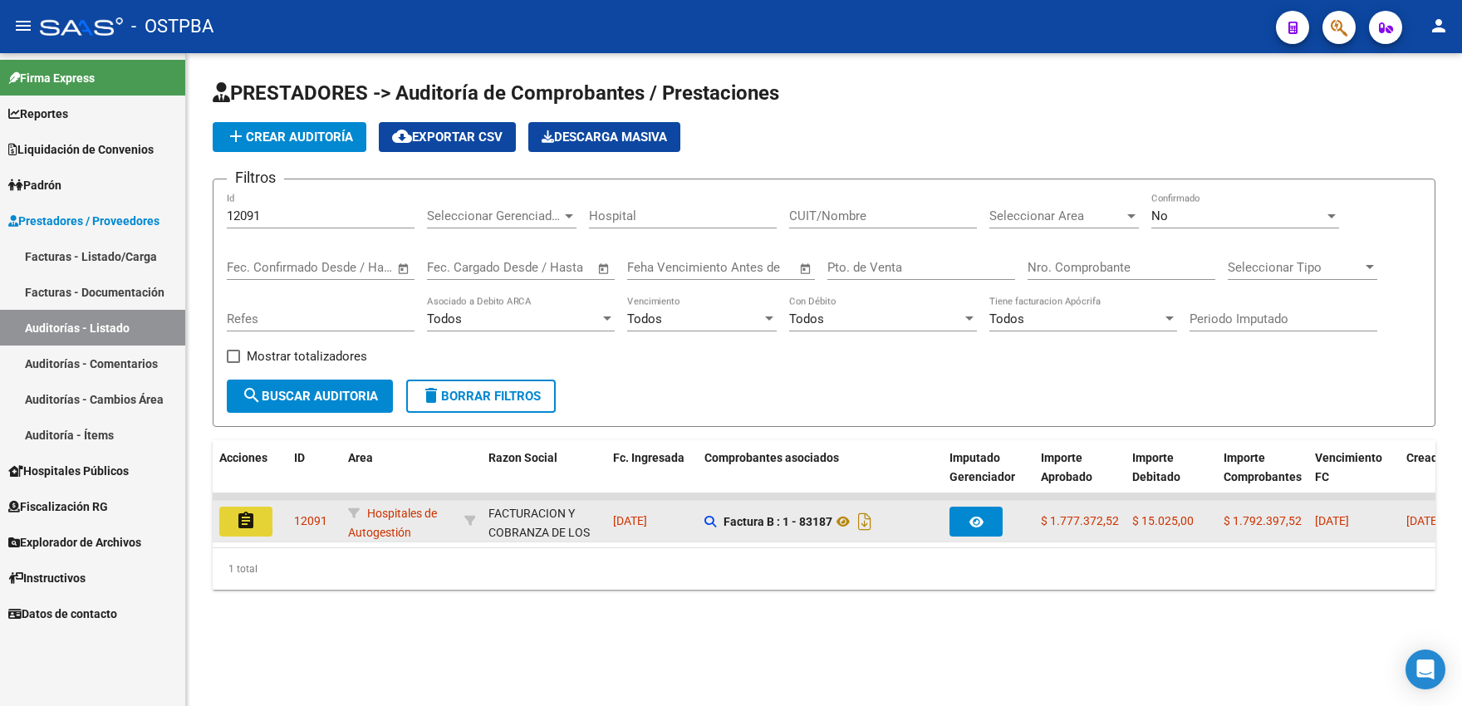
click at [255, 522] on mat-icon "assignment" at bounding box center [246, 521] width 20 height 20
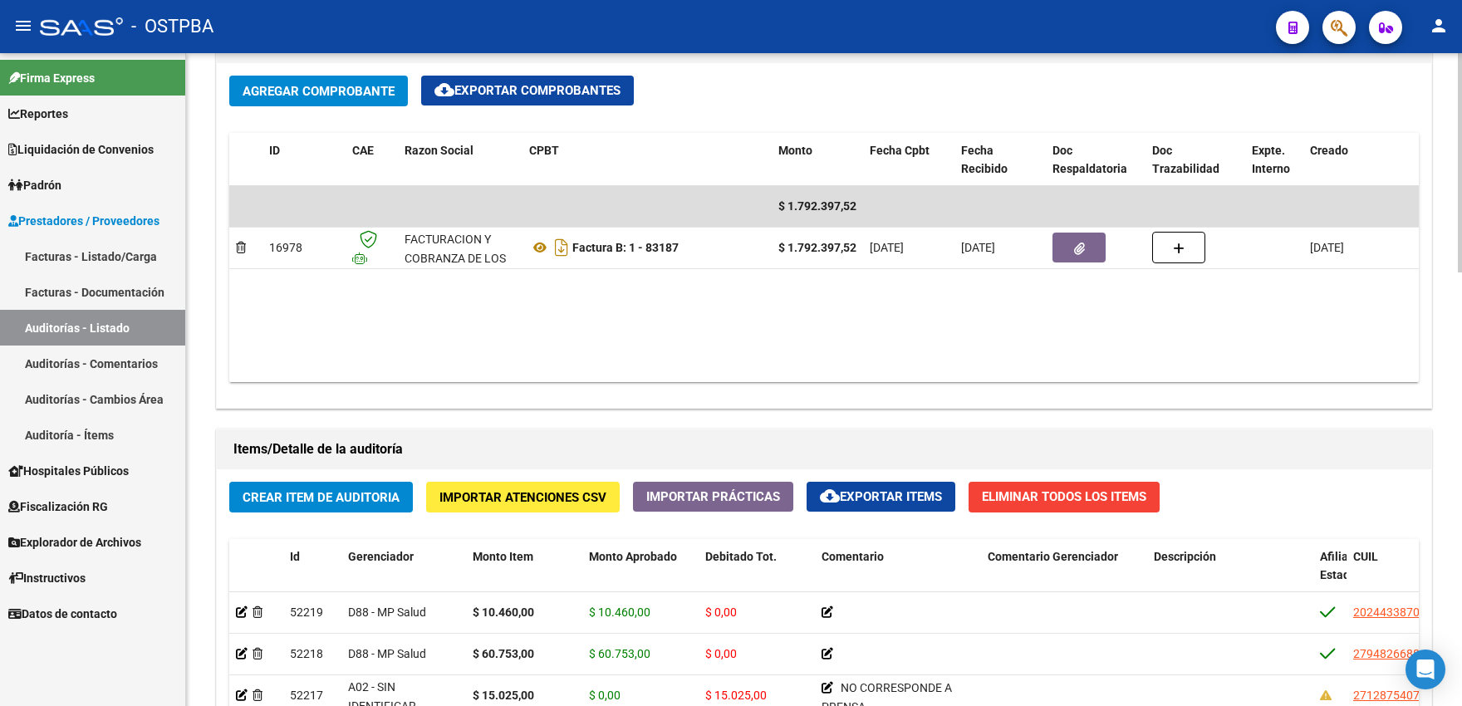
scroll to position [1096, 0]
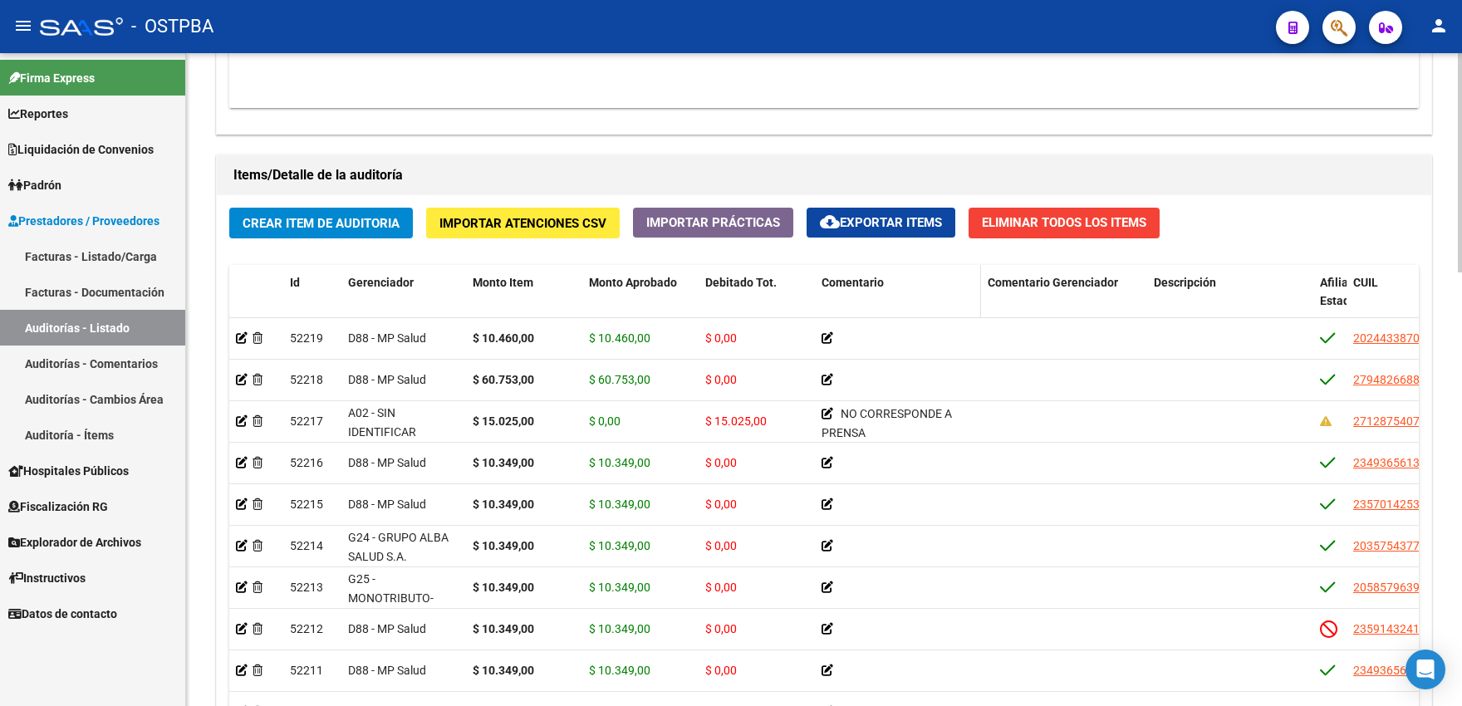
click at [850, 289] on span "Comentario" at bounding box center [853, 282] width 62 height 13
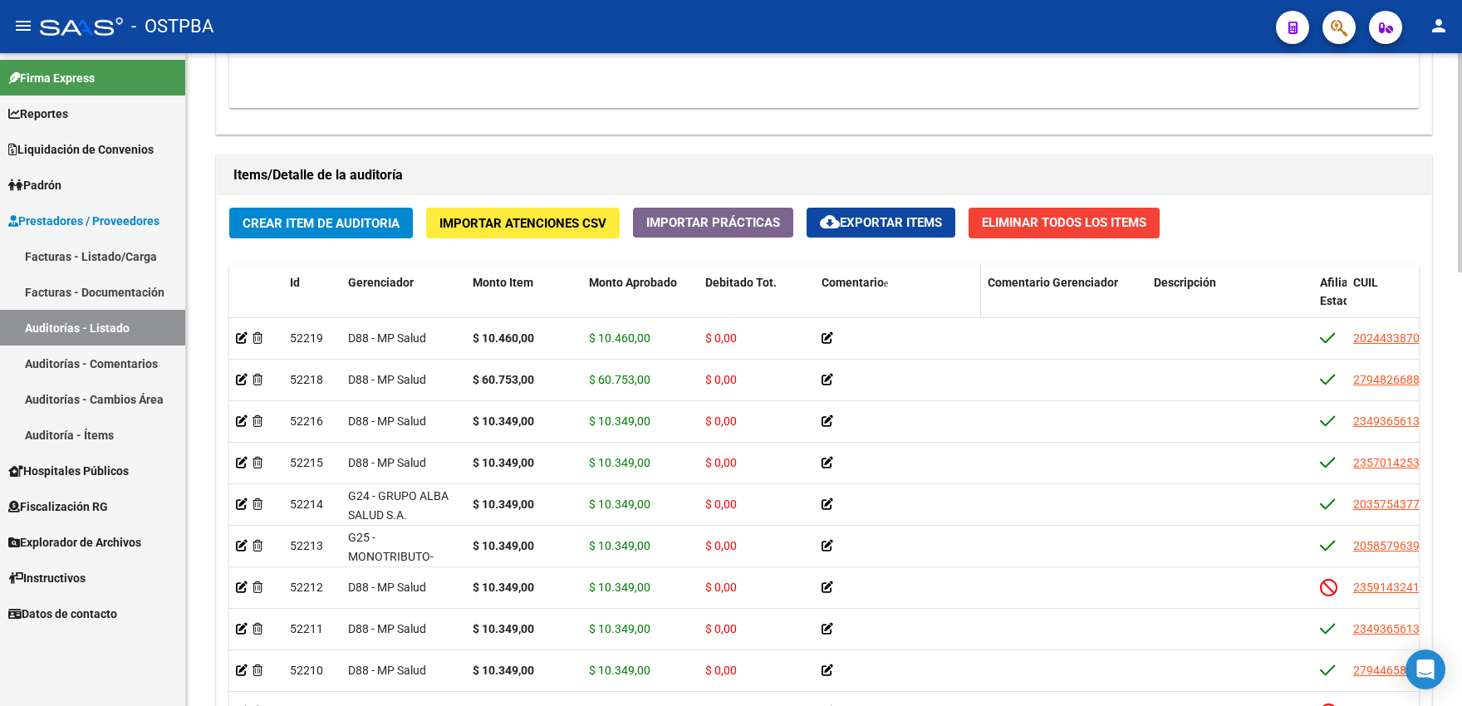
click at [849, 289] on span "Comentario" at bounding box center [853, 282] width 62 height 13
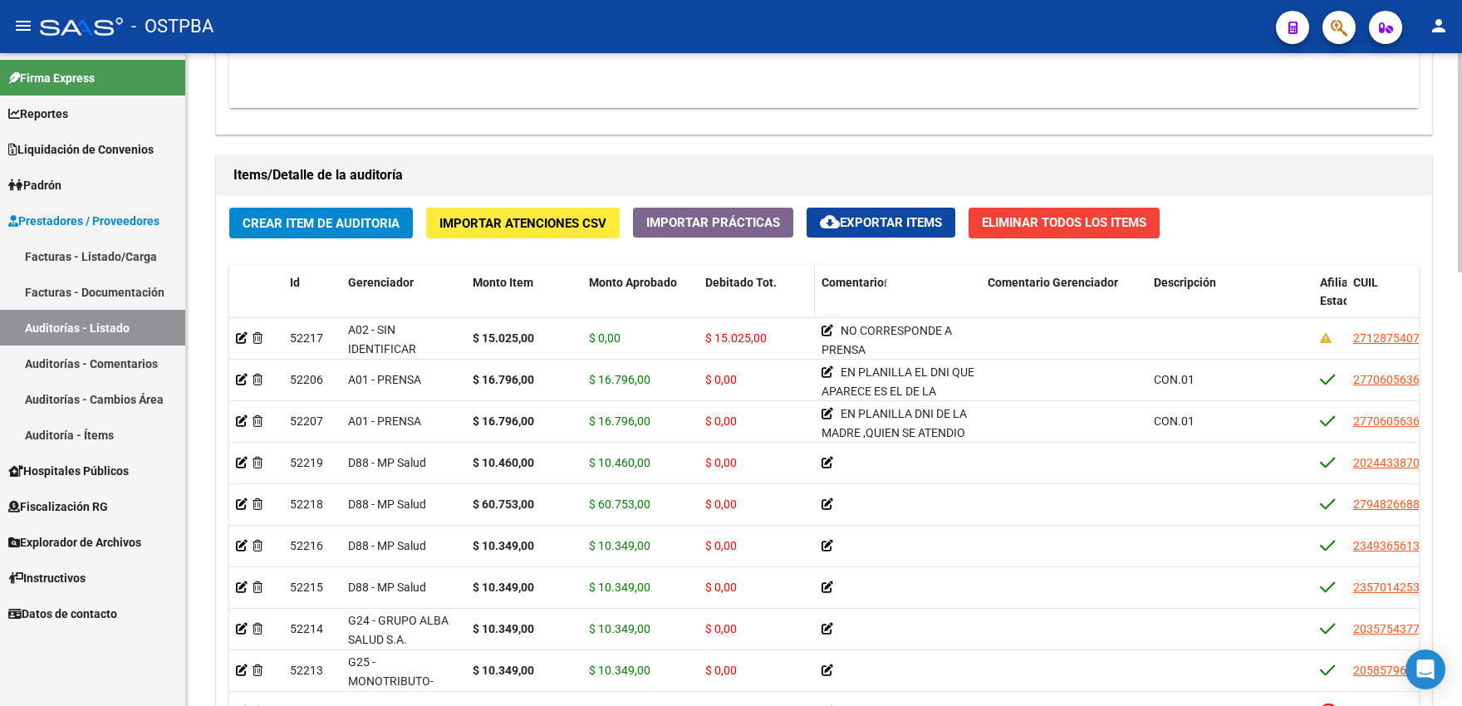
click at [744, 289] on span "Debitado Tot." at bounding box center [740, 282] width 71 height 13
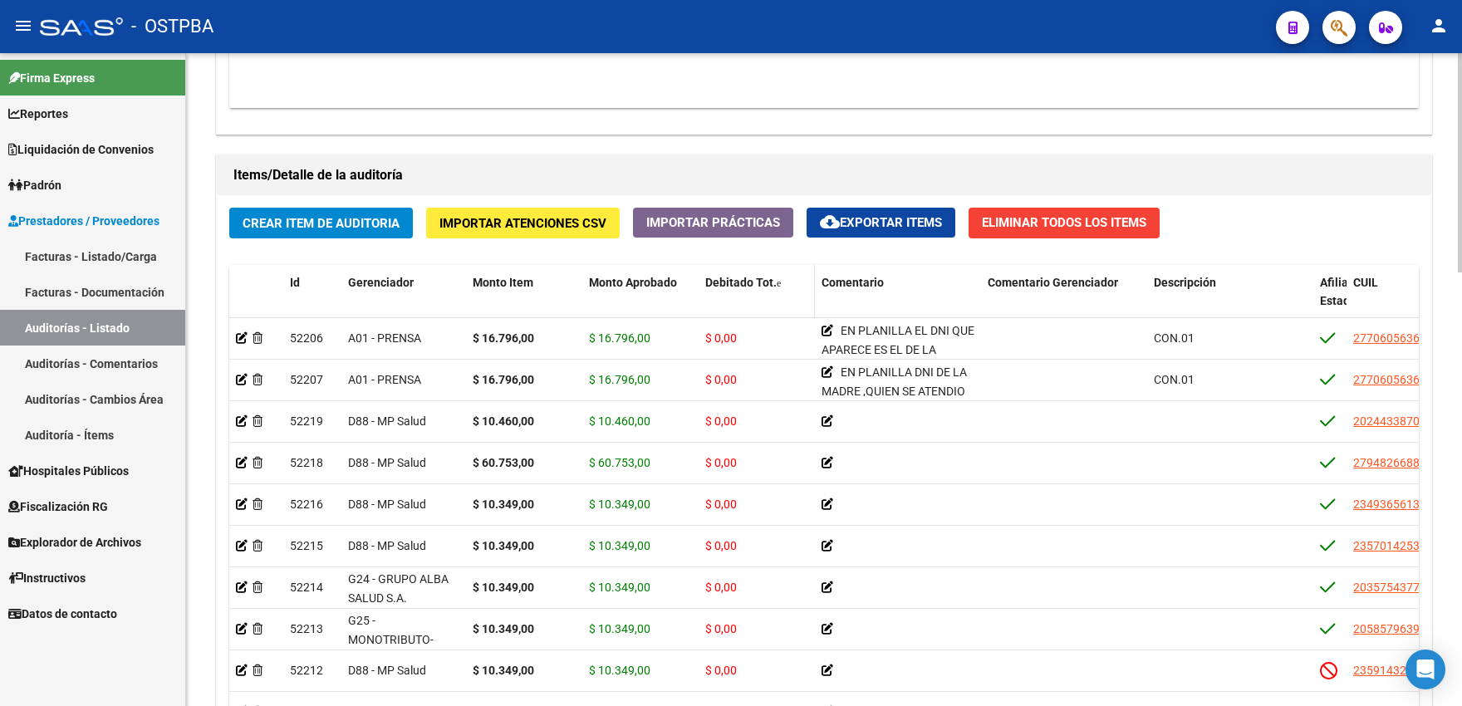
click at [744, 289] on span "Debitado Tot." at bounding box center [740, 282] width 71 height 13
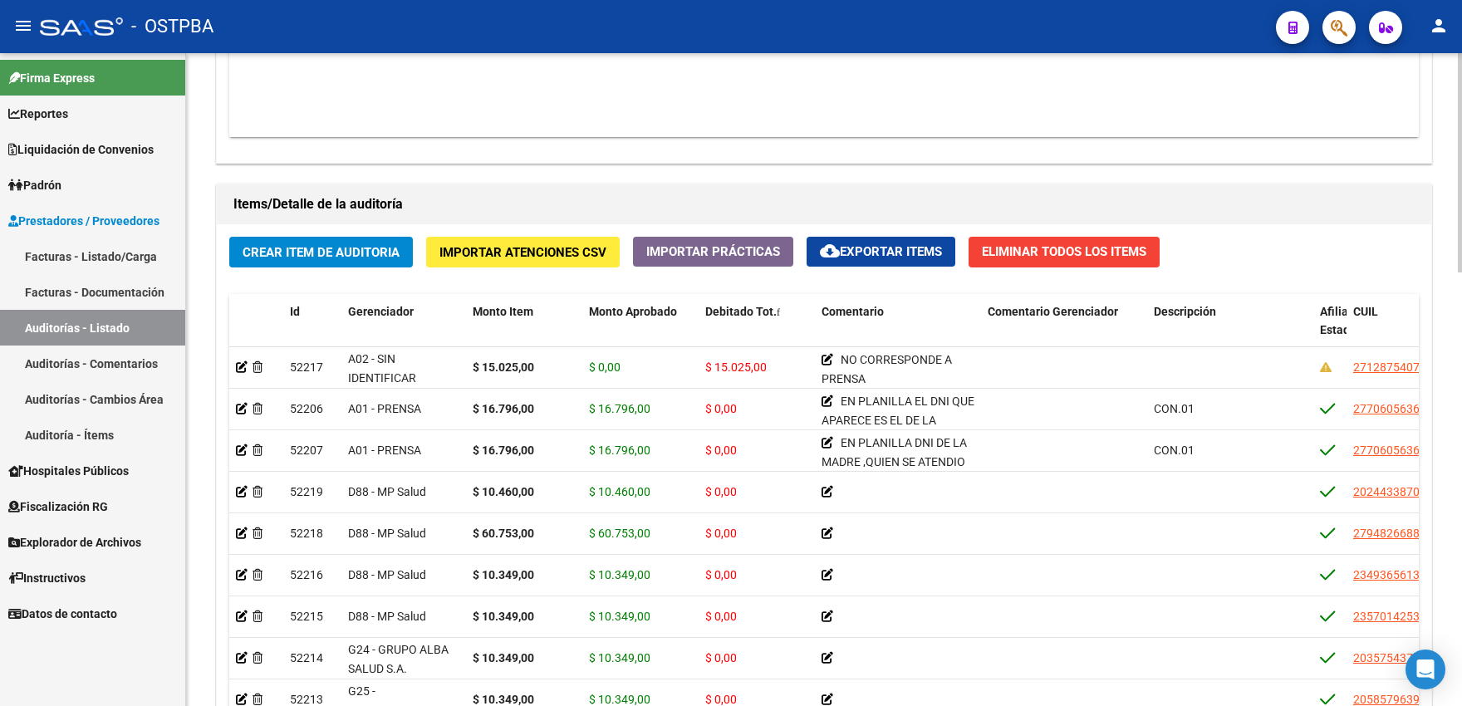
scroll to position [1188, 0]
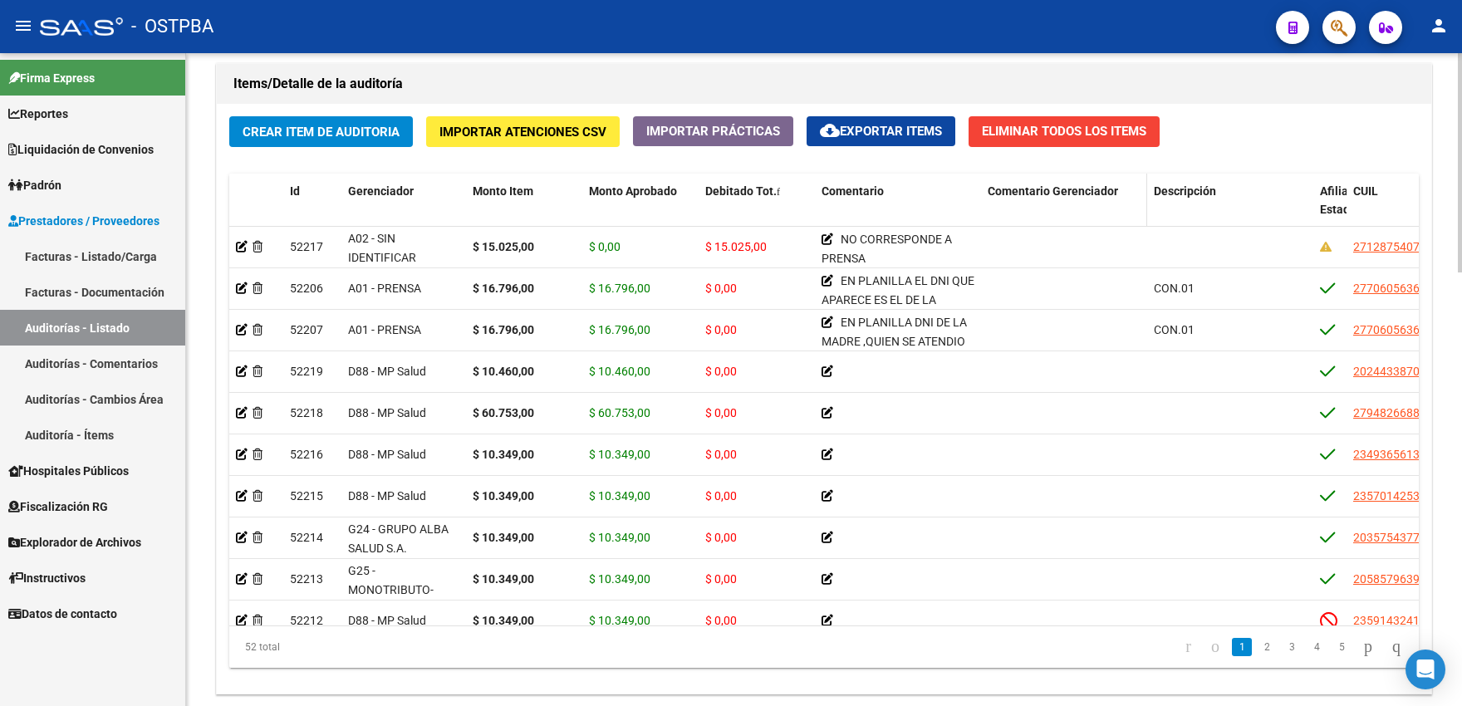
click at [1028, 198] on span "Comentario Gerenciador" at bounding box center [1053, 190] width 130 height 13
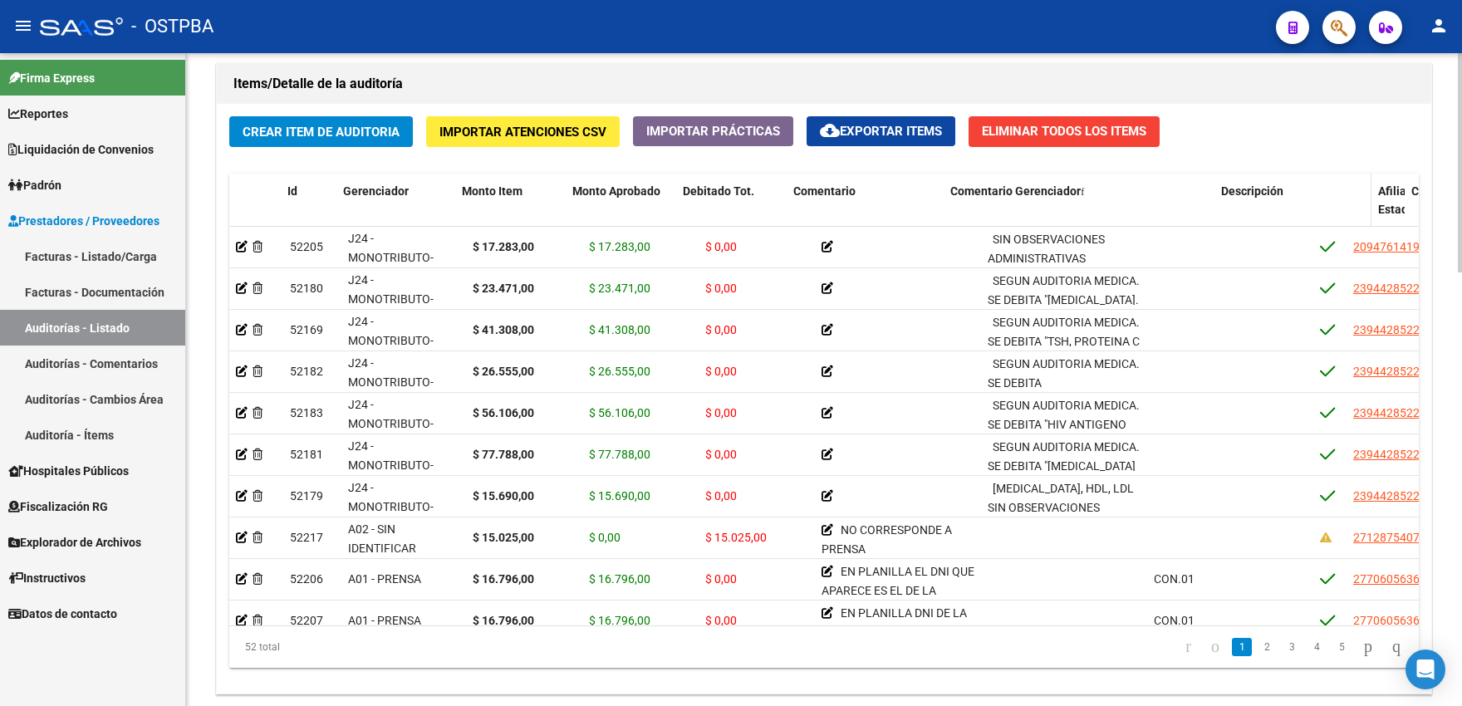
drag, startPoint x: 1145, startPoint y: 213, endPoint x: 1277, endPoint y: 218, distance: 131.3
click at [1277, 218] on div "Id Gerenciador Monto Item Monto Aprobado Debitado Tot. Comentario Comentario Ge…" at bounding box center [1377, 210] width 2297 height 73
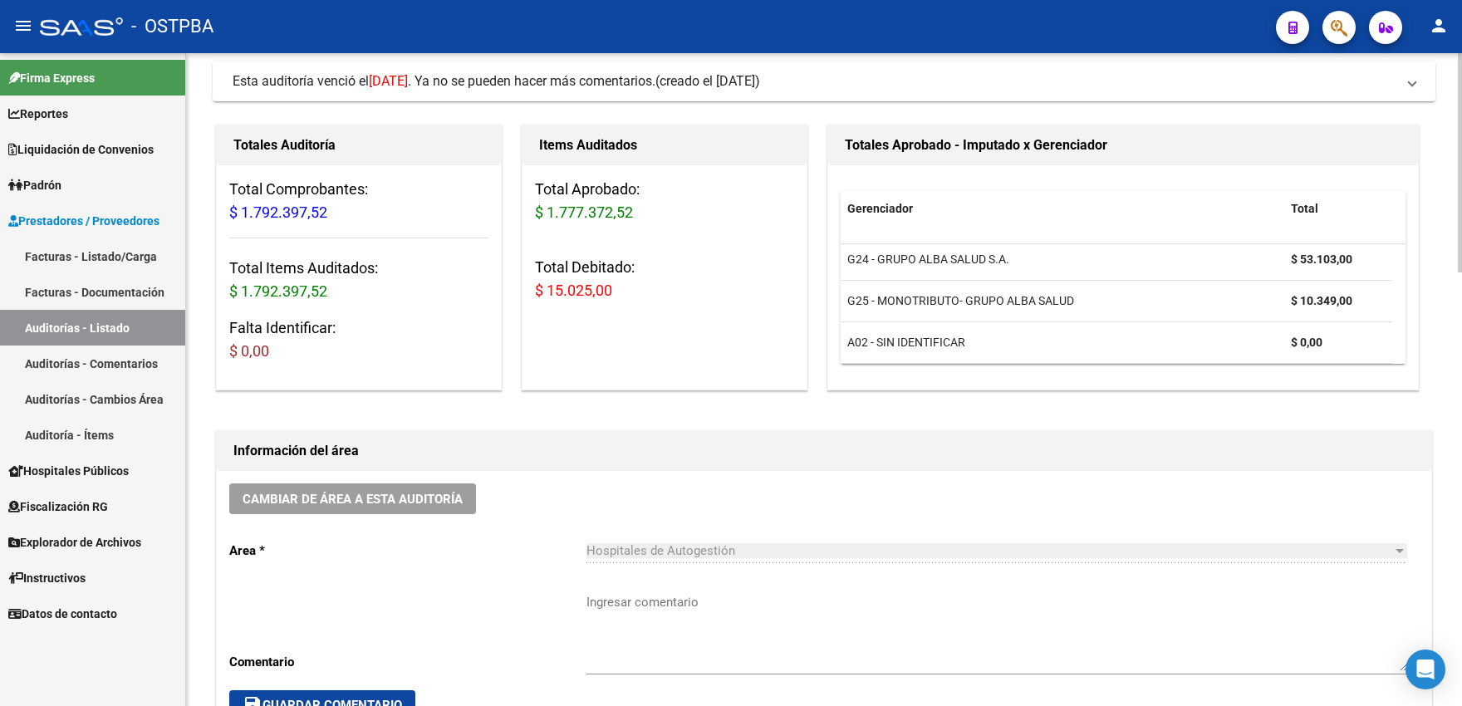
scroll to position [548, 0]
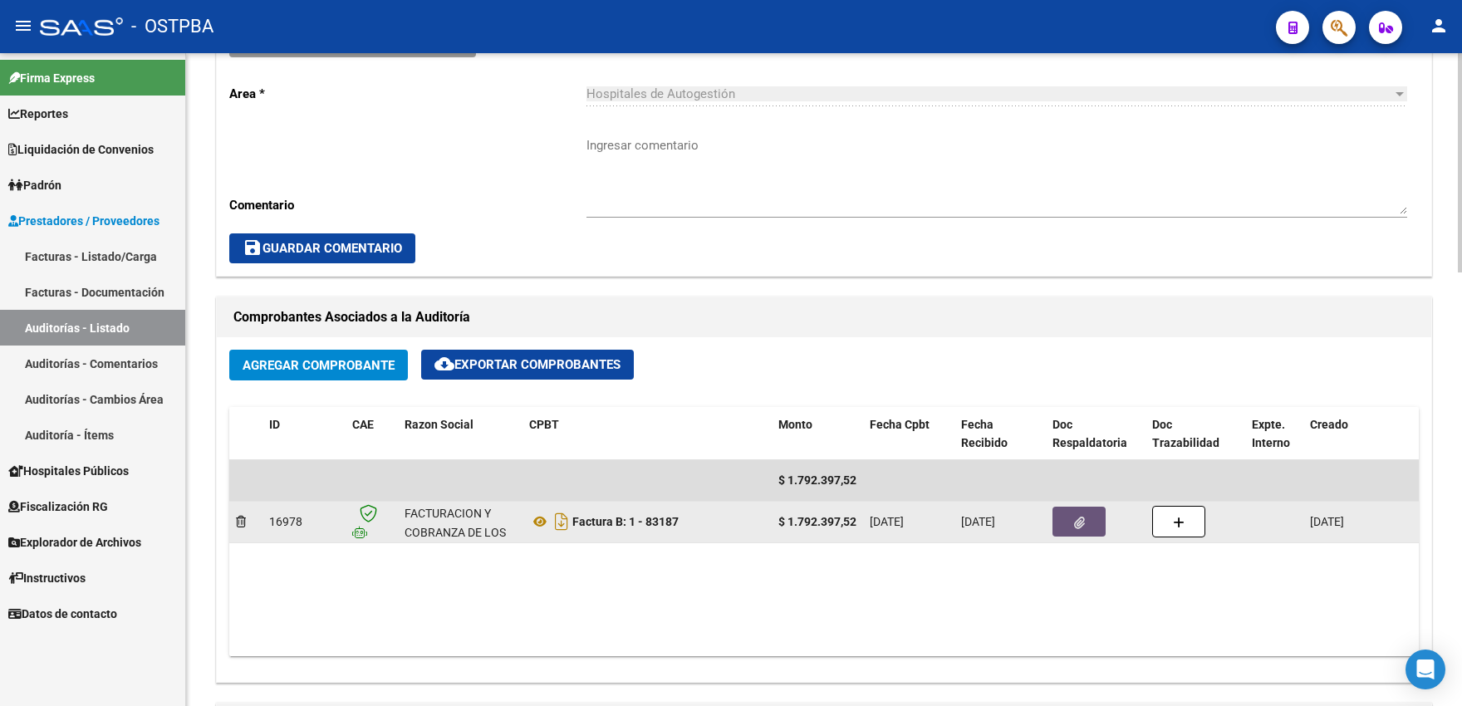
click at [1086, 537] on button "button" at bounding box center [1078, 522] width 53 height 30
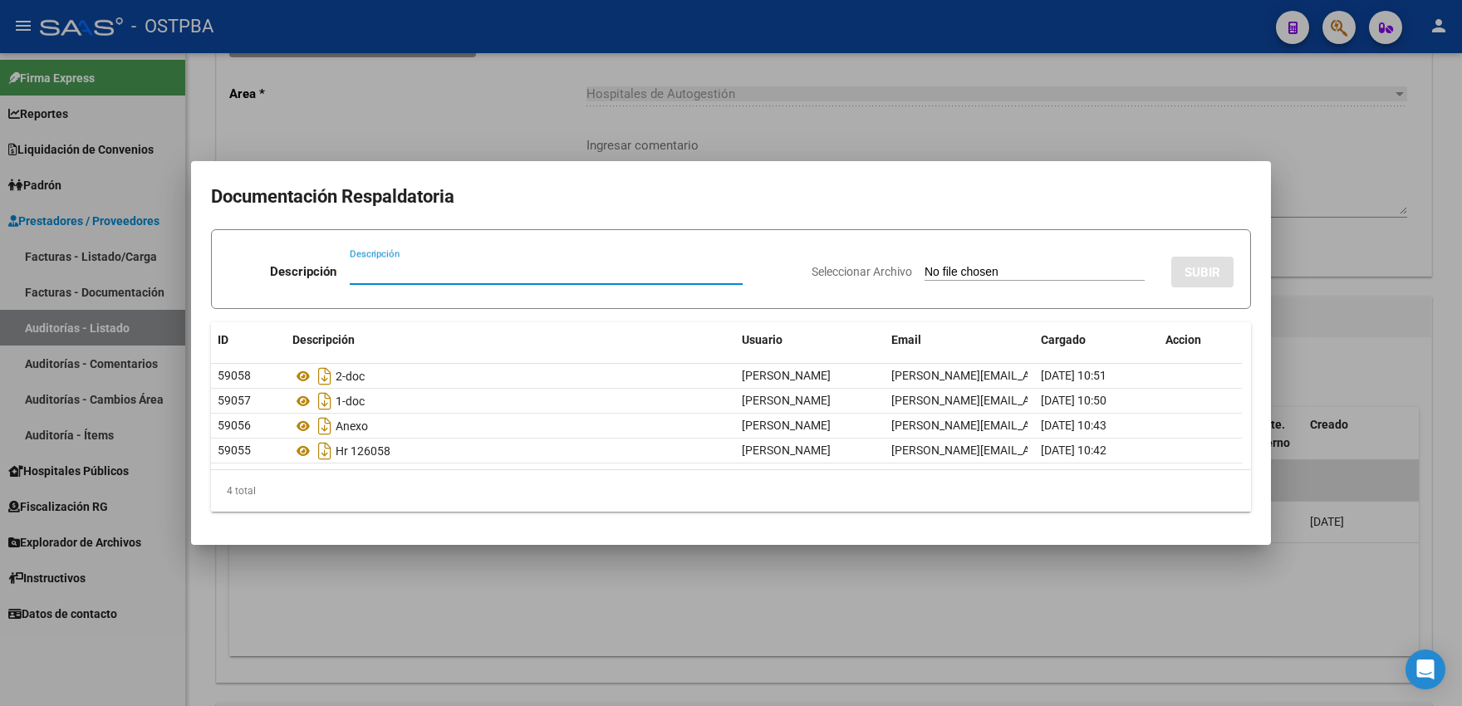
click at [795, 130] on div at bounding box center [731, 353] width 1462 height 706
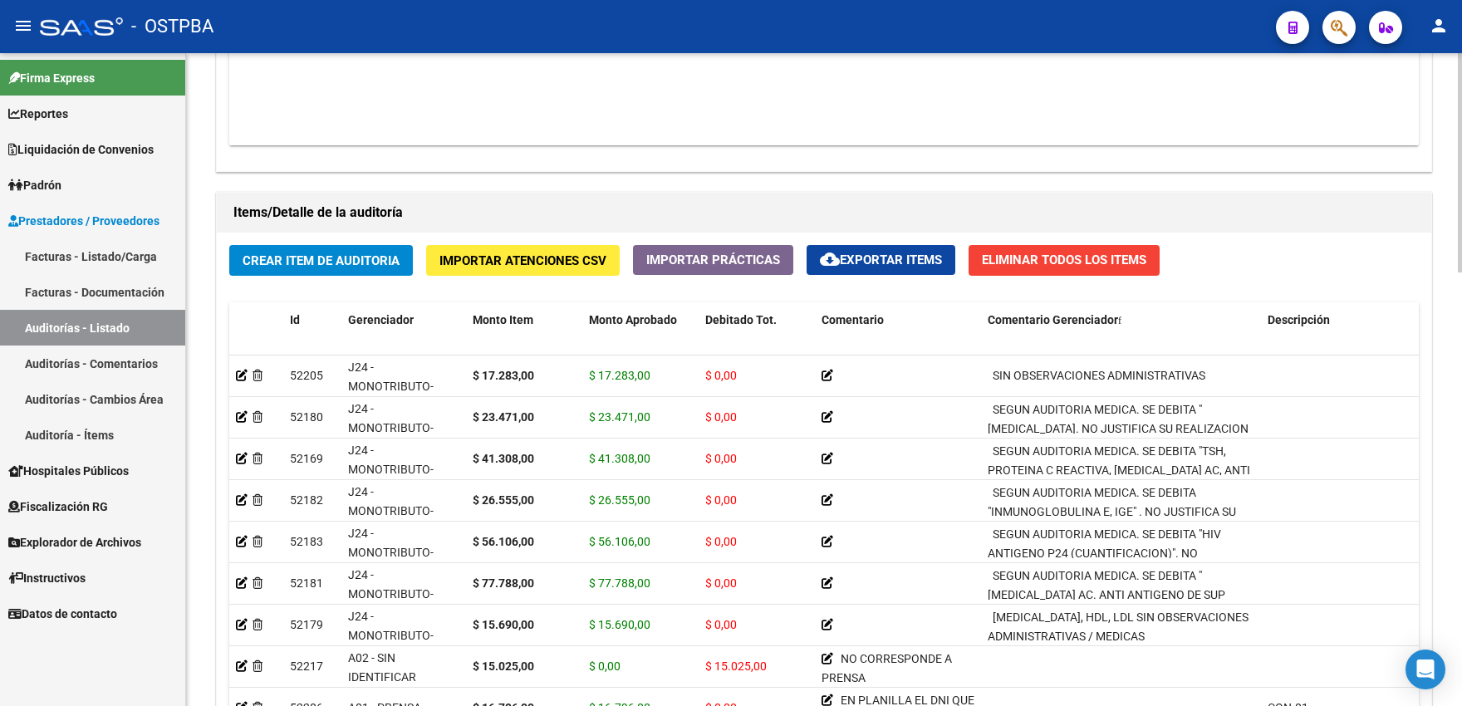
scroll to position [1188, 0]
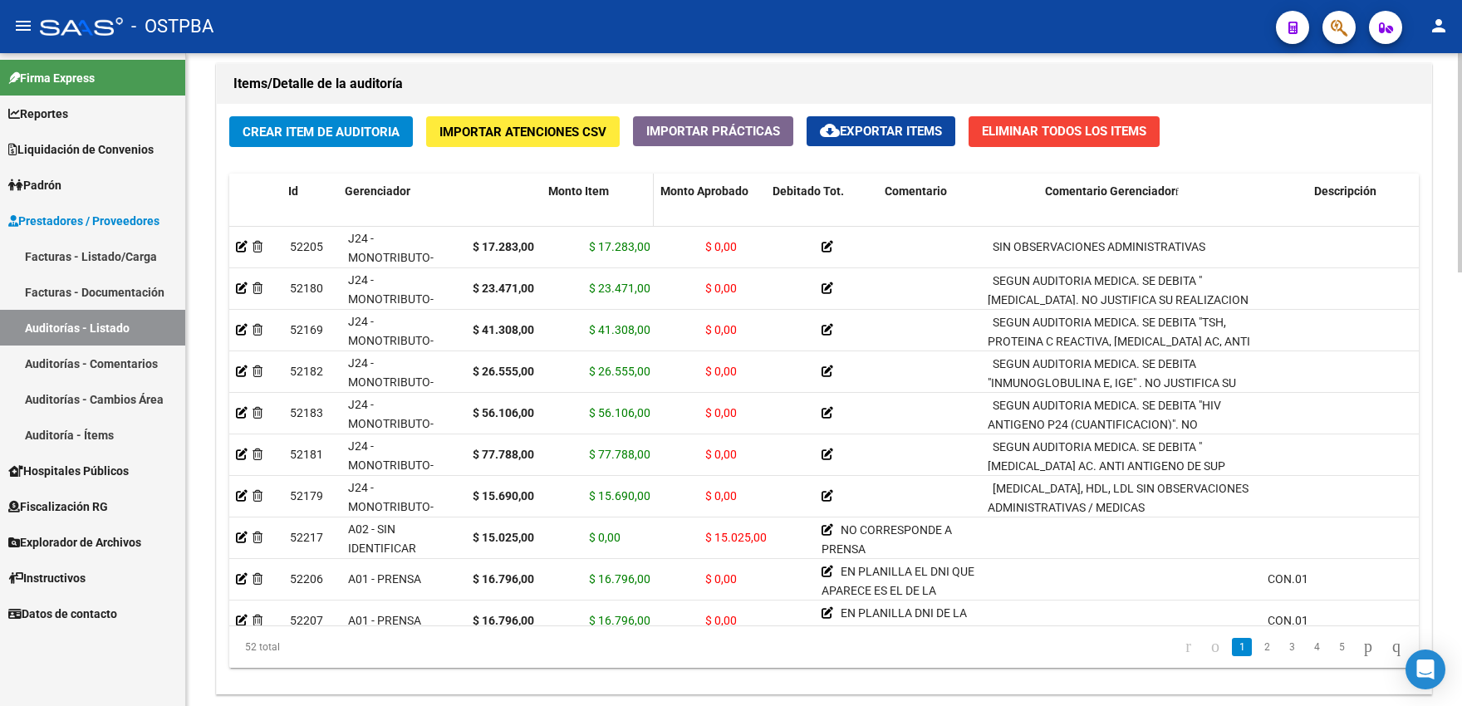
drag, startPoint x: 460, startPoint y: 212, endPoint x: 547, endPoint y: 218, distance: 86.6
click at [547, 218] on div "Id Gerenciador Monto Item Monto Aprobado Debitado Tot. Comentario Comentario Ge…" at bounding box center [1434, 210] width 2411 height 73
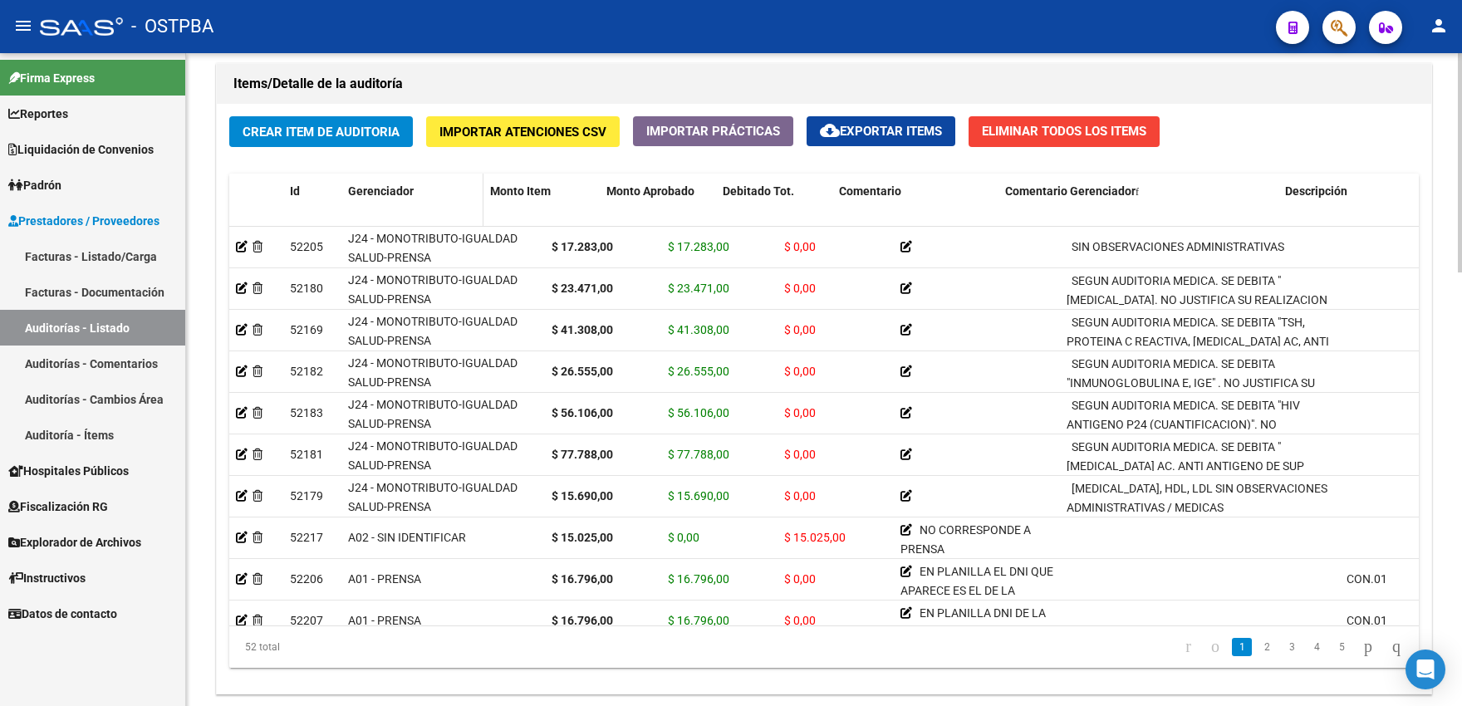
drag, startPoint x: 541, startPoint y: 218, endPoint x: 479, endPoint y: 218, distance: 61.5
click at [479, 218] on span at bounding box center [479, 210] width 7 height 73
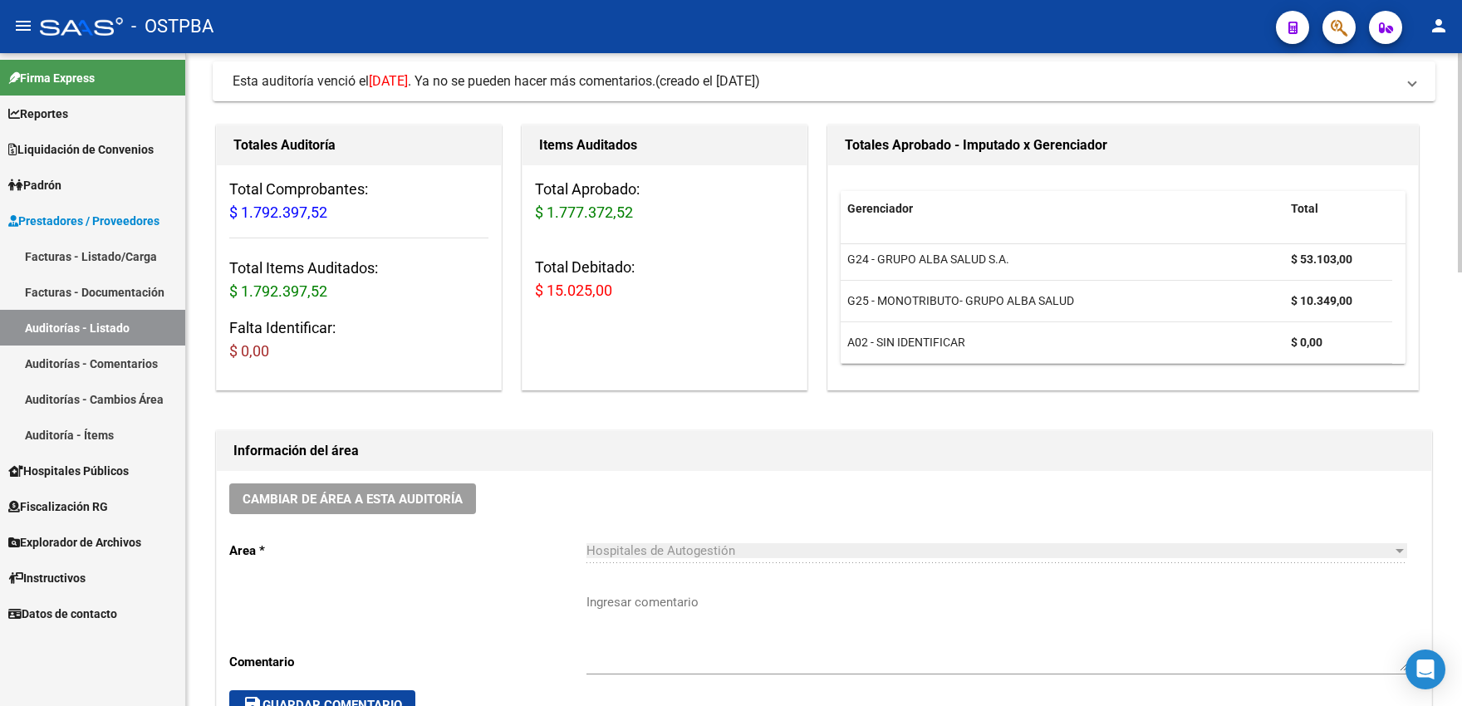
scroll to position [0, 0]
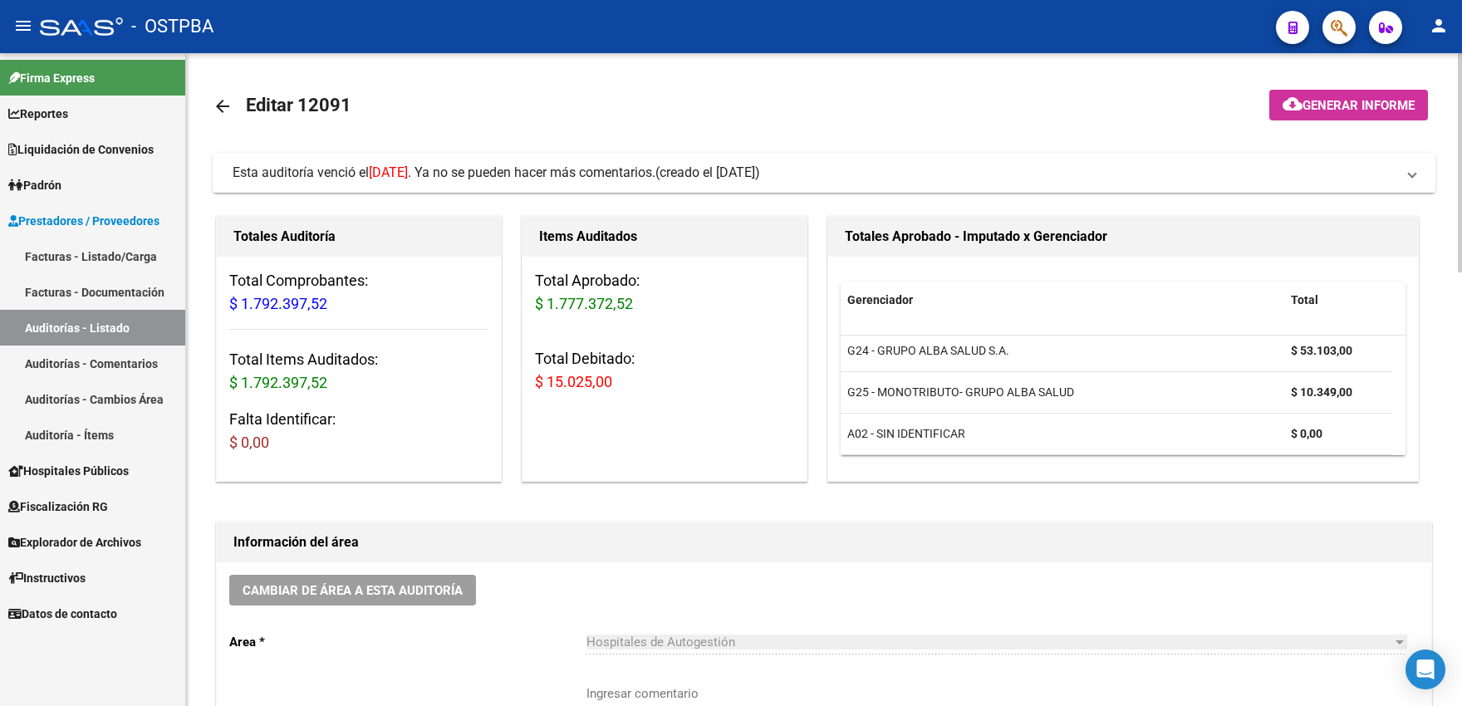
click at [1130, 179] on mat-panel-title "Esta auditoría venció el [DATE] . Ya no se pueden hacer más comentarios. (cread…" at bounding box center [814, 173] width 1163 height 18
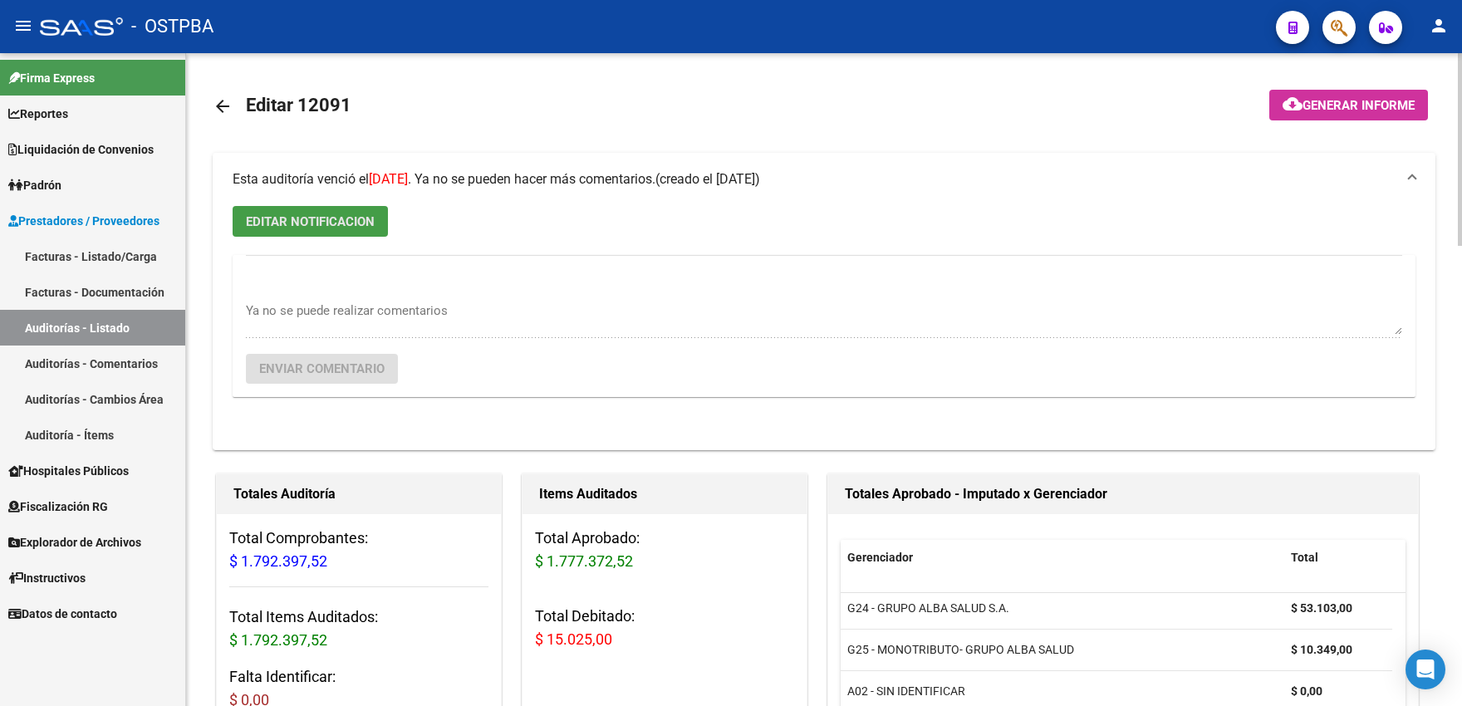
click at [340, 223] on span "EDITAR NOTIFICACION" at bounding box center [310, 221] width 129 height 15
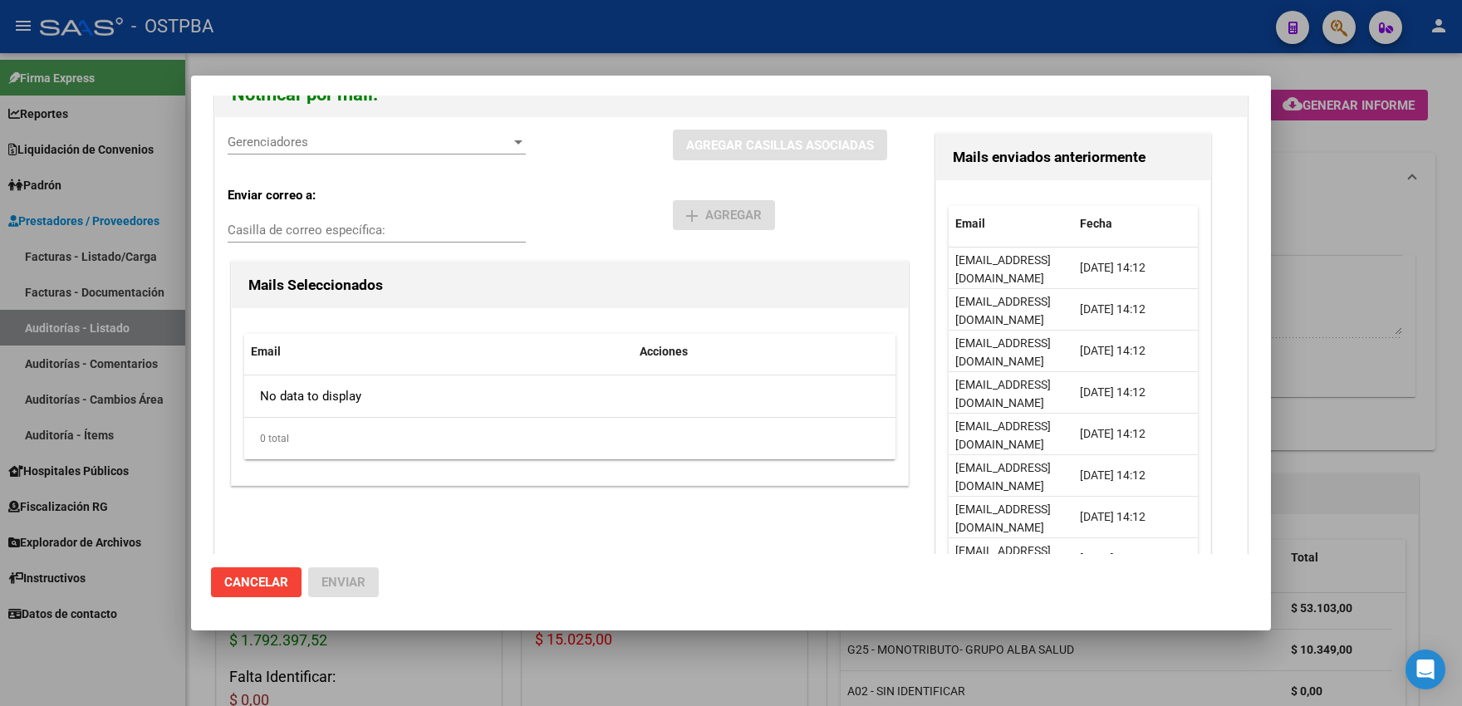
scroll to position [183, 0]
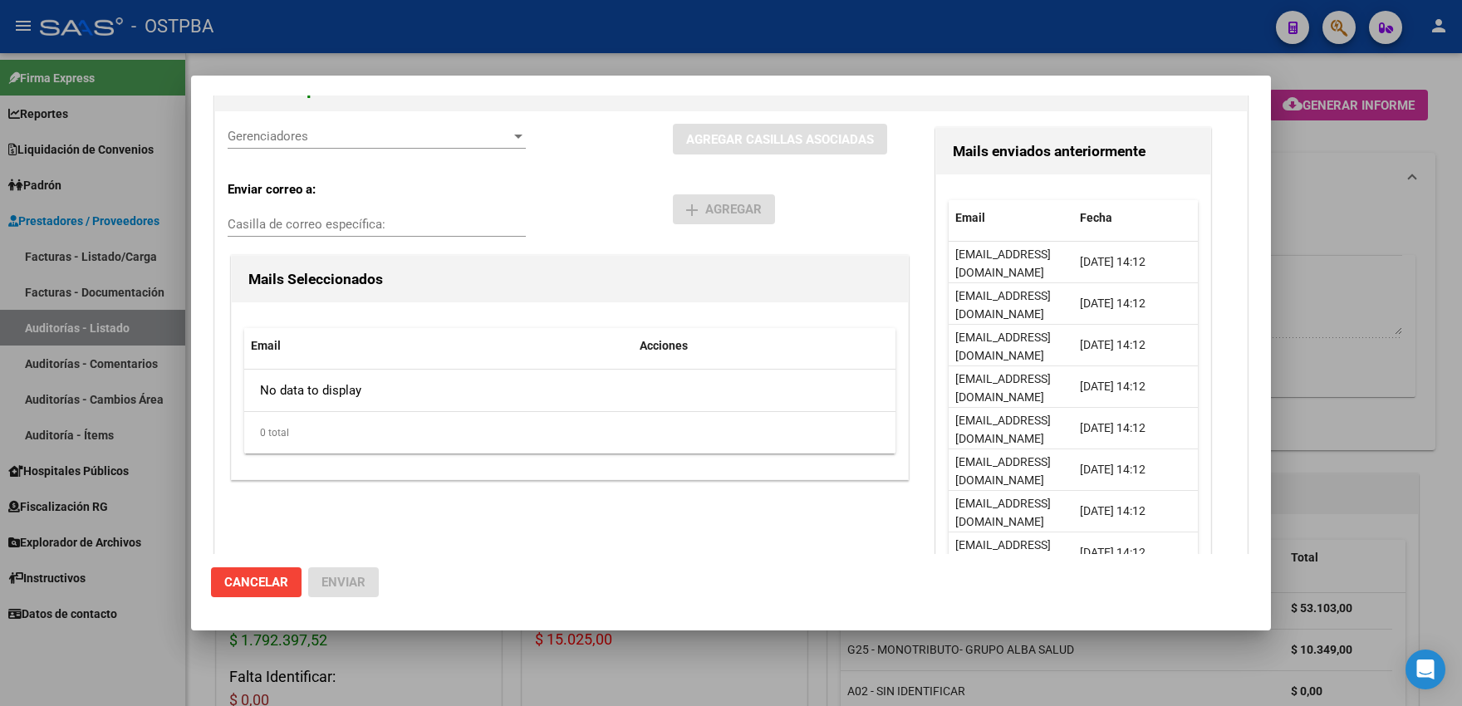
click at [782, 51] on div at bounding box center [731, 353] width 1462 height 706
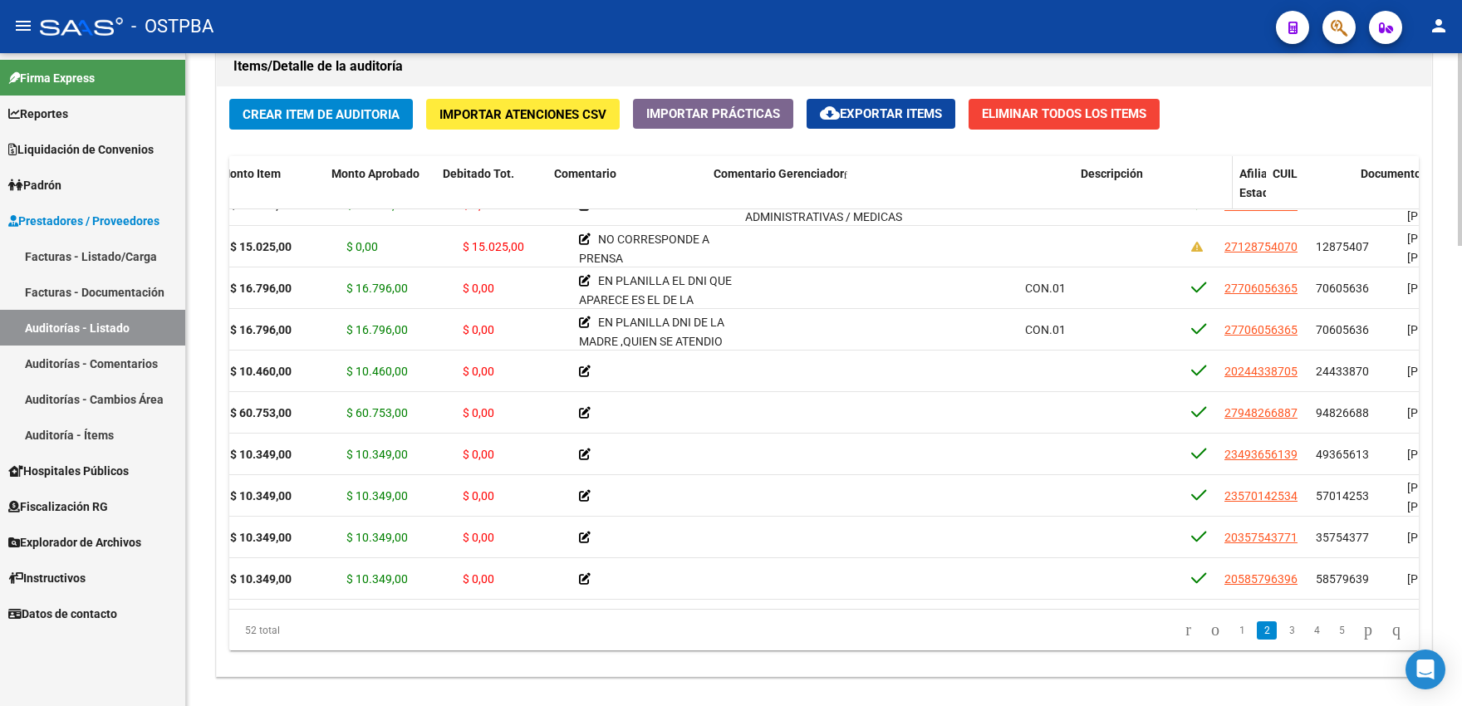
scroll to position [274, 260]
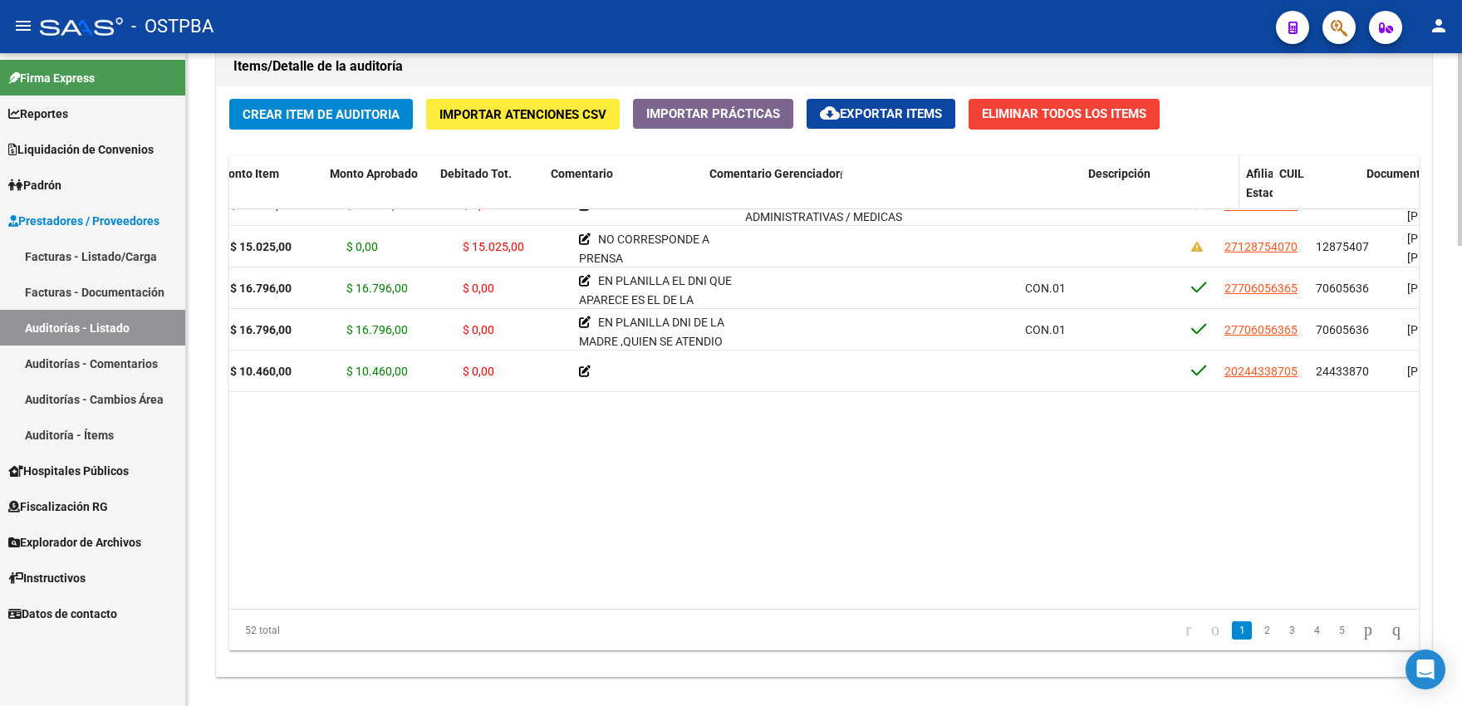
drag, startPoint x: 1017, startPoint y: 215, endPoint x: 1138, endPoint y: 220, distance: 121.4
click at [1138, 220] on div "Id Gerenciador Monto Item Monto Aprobado Debitado Tot. Comentario Comentario Ge…" at bounding box center [1183, 192] width 2428 height 73
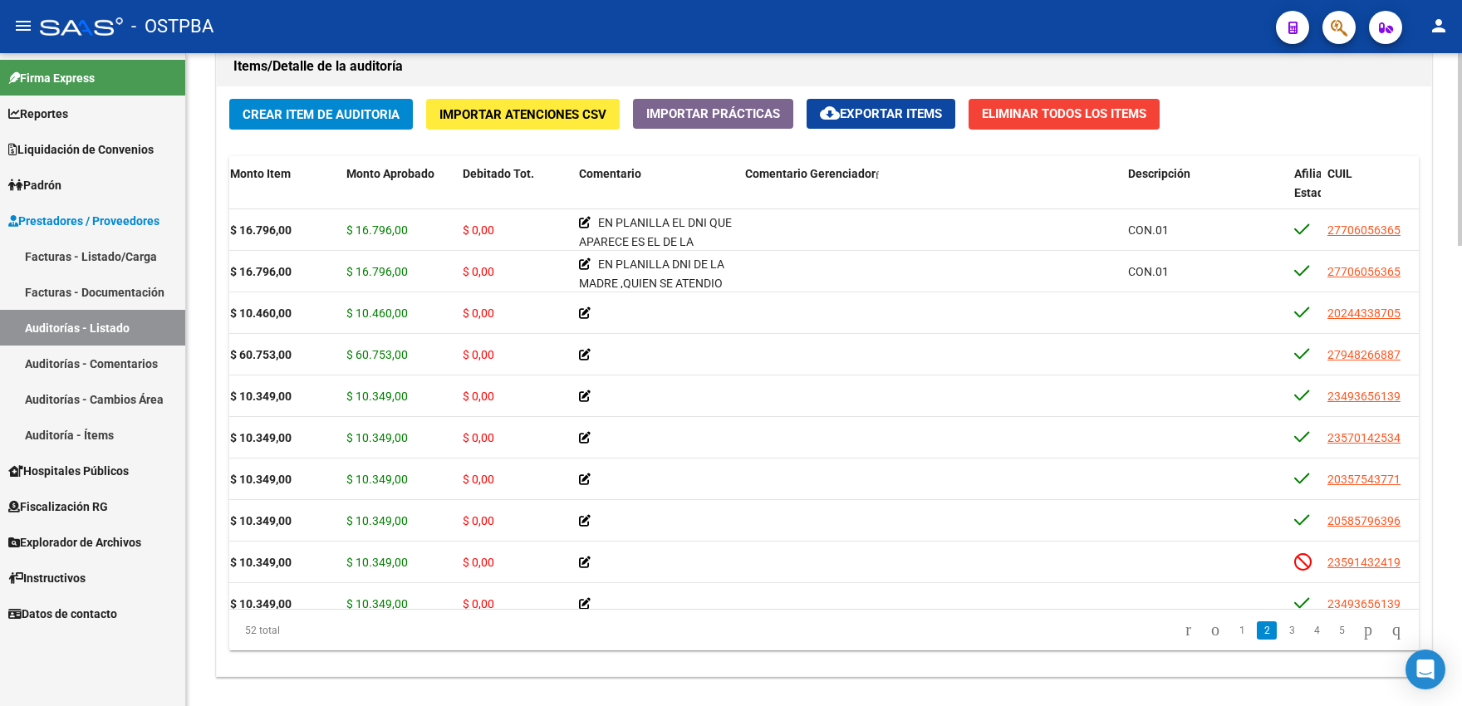
scroll to position [332, 260]
click at [828, 180] on span "Comentario Gerenciador" at bounding box center [810, 173] width 130 height 13
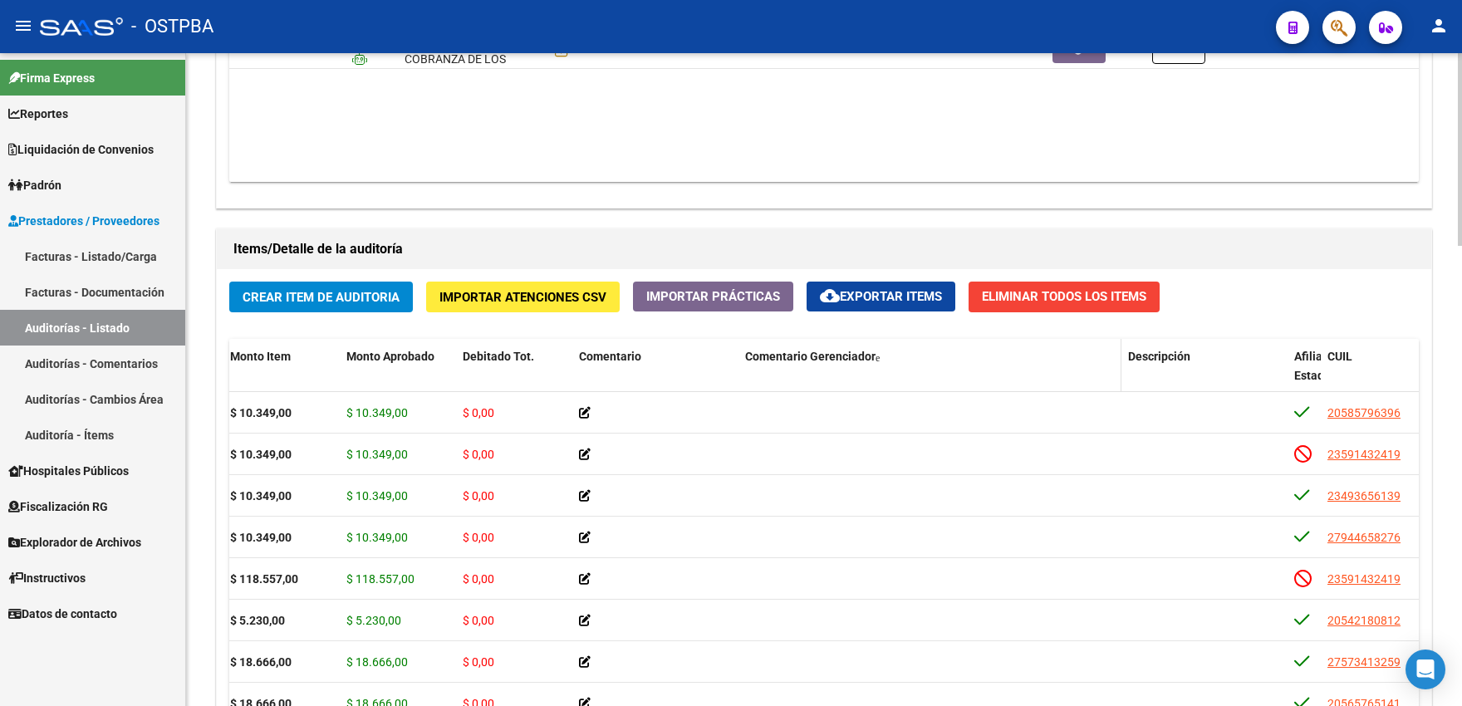
click at [828, 363] on span "Comentario Gerenciador" at bounding box center [810, 356] width 130 height 13
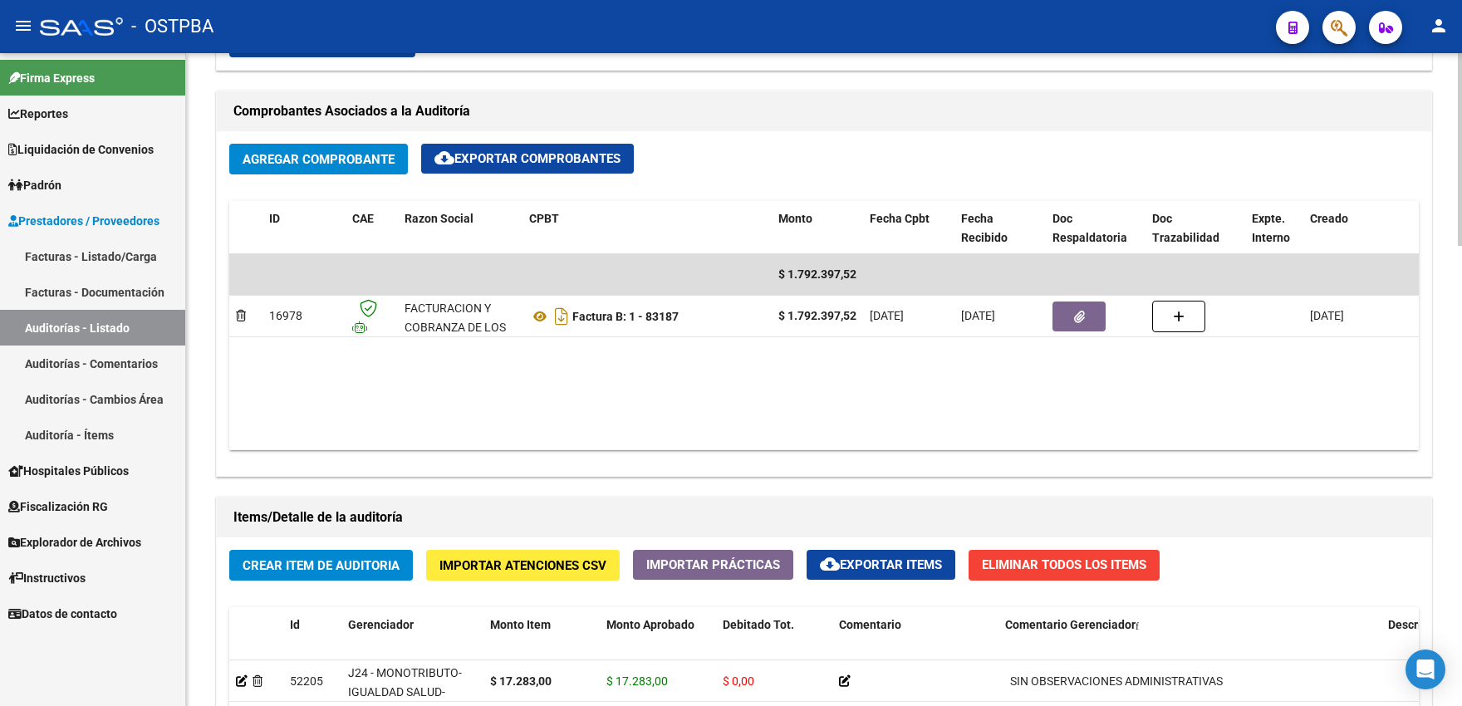
scroll to position [1468, 0]
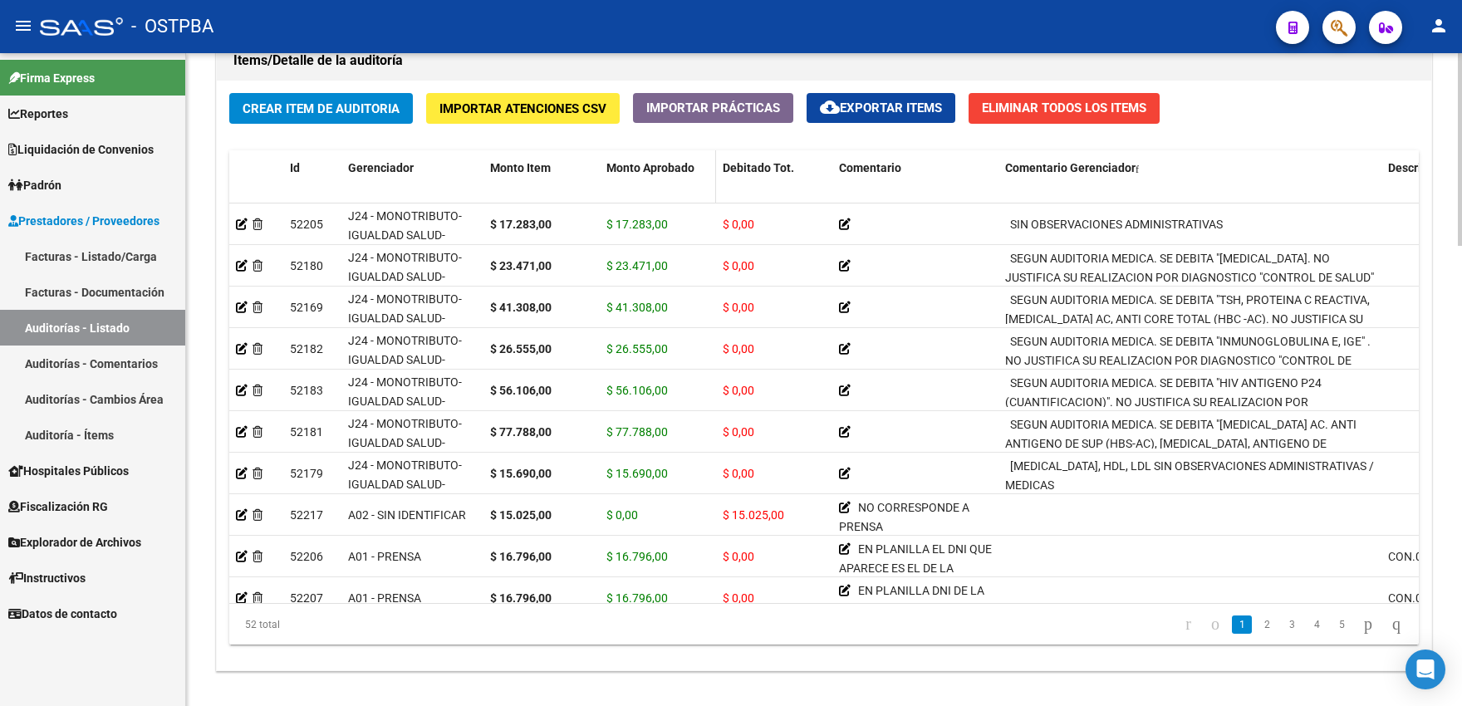
click at [654, 174] on span "Monto Aprobado" at bounding box center [650, 167] width 88 height 13
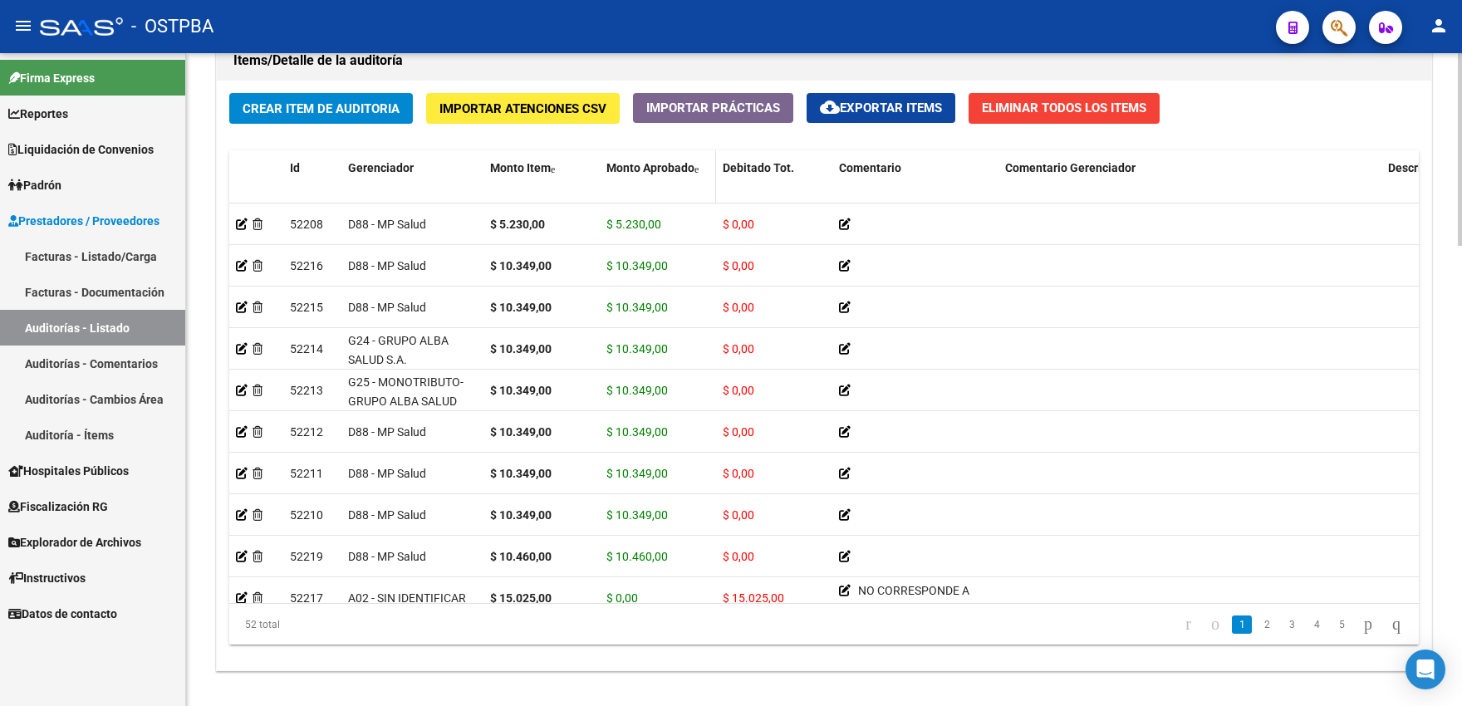
click at [654, 174] on span "Monto Aprobado" at bounding box center [650, 167] width 88 height 13
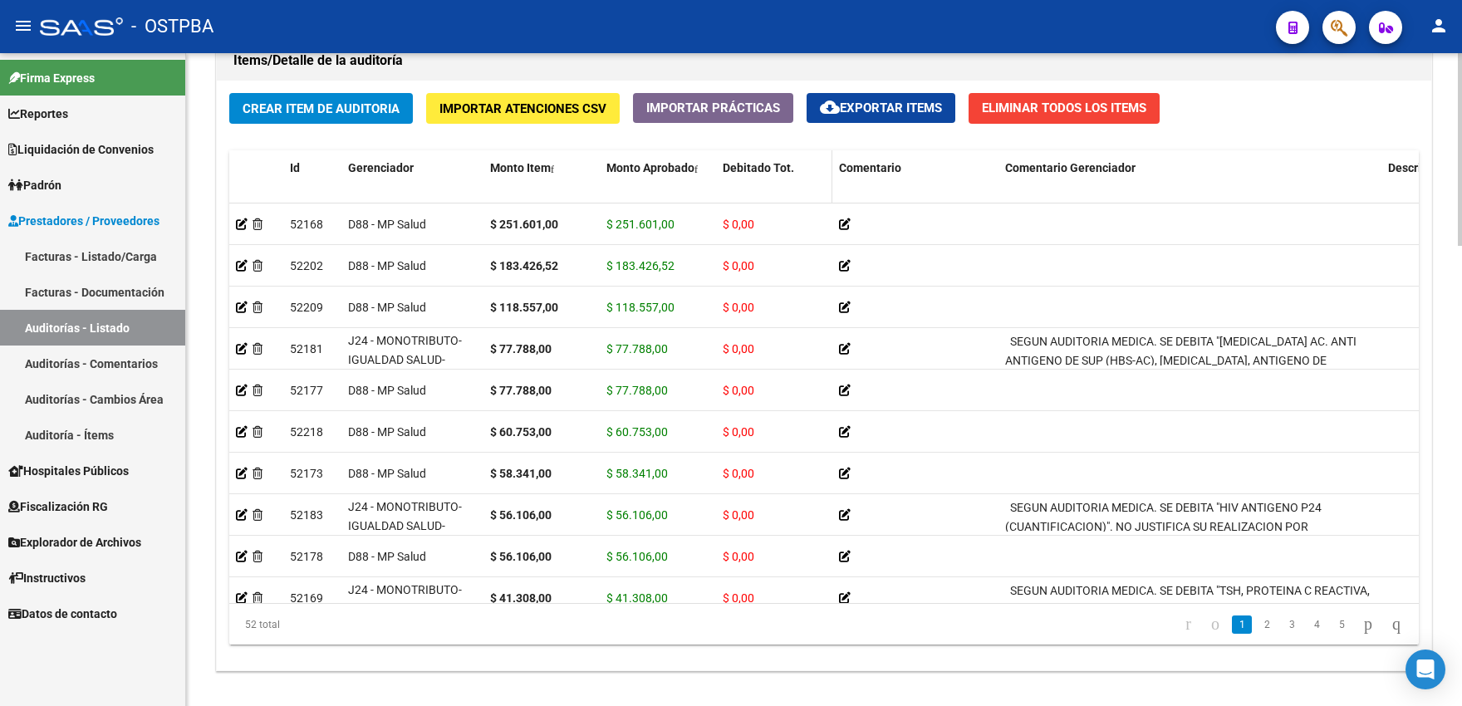
click at [751, 174] on span "Debitado Tot." at bounding box center [758, 167] width 71 height 13
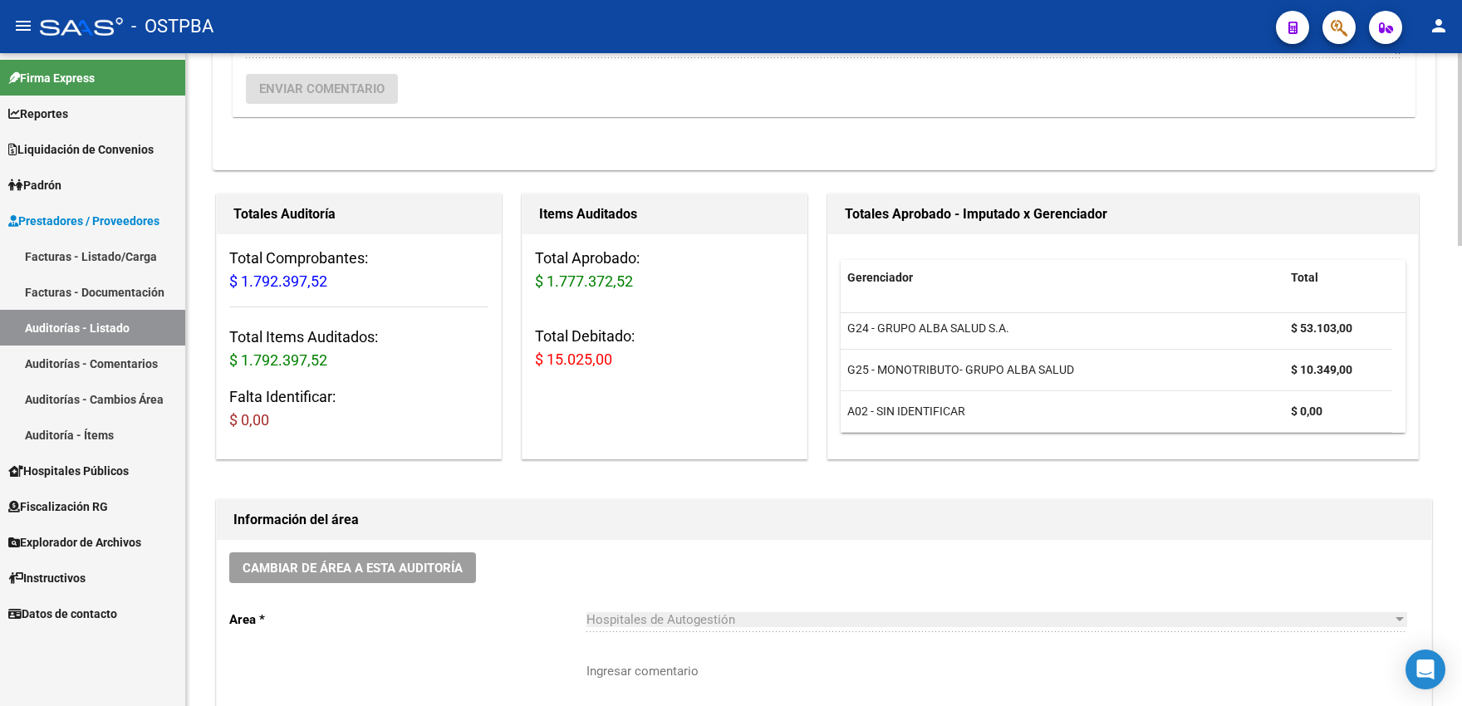
scroll to position [97, 0]
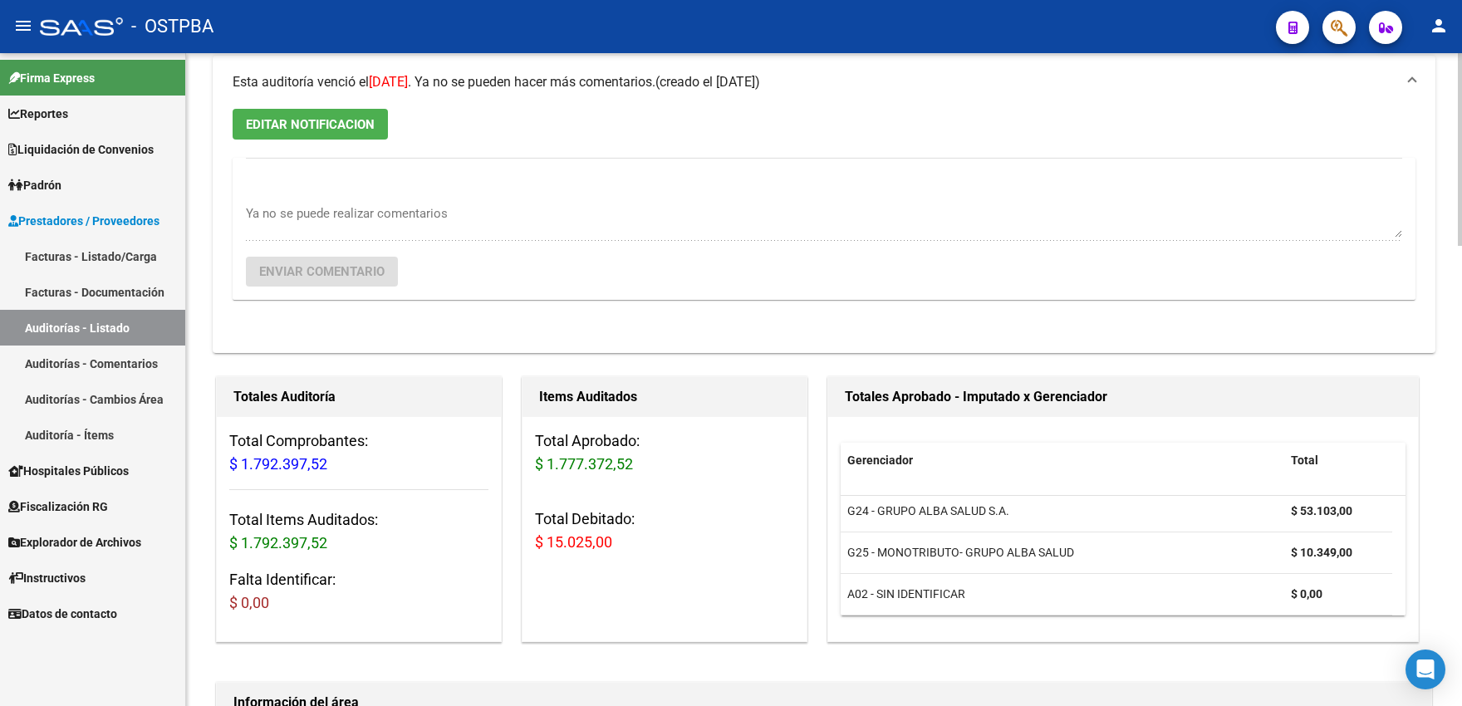
click at [738, 135] on div "EDITAR NOTIFICACION Ya no se puede realizar comentarios Enviar comentario" at bounding box center [824, 231] width 1223 height 244
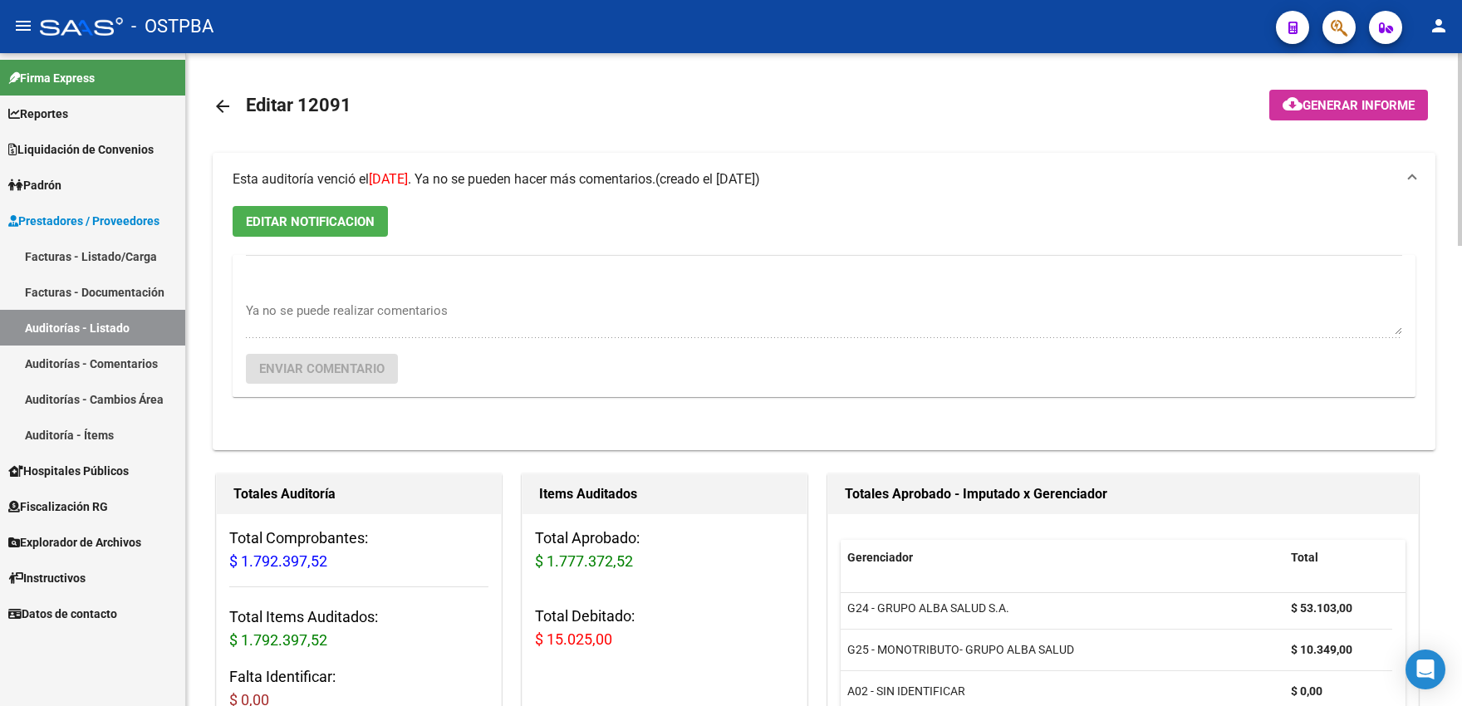
click at [223, 103] on mat-icon "arrow_back" at bounding box center [223, 106] width 20 height 20
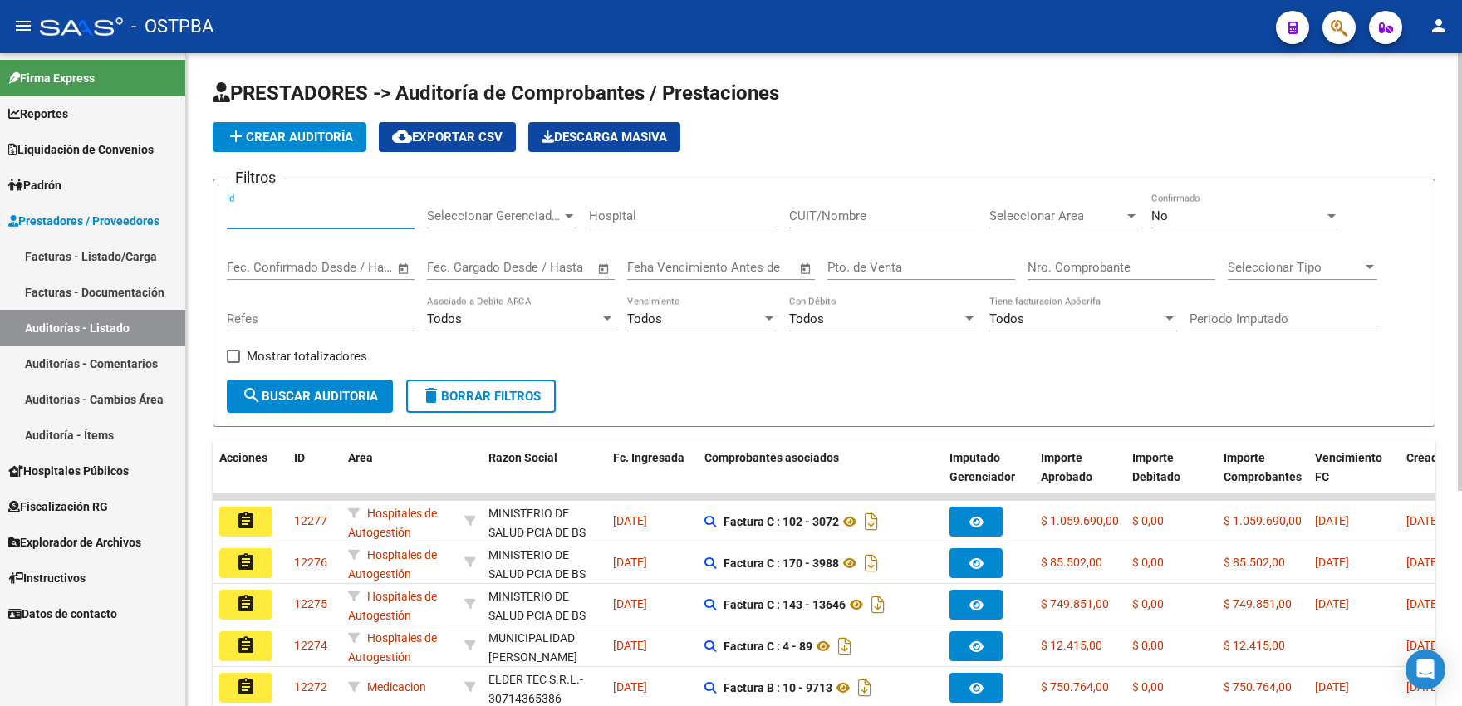
click at [279, 217] on input "Id" at bounding box center [321, 215] width 188 height 15
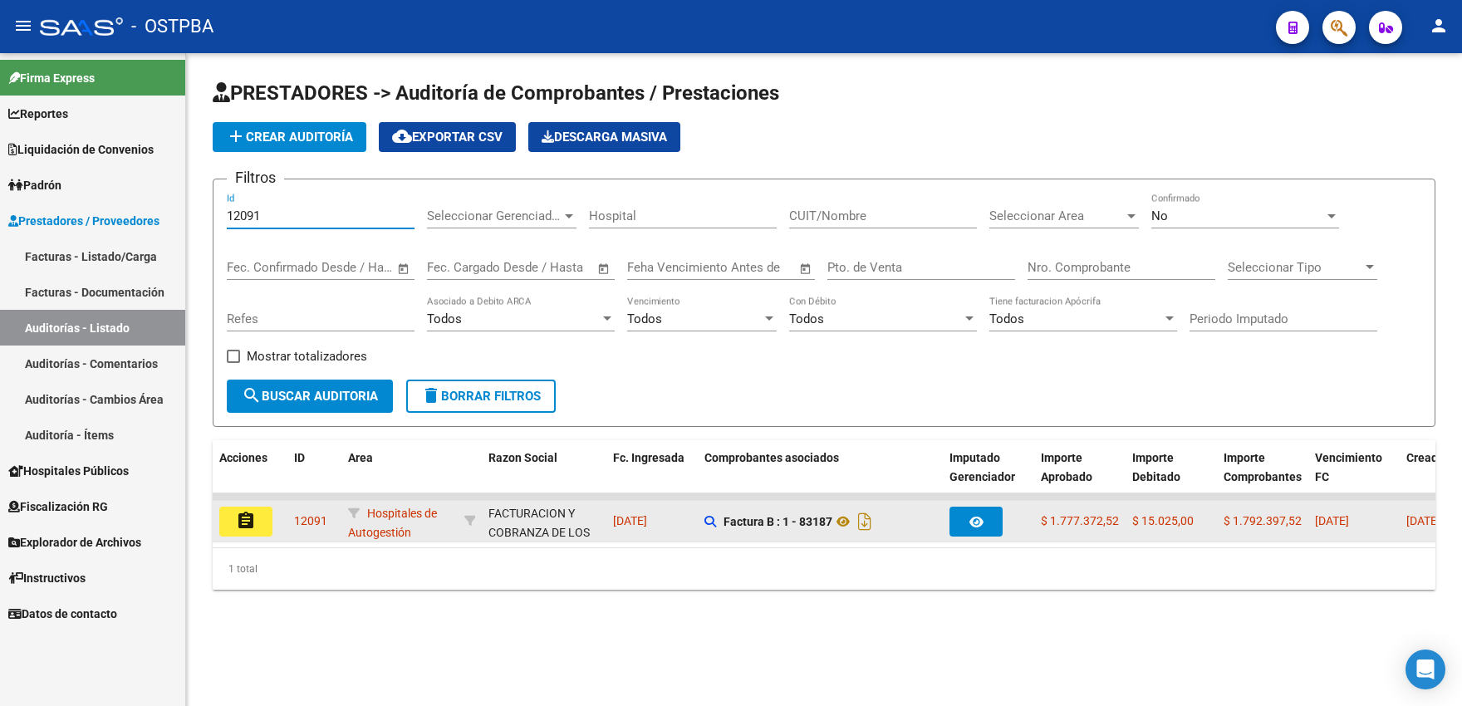
type input "12091"
click at [238, 517] on mat-icon "assignment" at bounding box center [246, 521] width 20 height 20
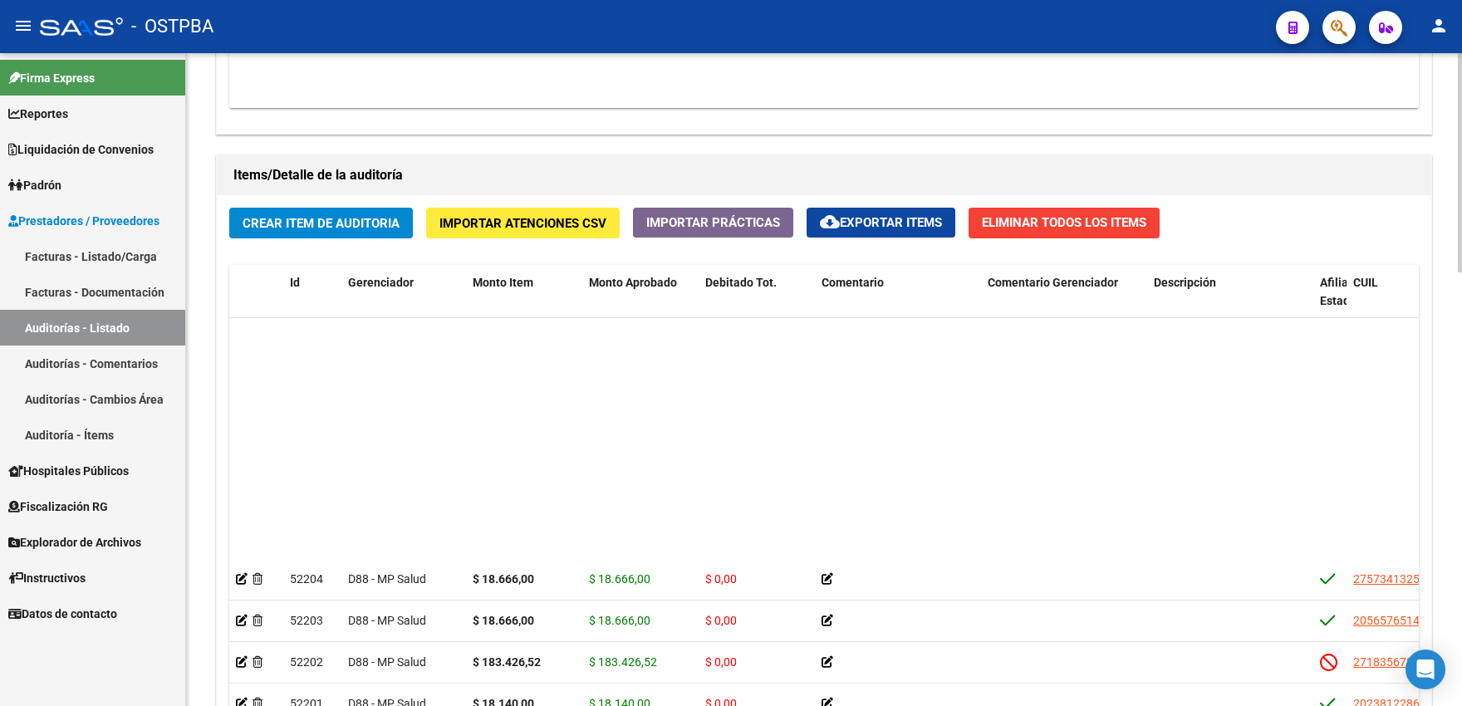
scroll to position [416, 0]
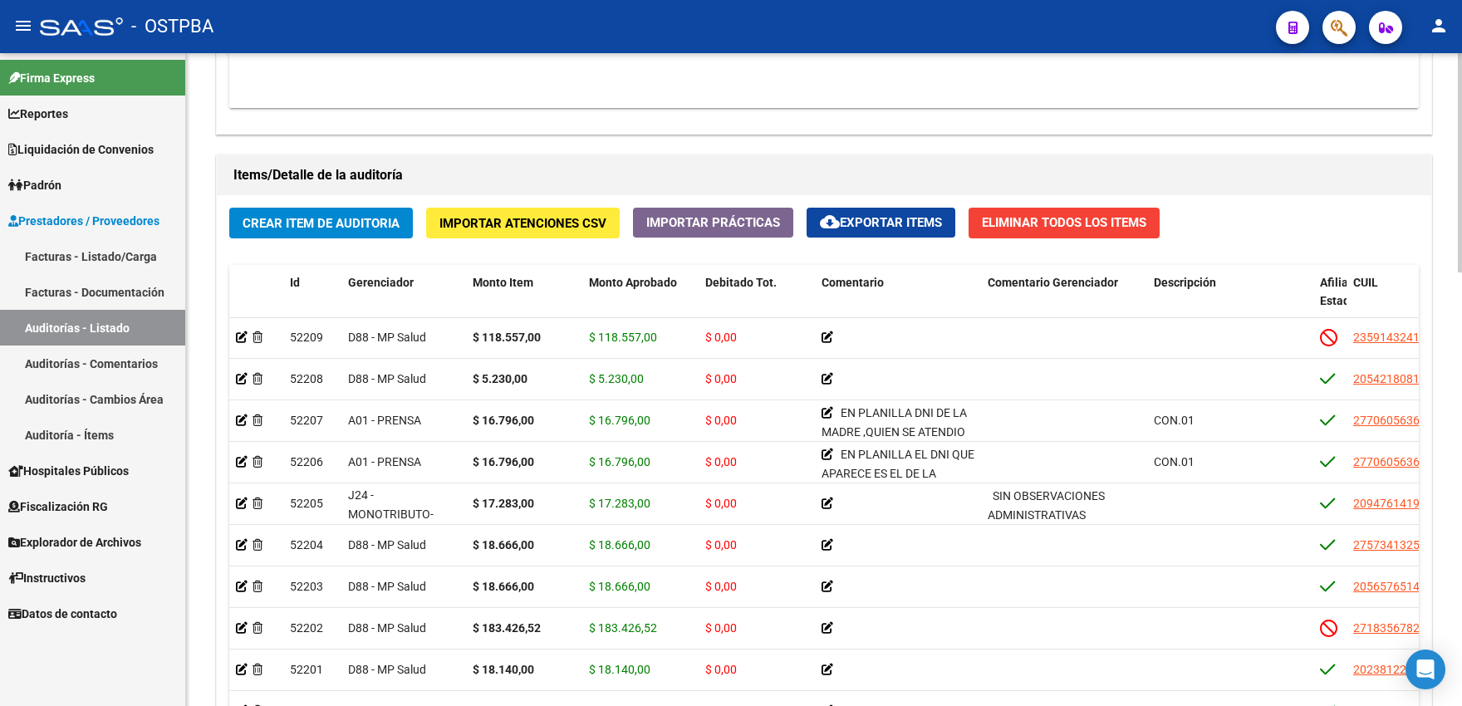
click at [1461, 272] on div at bounding box center [1460, 162] width 4 height 219
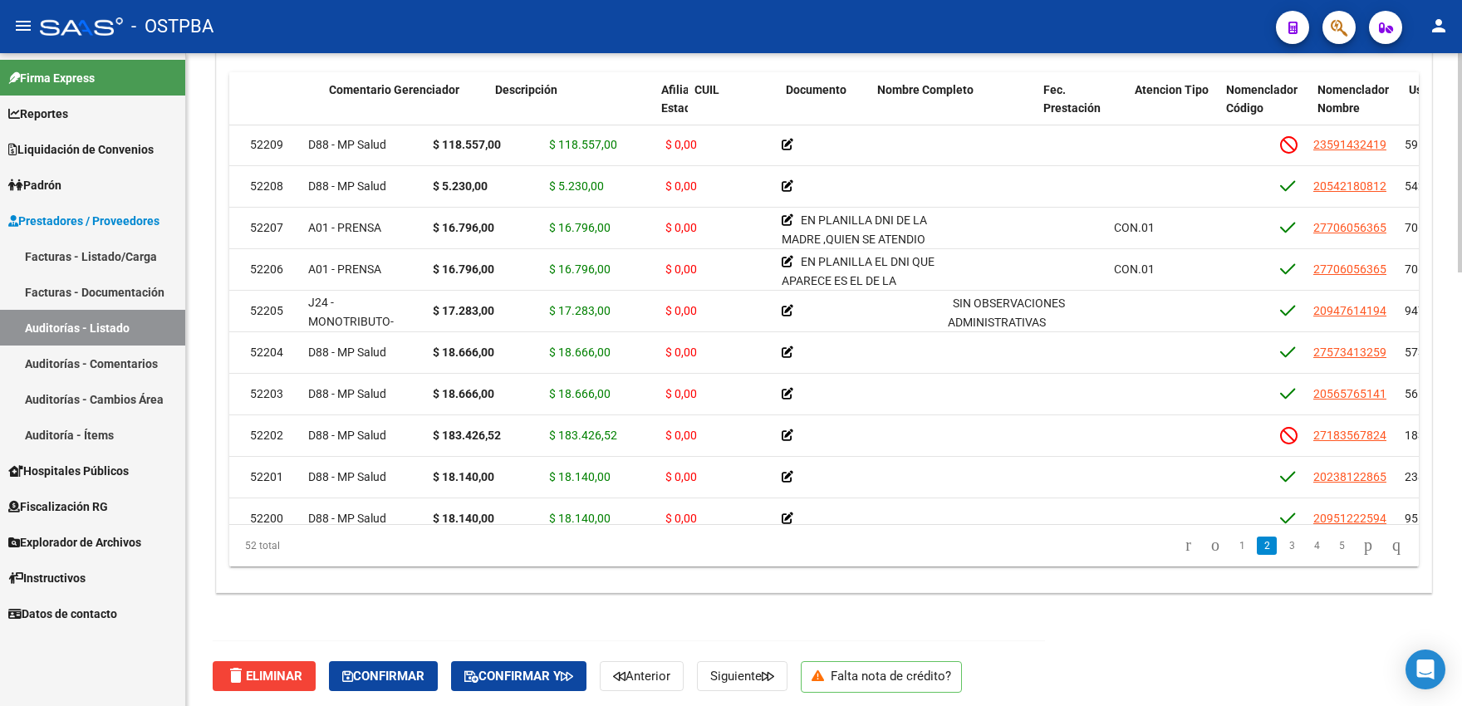
scroll to position [624, 659]
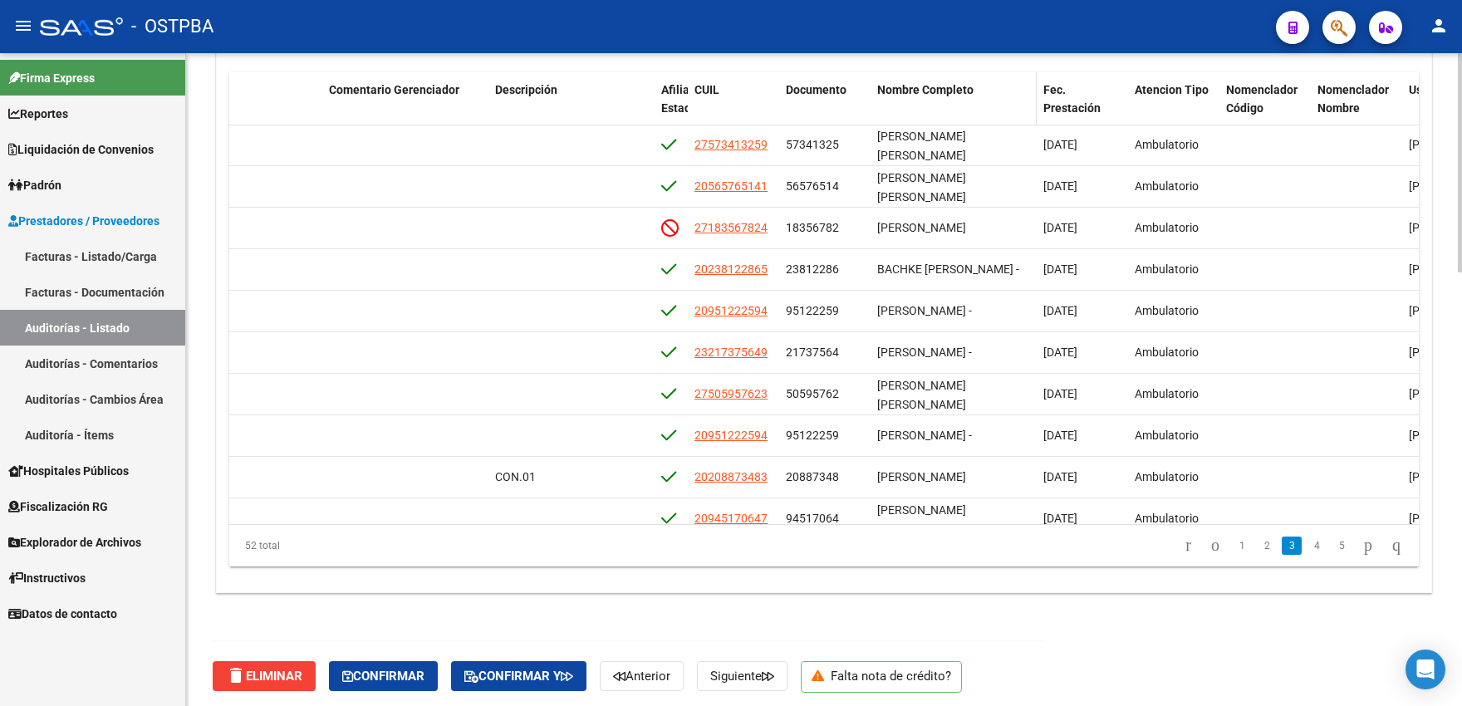
click at [910, 96] on span "Nombre Completo" at bounding box center [925, 89] width 96 height 13
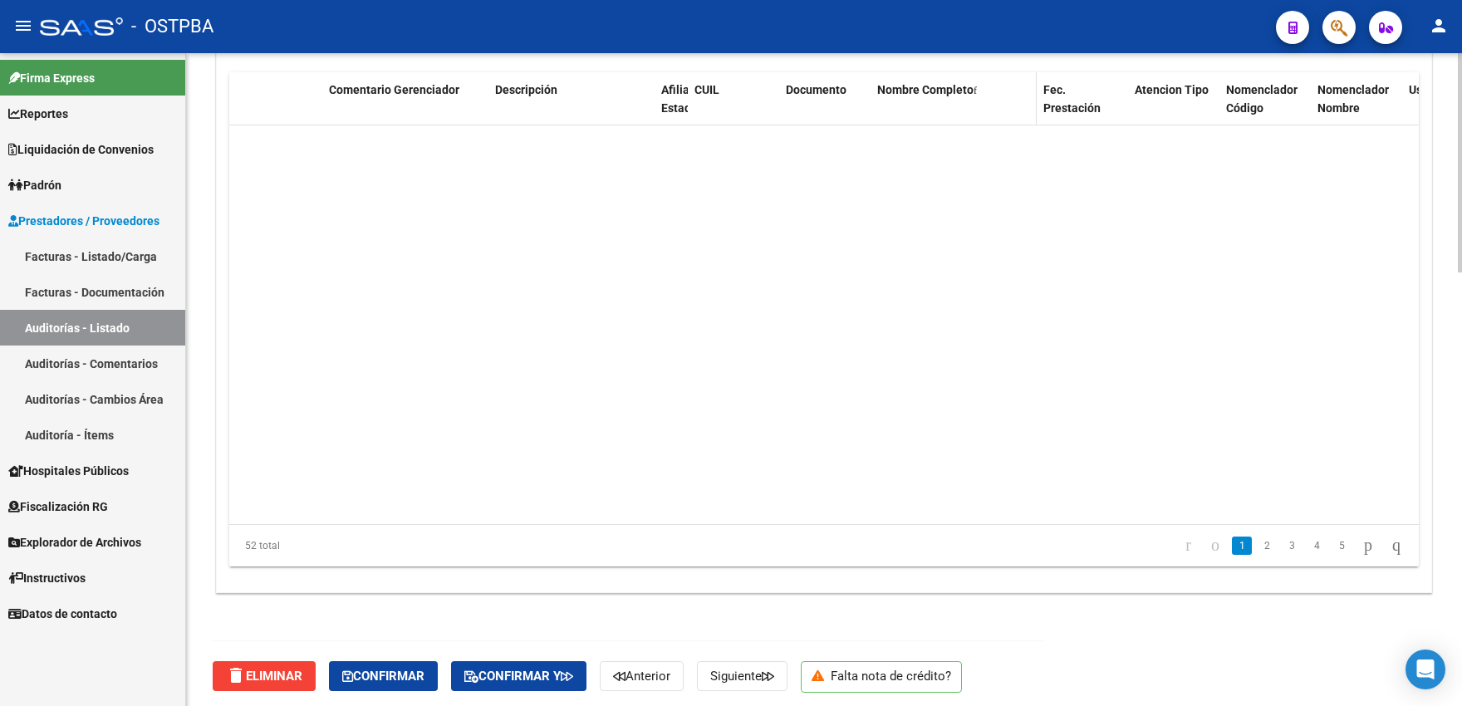
scroll to position [0, 659]
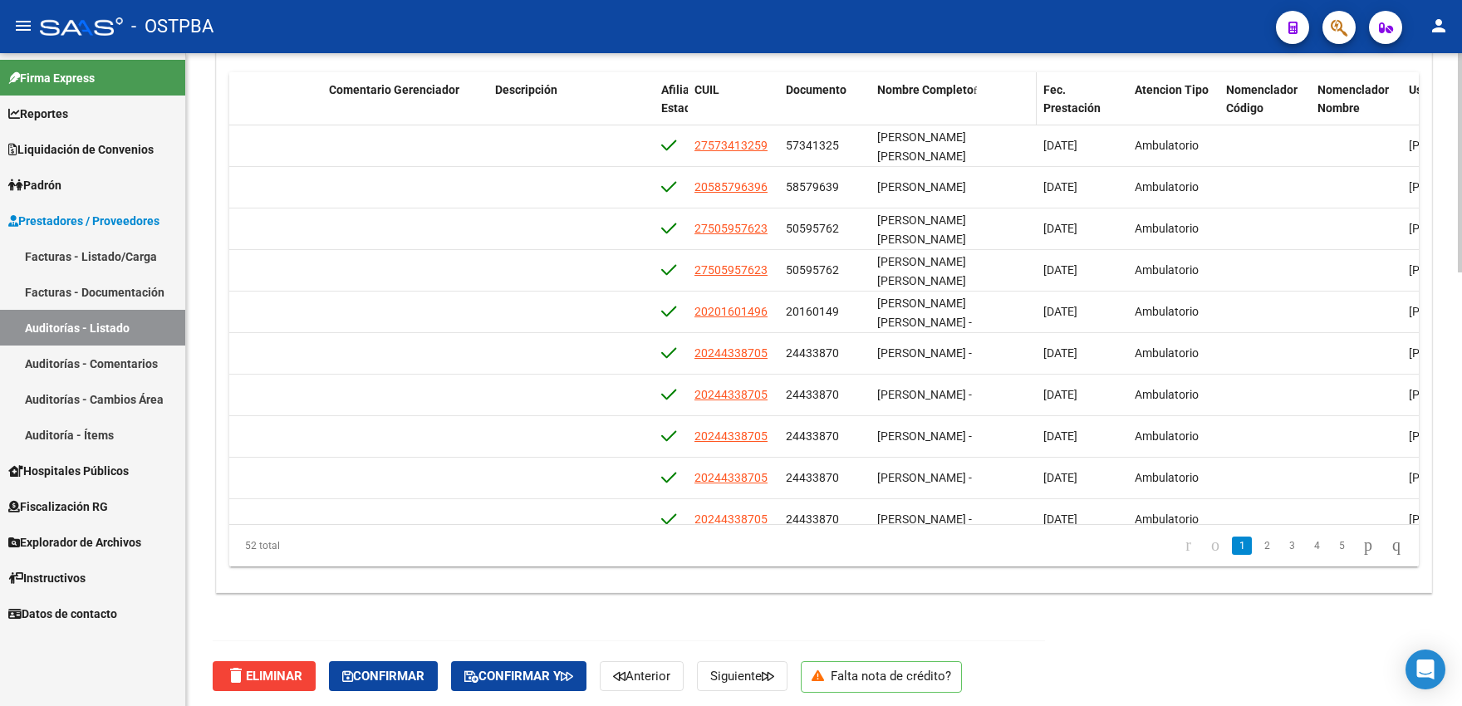
click at [934, 96] on span "Nombre Completo" at bounding box center [925, 89] width 96 height 13
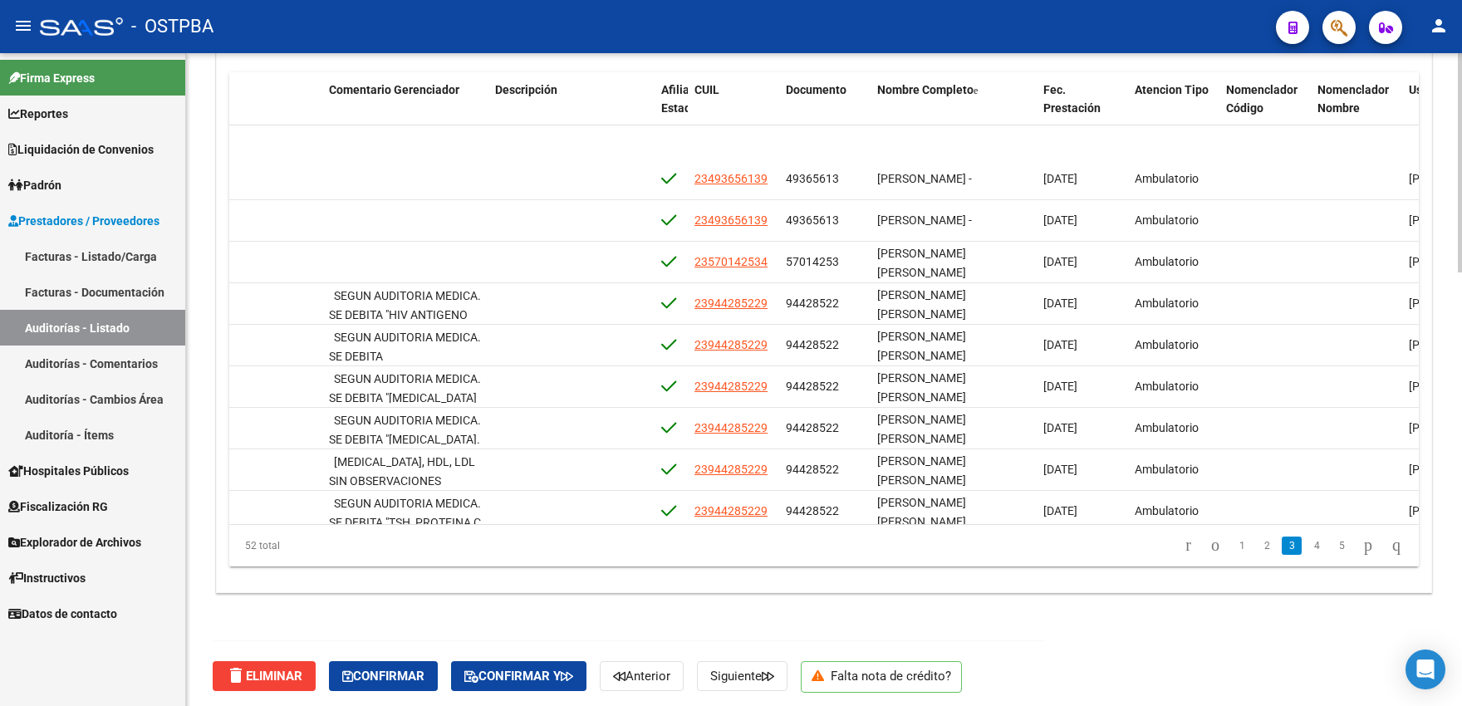
scroll to position [1296, 659]
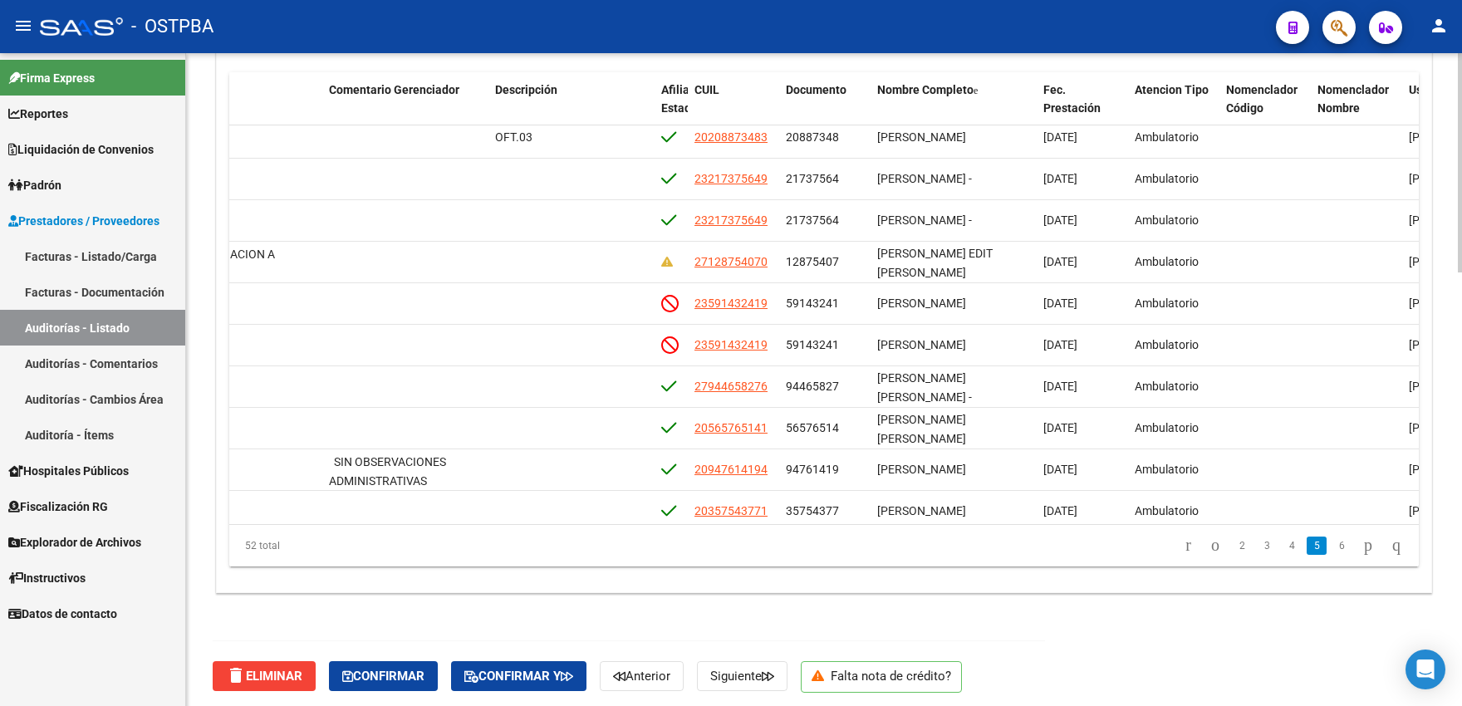
drag, startPoint x: 984, startPoint y: 540, endPoint x: 862, endPoint y: 541, distance: 122.1
click at [862, 541] on div "52 total 2 3 4 5 6" at bounding box center [823, 546] width 1189 height 42
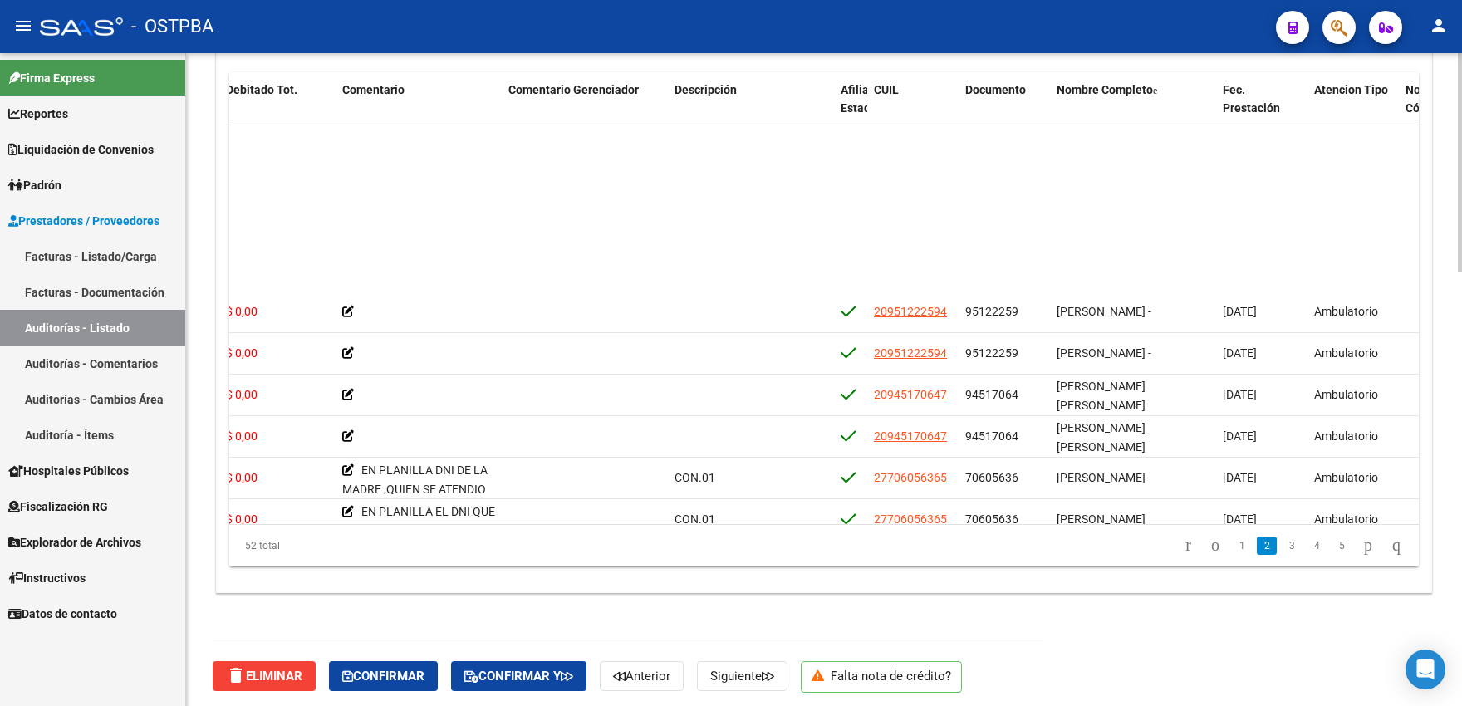
scroll to position [807, 0]
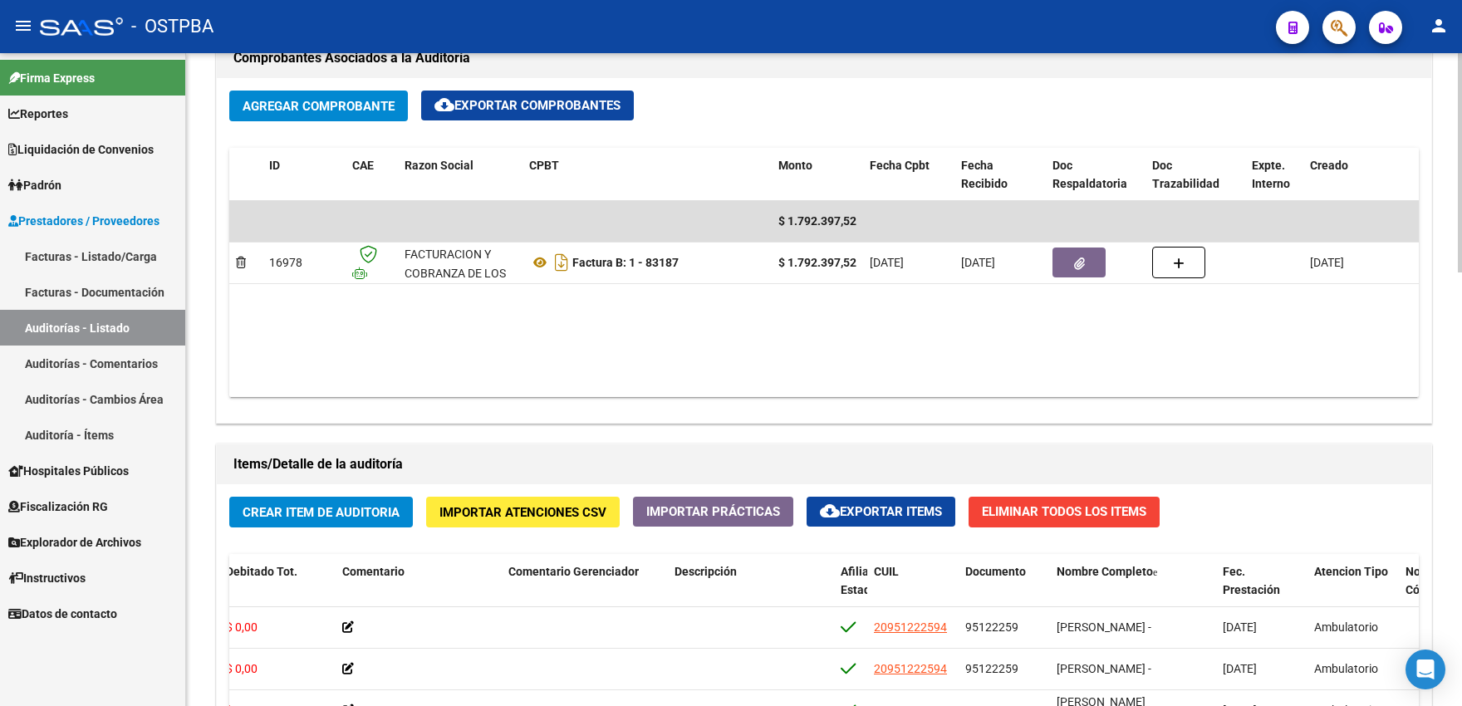
click at [1461, 272] on div at bounding box center [1460, 162] width 4 height 219
click at [912, 519] on span "cloud_download Exportar Items" at bounding box center [881, 511] width 122 height 15
click at [1208, 9] on div "- OSTPBA" at bounding box center [651, 26] width 1223 height 37
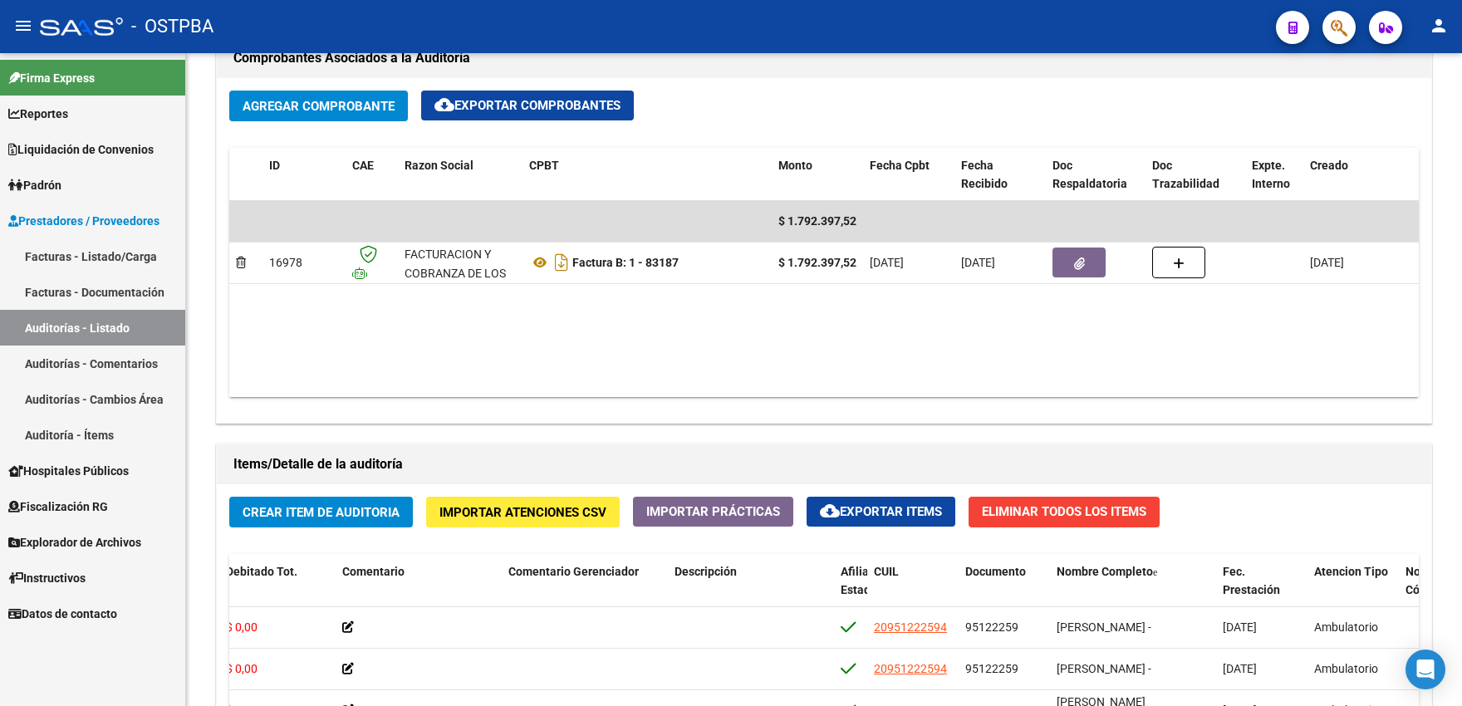
scroll to position [0, 479]
